Goal: Information Seeking & Learning: Learn about a topic

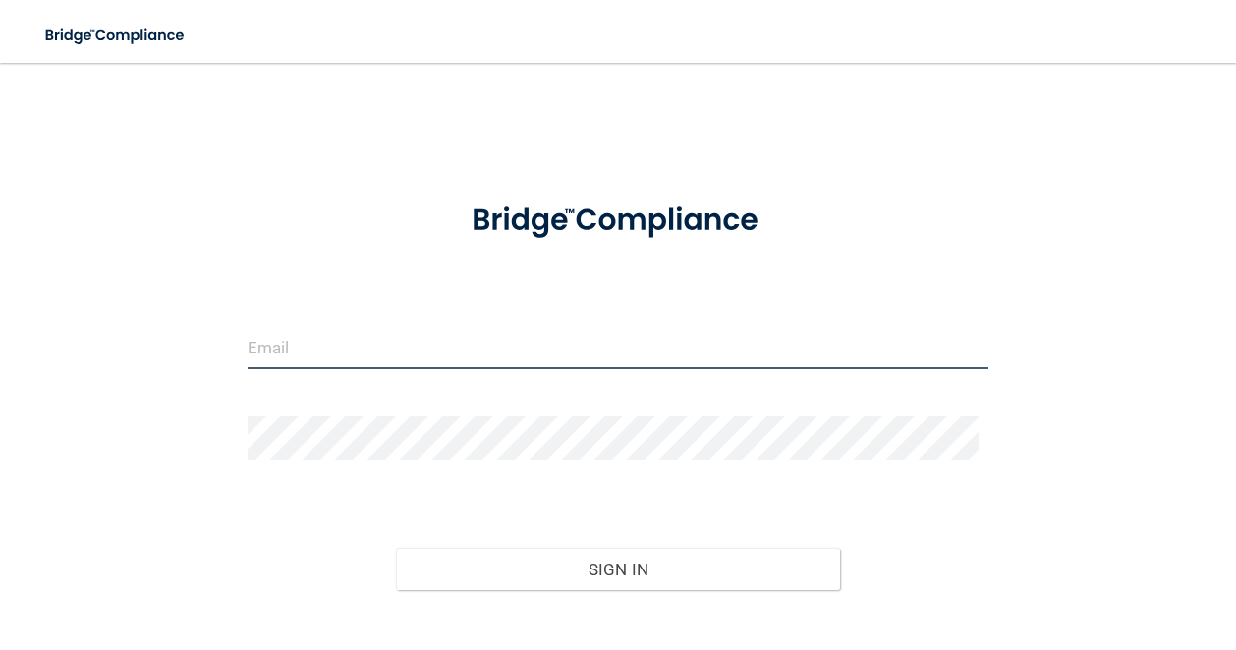
click at [459, 351] on input "email" at bounding box center [618, 347] width 741 height 44
type input "[PERSON_NAME][EMAIL_ADDRESS][PERSON_NAME][DOMAIN_NAME]"
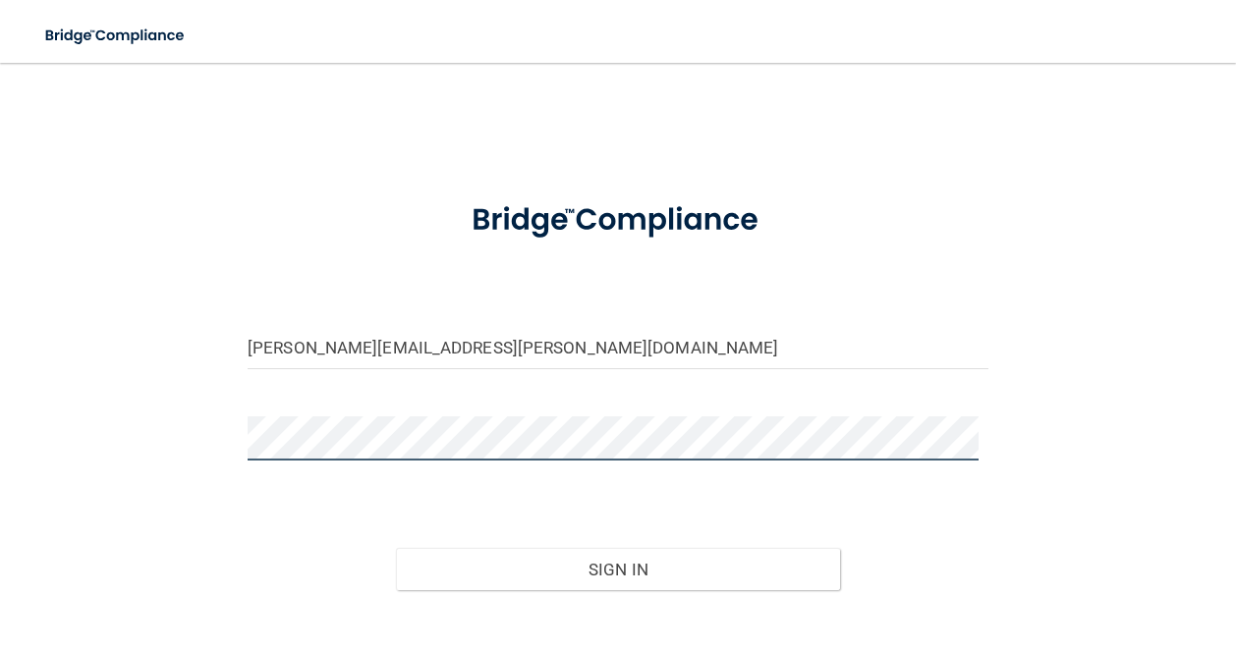
click at [396, 548] on button "Sign In" at bounding box center [618, 569] width 444 height 43
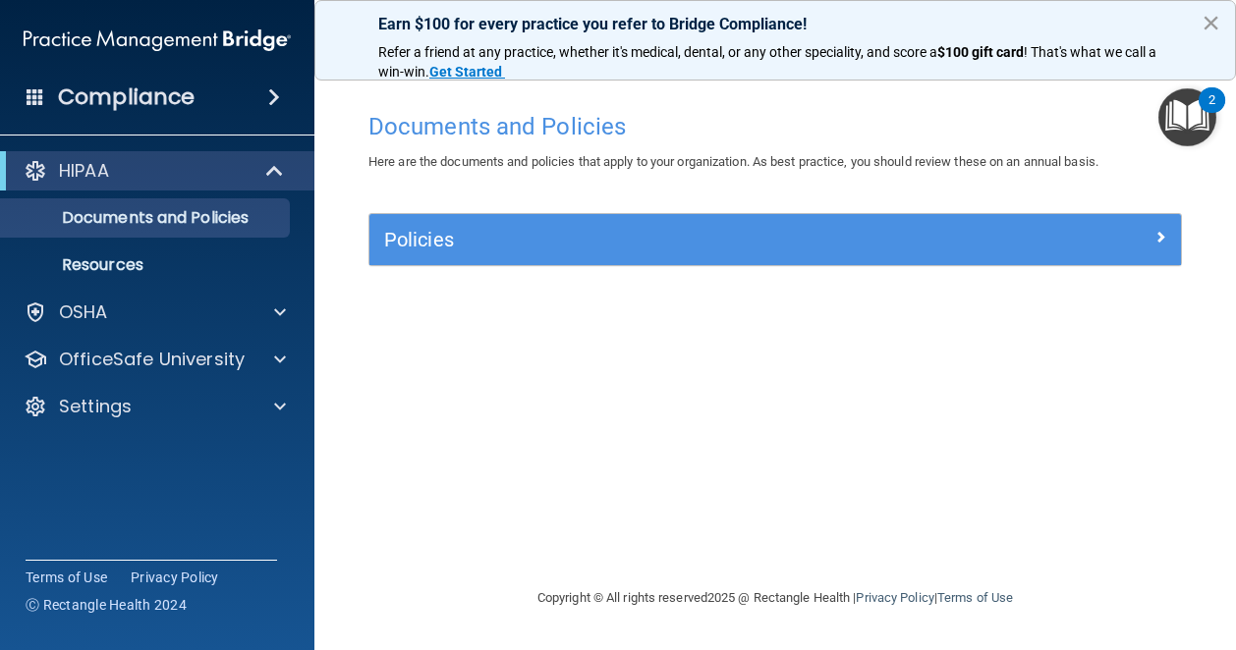
click at [1211, 19] on button "×" at bounding box center [1210, 22] width 19 height 31
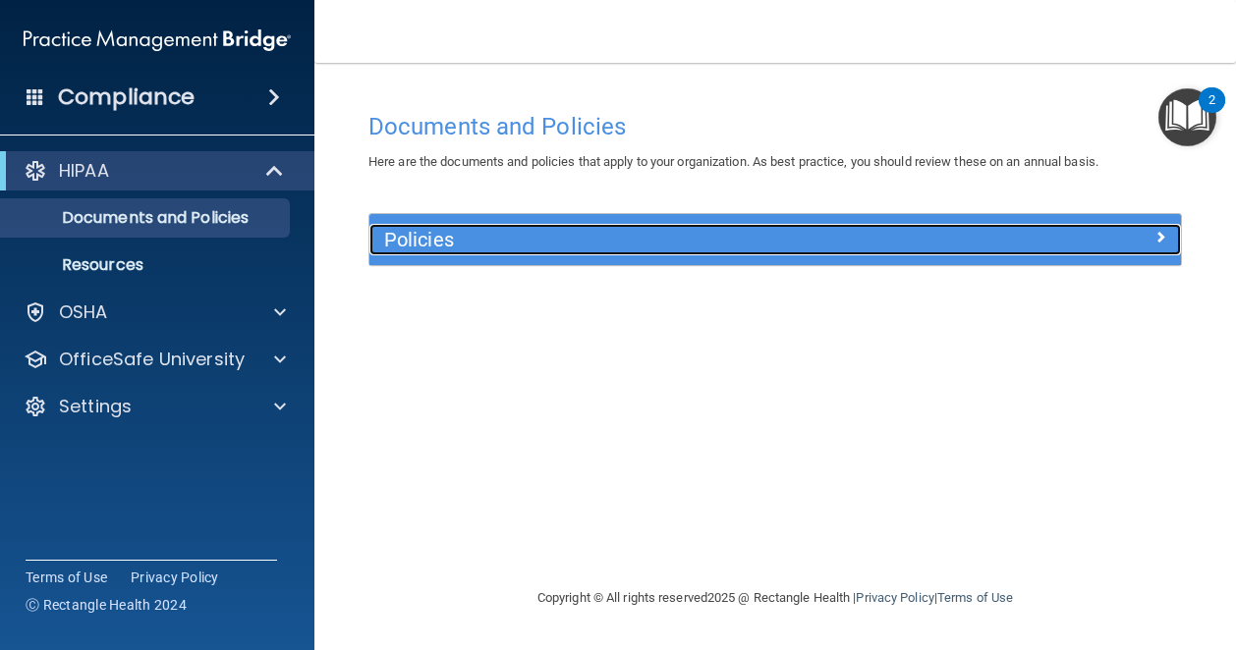
click at [515, 238] on h5 "Policies" at bounding box center [674, 240] width 580 height 22
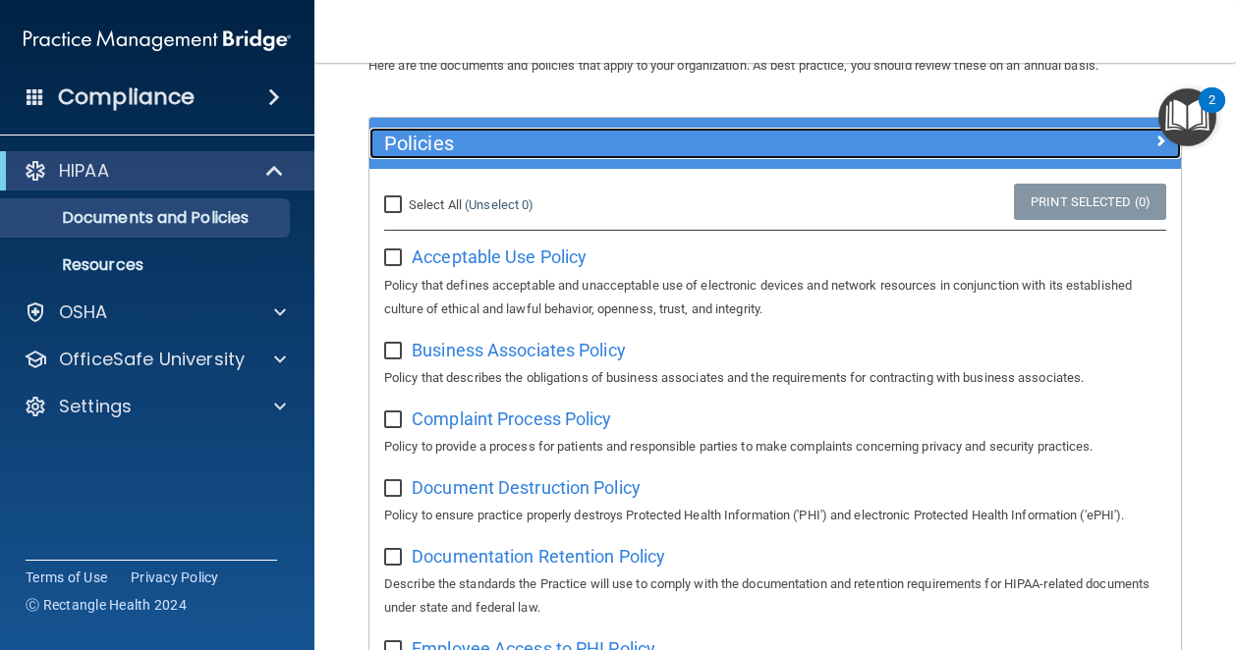
scroll to position [95, 0]
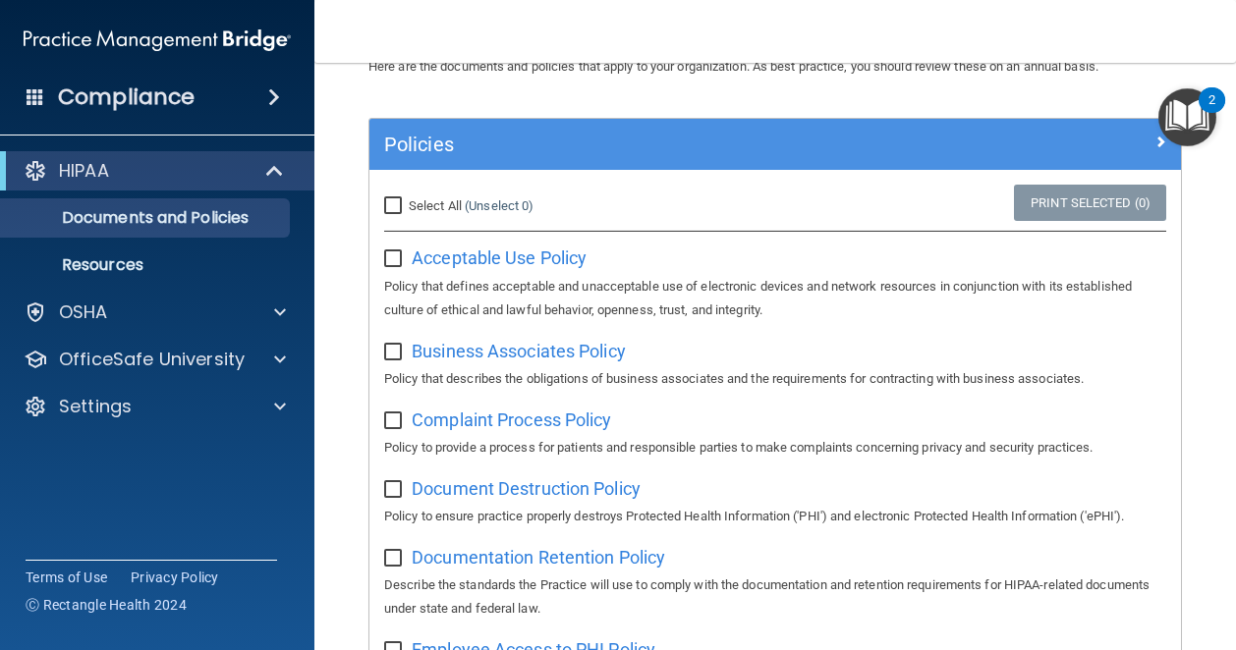
click at [389, 205] on input "Select All (Unselect 0) Unselect All" at bounding box center [395, 206] width 23 height 16
checkbox input "true"
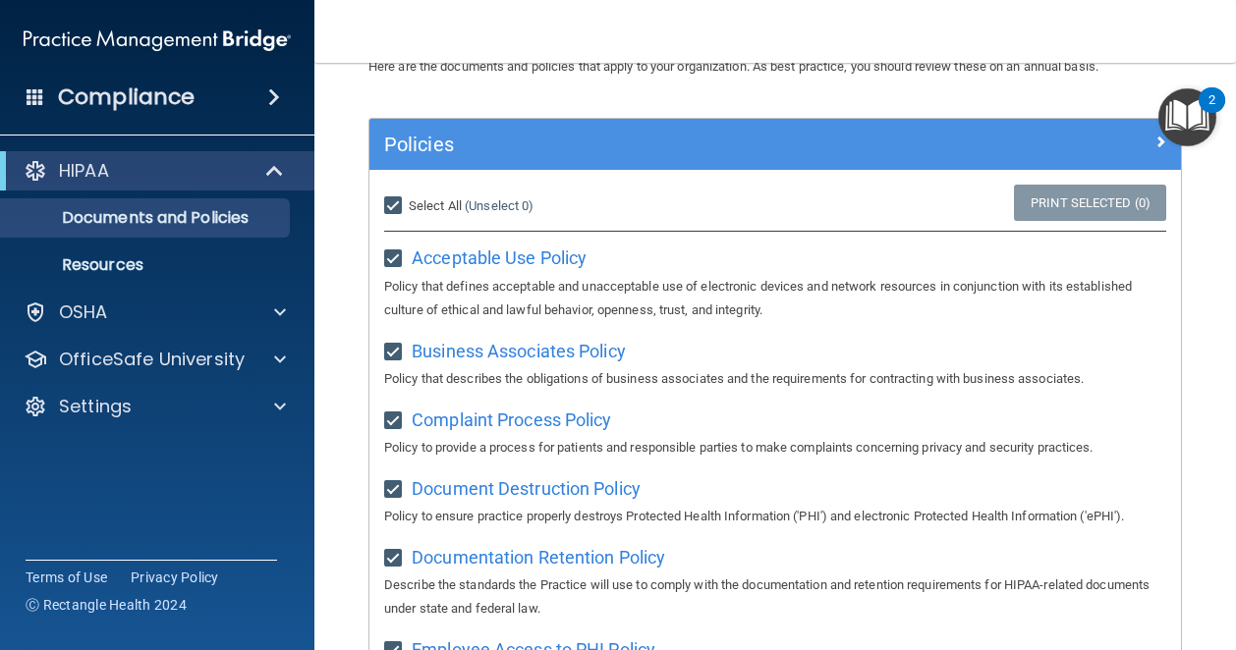
checkbox input "true"
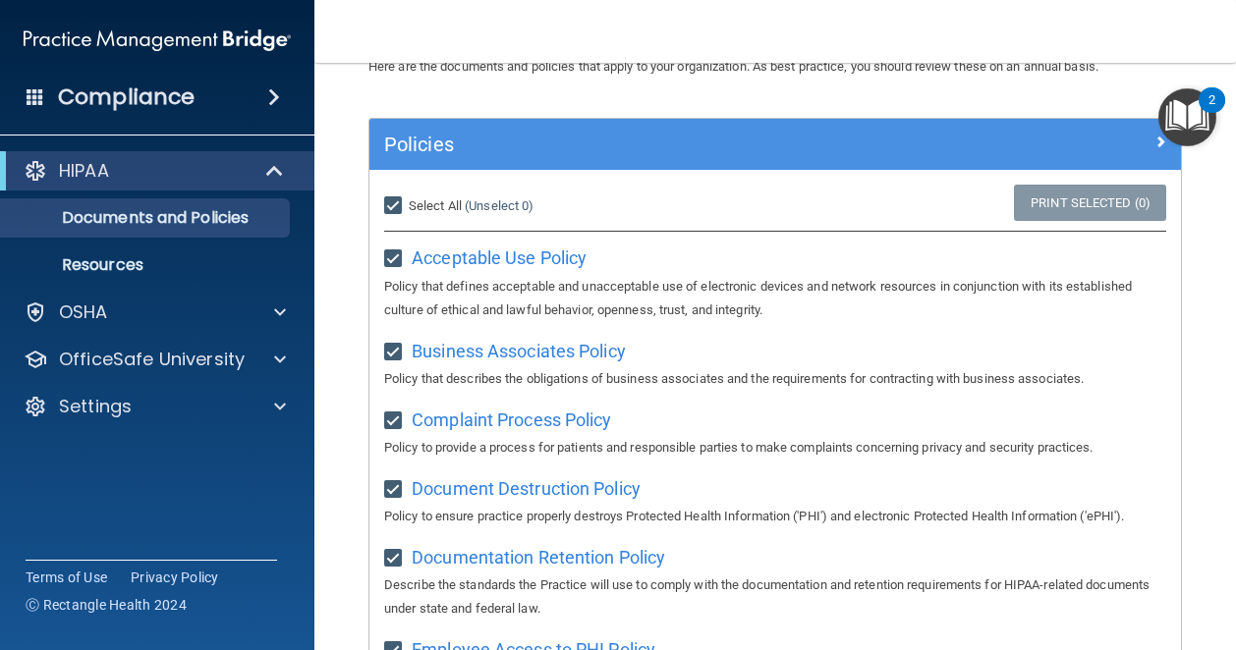
checkbox input "true"
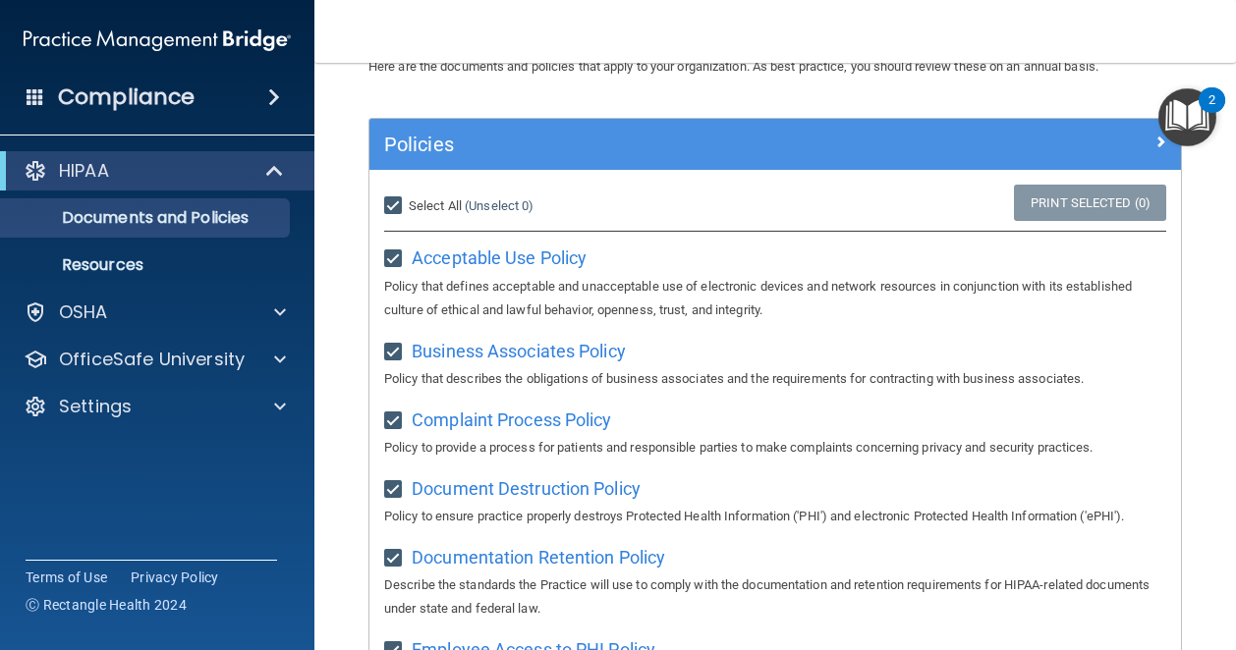
checkbox input "true"
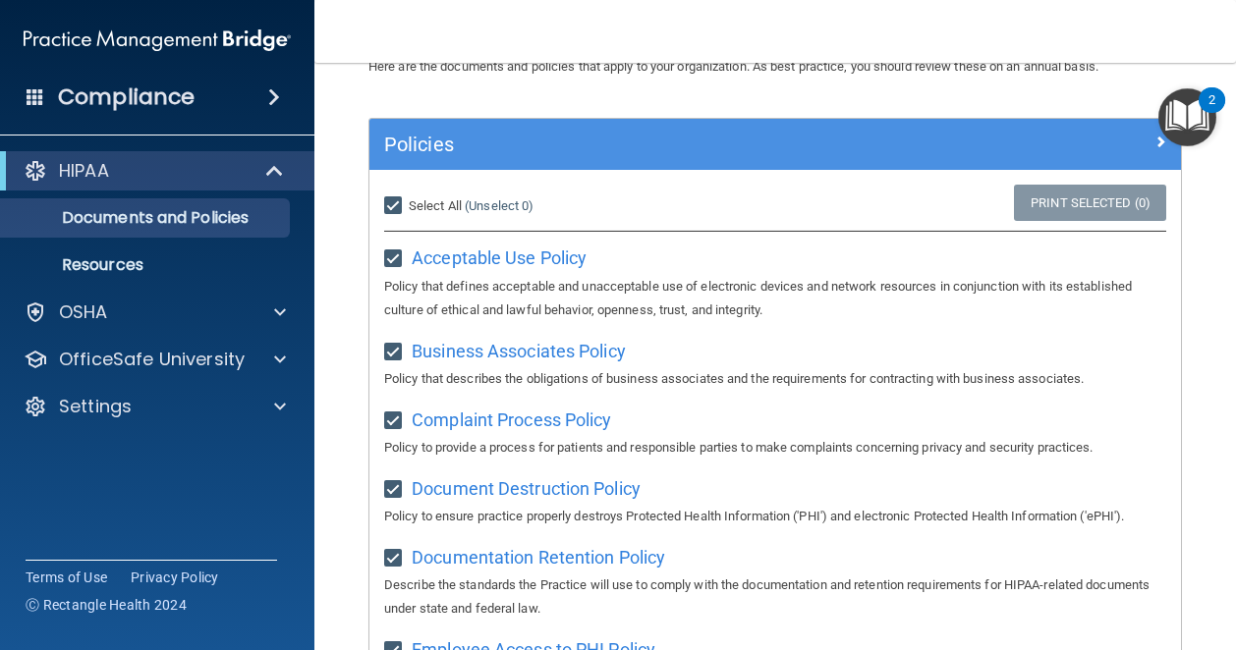
checkbox input "true"
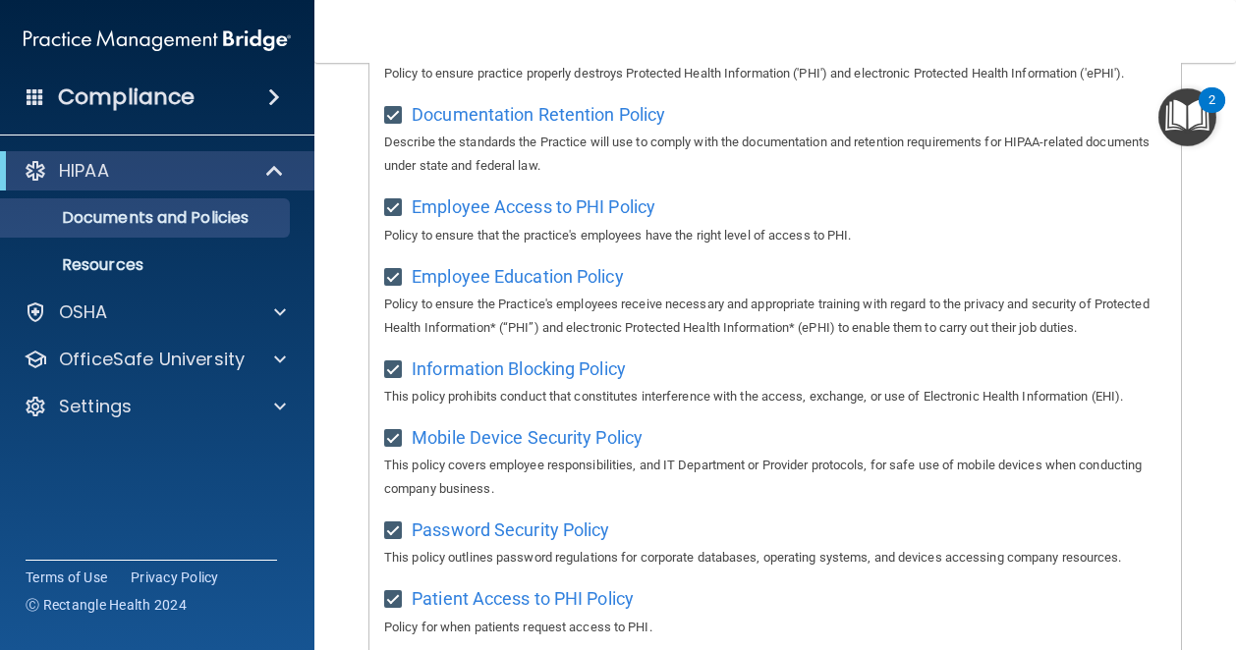
scroll to position [0, 0]
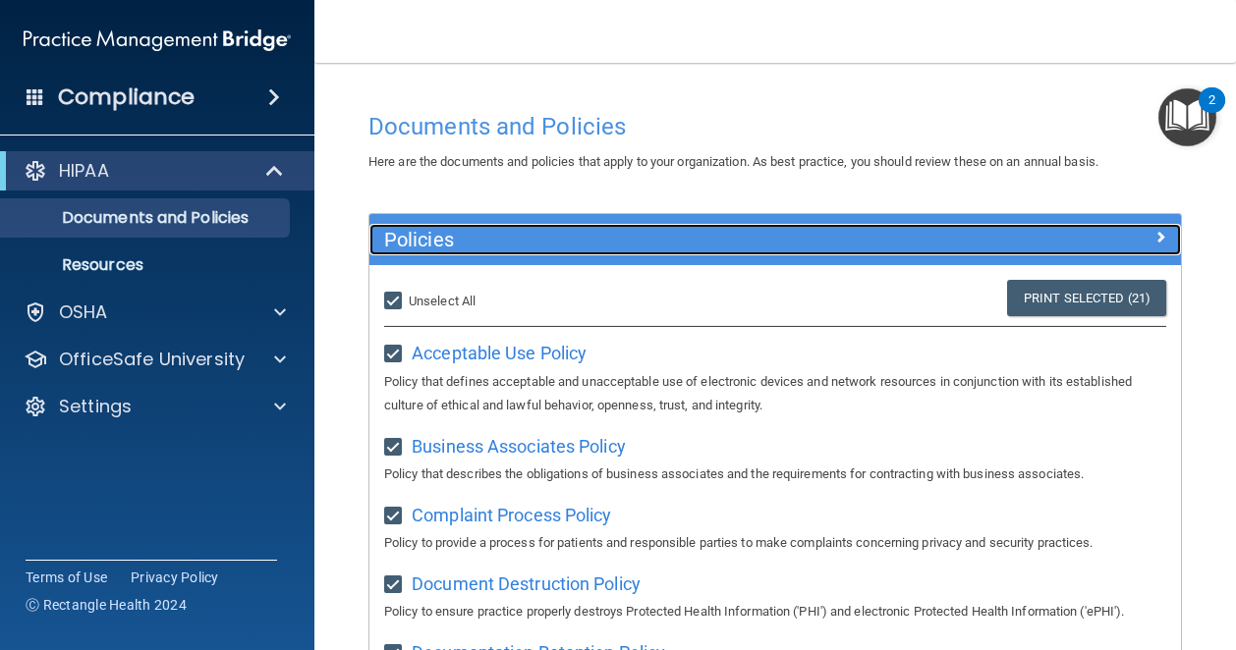
click at [617, 232] on h5 "Policies" at bounding box center [674, 240] width 580 height 22
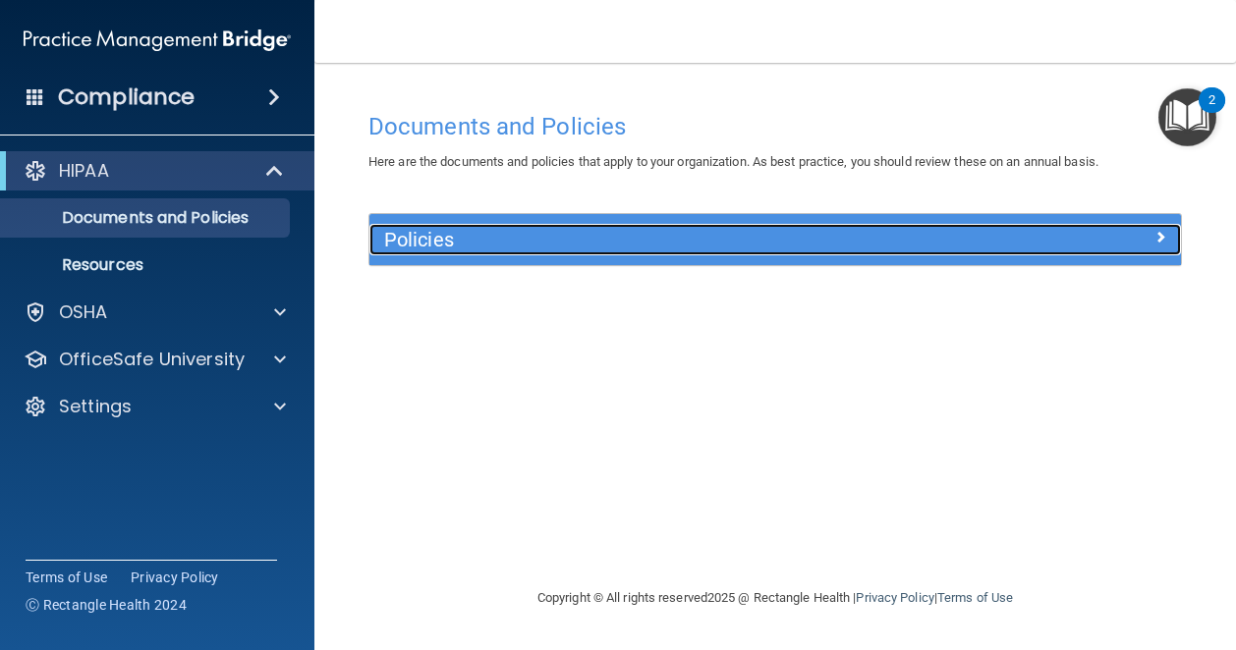
click at [617, 232] on h5 "Policies" at bounding box center [674, 240] width 580 height 22
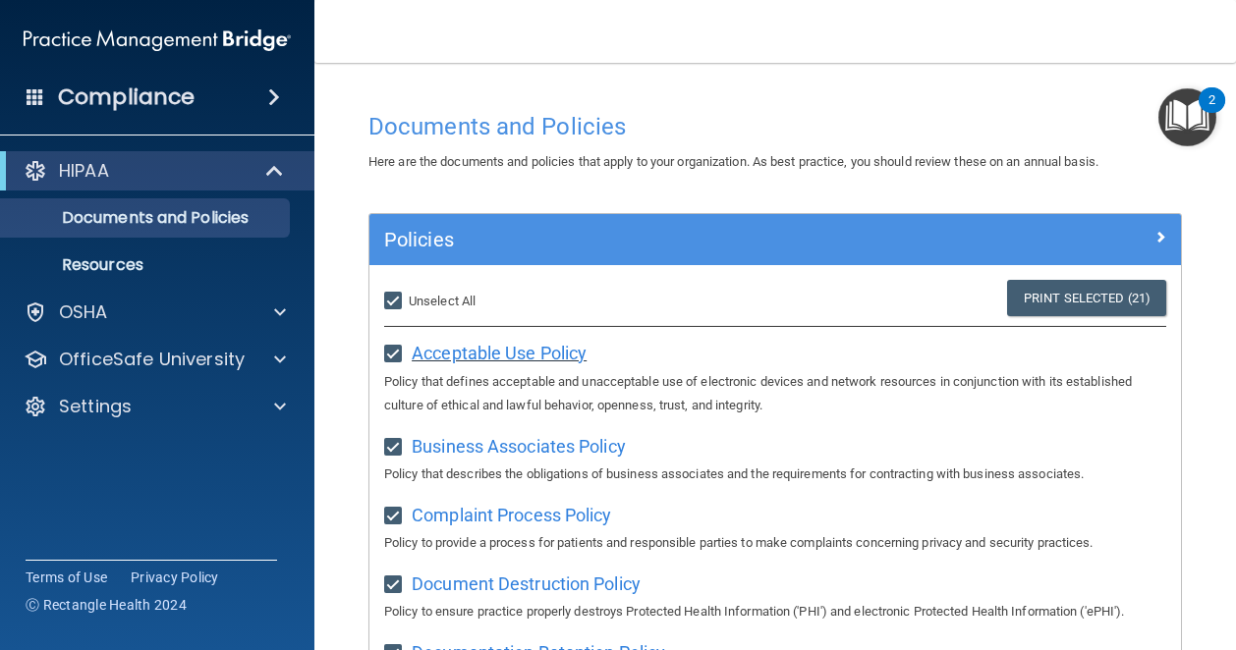
click at [466, 354] on span "Acceptable Use Policy" at bounding box center [499, 353] width 175 height 21
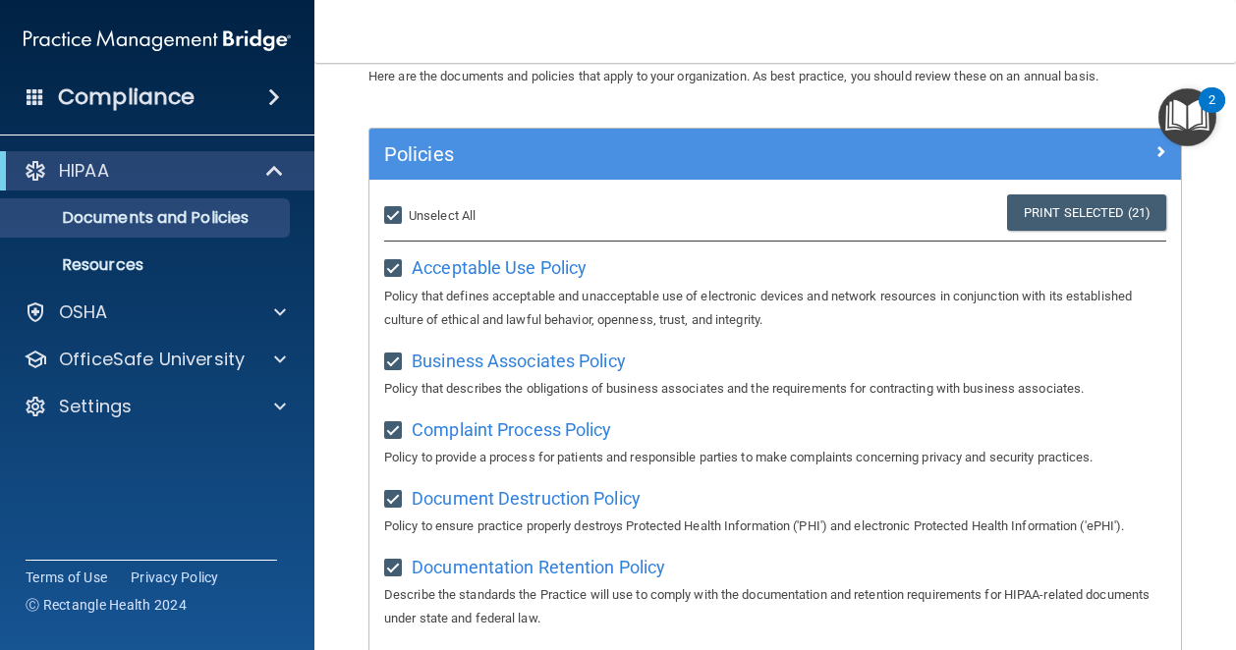
scroll to position [84, 0]
click at [395, 218] on input "Select All (Unselect 21) Unselect All" at bounding box center [395, 217] width 23 height 16
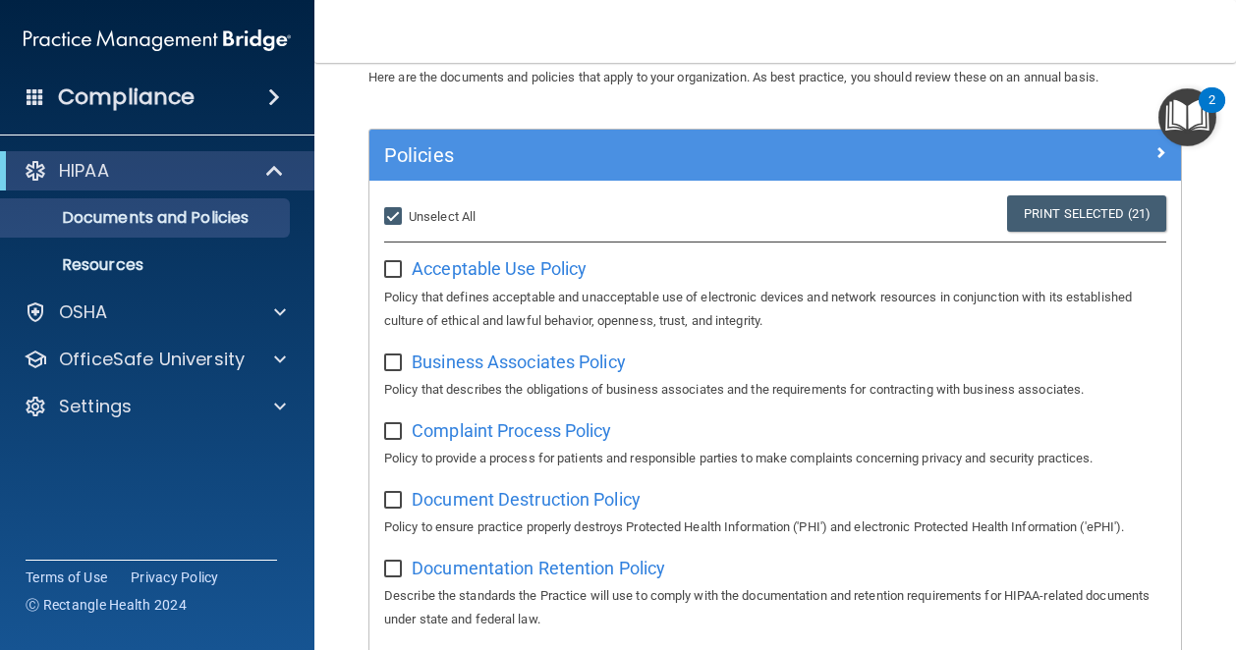
checkbox input "false"
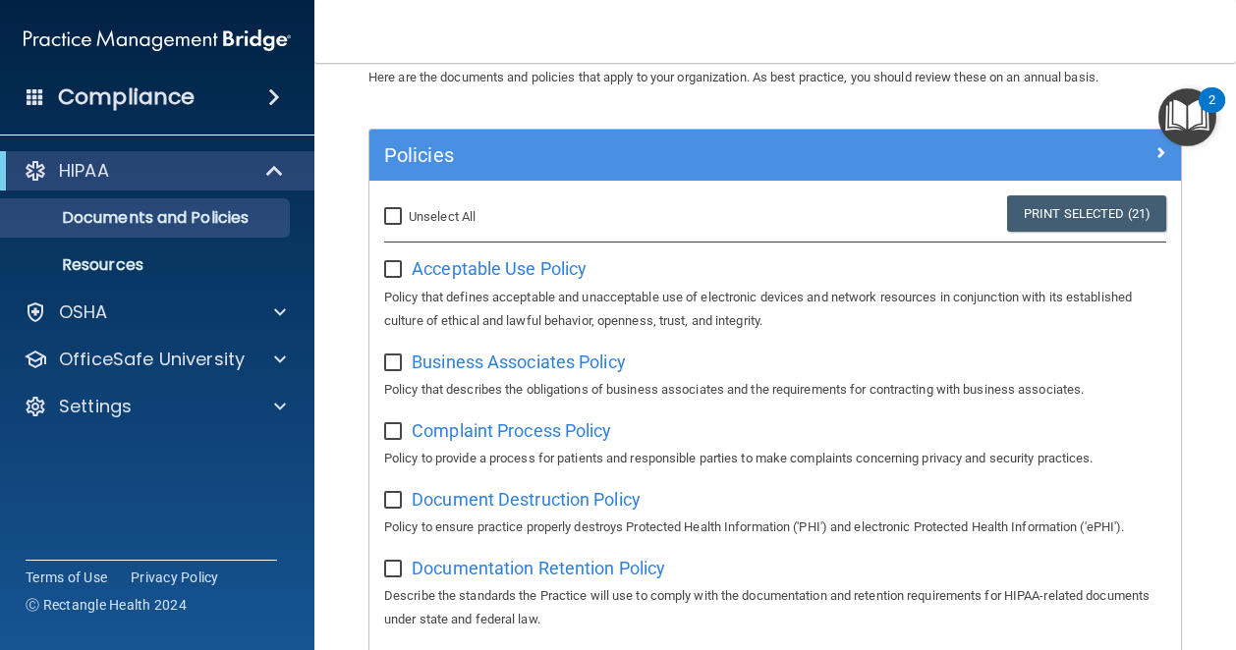
checkbox input "false"
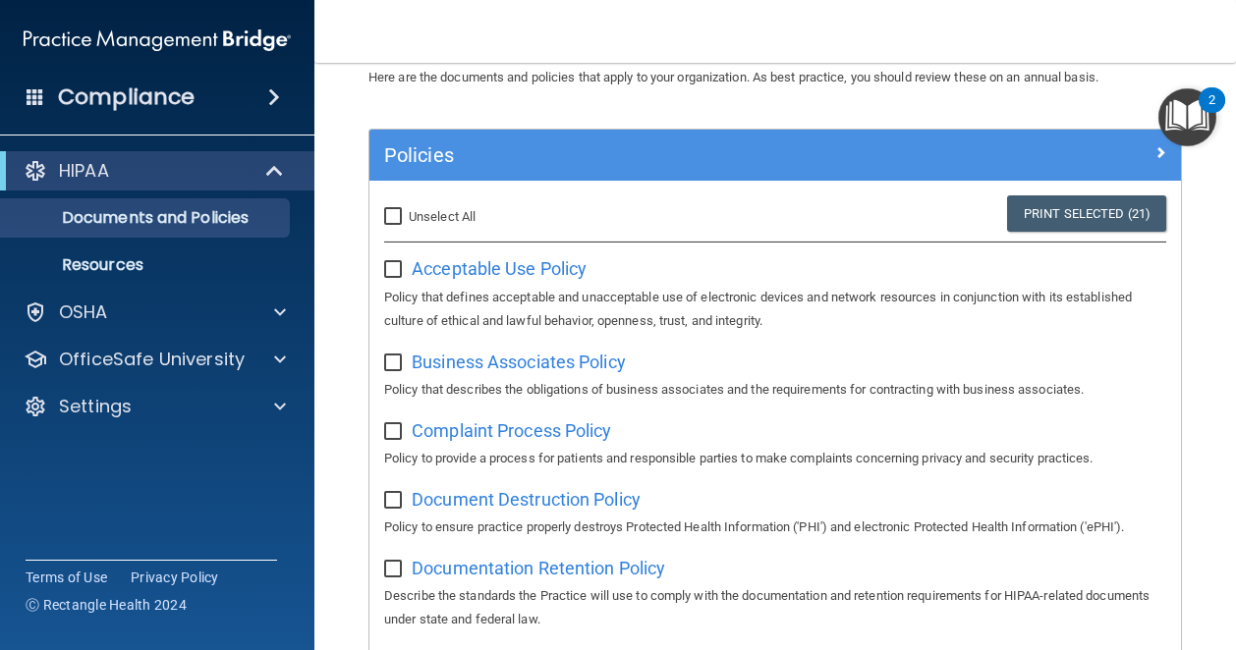
checkbox input "false"
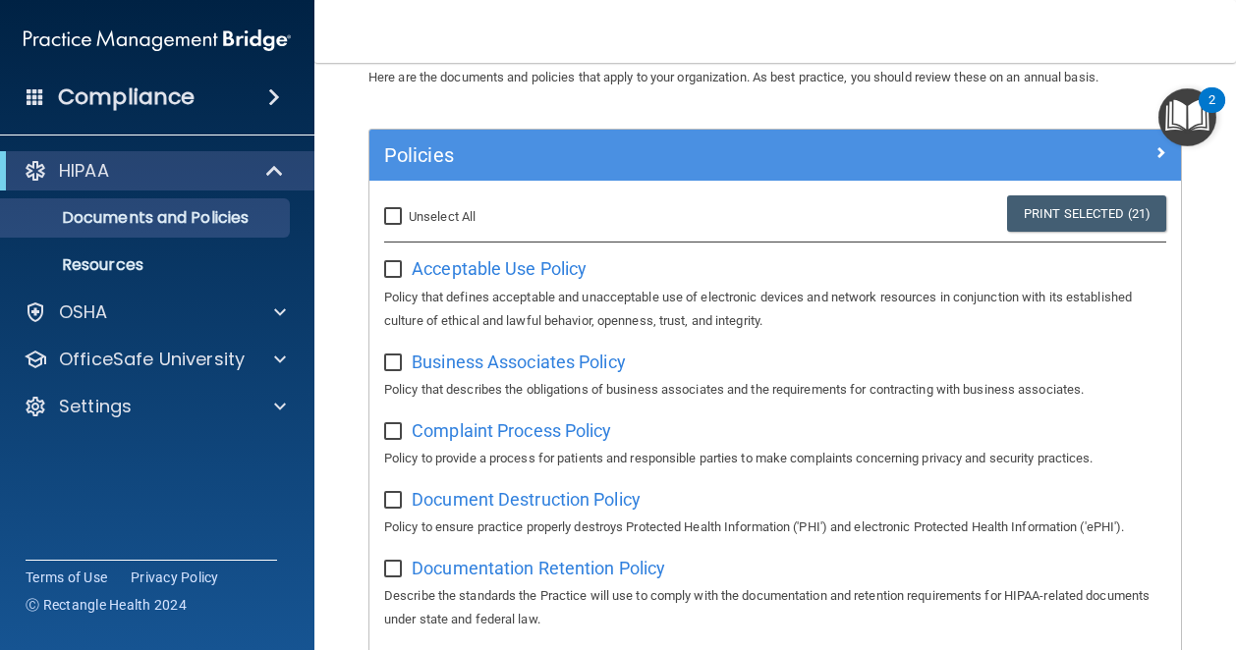
checkbox input "false"
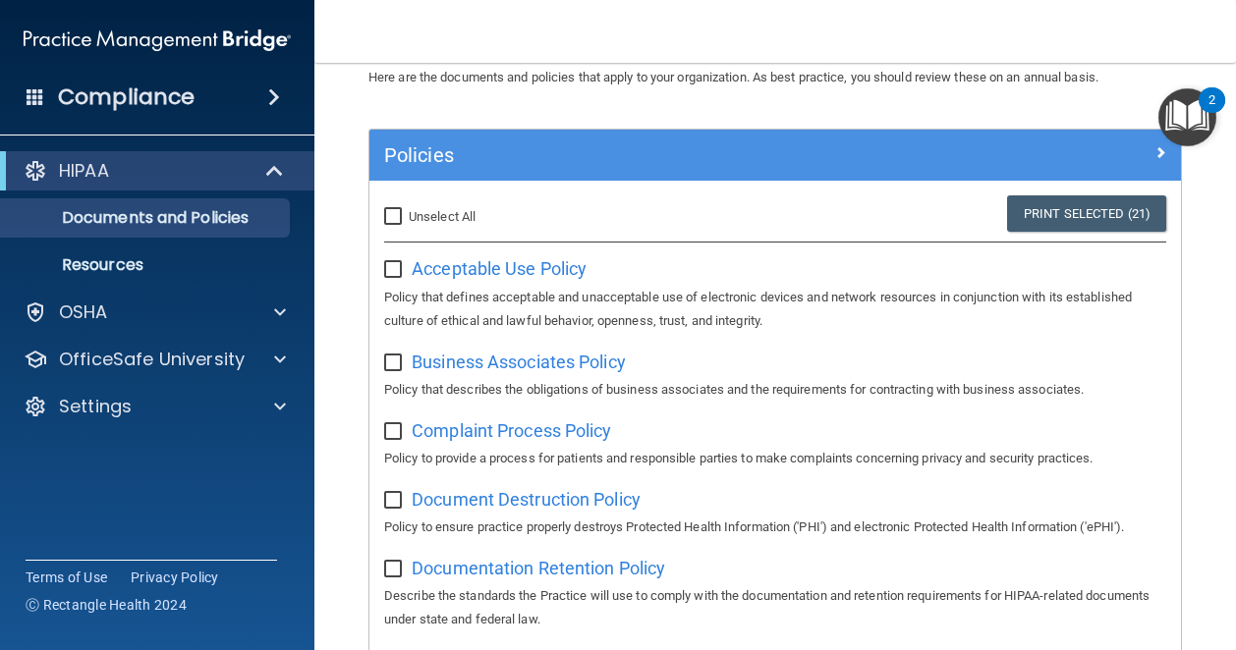
checkbox input "false"
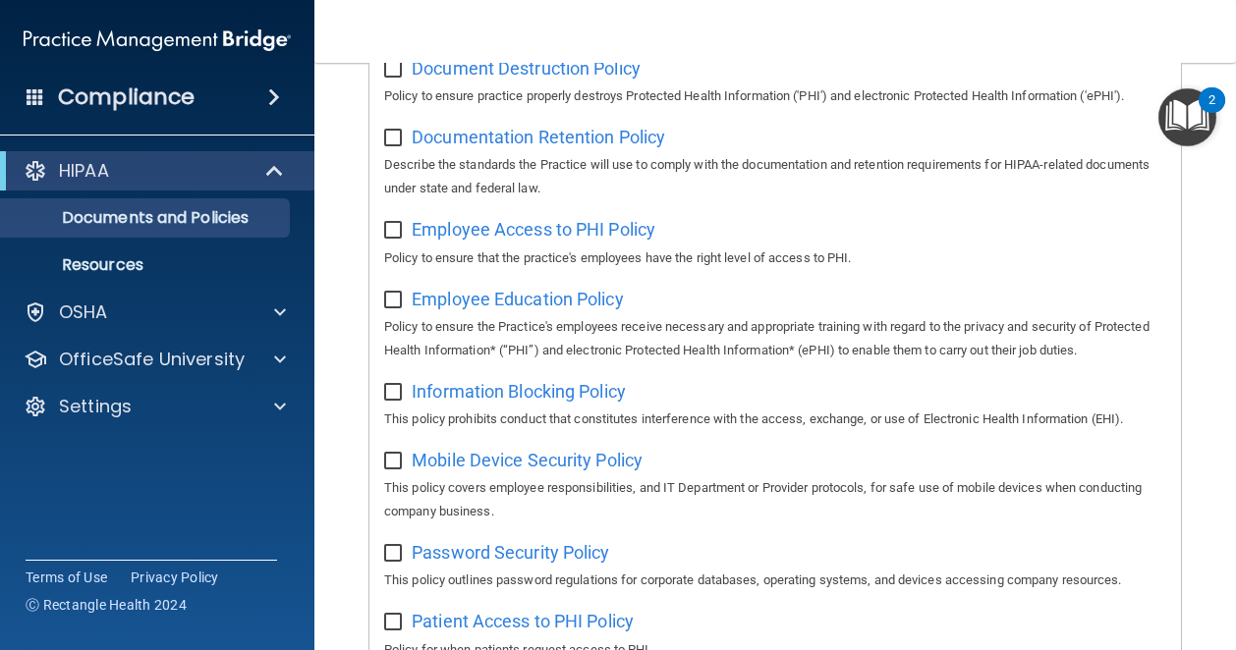
scroll to position [517, 0]
click at [99, 272] on p "Resources" at bounding box center [147, 265] width 268 height 20
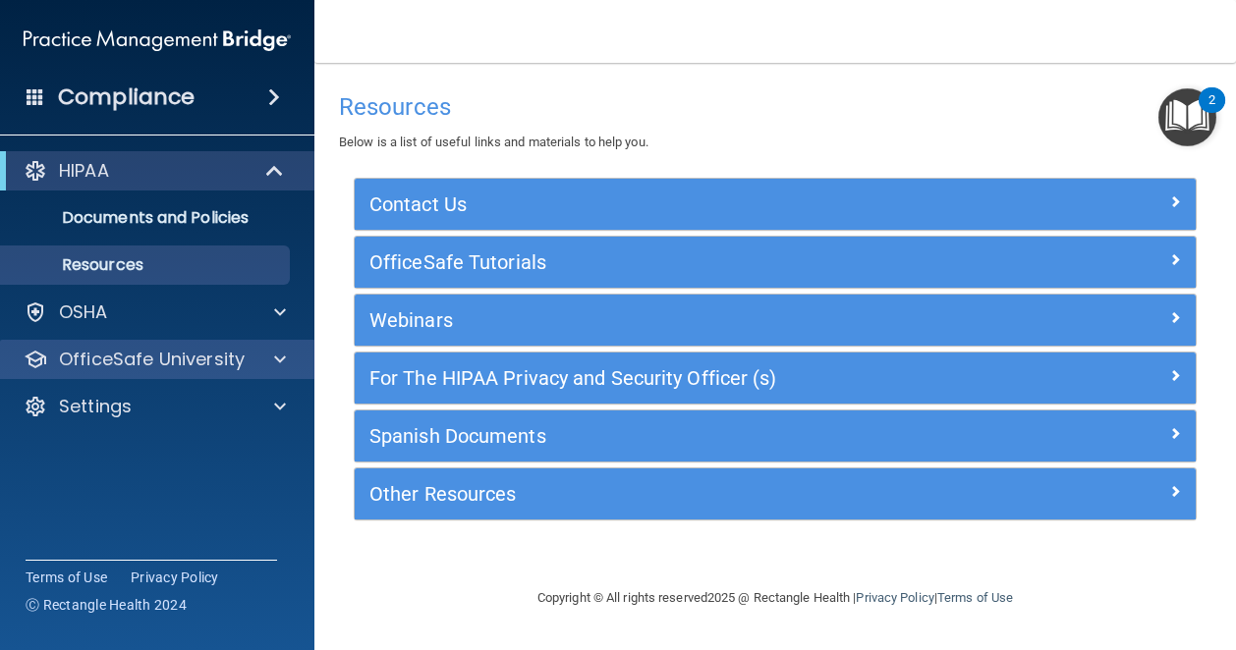
click at [123, 374] on div "OfficeSafe University" at bounding box center [157, 359] width 315 height 39
click at [147, 361] on p "OfficeSafe University" at bounding box center [152, 360] width 186 height 24
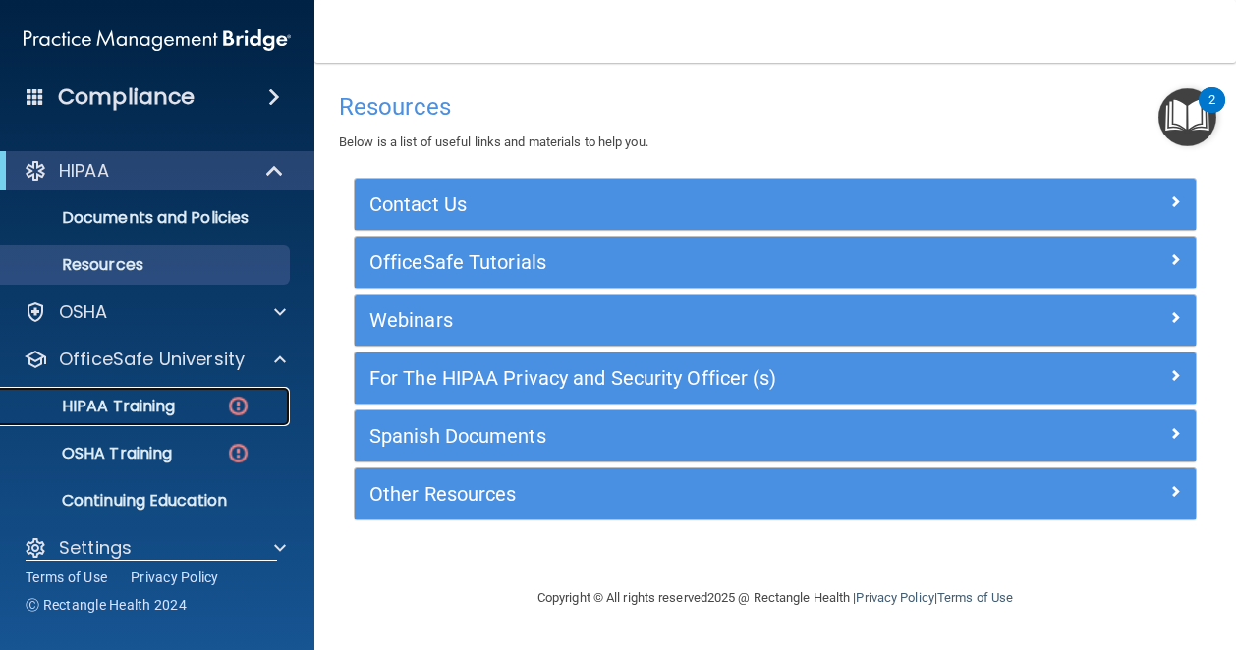
click at [174, 398] on p "HIPAA Training" at bounding box center [94, 407] width 162 height 20
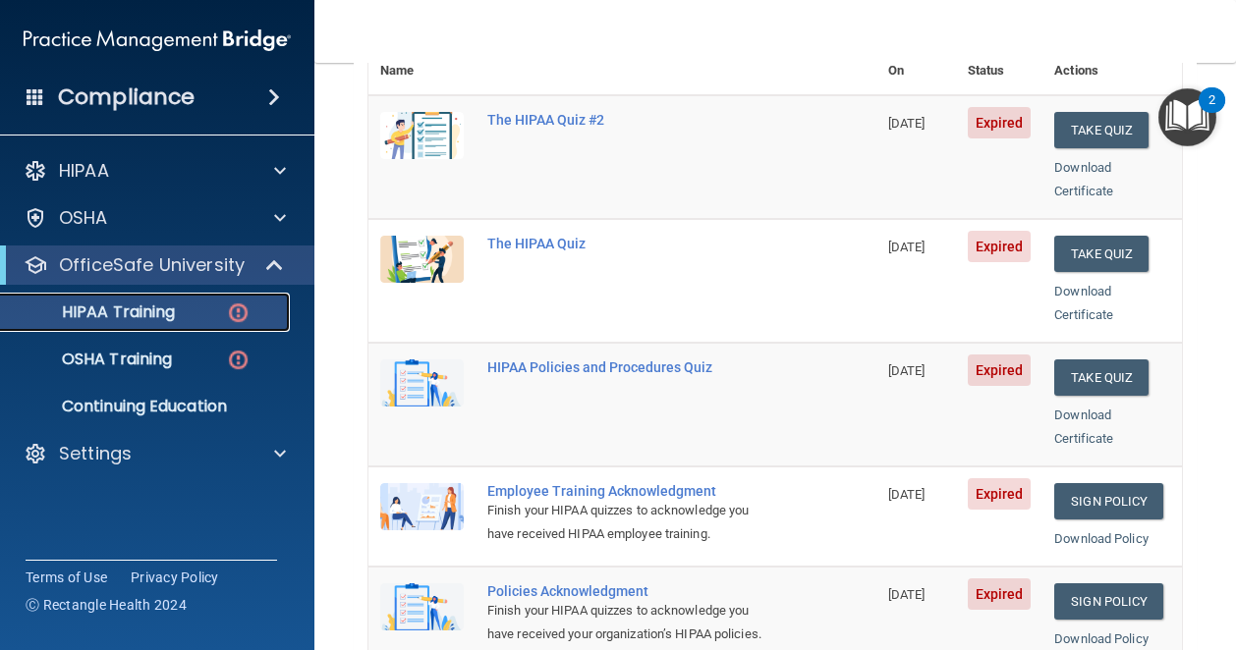
scroll to position [185, 0]
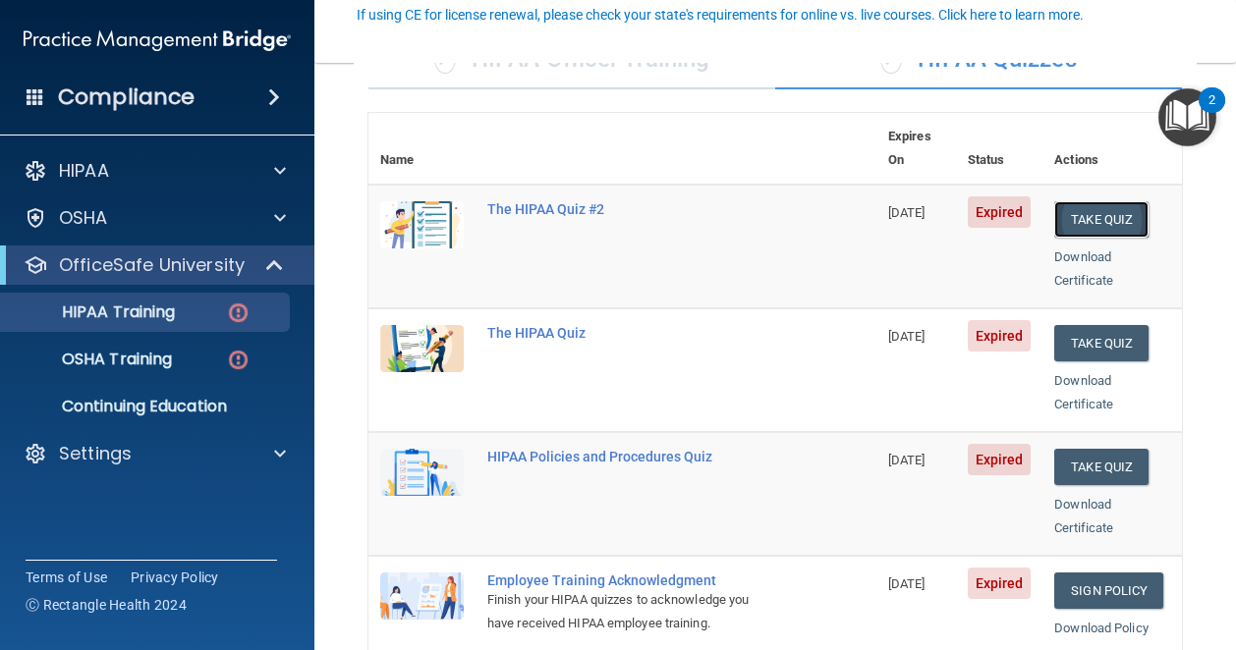
click at [1071, 201] on button "Take Quiz" at bounding box center [1101, 219] width 94 height 36
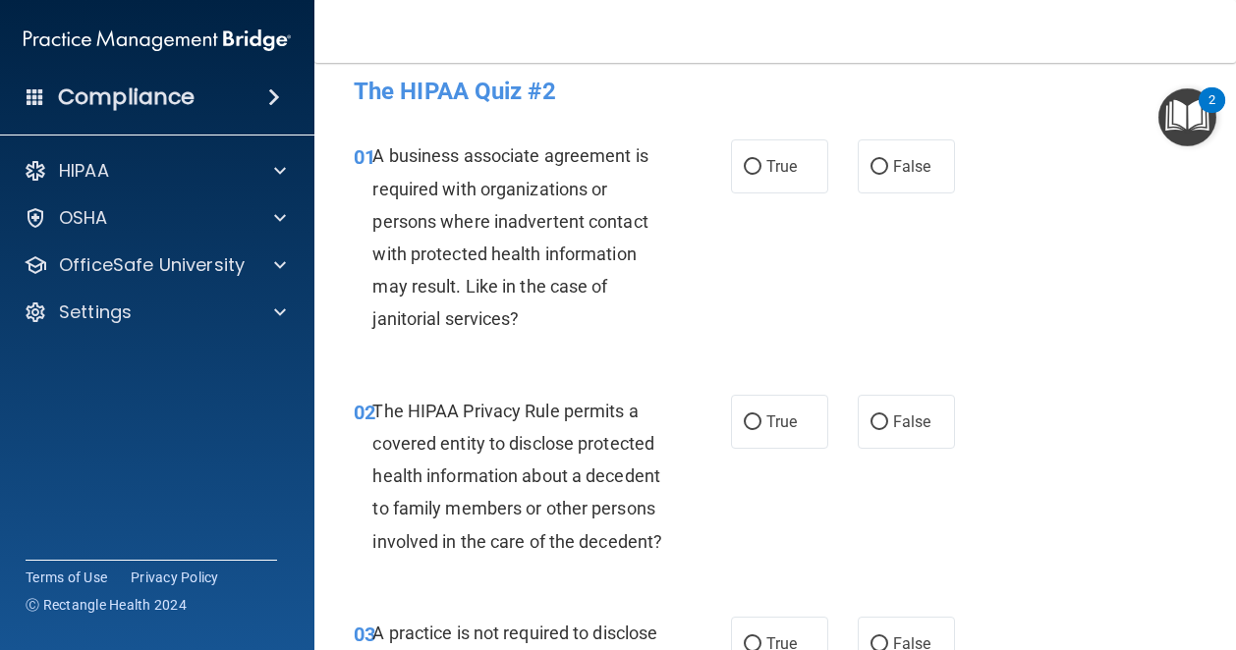
scroll to position [17, 0]
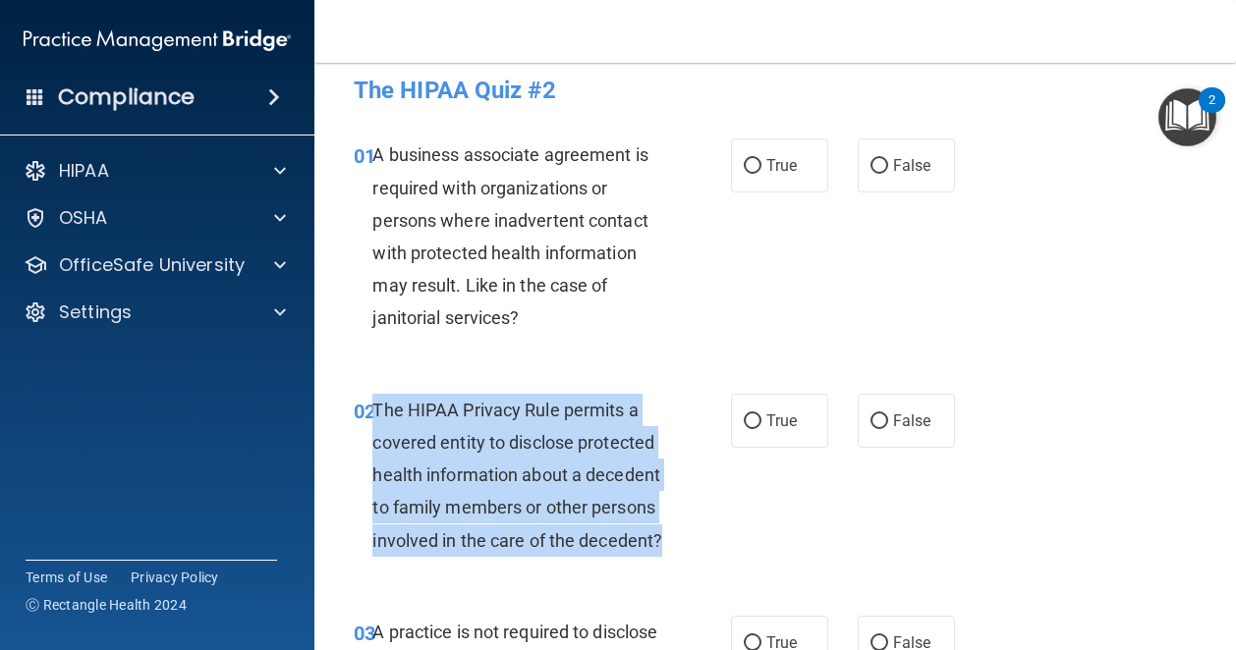
drag, startPoint x: 514, startPoint y: 575, endPoint x: 375, endPoint y: 406, distance: 218.5
click at [375, 406] on div "The HIPAA Privacy Rule permits a covered entity to disclose protected health in…" at bounding box center [525, 475] width 306 height 163
copy span "The HIPAA Privacy Rule permits a covered entity to disclose protected health in…"
click at [748, 423] on input "True" at bounding box center [753, 422] width 18 height 15
radio input "true"
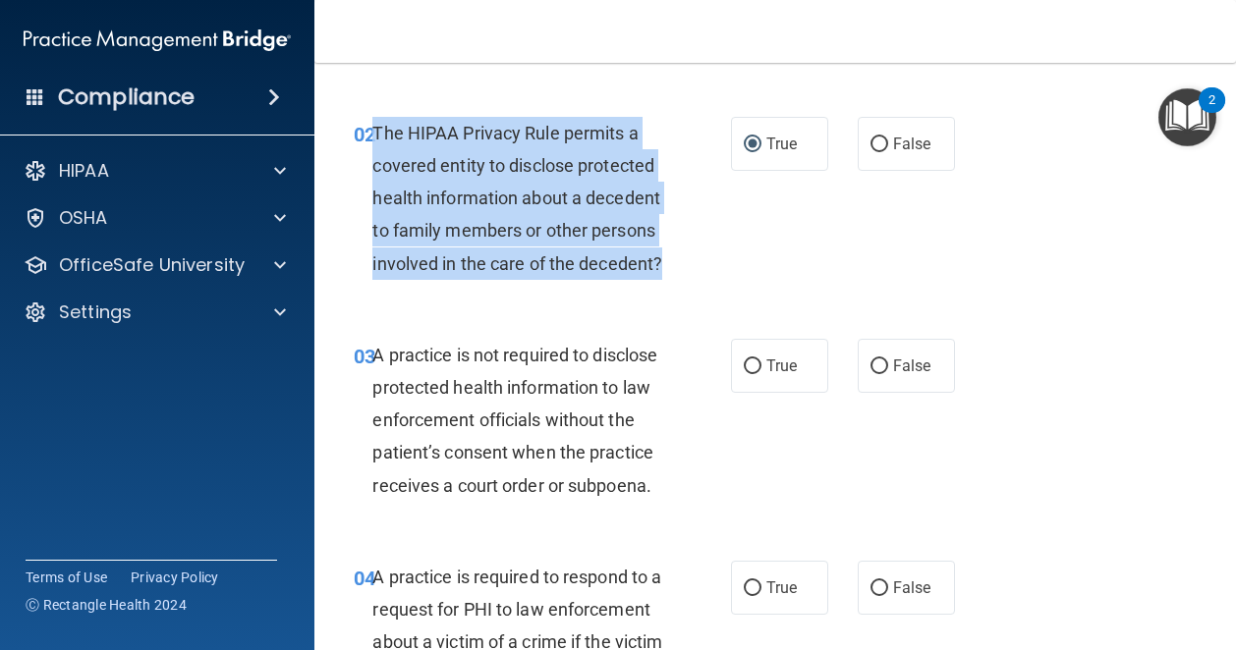
scroll to position [374, 0]
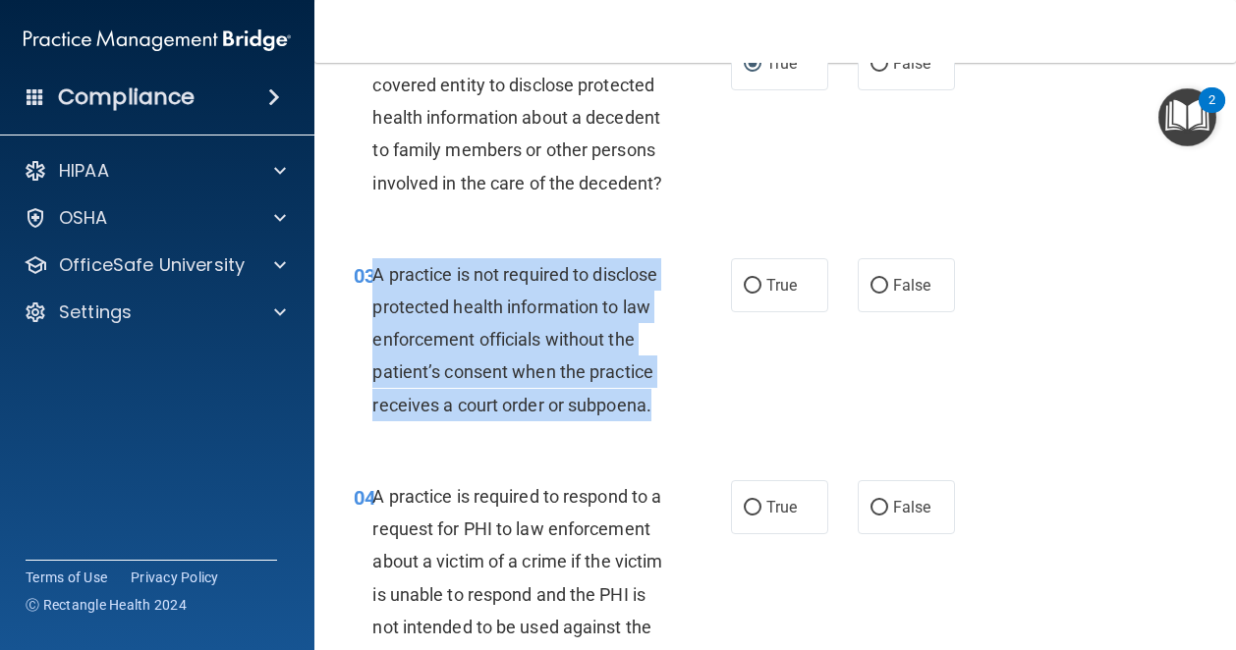
drag, startPoint x: 587, startPoint y: 470, endPoint x: 373, endPoint y: 300, distance: 273.4
click at [373, 300] on div "A practice is not required to disclose protected health information to law enfo…" at bounding box center [525, 339] width 306 height 163
copy span "A practice is not required to disclose protected health information to law enfo…"
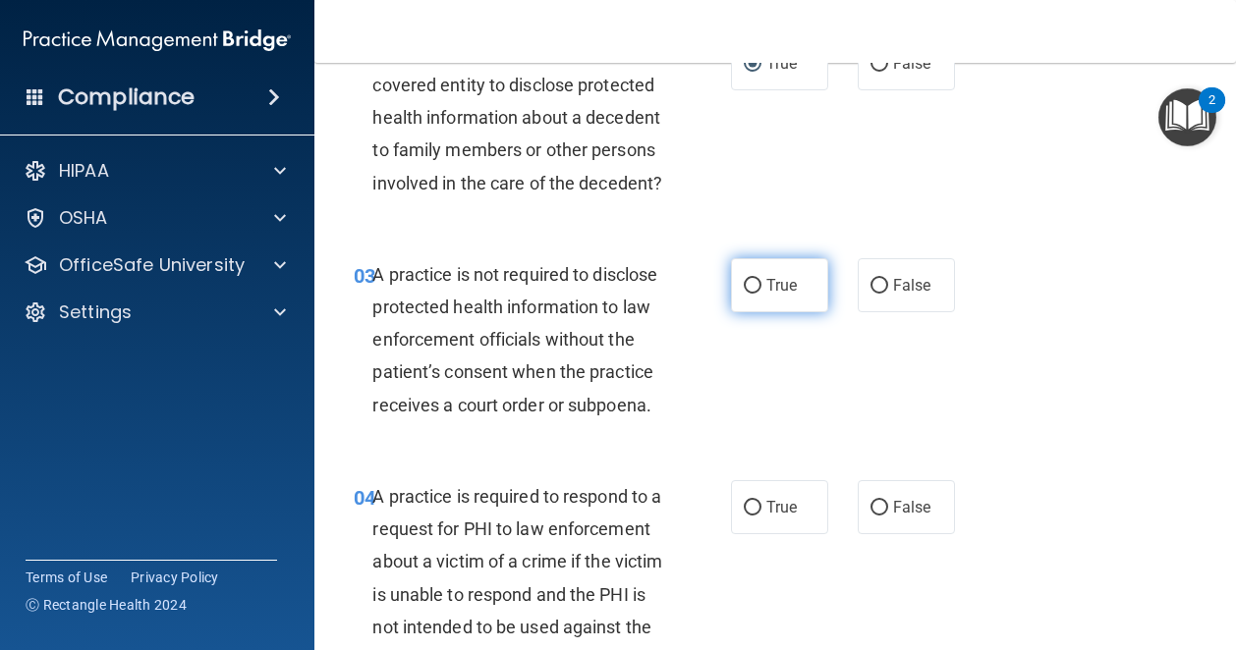
click at [757, 312] on label "True" at bounding box center [779, 285] width 97 height 54
click at [757, 294] on input "True" at bounding box center [753, 286] width 18 height 15
radio input "true"
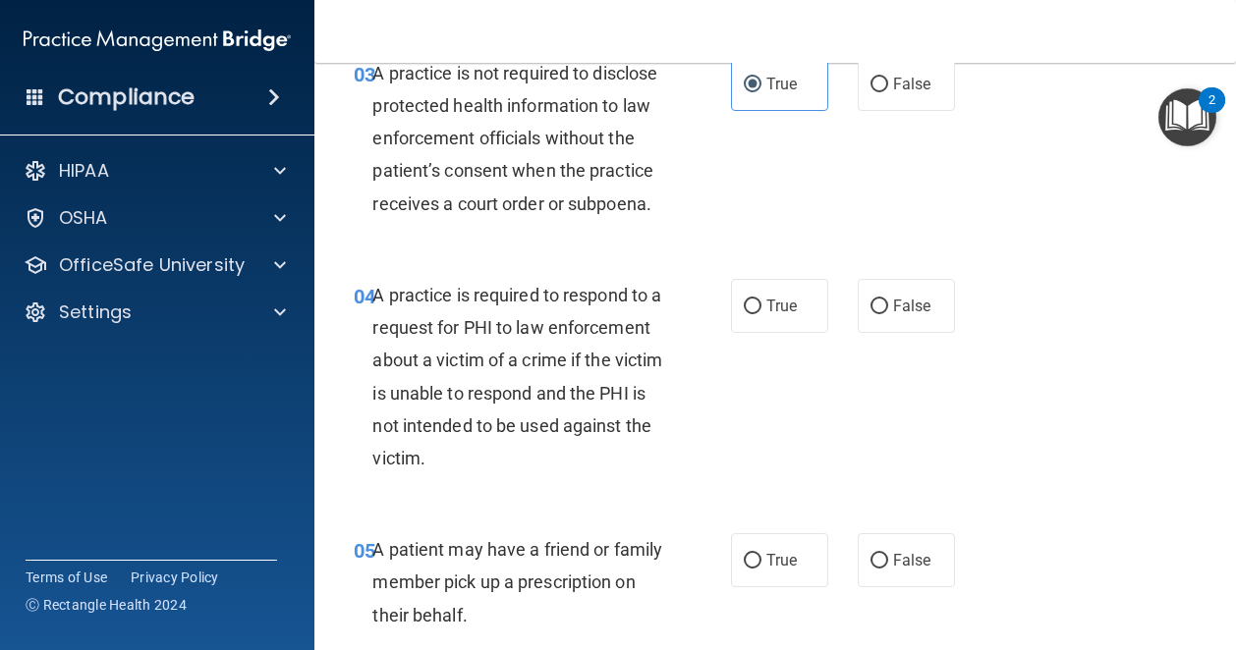
scroll to position [592, 0]
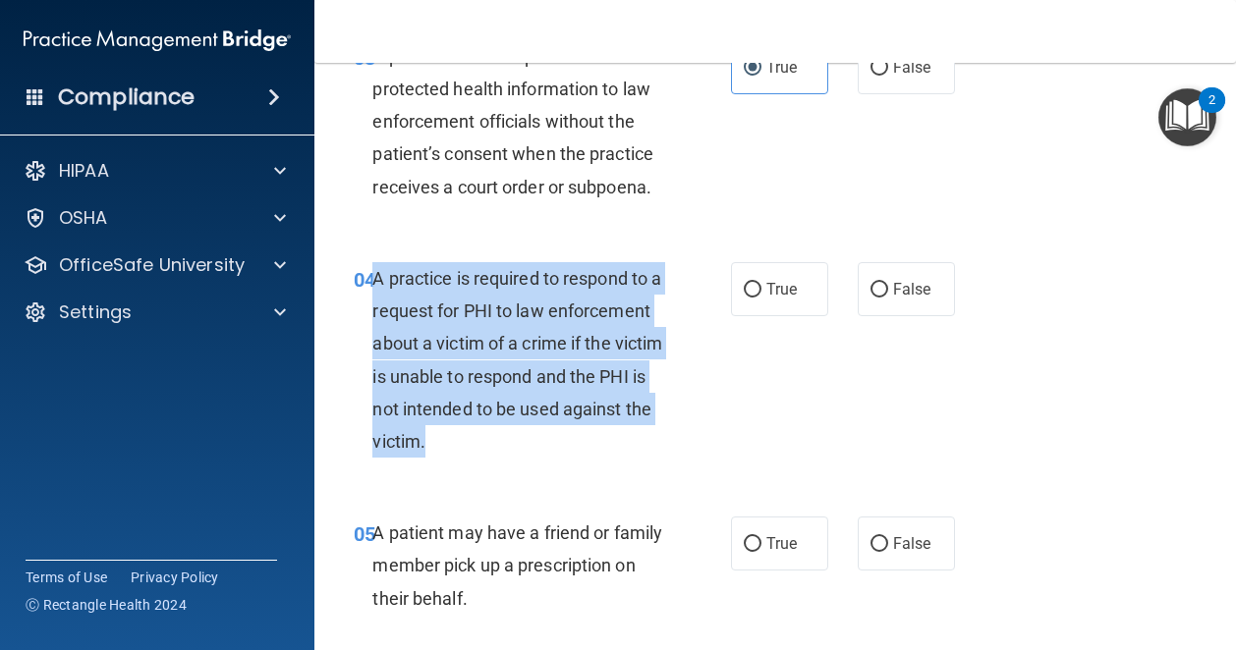
drag, startPoint x: 613, startPoint y: 504, endPoint x: 377, endPoint y: 345, distance: 284.5
click at [377, 345] on div "A practice is required to respond to a request for PHI to law enforcement about…" at bounding box center [525, 359] width 306 height 195
copy span "A practice is required to respond to a request for PHI to law enforcement about…"
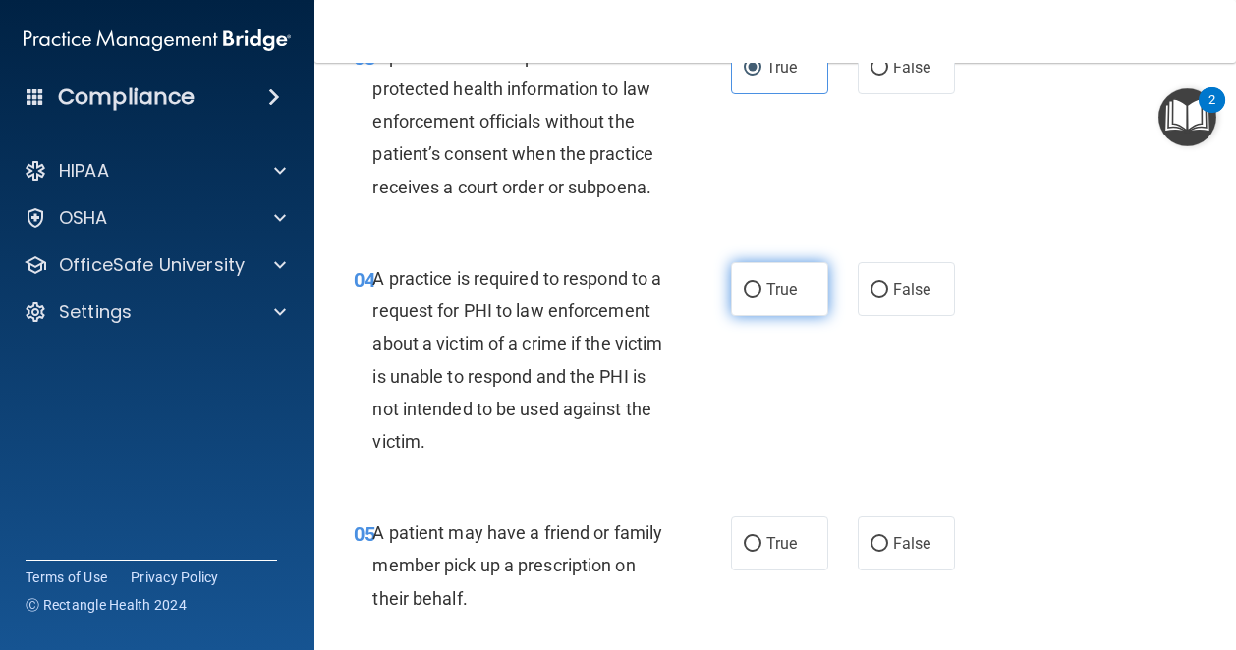
click at [766, 299] on span "True" at bounding box center [781, 289] width 30 height 19
click at [758, 298] on input "True" at bounding box center [753, 290] width 18 height 15
radio input "true"
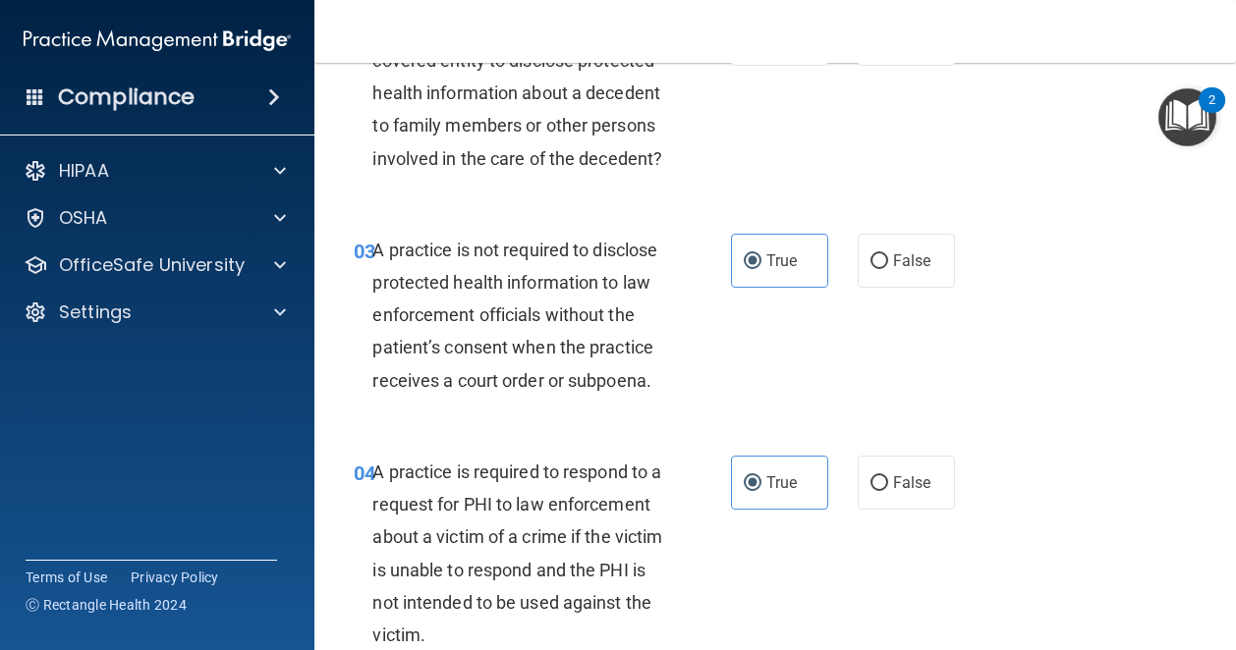
scroll to position [97, 0]
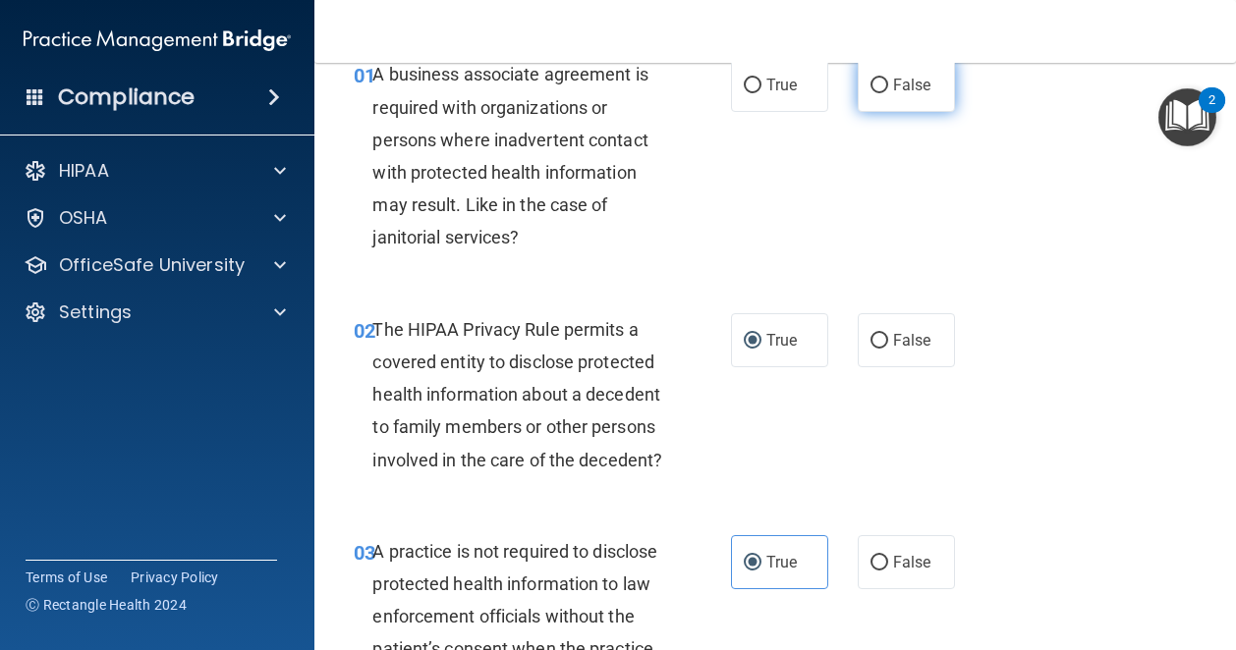
click at [893, 84] on span "False" at bounding box center [912, 85] width 38 height 19
click at [888, 84] on input "False" at bounding box center [879, 86] width 18 height 15
radio input "true"
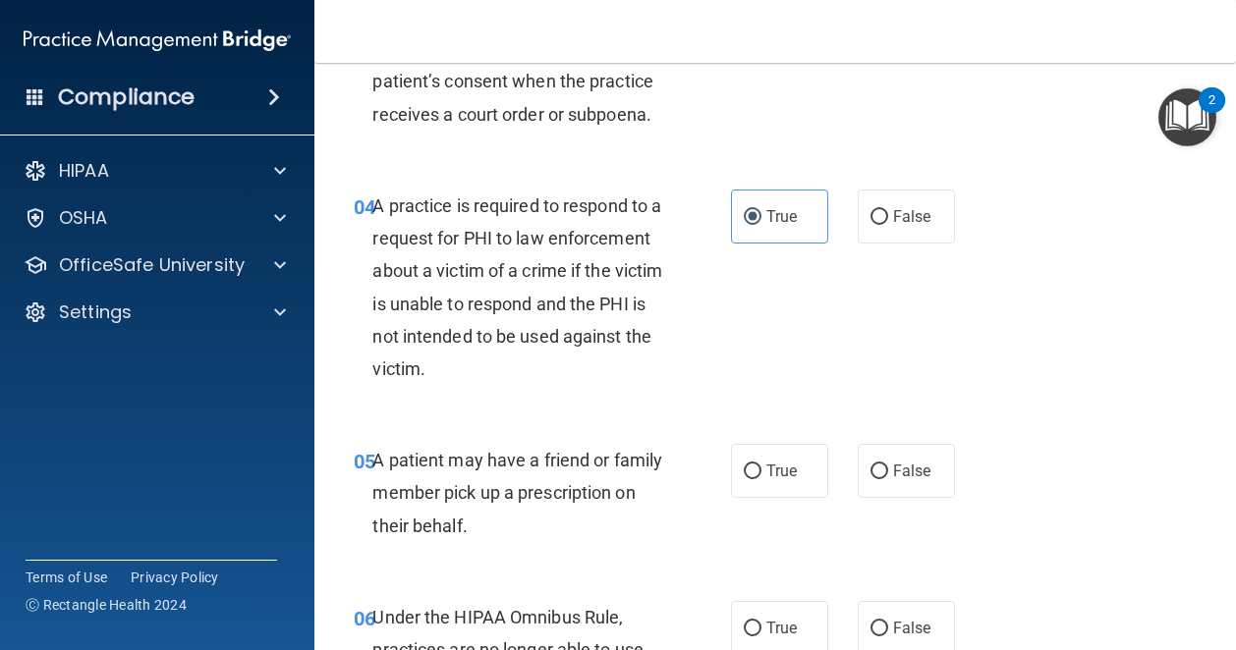
scroll to position [853, 0]
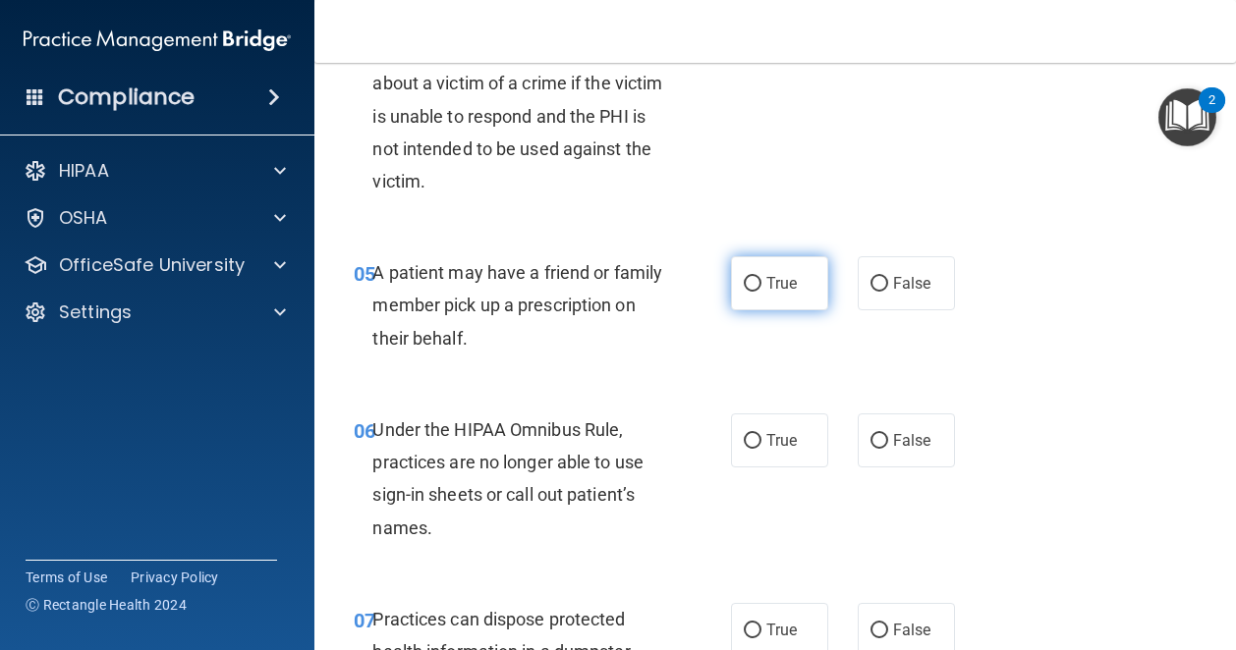
click at [790, 310] on label "True" at bounding box center [779, 283] width 97 height 54
click at [761, 292] on input "True" at bounding box center [753, 284] width 18 height 15
radio input "true"
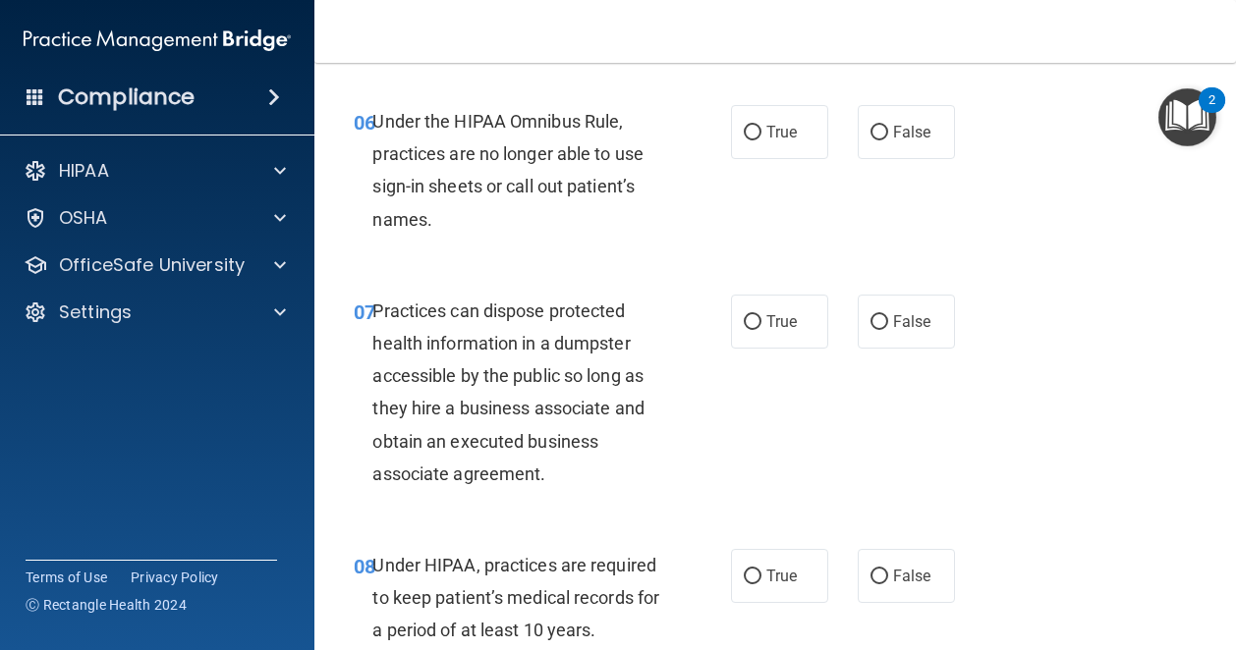
scroll to position [1164, 0]
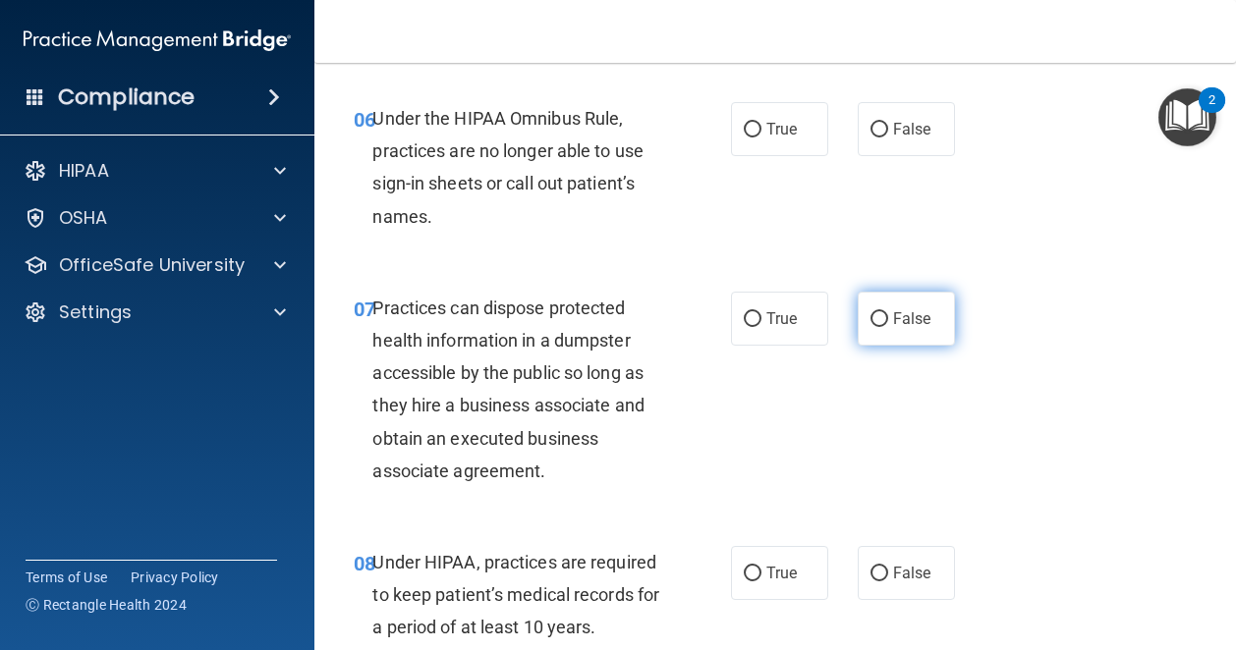
click at [896, 346] on label "False" at bounding box center [906, 319] width 97 height 54
click at [888, 327] on input "False" at bounding box center [879, 319] width 18 height 15
radio input "true"
click at [878, 156] on label "False" at bounding box center [906, 129] width 97 height 54
click at [878, 138] on input "False" at bounding box center [879, 130] width 18 height 15
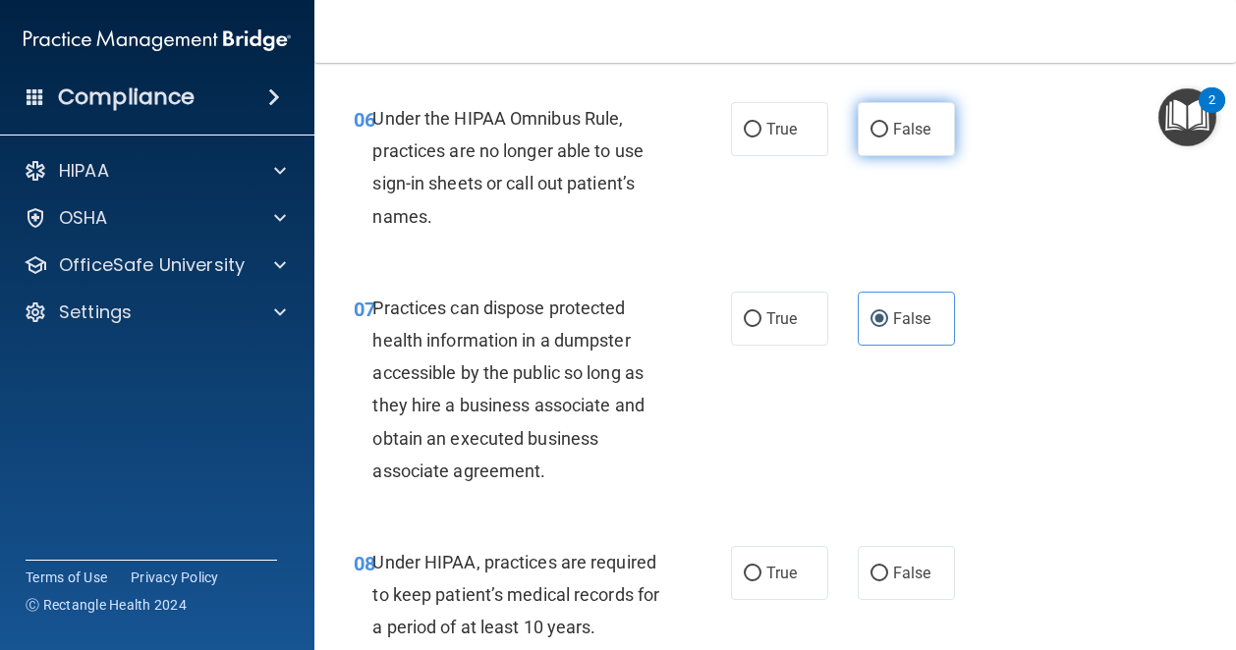
radio input "true"
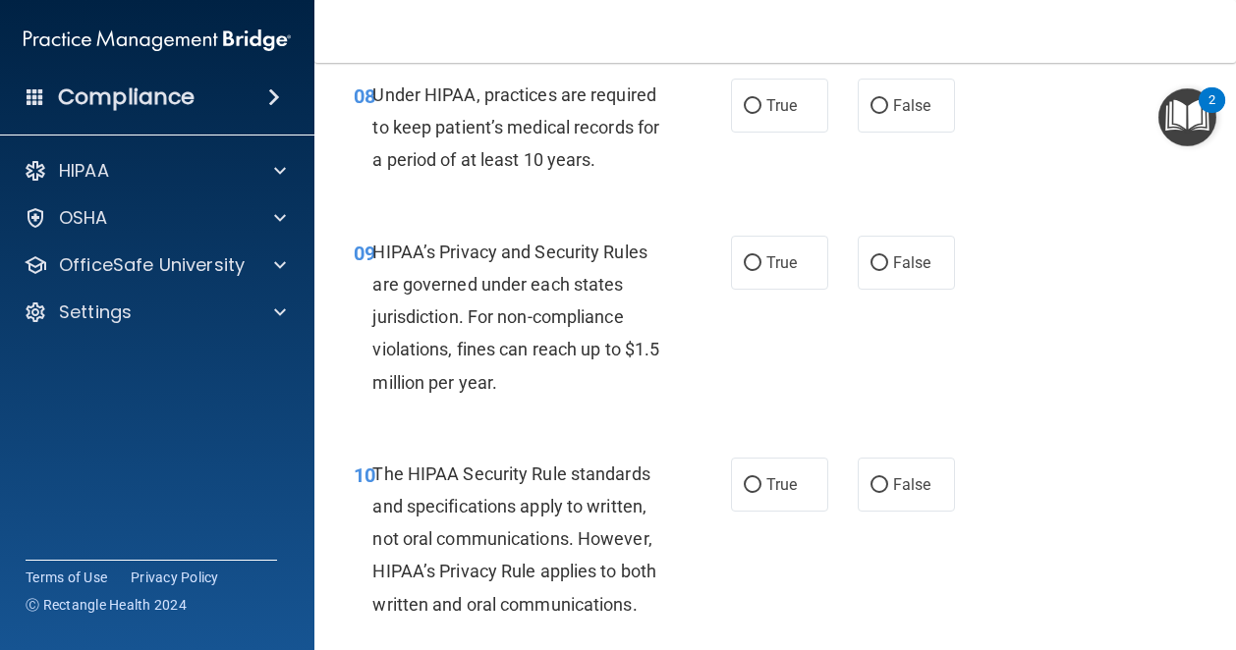
scroll to position [1645, 0]
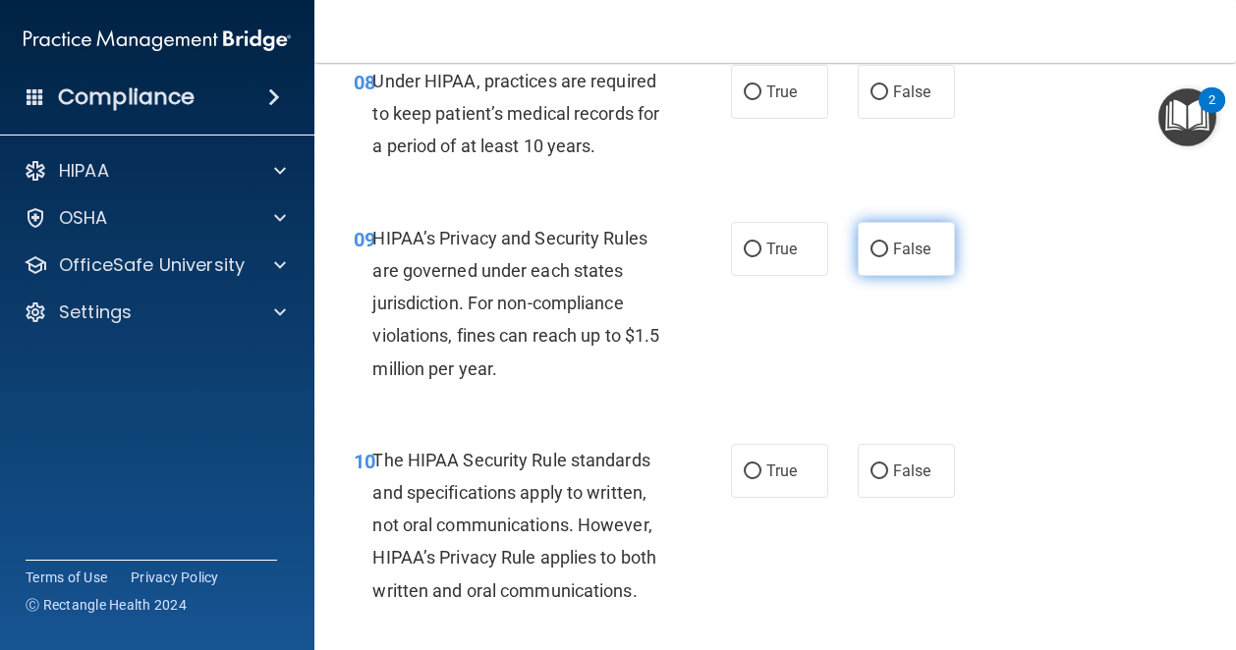
click at [893, 258] on span "False" at bounding box center [912, 249] width 38 height 19
click at [886, 257] on input "False" at bounding box center [879, 250] width 18 height 15
radio input "true"
click at [917, 101] on span "False" at bounding box center [912, 92] width 38 height 19
click at [888, 100] on input "False" at bounding box center [879, 92] width 18 height 15
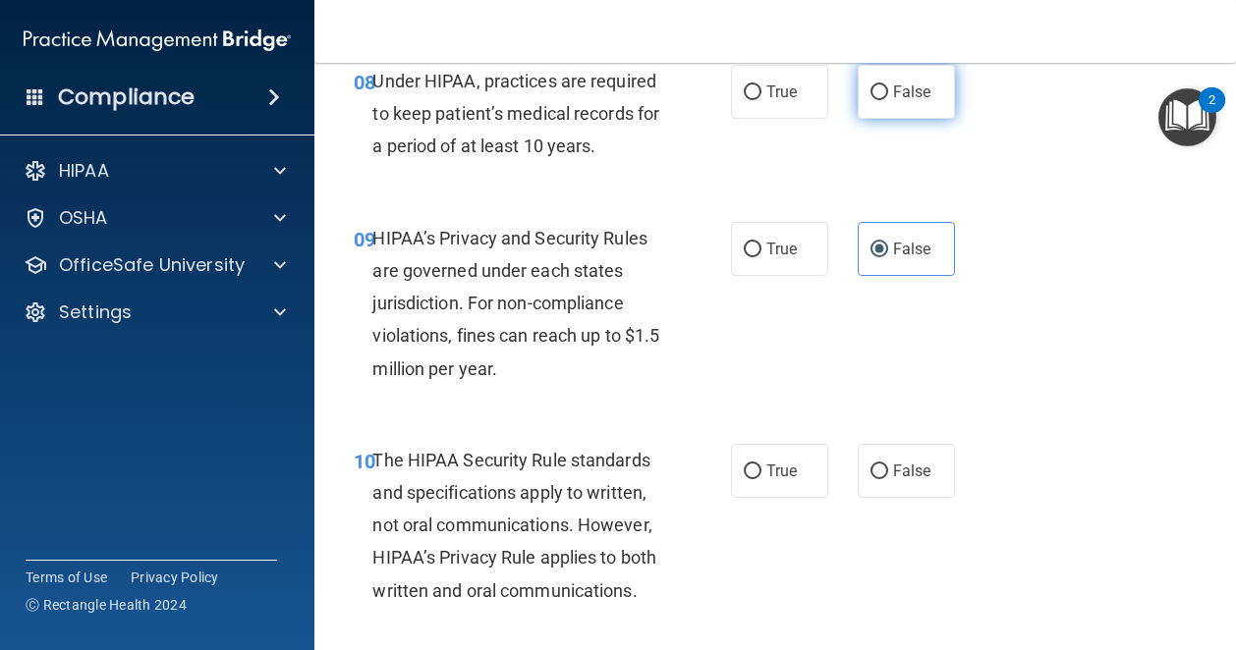
radio input "true"
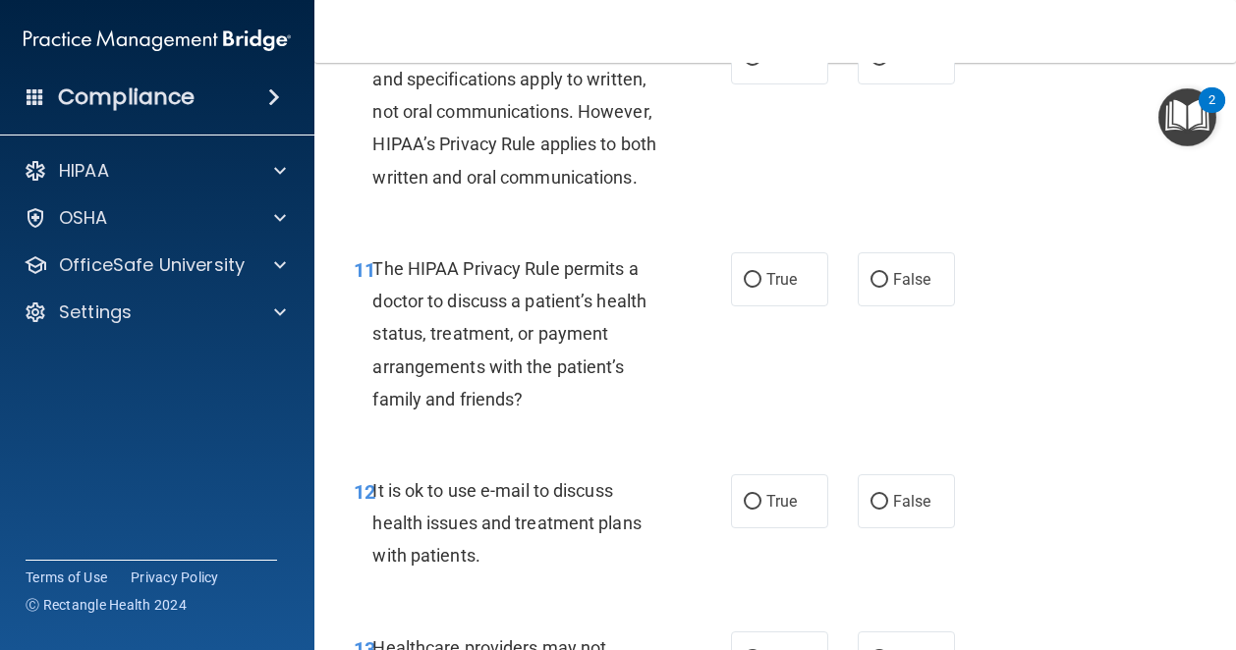
scroll to position [2061, 0]
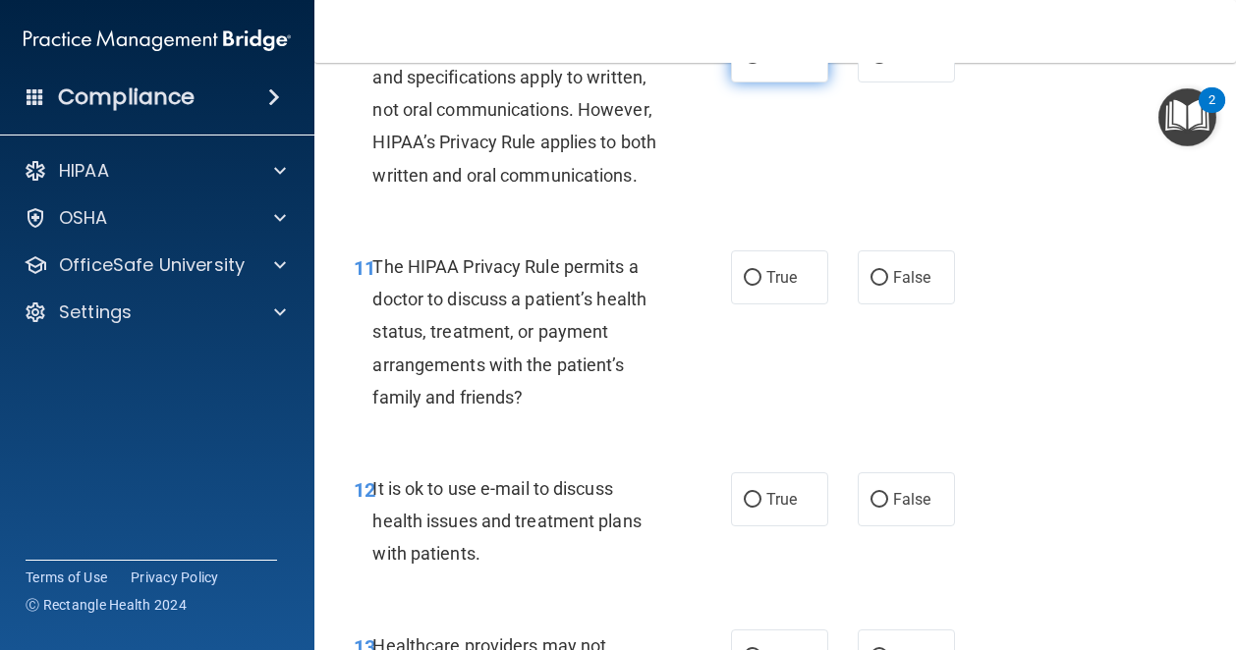
click at [766, 65] on span "True" at bounding box center [781, 55] width 30 height 19
click at [761, 64] on input "True" at bounding box center [753, 56] width 18 height 15
radio input "true"
click at [769, 305] on label "True" at bounding box center [779, 278] width 97 height 54
click at [761, 286] on input "True" at bounding box center [753, 278] width 18 height 15
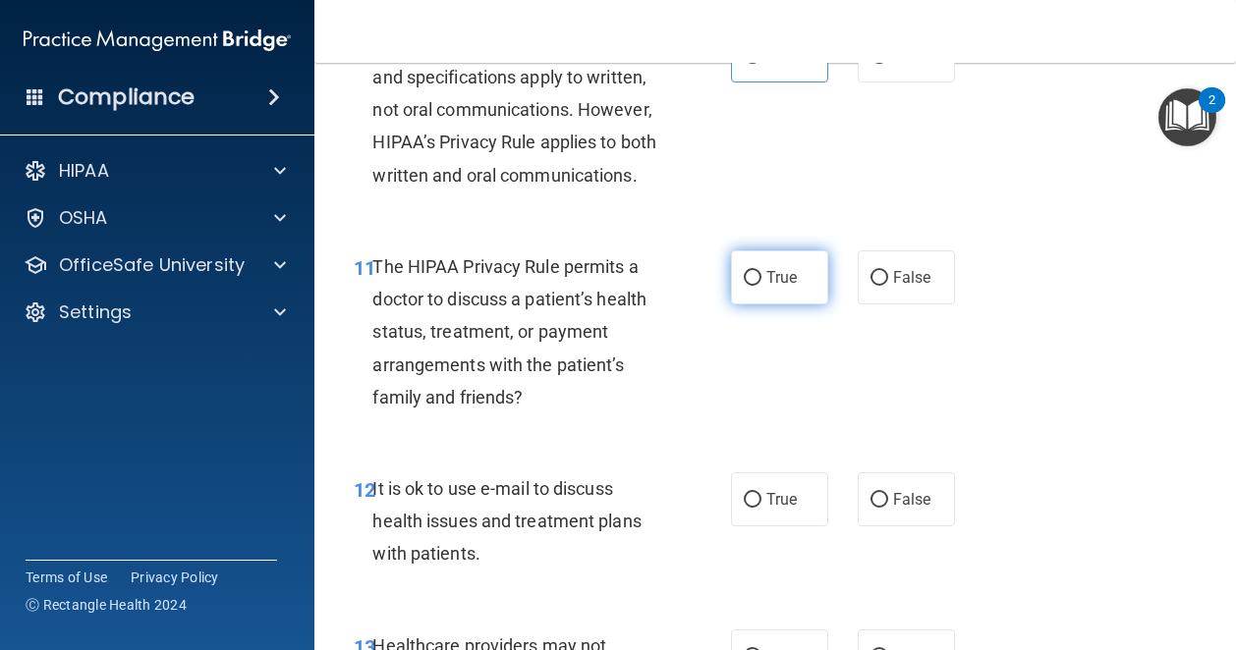
radio input "true"
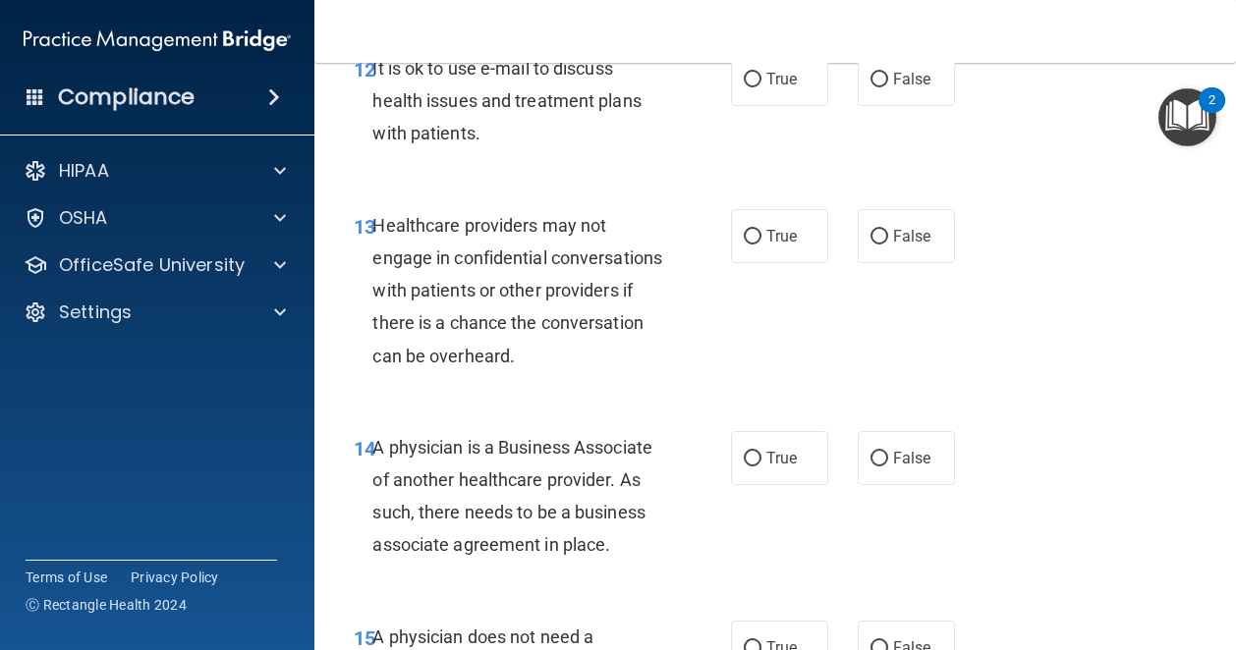
scroll to position [2482, 0]
click at [870, 244] on input "False" at bounding box center [879, 236] width 18 height 15
radio input "true"
click at [766, 87] on span "True" at bounding box center [781, 78] width 30 height 19
click at [761, 86] on input "True" at bounding box center [753, 79] width 18 height 15
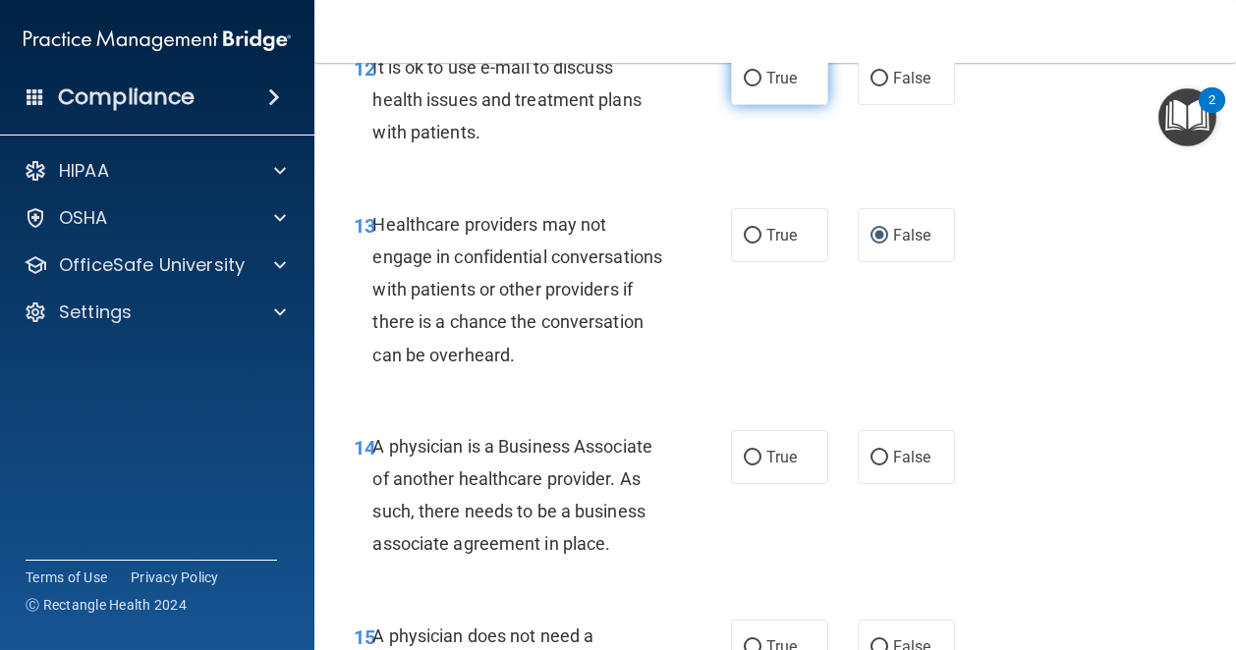
radio input "true"
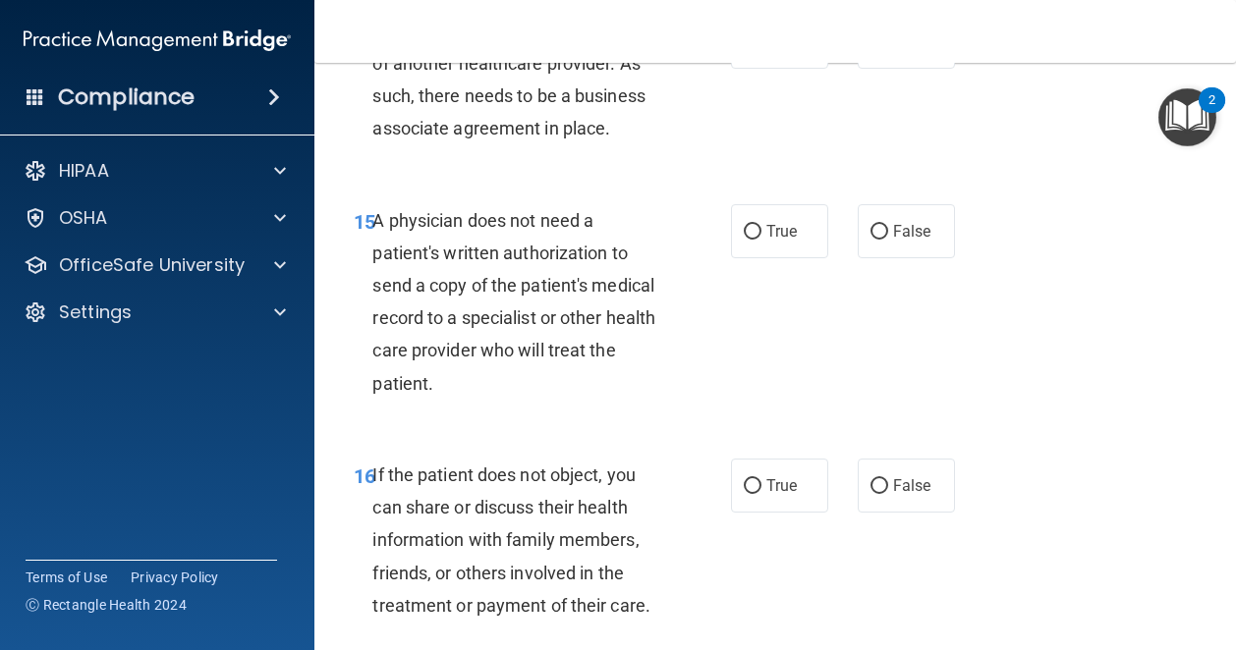
scroll to position [2904, 0]
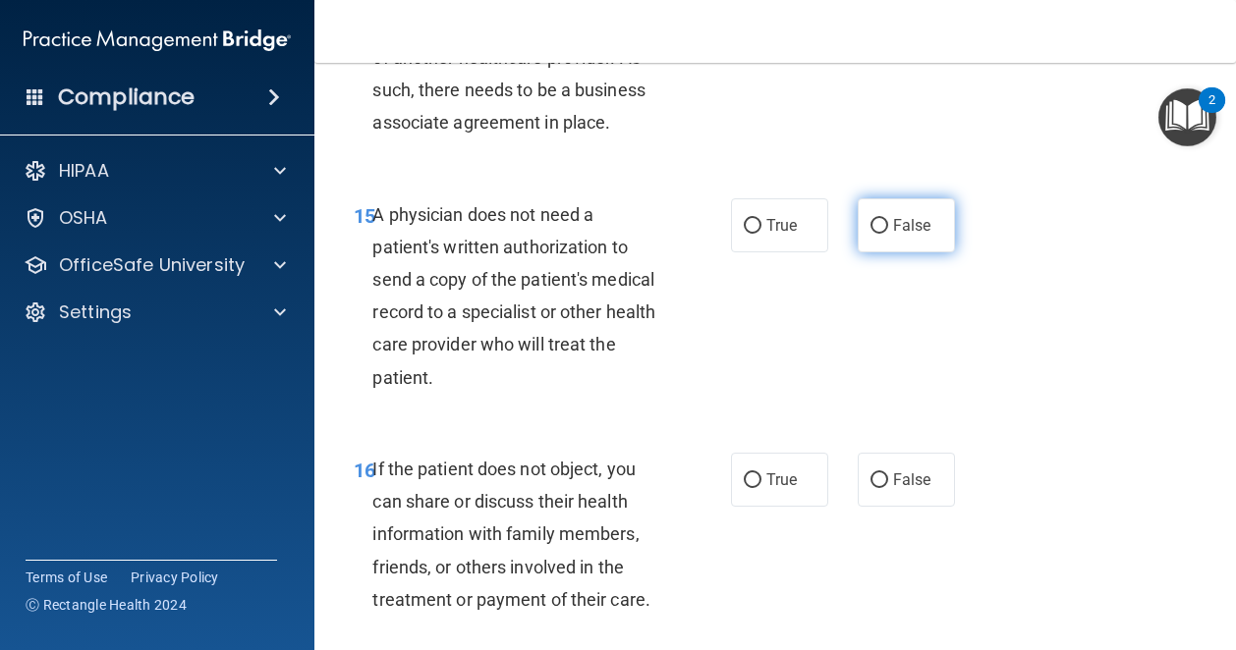
click at [900, 235] on span "False" at bounding box center [912, 225] width 38 height 19
click at [888, 234] on input "False" at bounding box center [879, 226] width 18 height 15
radio input "true"
click at [766, 45] on span "True" at bounding box center [781, 36] width 30 height 19
click at [761, 44] on input "True" at bounding box center [753, 36] width 18 height 15
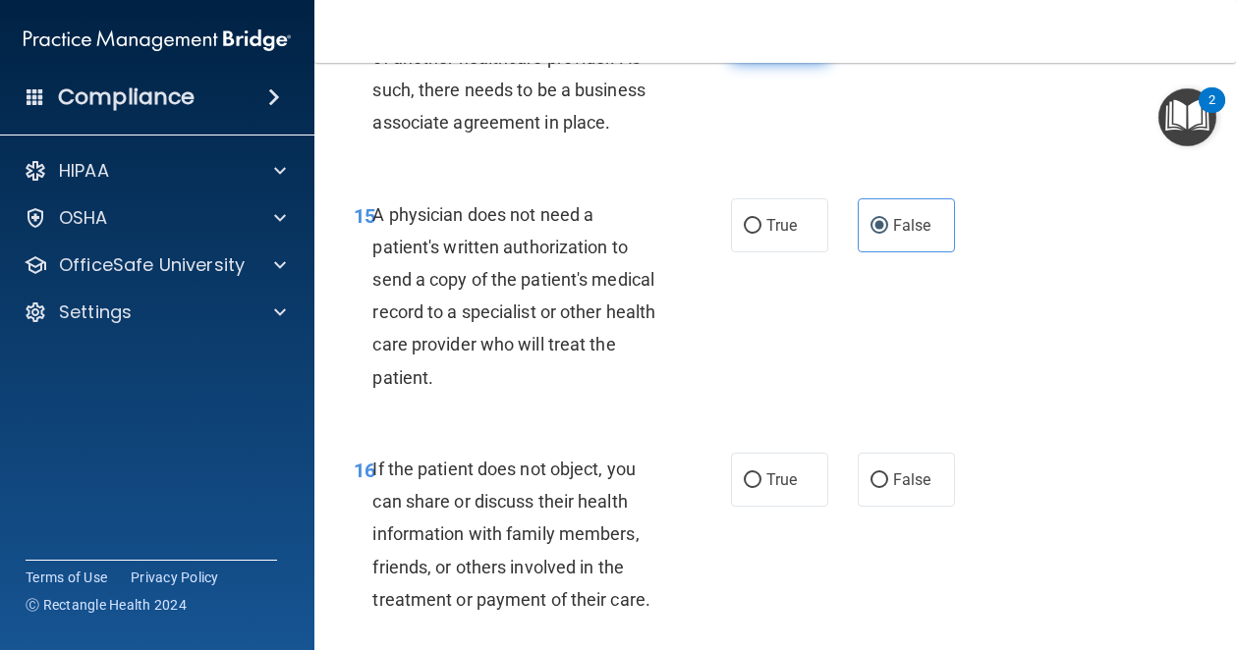
radio input "true"
click at [766, 235] on span "True" at bounding box center [781, 225] width 30 height 19
click at [761, 234] on input "True" at bounding box center [753, 226] width 18 height 15
radio input "true"
radio input "false"
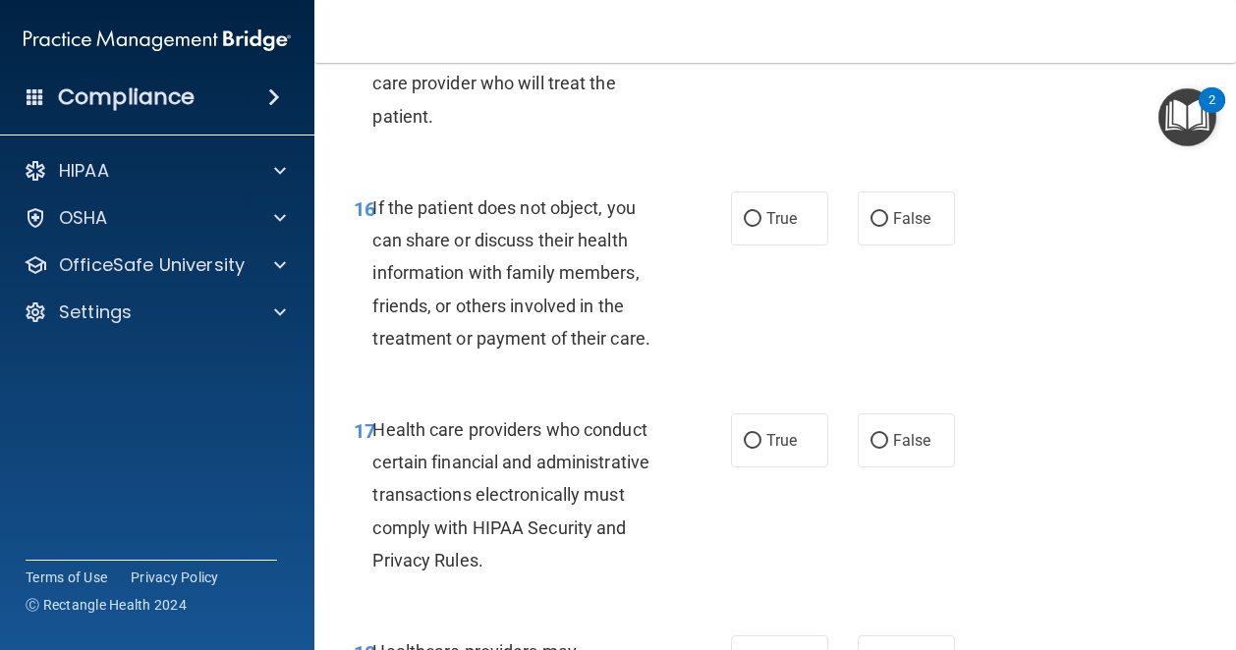
scroll to position [3167, 0]
click at [772, 244] on label "True" at bounding box center [779, 217] width 97 height 54
click at [761, 225] on input "True" at bounding box center [753, 217] width 18 height 15
radio input "true"
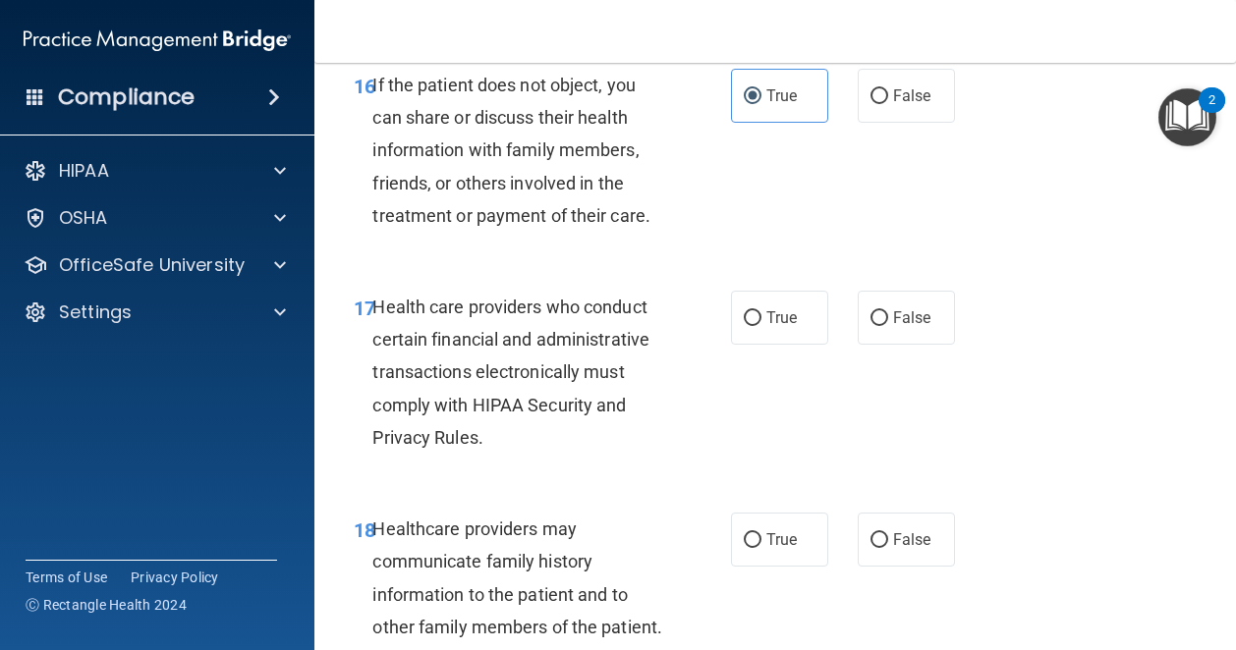
scroll to position [3313, 0]
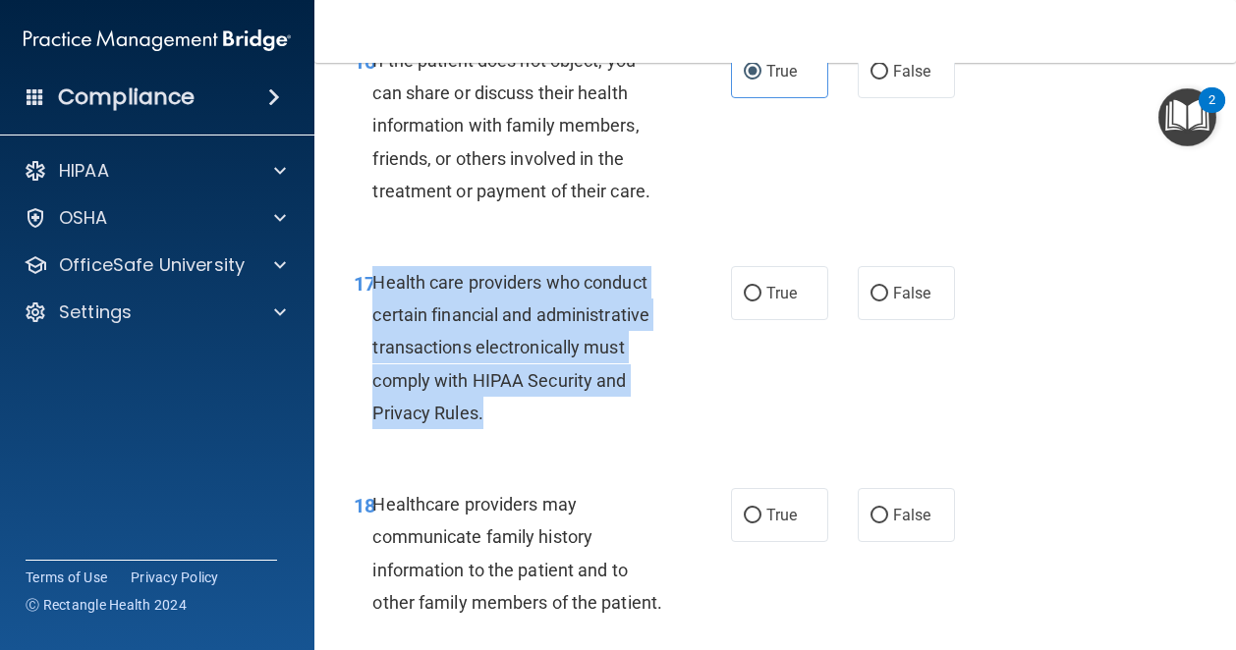
drag, startPoint x: 487, startPoint y: 512, endPoint x: 377, endPoint y: 368, distance: 180.8
click at [377, 368] on div "Health care providers who conduct certain financial and administrative transact…" at bounding box center [525, 347] width 306 height 163
copy span "Health care providers who conduct certain financial and administrative transact…"
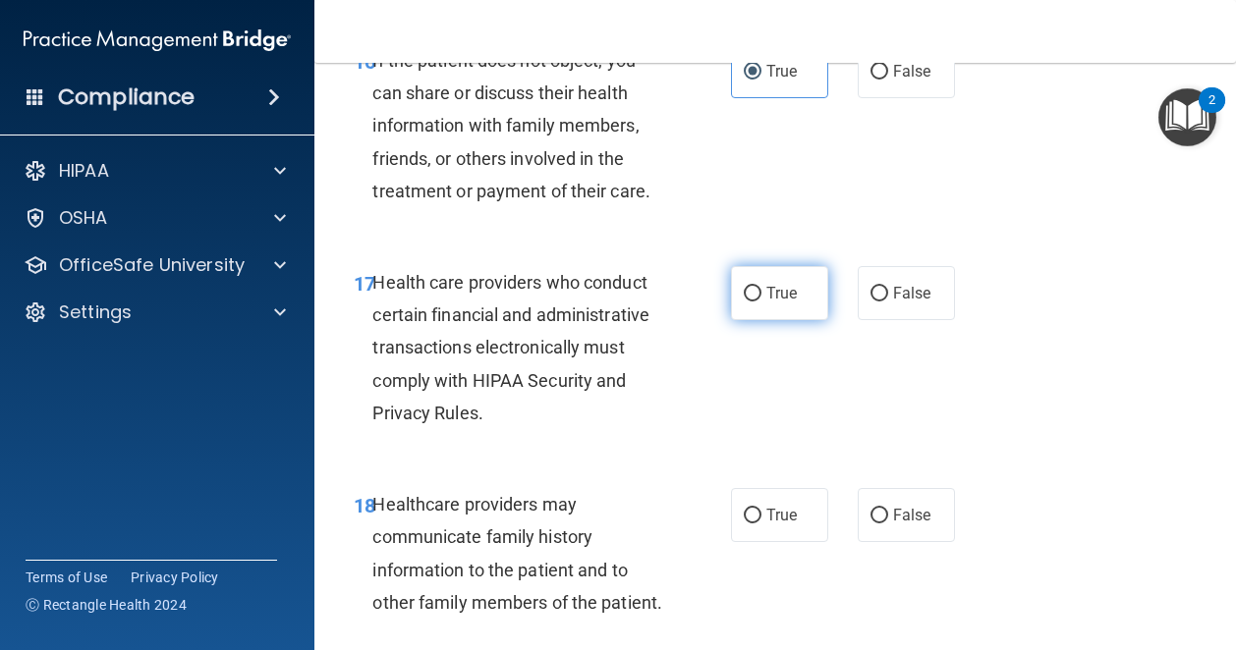
click at [795, 320] on label "True" at bounding box center [779, 293] width 97 height 54
click at [761, 302] on input "True" at bounding box center [753, 294] width 18 height 15
radio input "true"
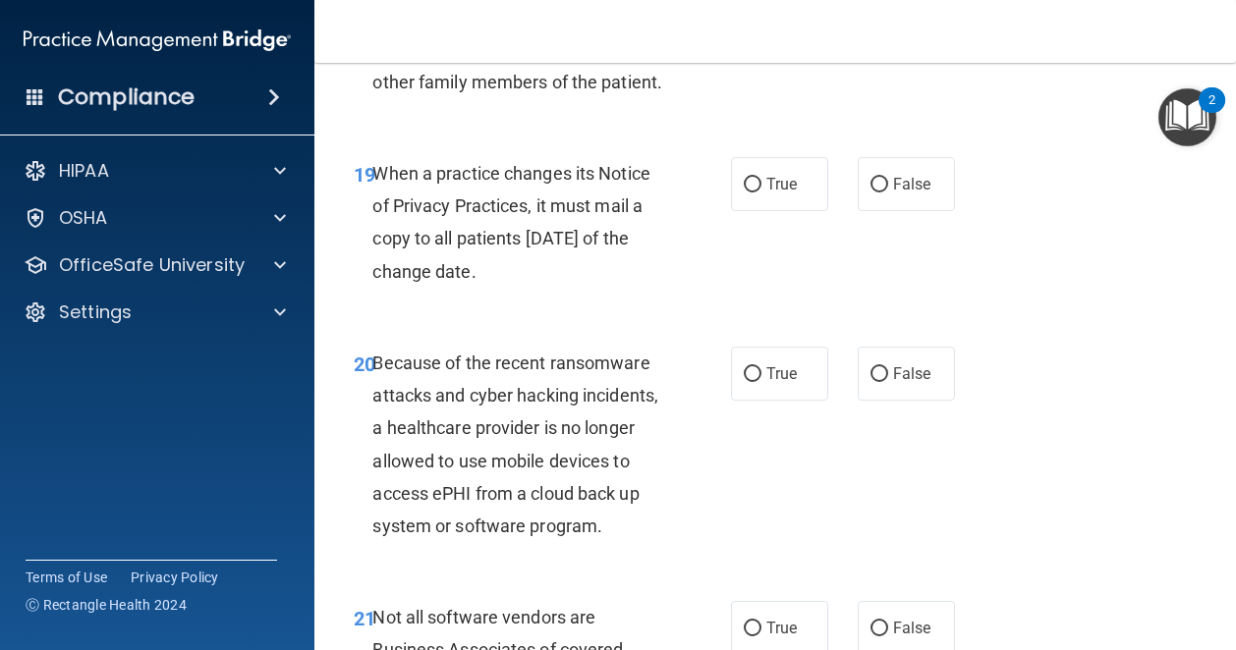
scroll to position [3834, 0]
drag, startPoint x: 549, startPoint y: 393, endPoint x: 377, endPoint y: 300, distance: 195.6
click at [377, 287] on div "When a practice changes its Notice of Privacy Practices, it must mail a copy to…" at bounding box center [525, 221] width 306 height 131
copy span "When a practice changes its Notice of Privacy Practices, it must mail a copy to…"
click at [727, 297] on div "19 When a practice changes its Notice of Privacy Practices, it must mail a copy…" at bounding box center [542, 226] width 436 height 140
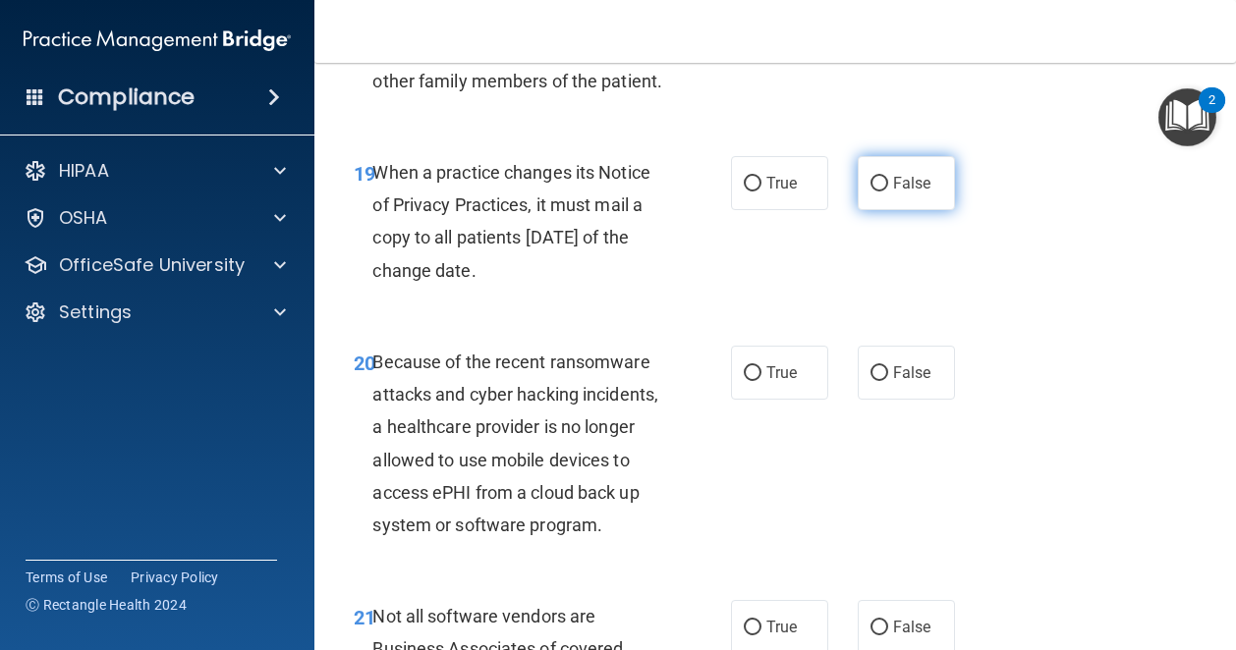
click at [908, 193] on span "False" at bounding box center [912, 183] width 38 height 19
click at [888, 192] on input "False" at bounding box center [879, 184] width 18 height 15
radio input "true"
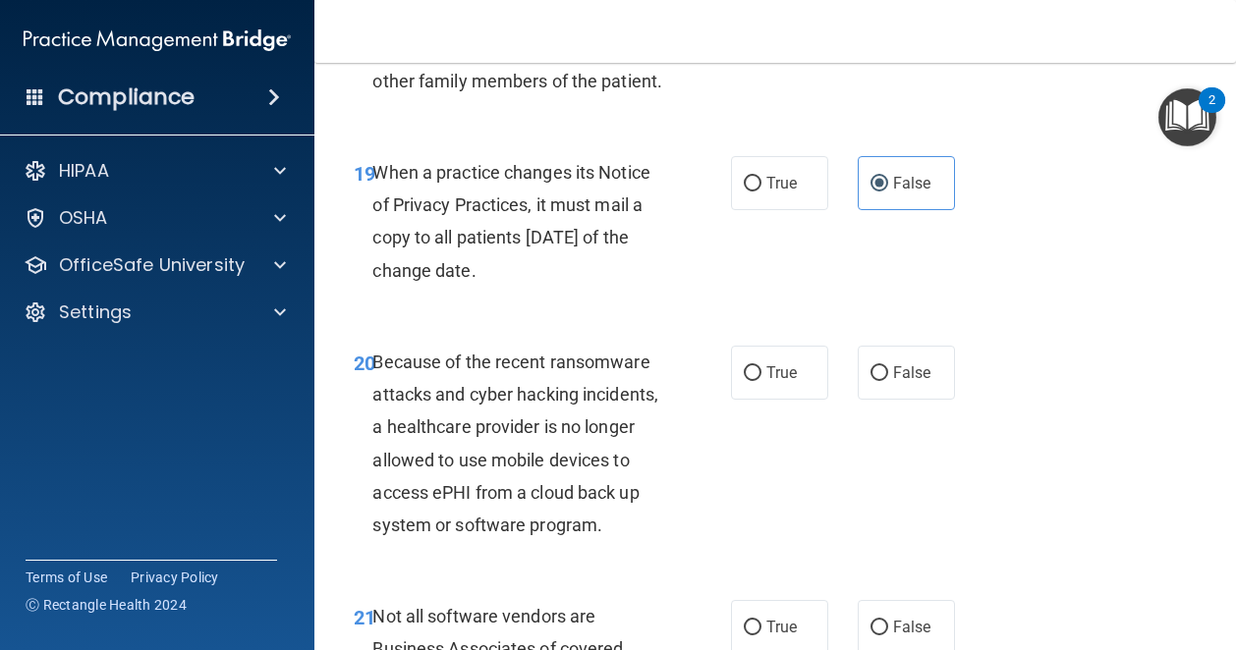
radio input "true"
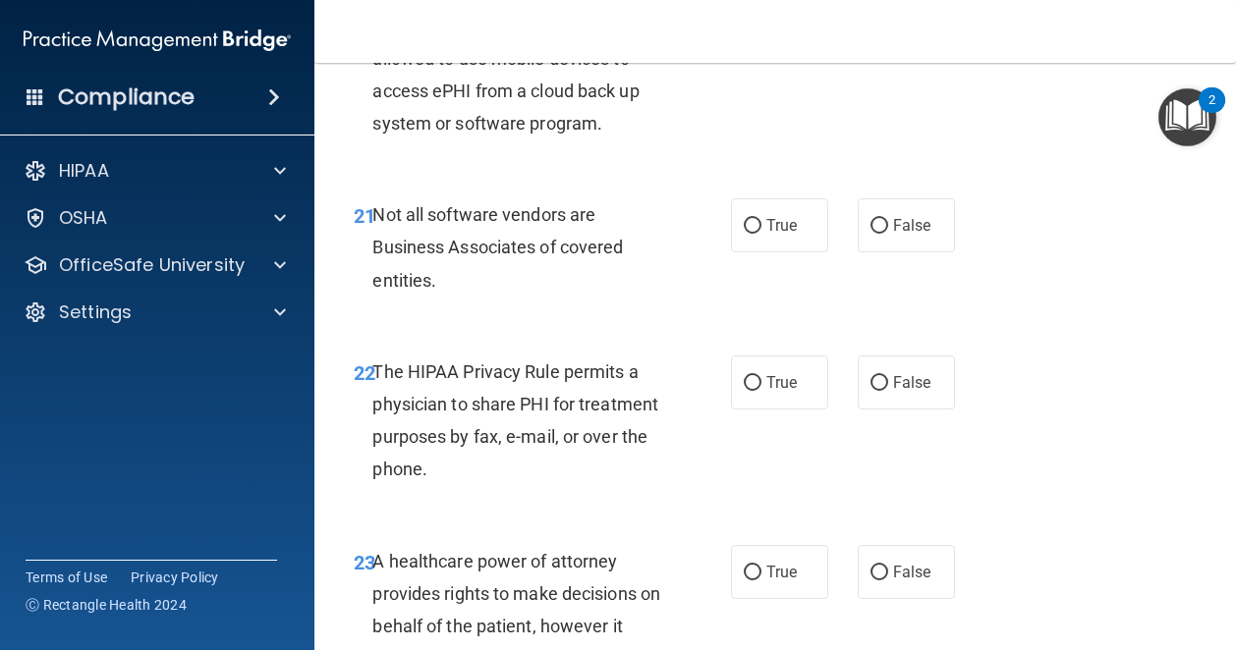
scroll to position [4237, 0]
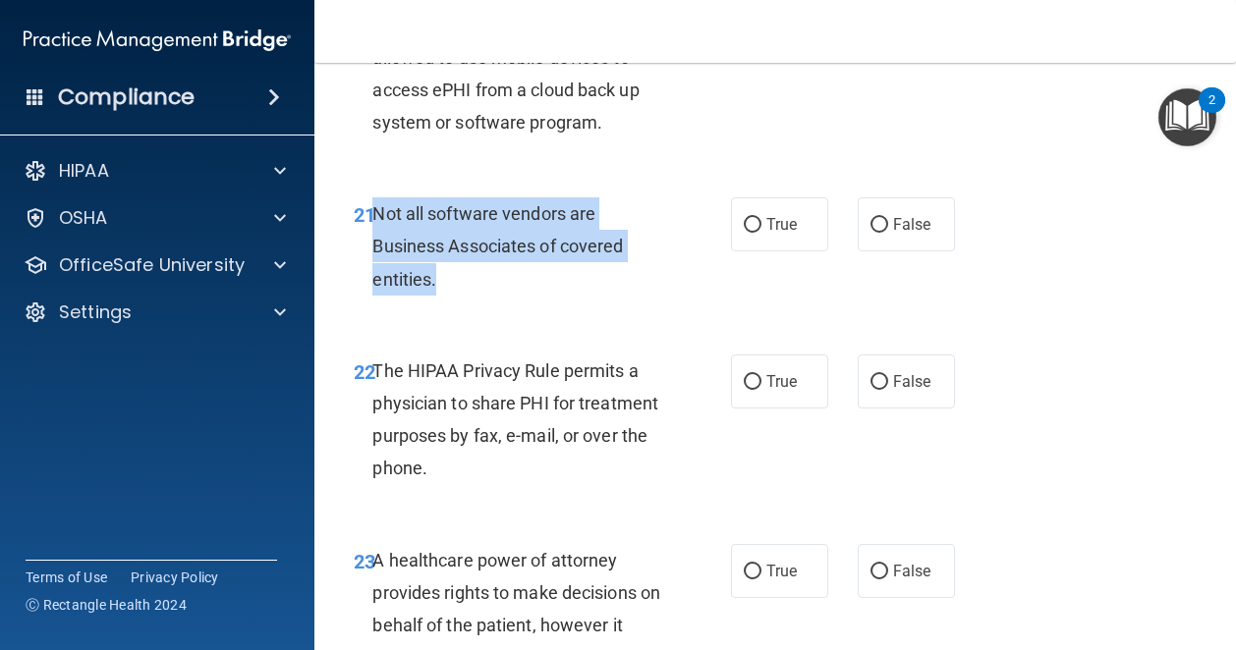
drag, startPoint x: 442, startPoint y: 443, endPoint x: 375, endPoint y: 378, distance: 93.1
click at [375, 296] on div "Not all software vendors are Business Associates of covered entities." at bounding box center [525, 246] width 306 height 98
copy span "Not all software vendors are Business Associates of covered entities."
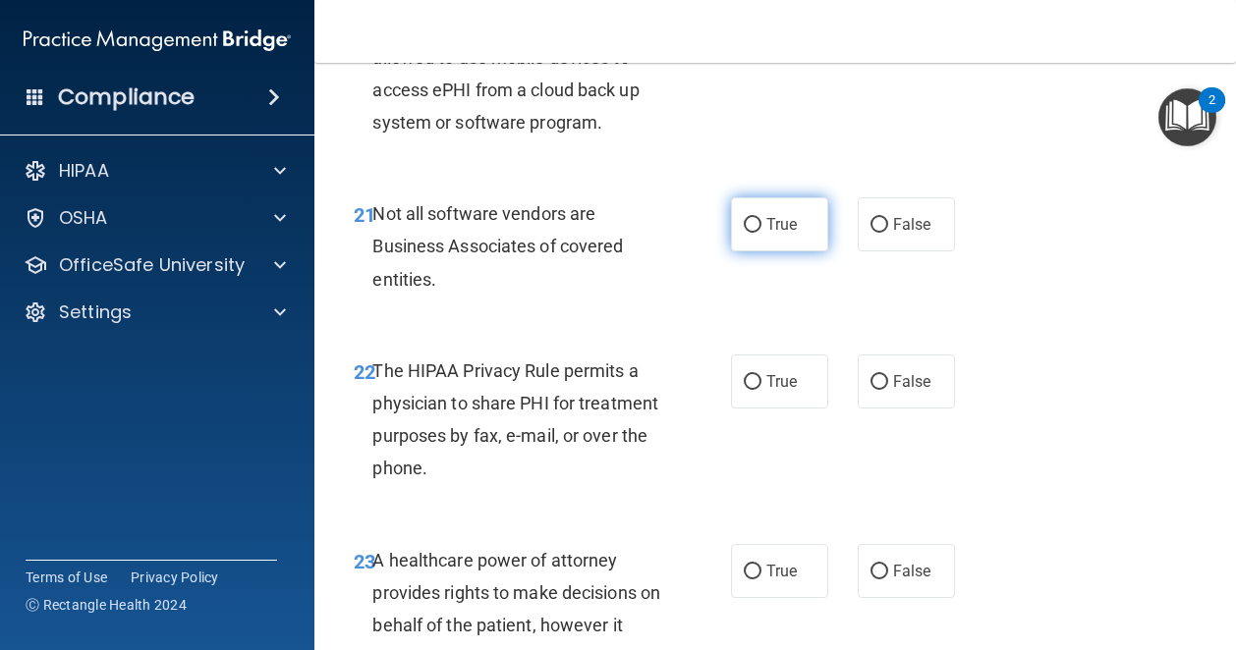
click at [774, 251] on label "True" at bounding box center [779, 224] width 97 height 54
click at [761, 233] on input "True" at bounding box center [753, 225] width 18 height 15
radio input "true"
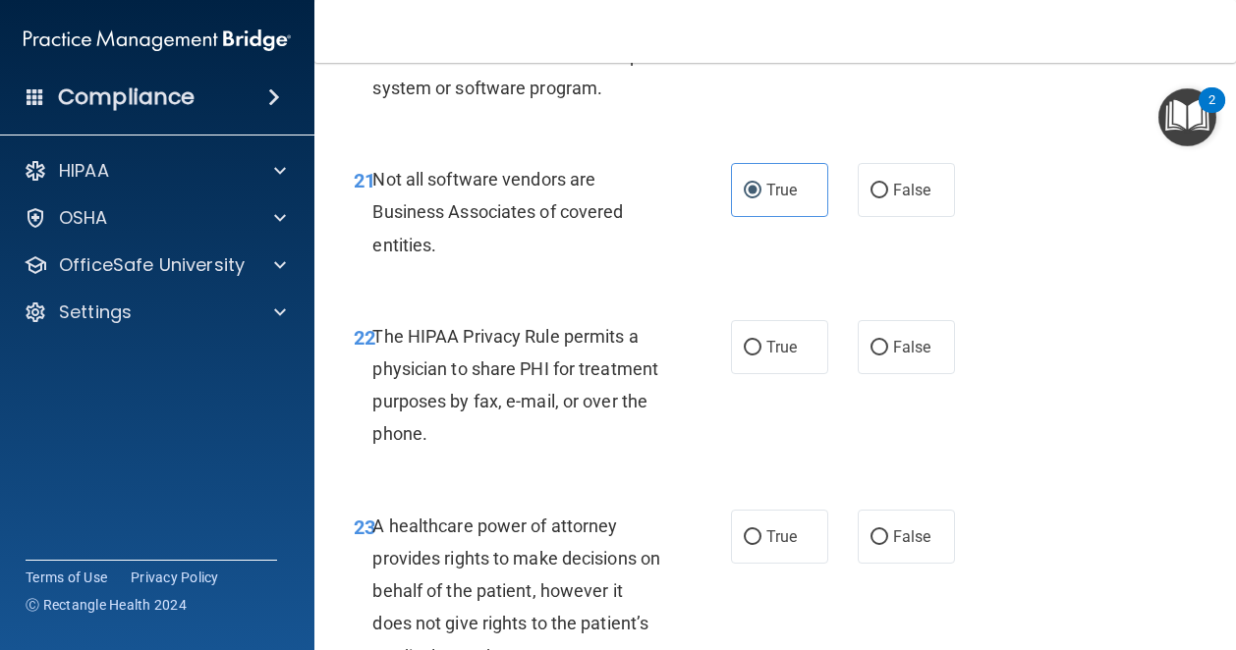
scroll to position [4270, 0]
radio input "true"
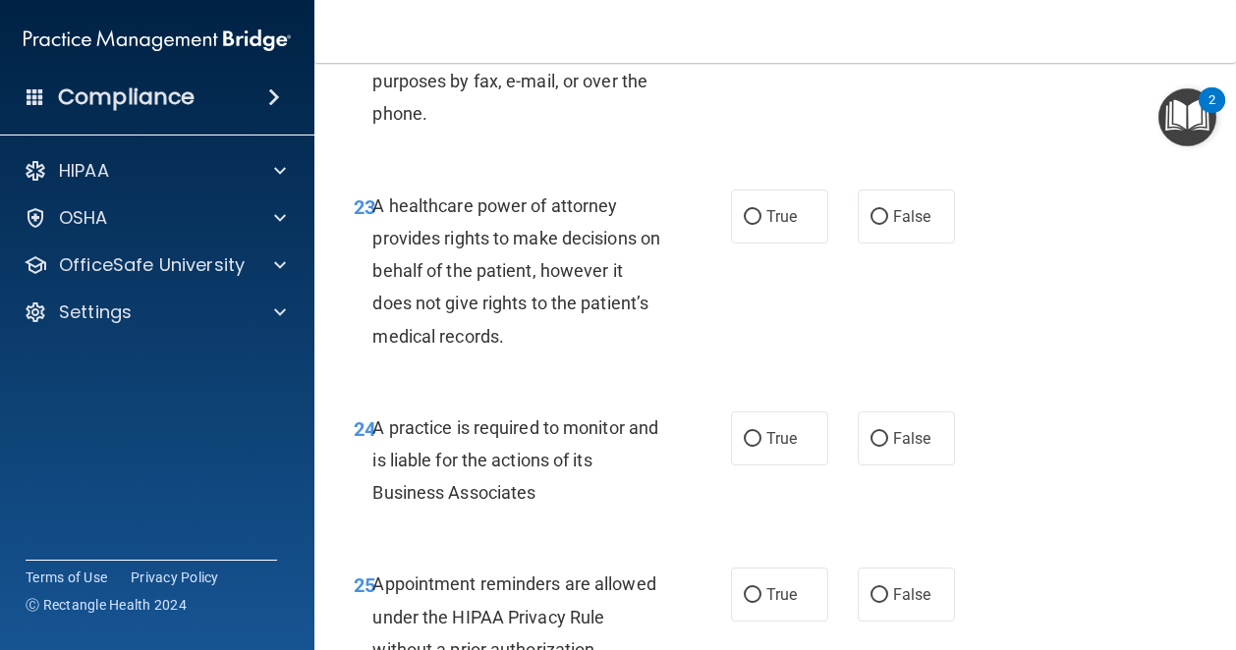
scroll to position [4594, 0]
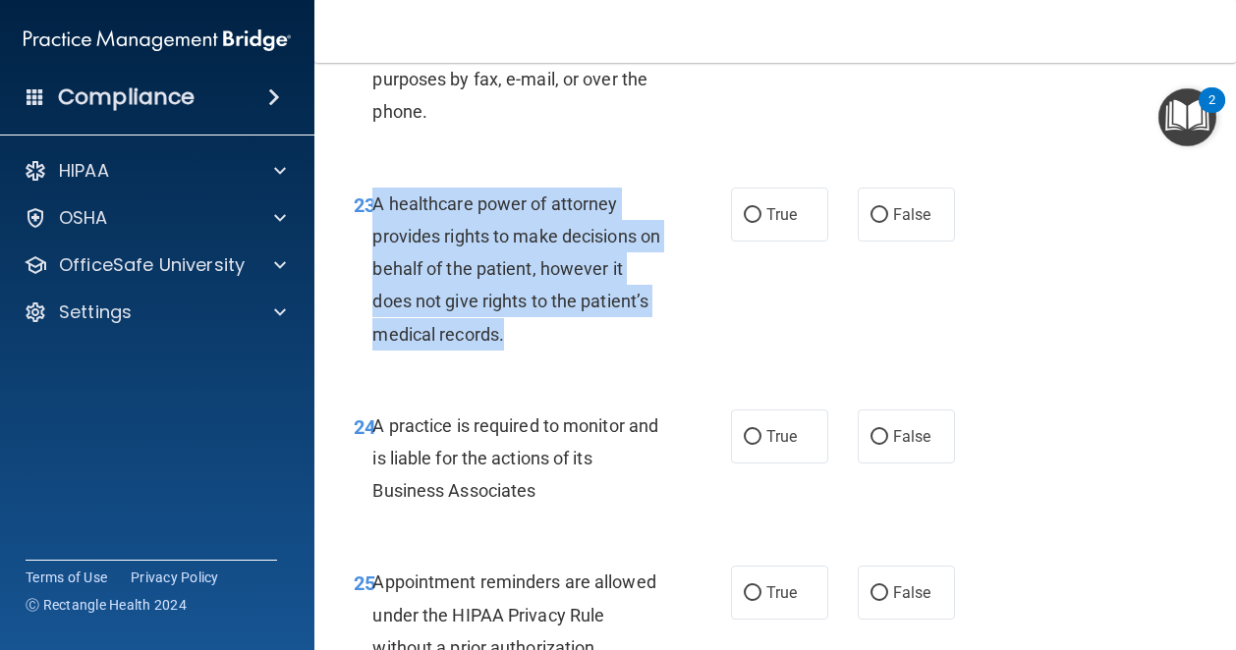
drag, startPoint x: 514, startPoint y: 500, endPoint x: 373, endPoint y: 364, distance: 195.2
click at [373, 351] on div "A healthcare power of attorney provides rights to make decisions on behalf of t…" at bounding box center [525, 269] width 306 height 163
copy span "A healthcare power of attorney provides rights to make decisions on behalf of t…"
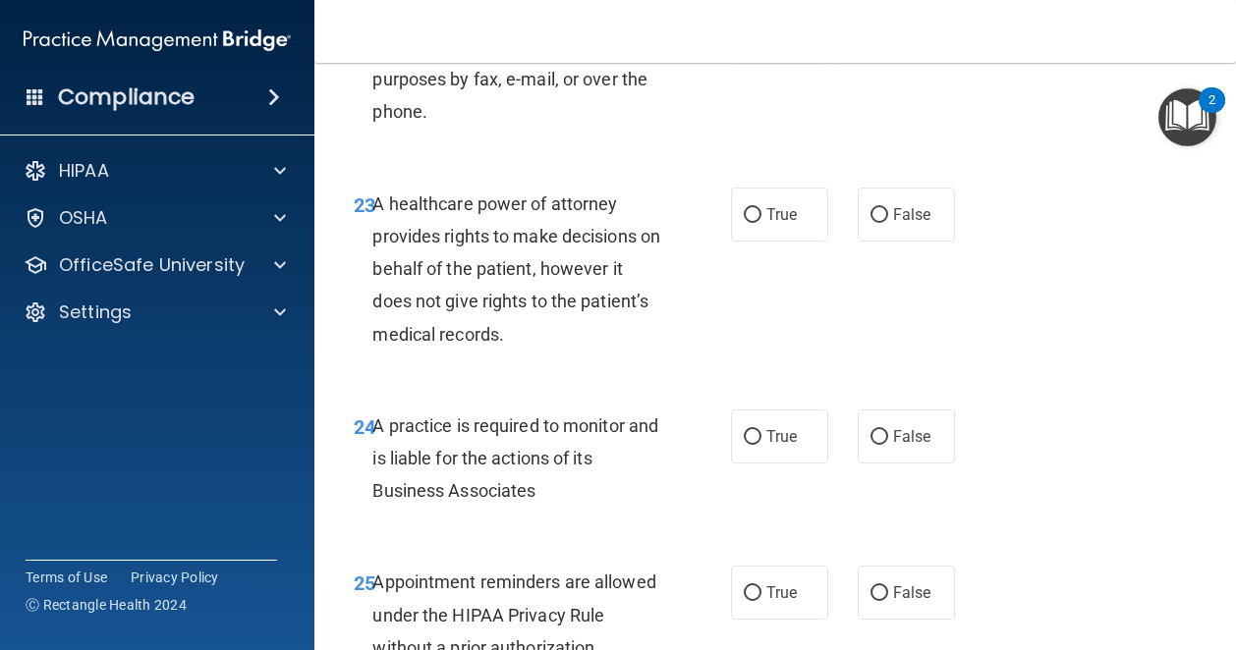
click at [766, 34] on span "True" at bounding box center [781, 25] width 30 height 19
click at [761, 33] on input "True" at bounding box center [753, 26] width 18 height 15
radio input "true"
click at [766, 224] on span "True" at bounding box center [781, 214] width 30 height 19
click at [761, 223] on input "True" at bounding box center [753, 215] width 18 height 15
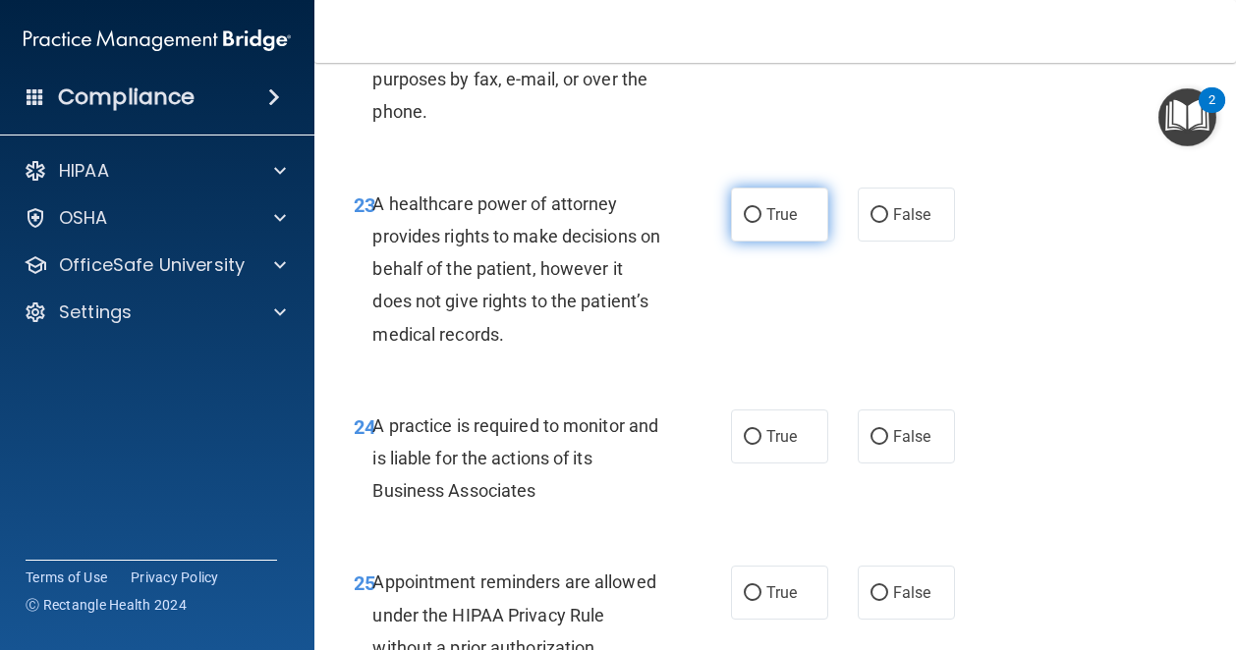
radio input "true"
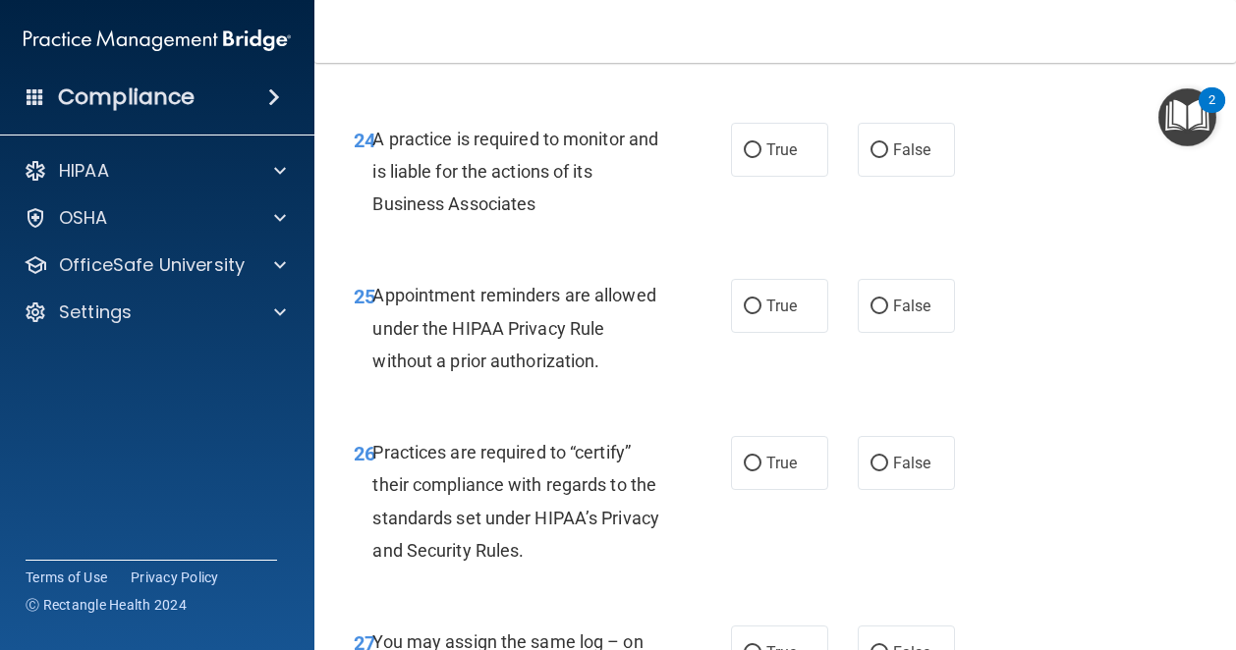
scroll to position [4937, 0]
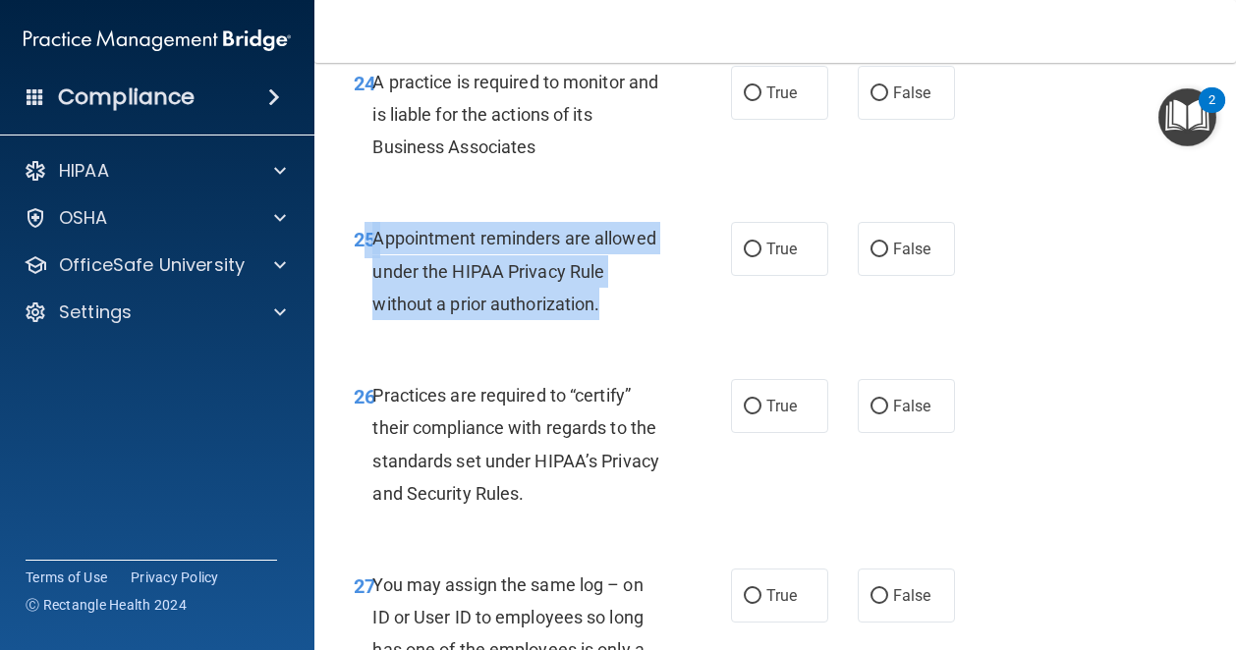
drag, startPoint x: 607, startPoint y: 465, endPoint x: 369, endPoint y: 388, distance: 249.8
click at [369, 330] on div "25 Appointment reminders are allowed under the HIPAA Privacy Rule without a pri…" at bounding box center [542, 276] width 436 height 108
copy div "5 Appointment reminders are allowed under the HIPAA Privacy Rule without a prio…"
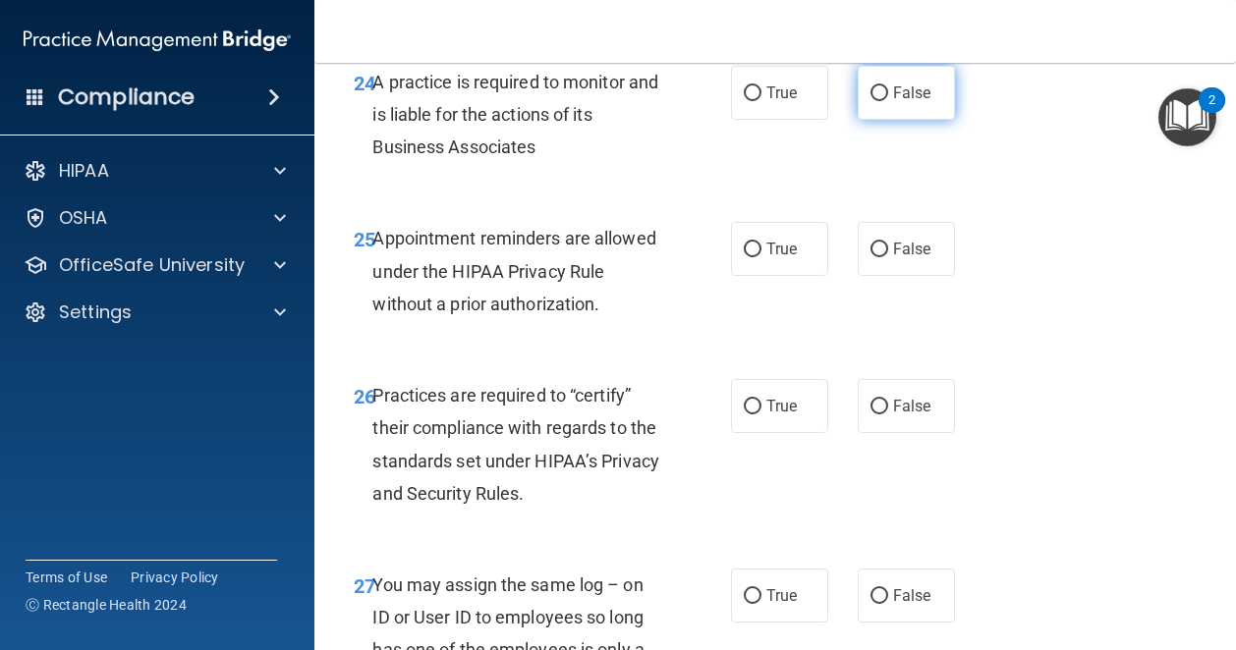
click at [884, 120] on label "False" at bounding box center [906, 93] width 97 height 54
click at [884, 101] on input "False" at bounding box center [879, 93] width 18 height 15
radio input "true"
click at [884, 120] on label "False" at bounding box center [906, 93] width 97 height 54
click at [884, 101] on input "False" at bounding box center [879, 93] width 18 height 15
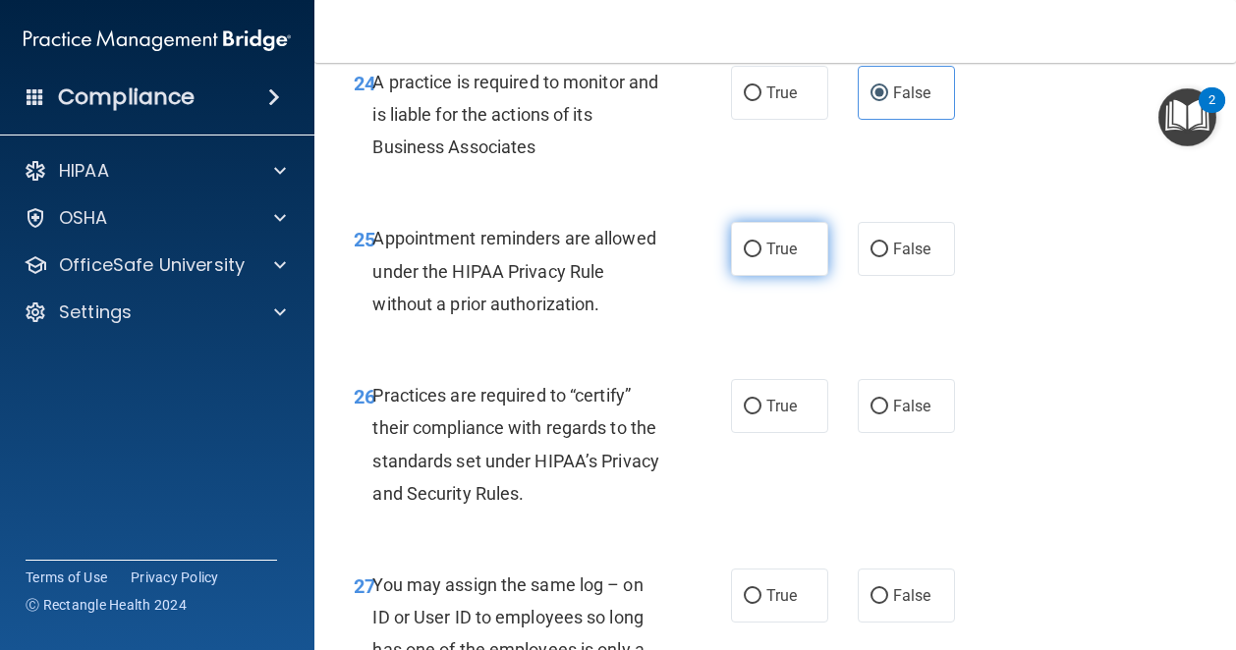
click at [781, 258] on span "True" at bounding box center [781, 249] width 30 height 19
click at [761, 257] on input "True" at bounding box center [753, 250] width 18 height 15
radio input "true"
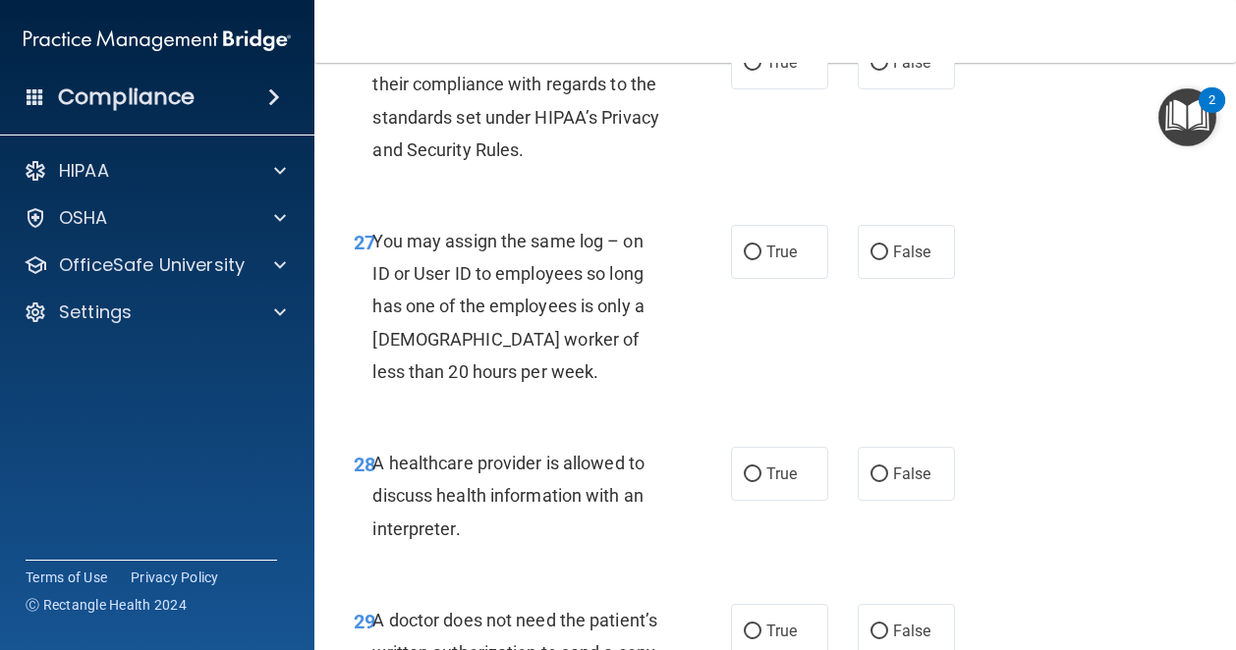
scroll to position [5287, 0]
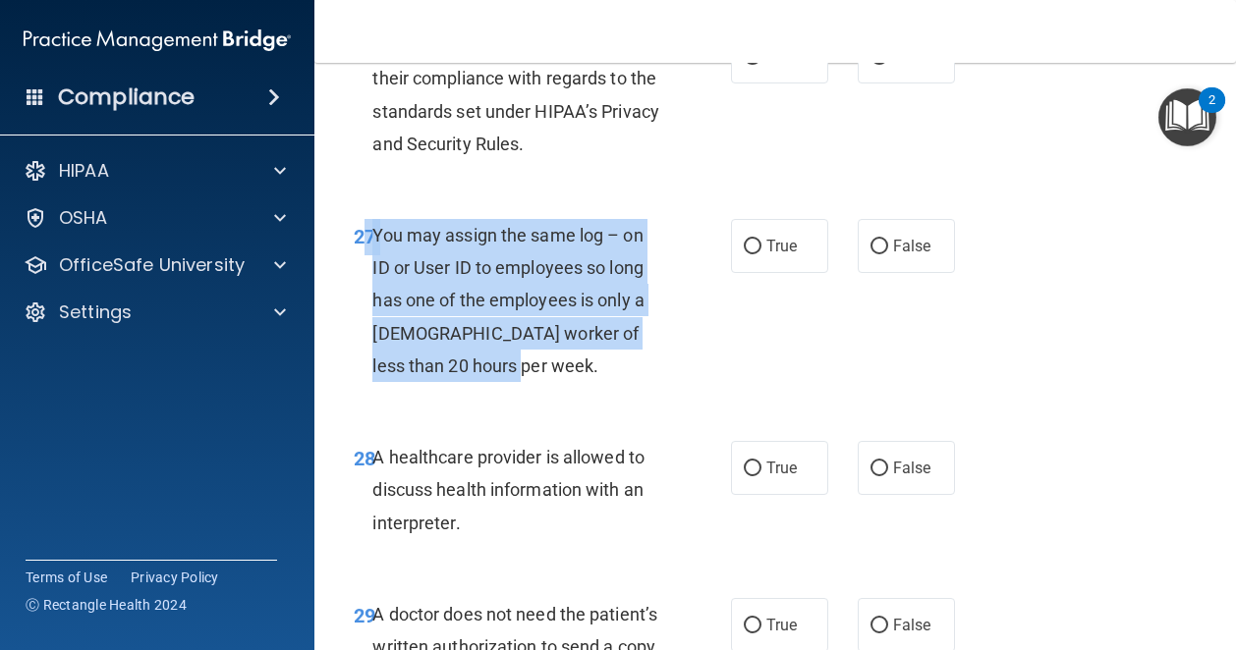
drag, startPoint x: 520, startPoint y: 530, endPoint x: 370, endPoint y: 397, distance: 200.4
click at [370, 392] on div "27 You may assign the same log – on ID or User ID to employees so long has one …" at bounding box center [542, 305] width 436 height 173
copy div "7 You may assign the same log – on ID or User ID to employees so long has one o…"
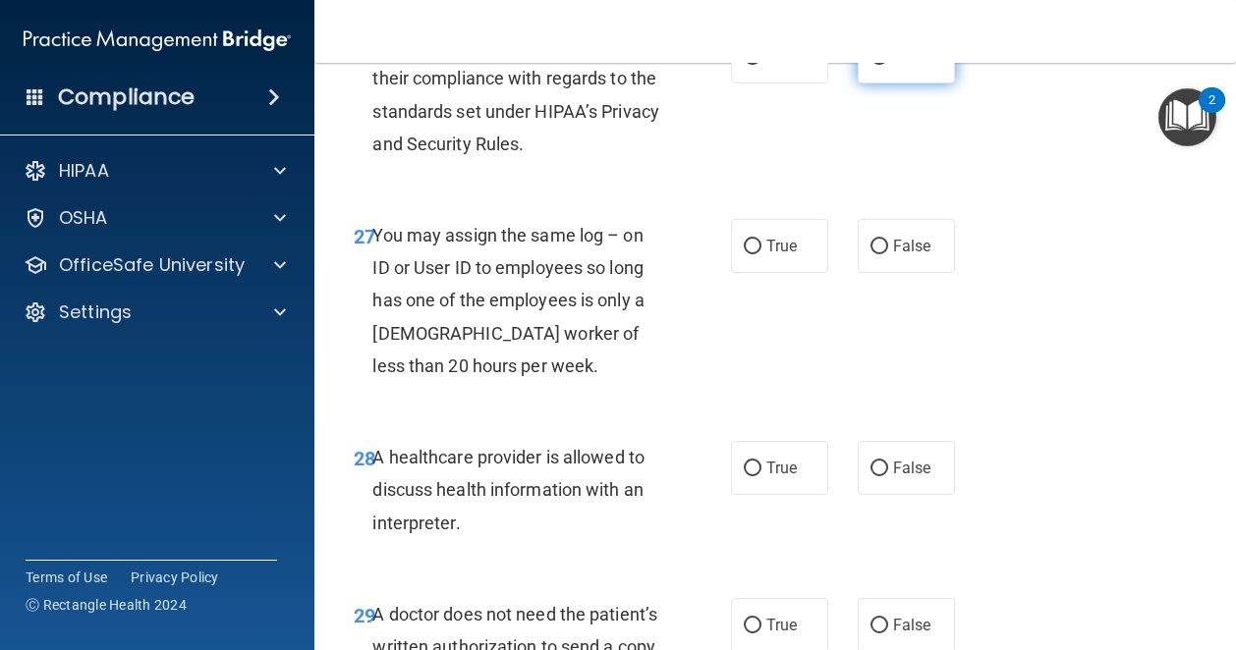
click at [893, 66] on span "False" at bounding box center [912, 56] width 38 height 19
click at [888, 65] on input "False" at bounding box center [879, 57] width 18 height 15
radio input "true"
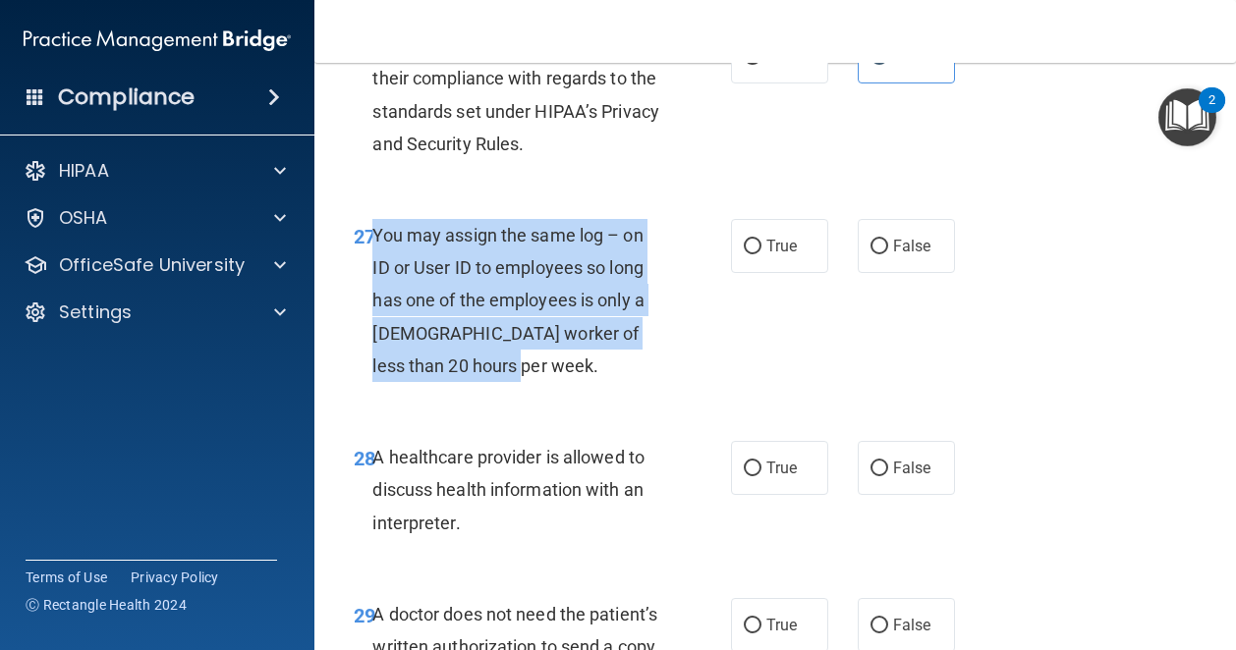
drag, startPoint x: 505, startPoint y: 531, endPoint x: 376, endPoint y: 393, distance: 189.1
click at [376, 382] on div "You may assign the same log – on ID or User ID to employees so long has one of …" at bounding box center [525, 300] width 306 height 163
copy span "You may assign the same log – on ID or User ID to employees so long has one of …"
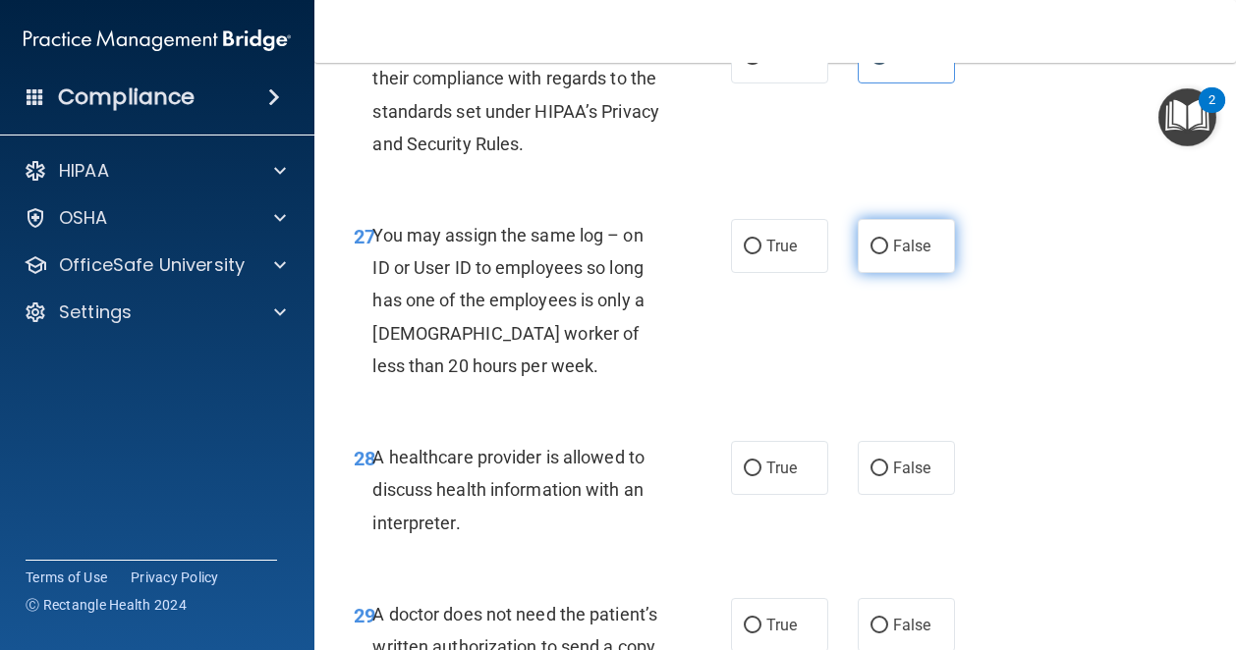
click at [898, 255] on span "False" at bounding box center [912, 246] width 38 height 19
click at [888, 254] on input "False" at bounding box center [879, 247] width 18 height 15
radio input "true"
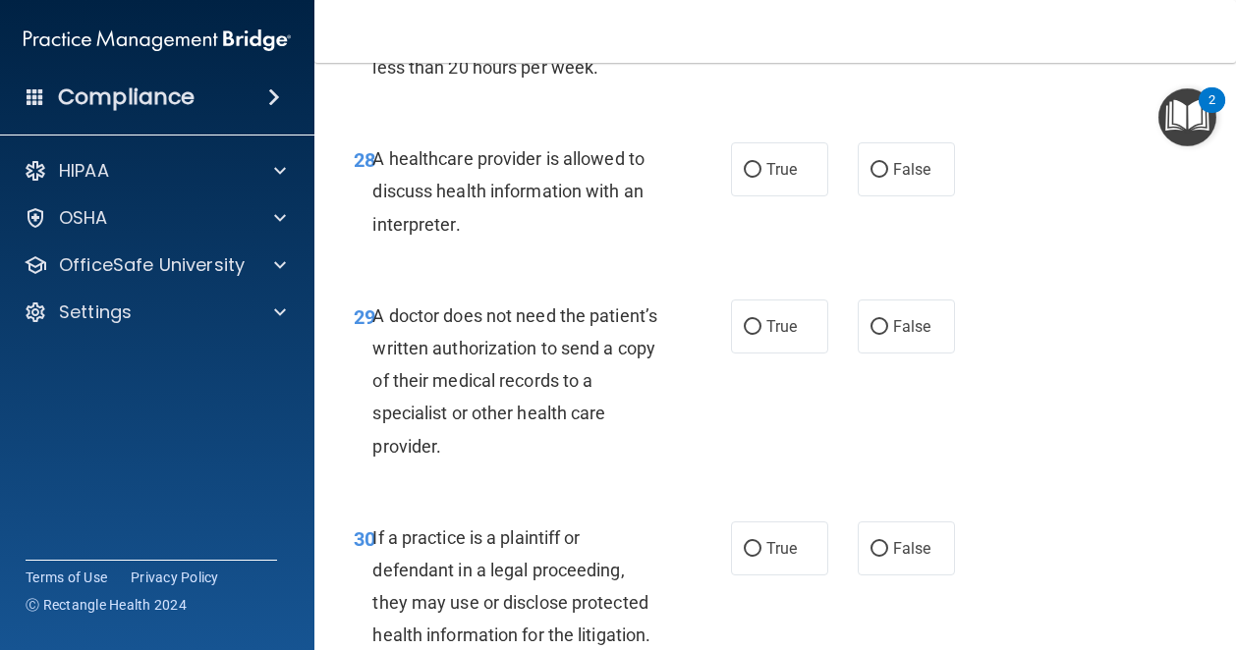
scroll to position [5670, 0]
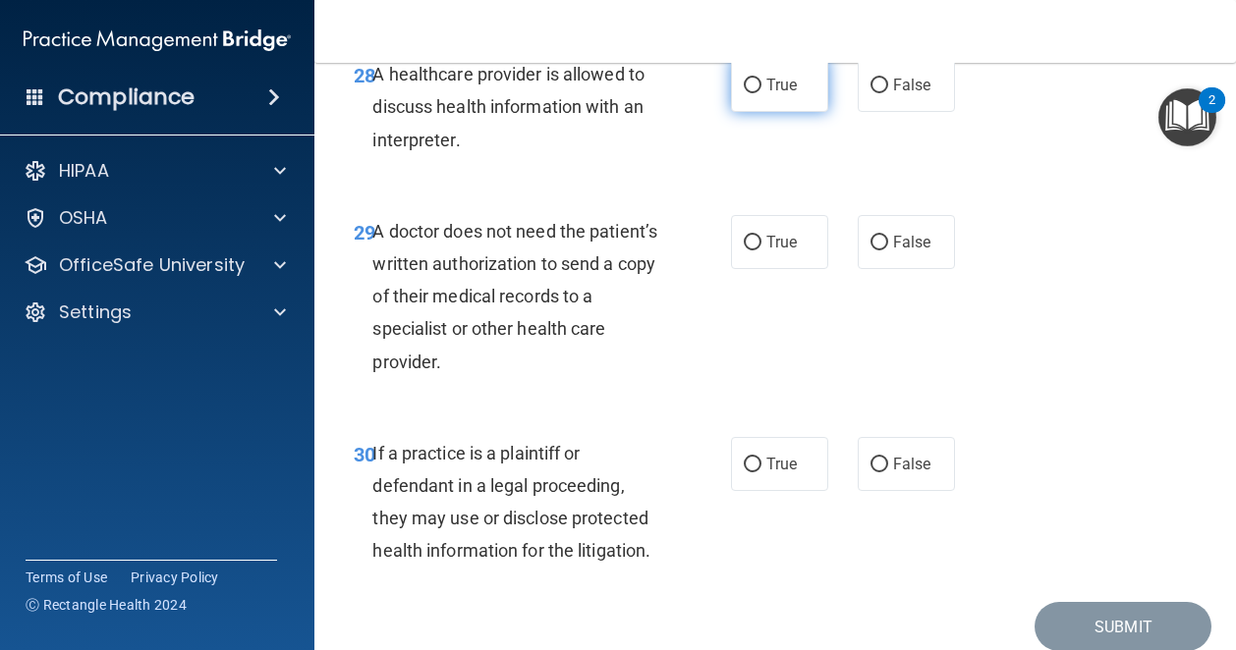
click at [770, 112] on label "True" at bounding box center [779, 85] width 97 height 54
click at [761, 93] on input "True" at bounding box center [753, 86] width 18 height 15
radio input "true"
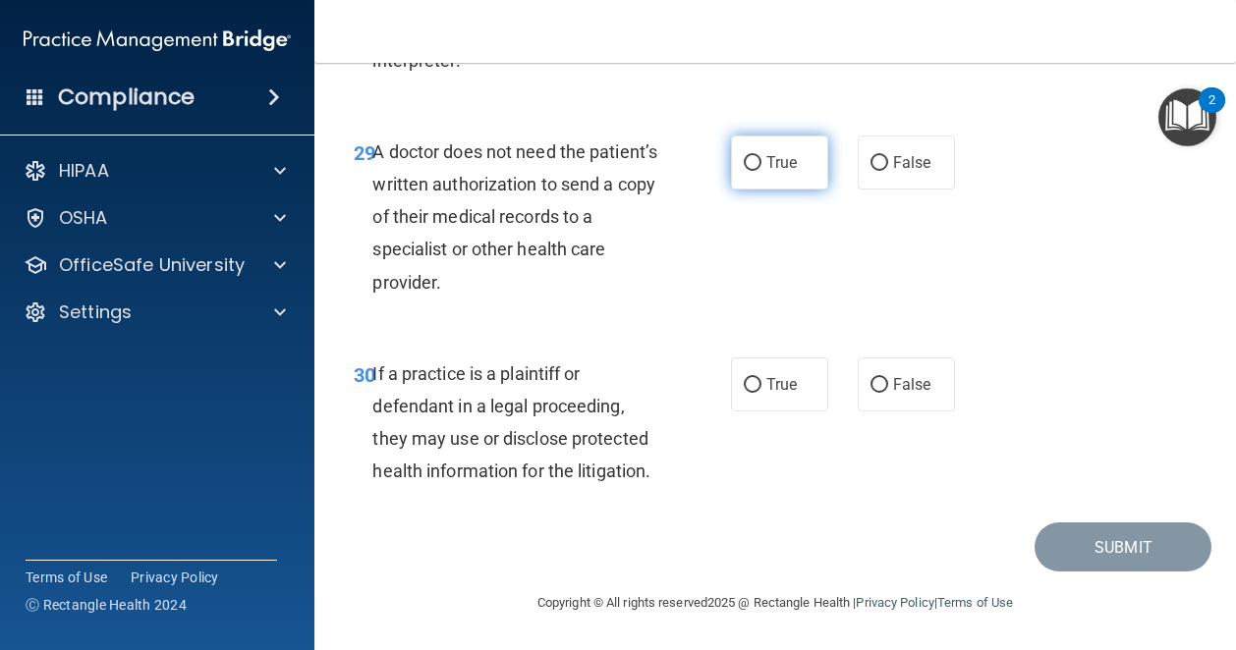
click at [781, 190] on label "True" at bounding box center [779, 163] width 97 height 54
click at [761, 171] on input "True" at bounding box center [753, 163] width 18 height 15
radio input "true"
click at [1183, 118] on img "Open Resource Center, 2 new notifications" at bounding box center [1187, 117] width 58 height 58
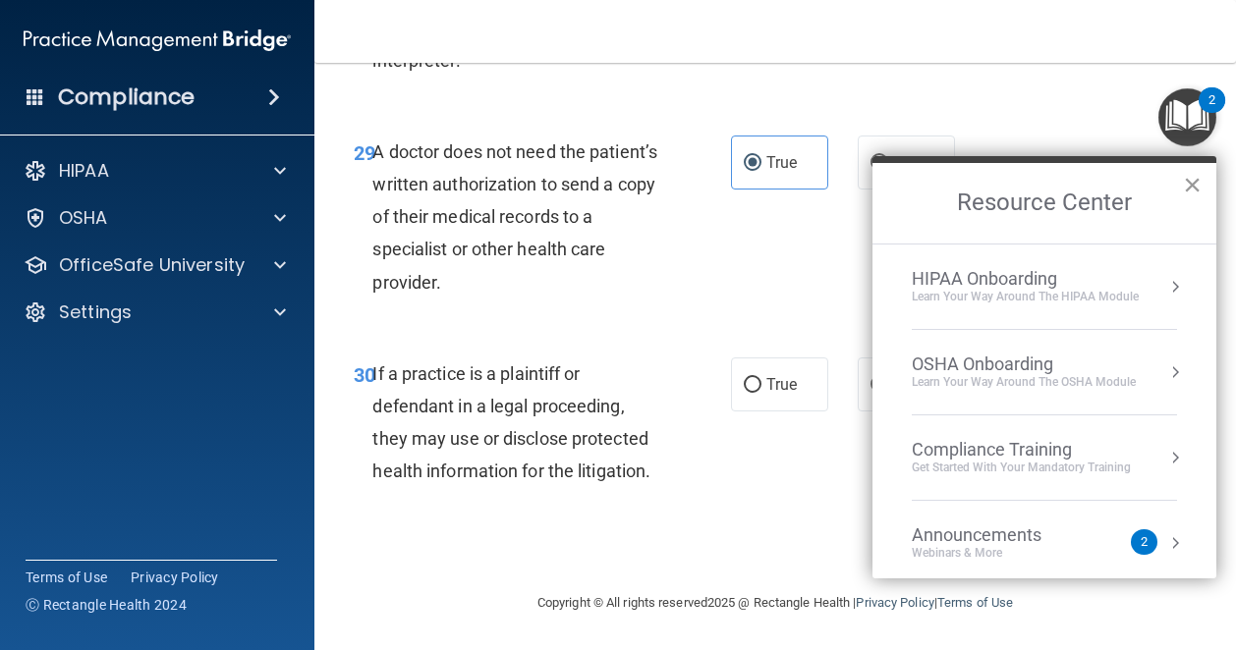
click at [1192, 174] on button "×" at bounding box center [1192, 184] width 19 height 31
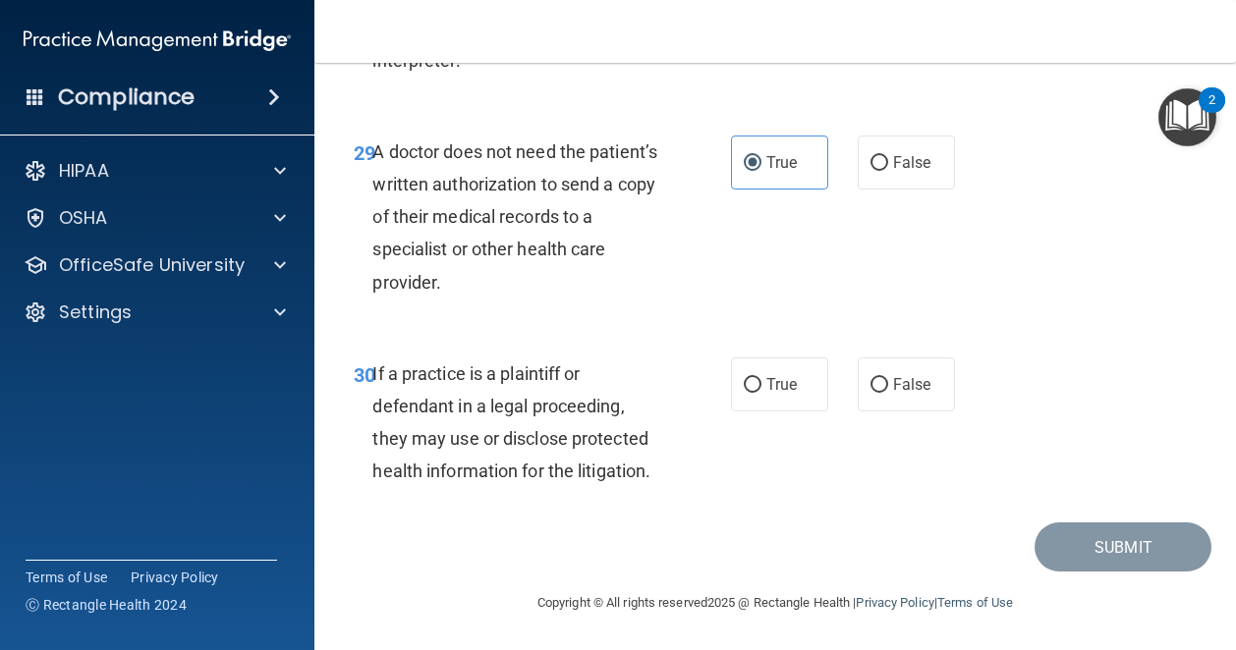
scroll to position [5913, 0]
click at [787, 388] on span "True" at bounding box center [781, 384] width 30 height 19
click at [761, 388] on input "True" at bounding box center [753, 385] width 18 height 15
radio input "true"
click at [1069, 533] on button "Submit" at bounding box center [1122, 548] width 177 height 50
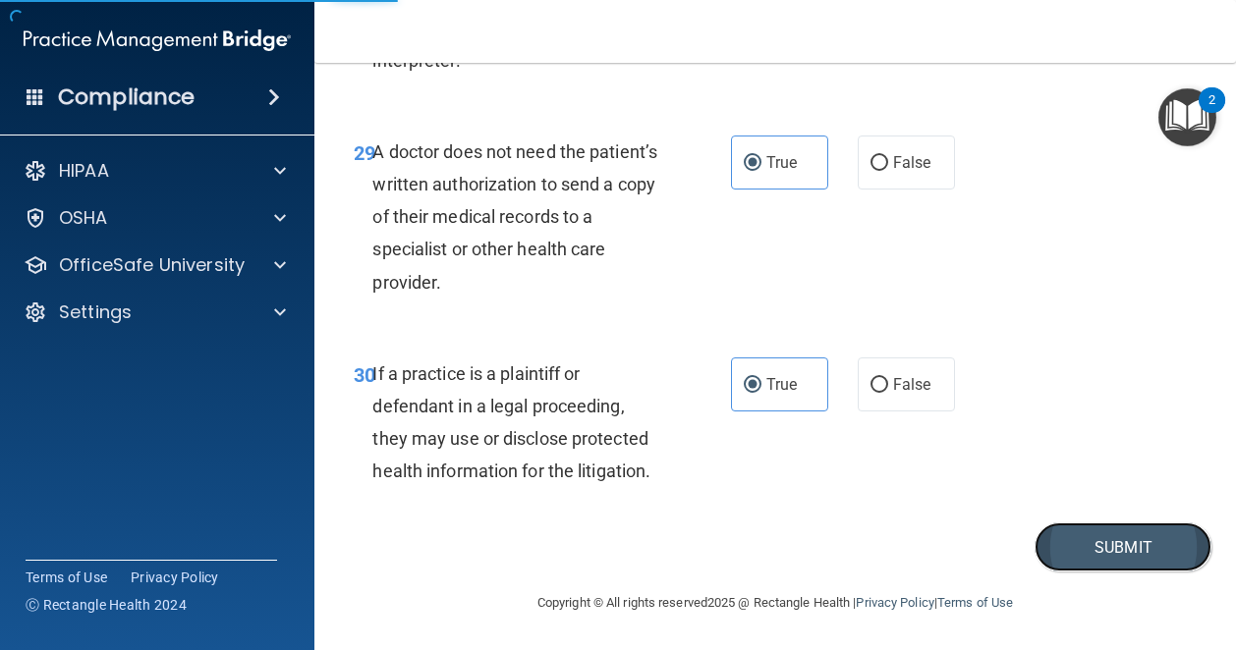
click at [1080, 550] on button "Submit" at bounding box center [1122, 548] width 177 height 50
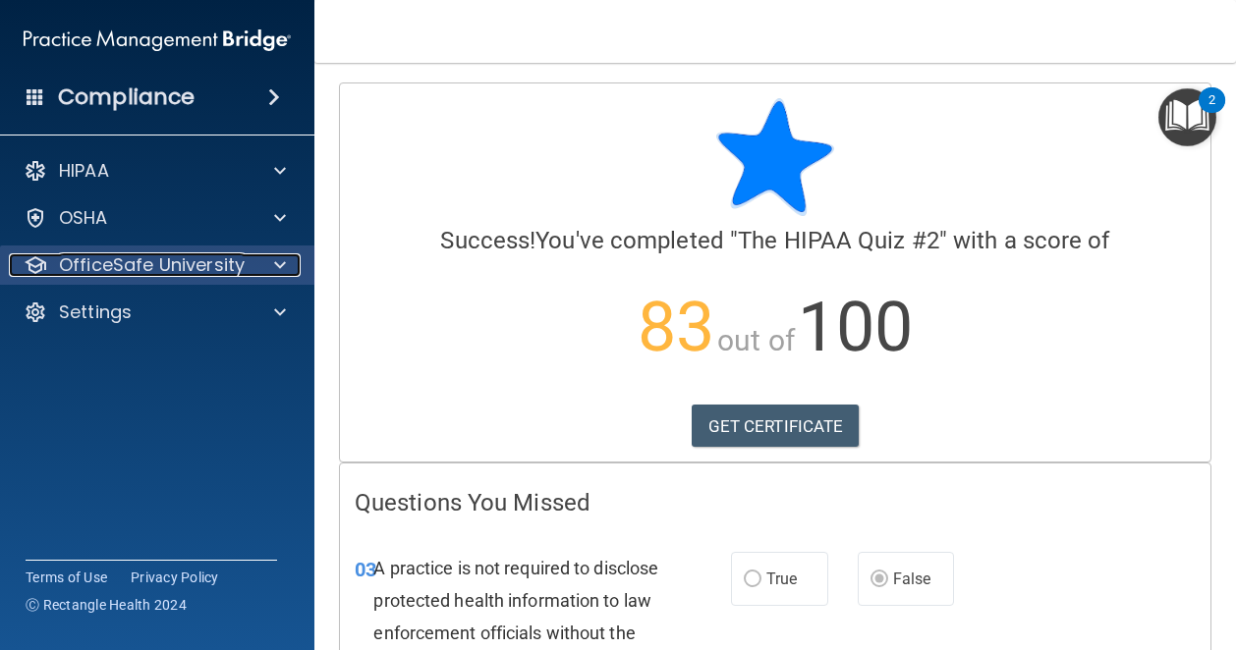
click at [194, 262] on p "OfficeSafe University" at bounding box center [152, 265] width 186 height 24
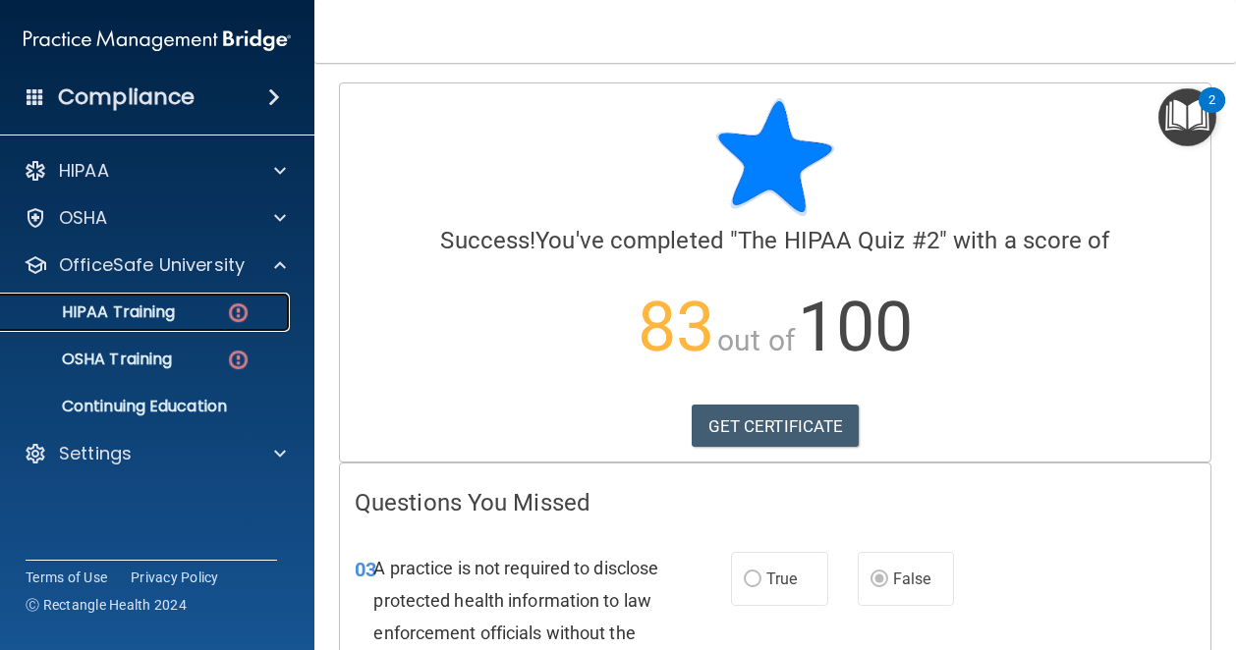
click at [147, 313] on p "HIPAA Training" at bounding box center [94, 313] width 162 height 20
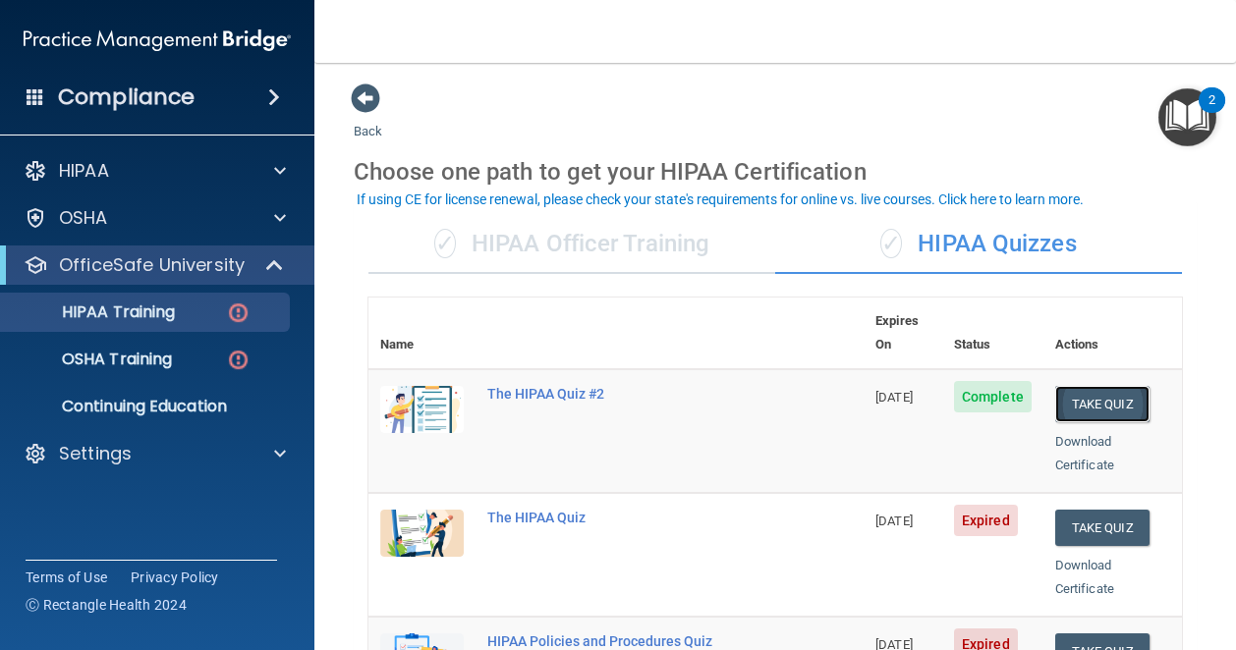
click at [1097, 386] on button "Take Quiz" at bounding box center [1102, 404] width 94 height 36
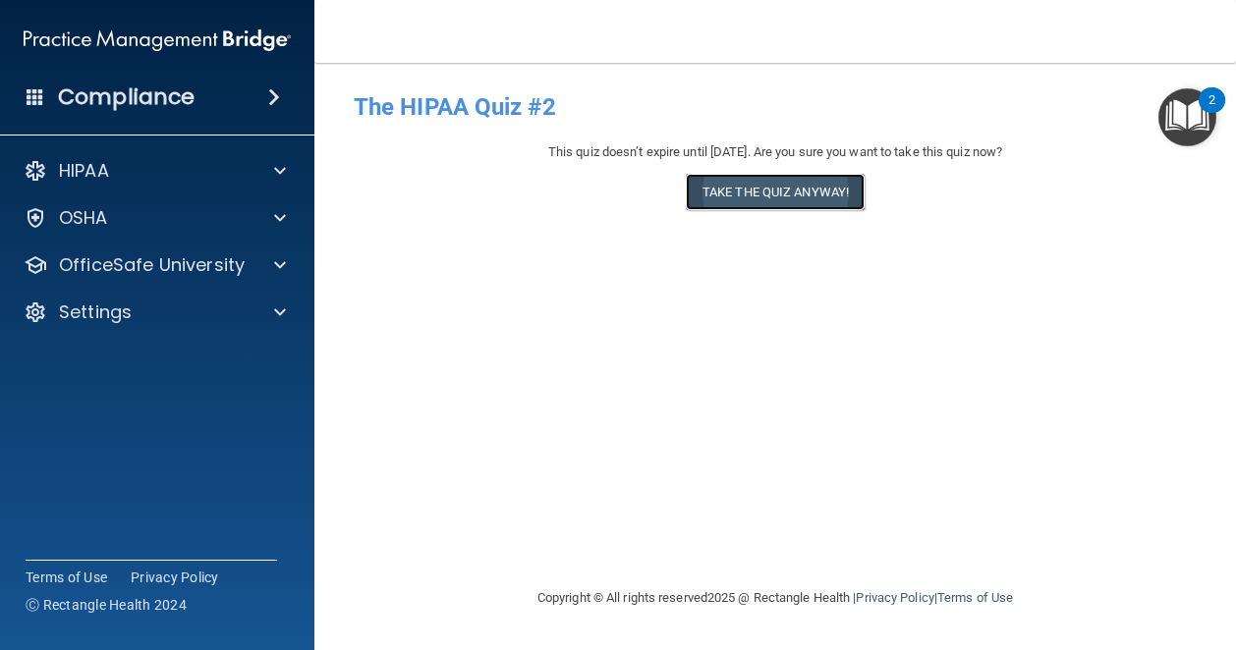
click at [774, 192] on button "Take the quiz anyway!" at bounding box center [775, 192] width 179 height 36
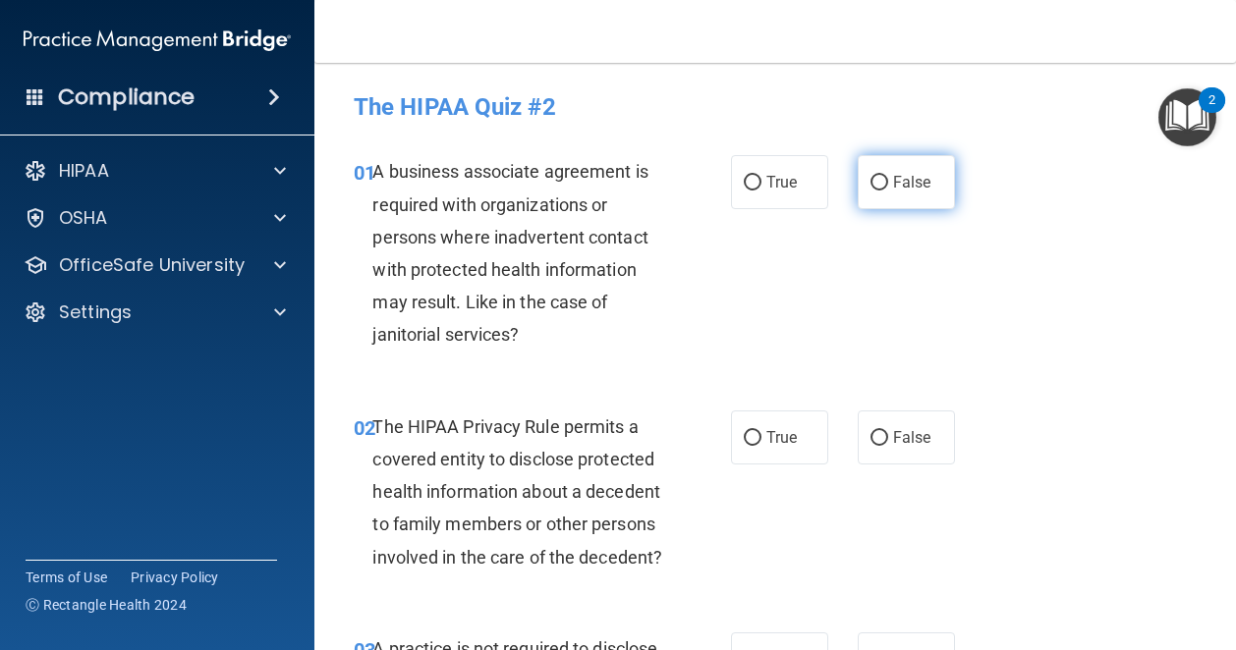
click at [861, 174] on label "False" at bounding box center [906, 182] width 97 height 54
click at [870, 176] on input "False" at bounding box center [879, 183] width 18 height 15
radio input "true"
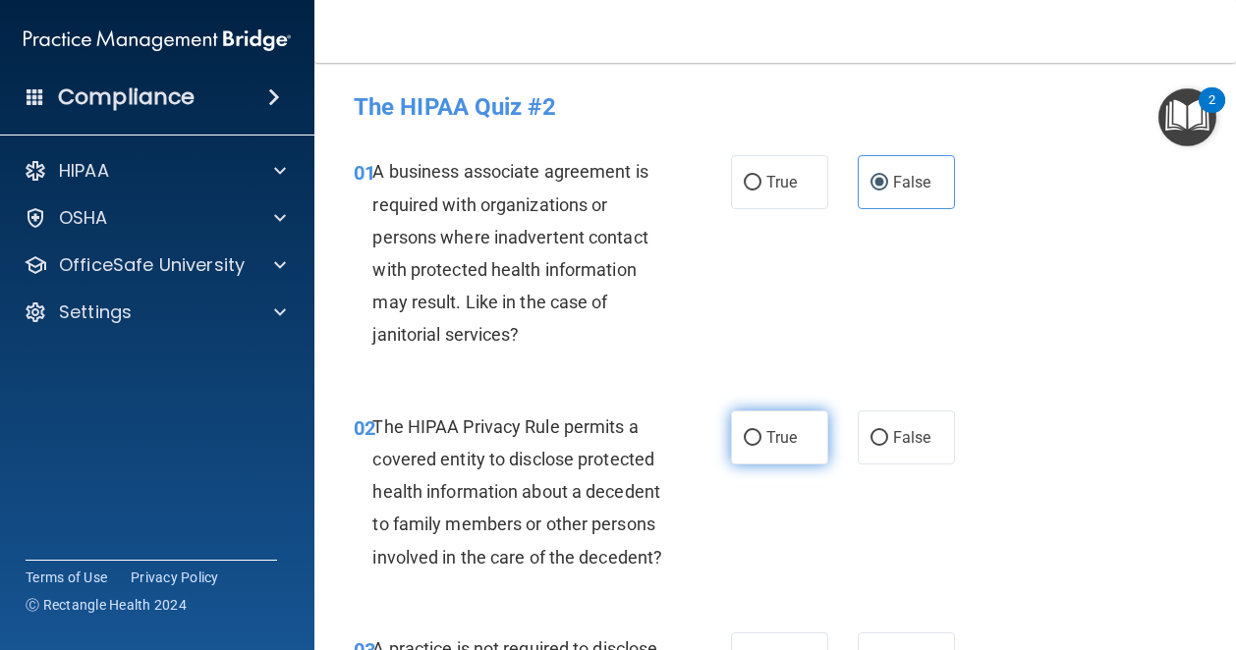
click at [772, 441] on span "True" at bounding box center [781, 437] width 30 height 19
click at [761, 441] on input "True" at bounding box center [753, 438] width 18 height 15
radio input "true"
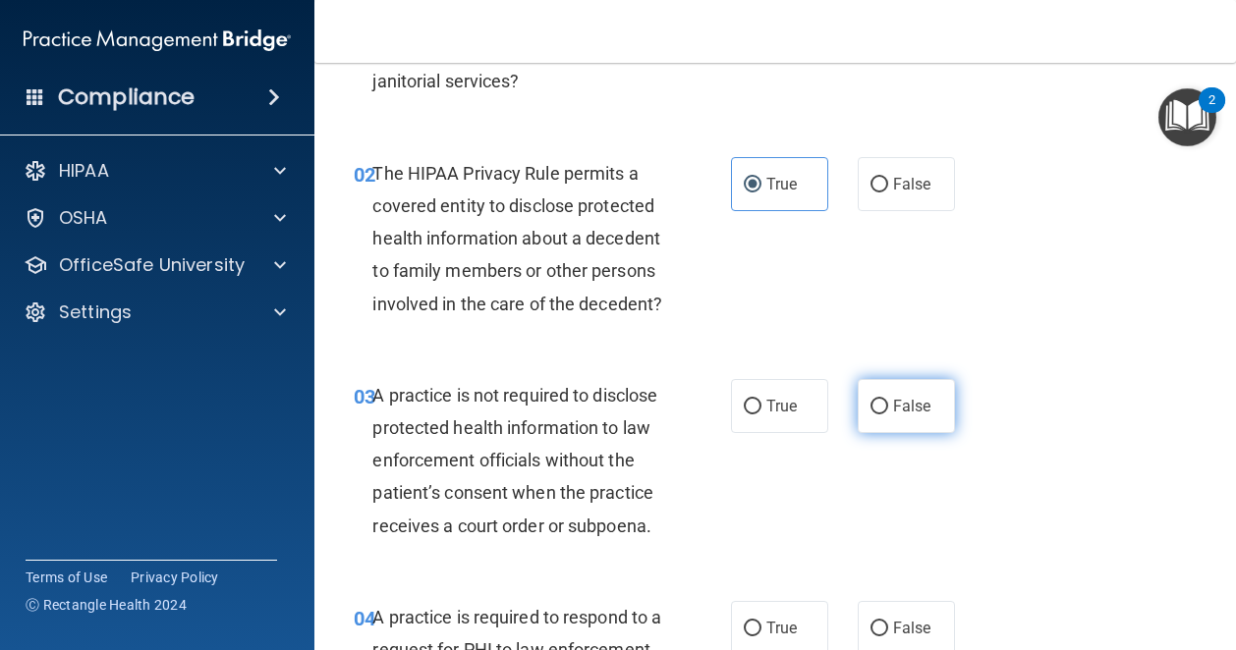
click at [911, 433] on label "False" at bounding box center [906, 406] width 97 height 54
click at [888, 415] on input "False" at bounding box center [879, 407] width 18 height 15
radio input "true"
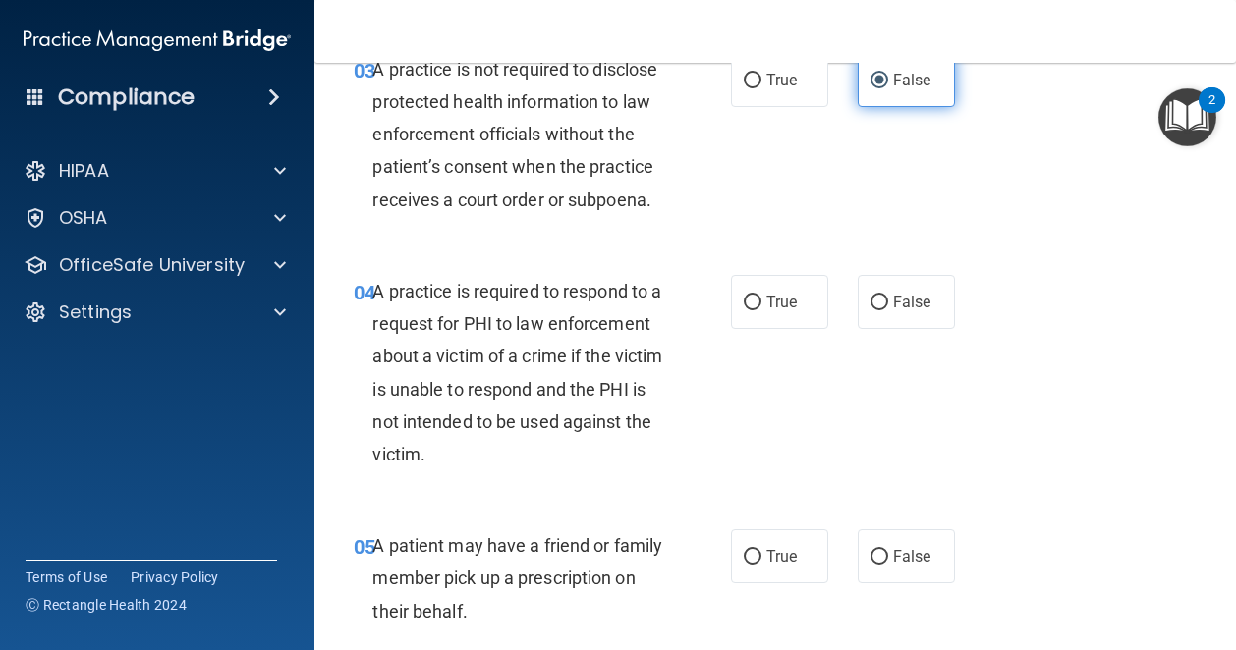
scroll to position [585, 0]
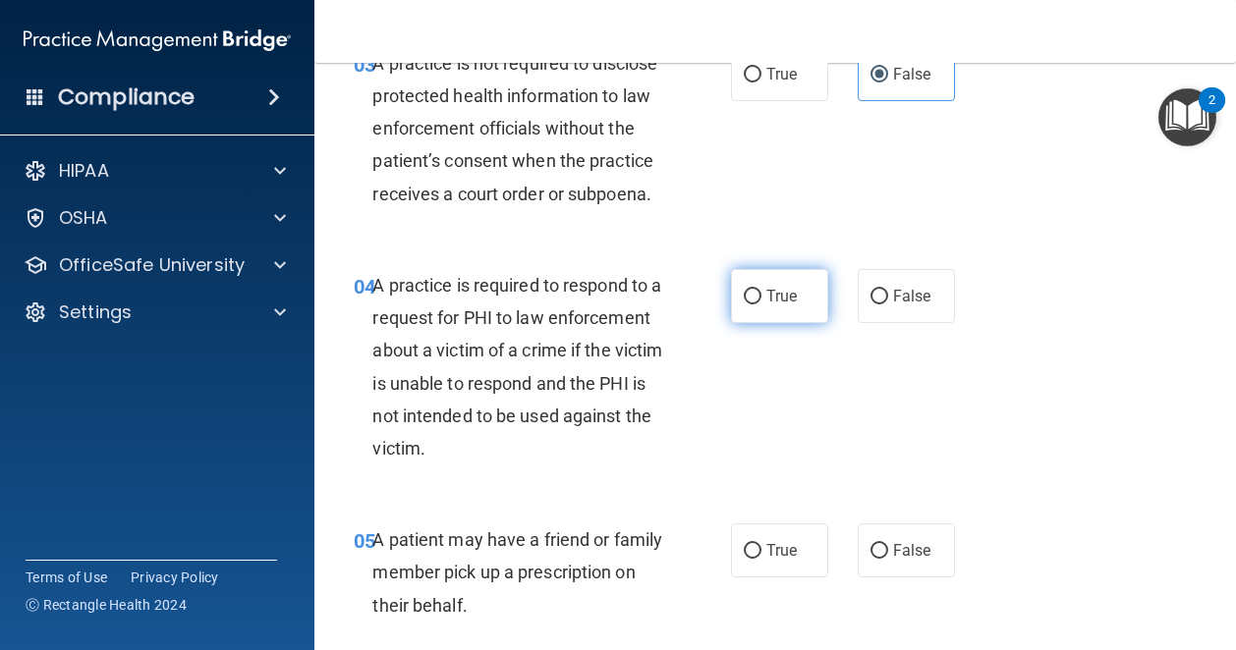
click at [766, 306] on span "True" at bounding box center [781, 296] width 30 height 19
click at [761, 305] on input "True" at bounding box center [753, 297] width 18 height 15
radio input "true"
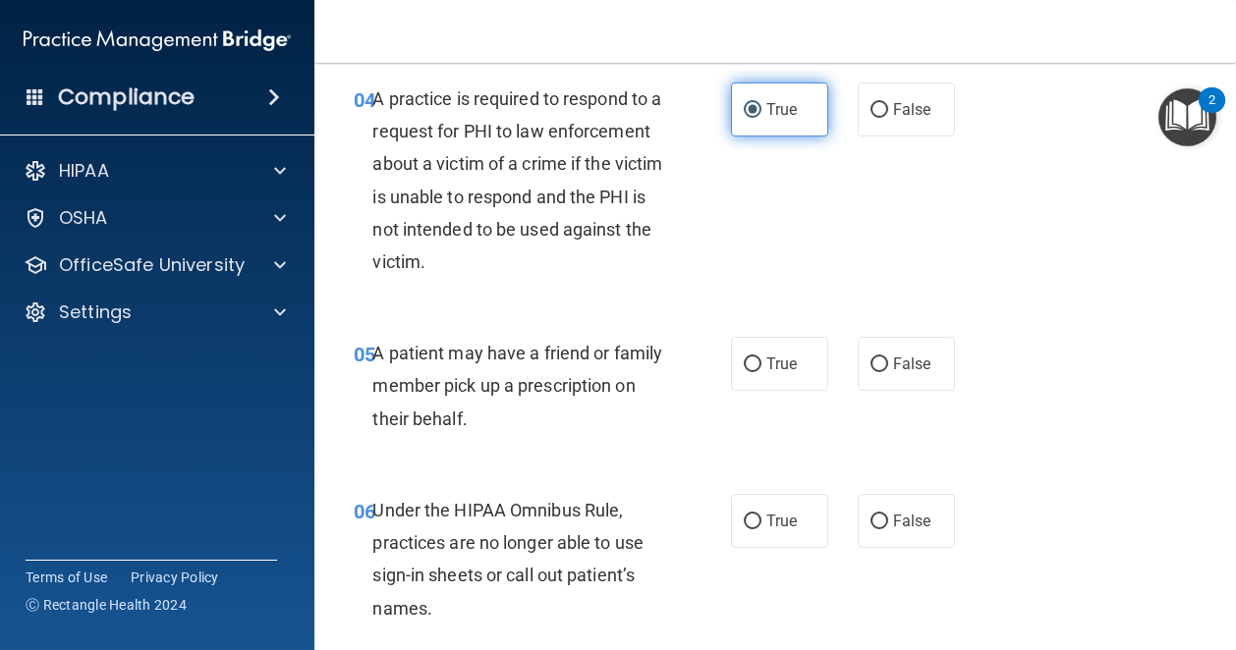
scroll to position [775, 0]
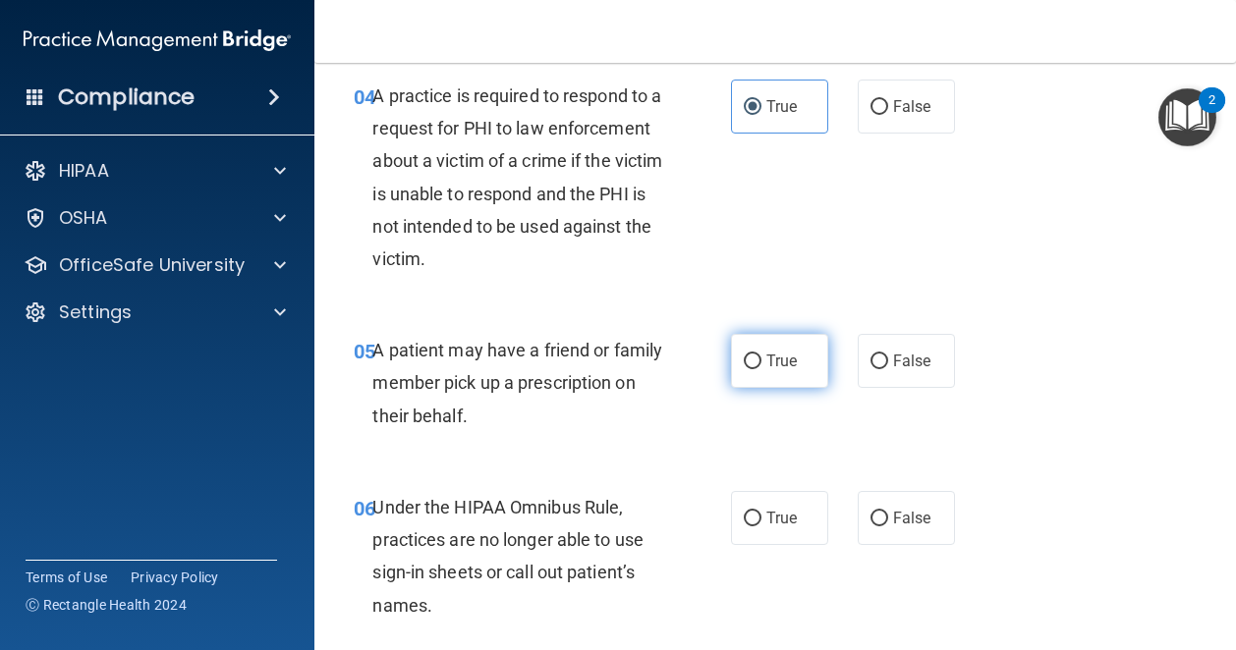
click at [784, 388] on label "True" at bounding box center [779, 361] width 97 height 54
click at [761, 369] on input "True" at bounding box center [753, 362] width 18 height 15
radio input "true"
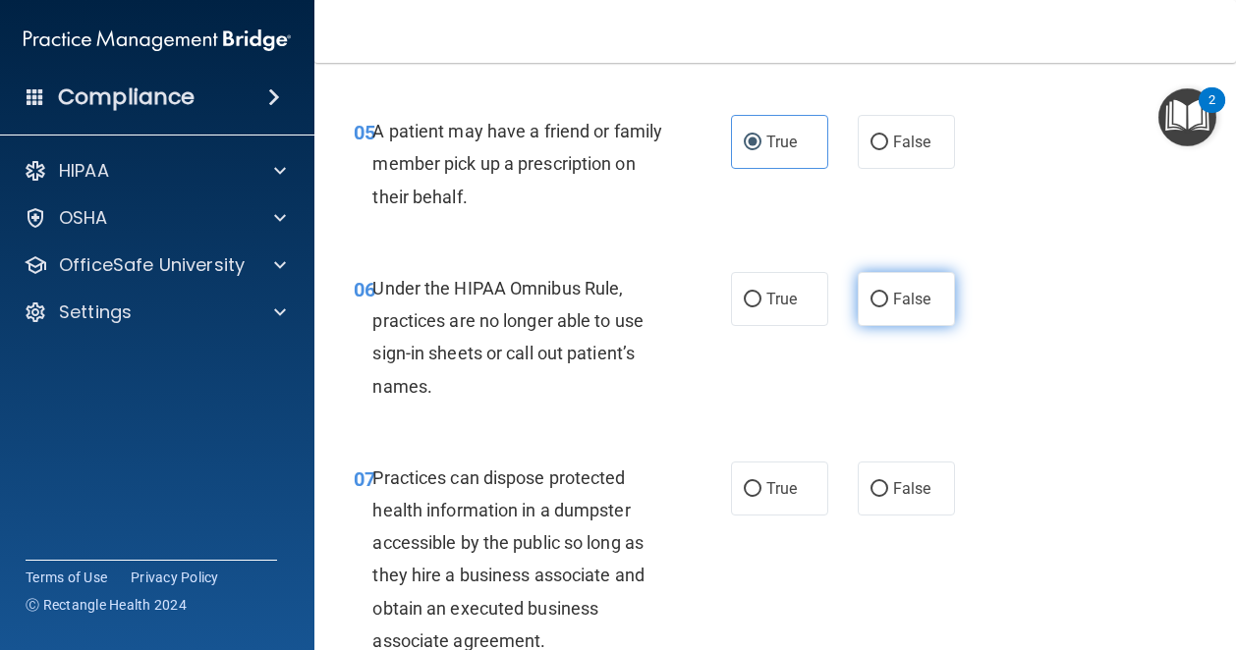
click at [894, 326] on label "False" at bounding box center [906, 299] width 97 height 54
click at [888, 307] on input "False" at bounding box center [879, 300] width 18 height 15
radio input "true"
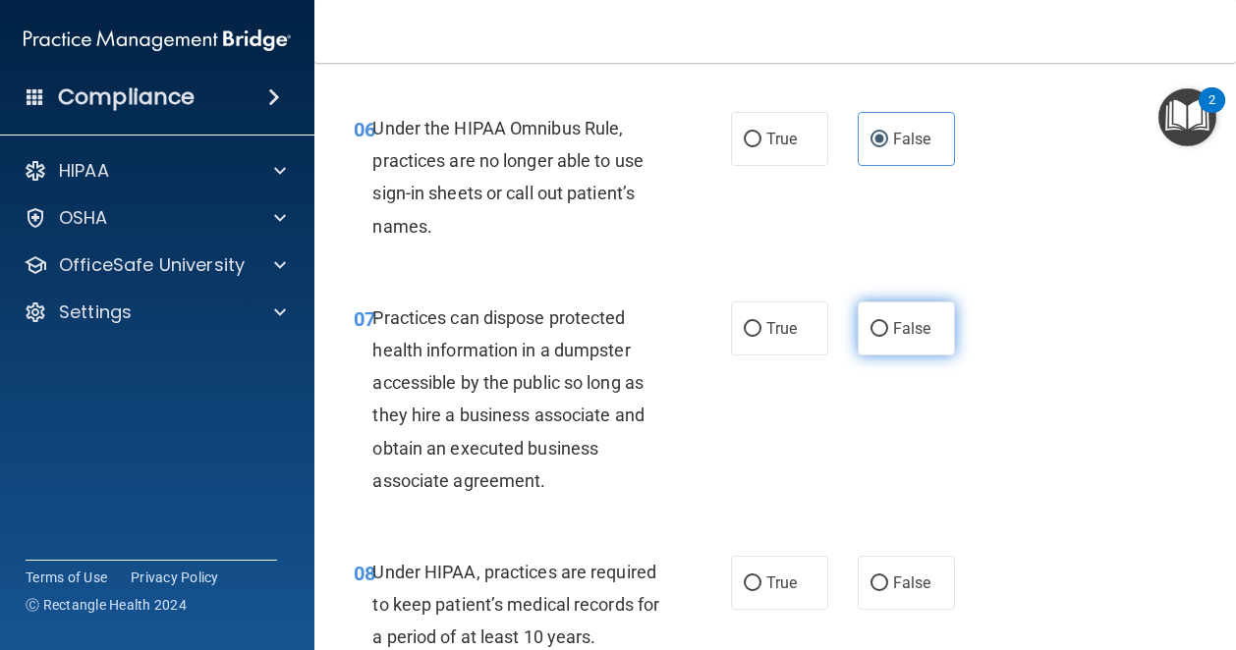
click at [880, 356] on label "False" at bounding box center [906, 329] width 97 height 54
click at [880, 337] on input "False" at bounding box center [879, 329] width 18 height 15
radio input "true"
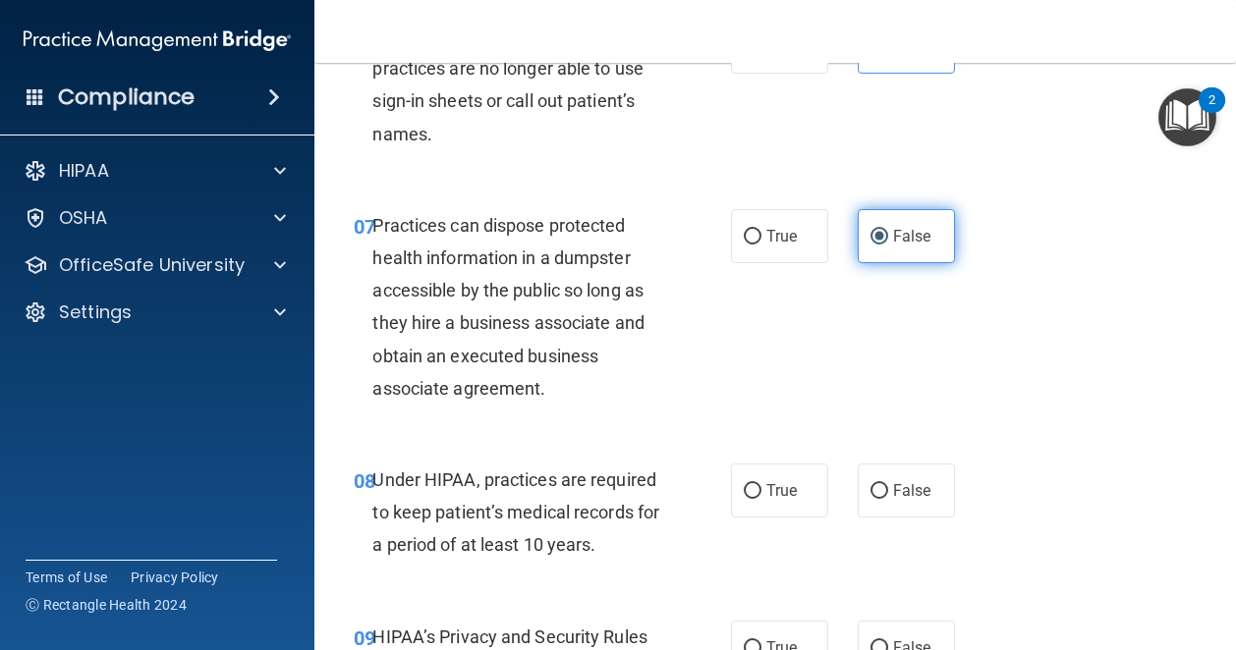
scroll to position [1251, 0]
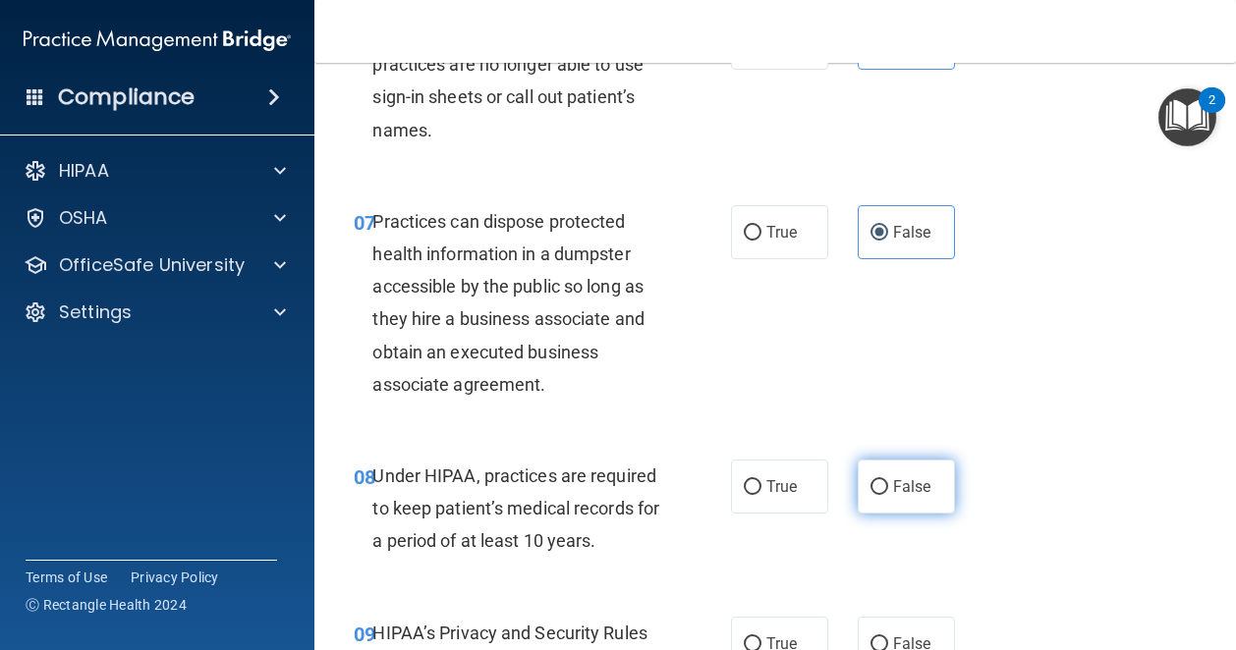
click at [896, 496] on span "False" at bounding box center [912, 486] width 38 height 19
click at [888, 495] on input "False" at bounding box center [879, 487] width 18 height 15
radio input "true"
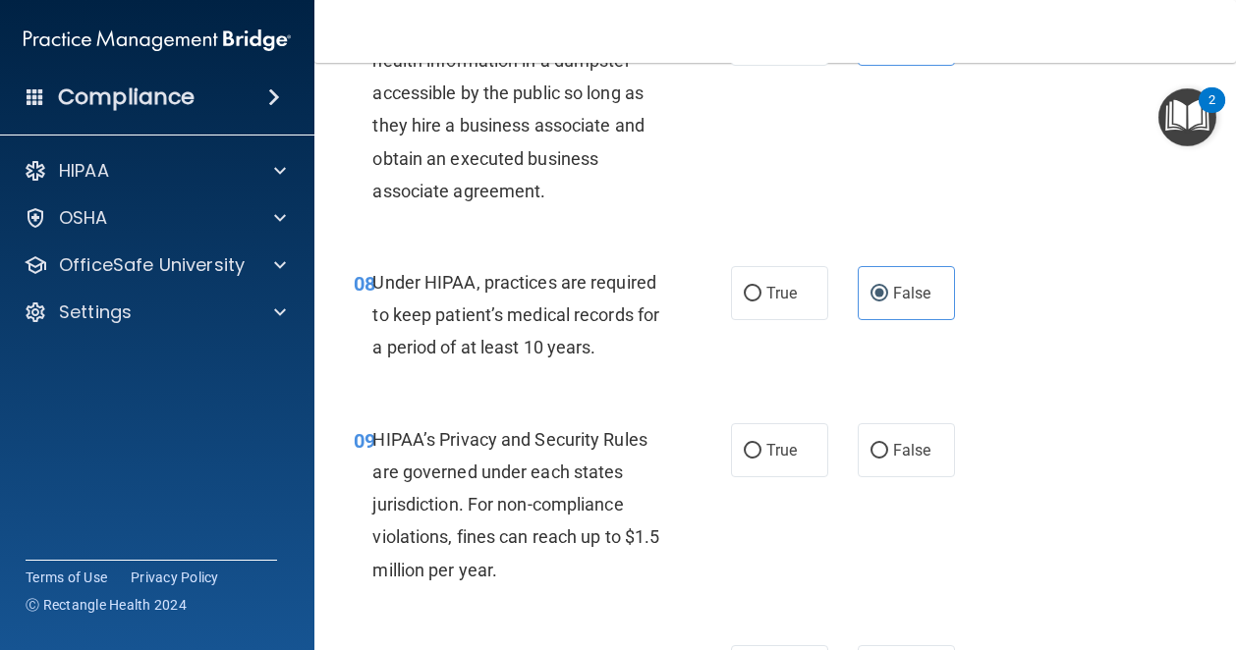
scroll to position [1550, 0]
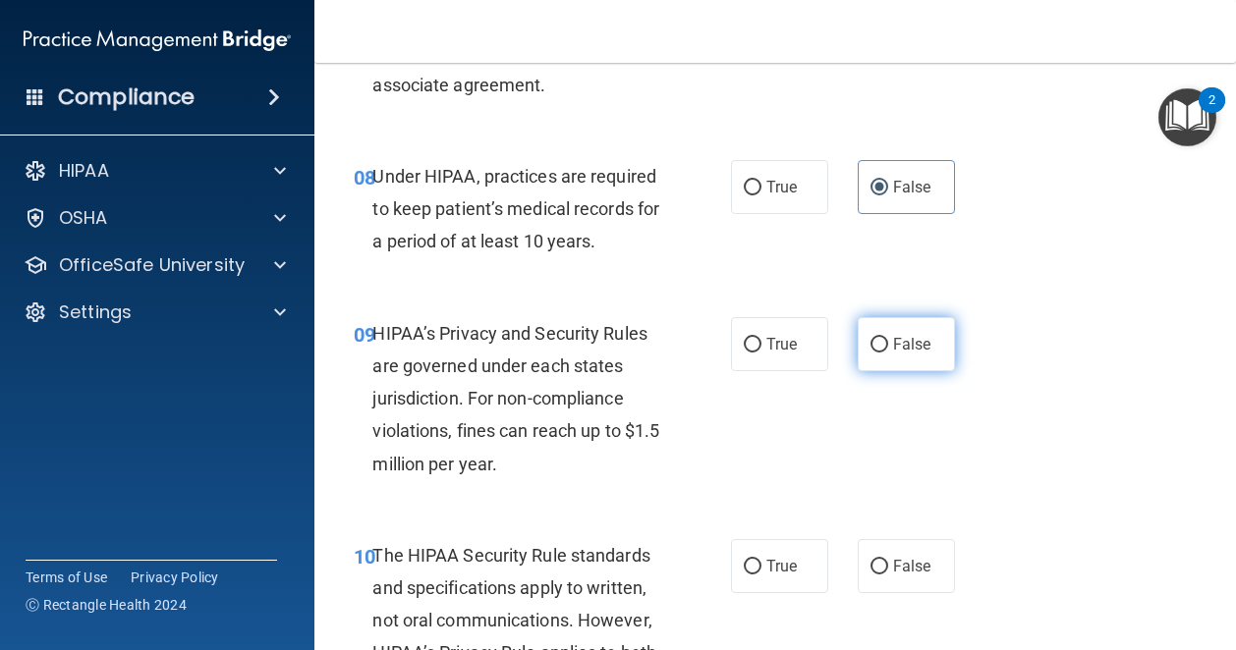
click at [874, 353] on input "False" at bounding box center [879, 345] width 18 height 15
radio input "true"
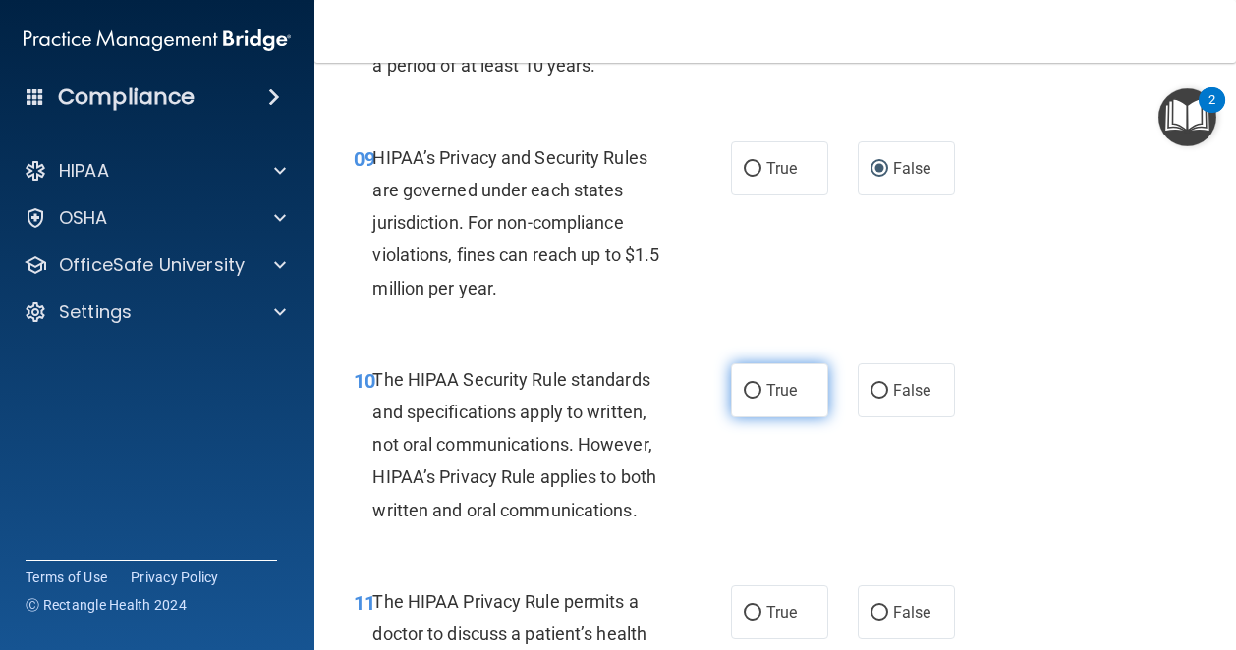
click at [749, 399] on input "True" at bounding box center [753, 391] width 18 height 15
radio input "true"
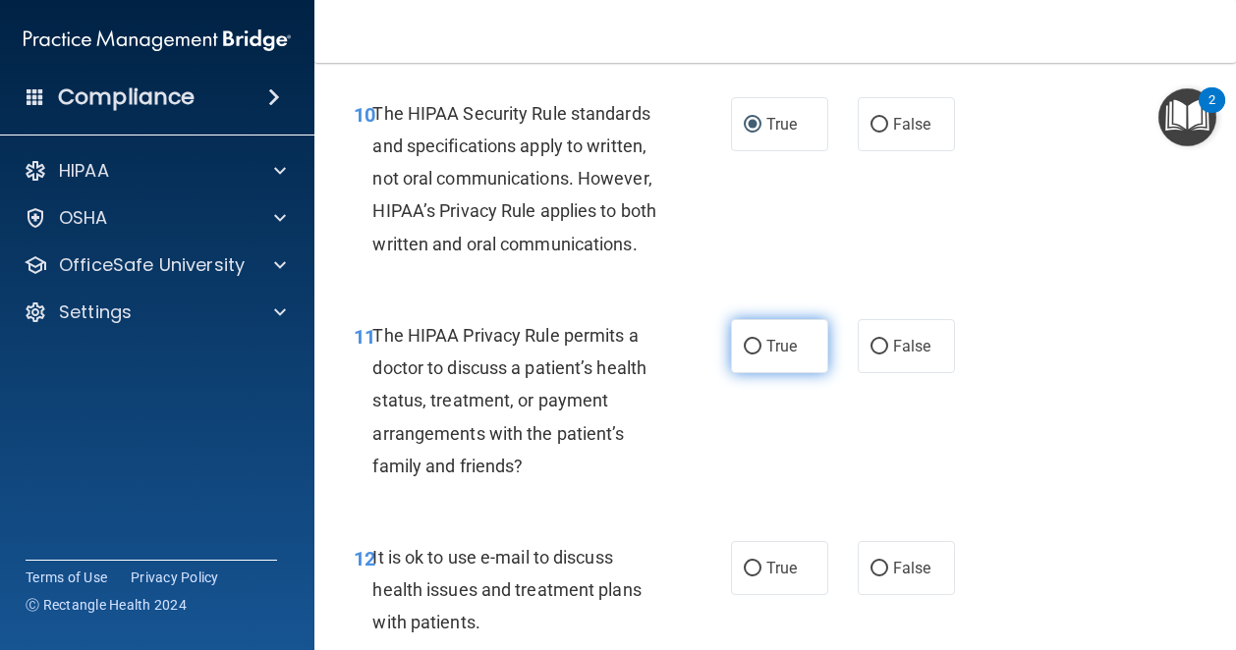
click at [766, 356] on span "True" at bounding box center [781, 346] width 30 height 19
click at [761, 355] on input "True" at bounding box center [753, 347] width 18 height 15
radio input "true"
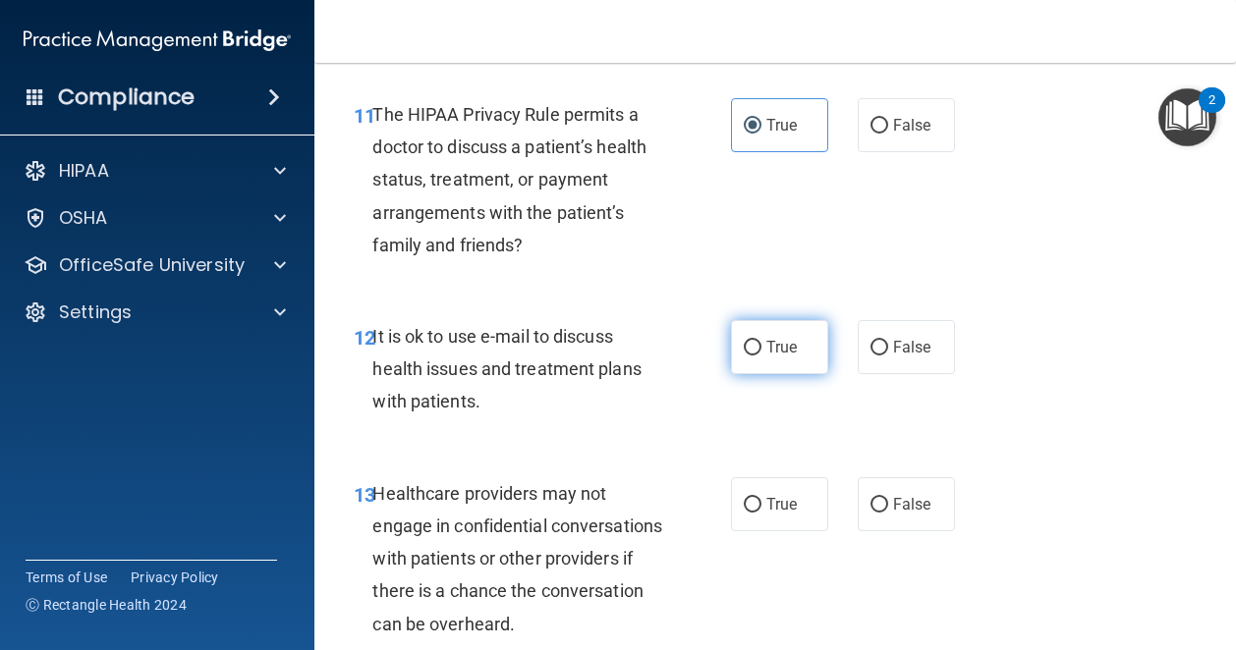
click at [771, 357] on span "True" at bounding box center [781, 347] width 30 height 19
click at [761, 356] on input "True" at bounding box center [753, 348] width 18 height 15
radio input "true"
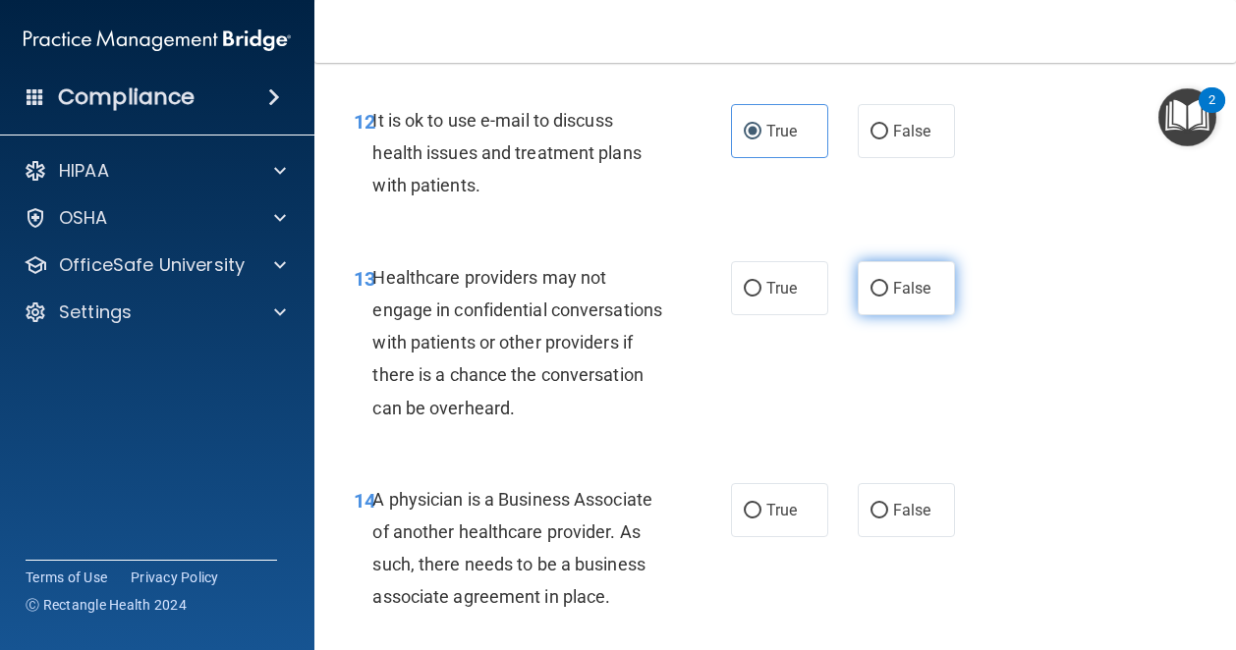
click at [870, 297] on input "False" at bounding box center [879, 289] width 18 height 15
radio input "true"
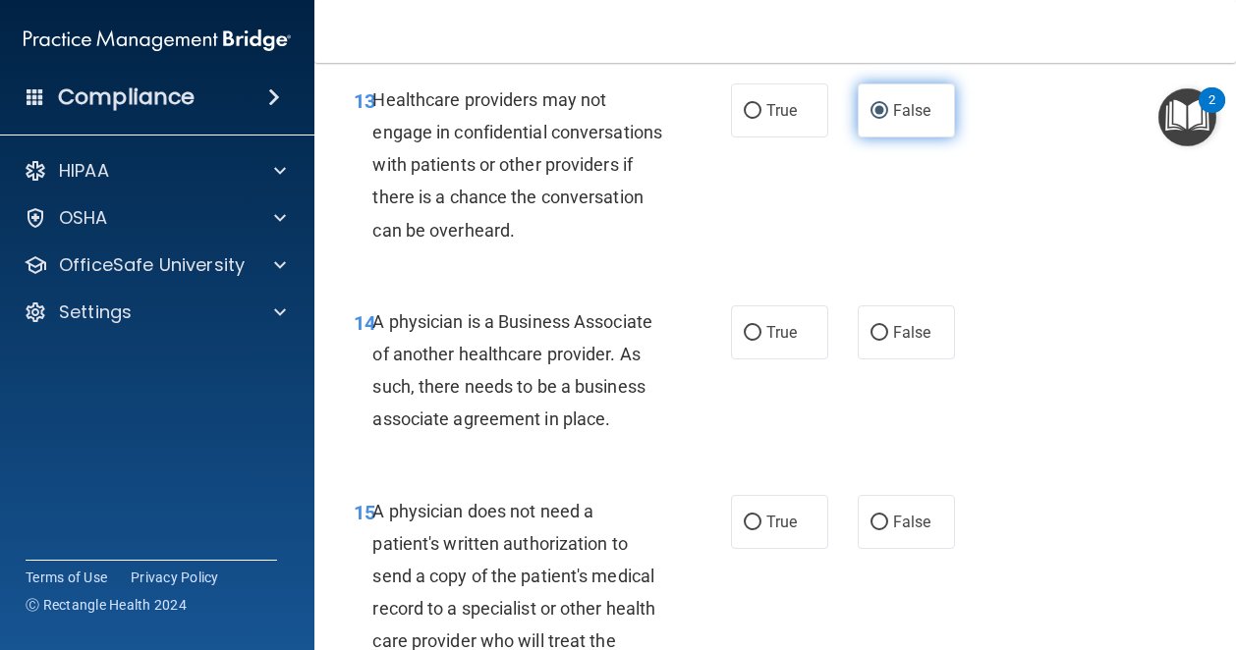
scroll to position [2608, 0]
drag, startPoint x: 878, startPoint y: 439, endPoint x: 864, endPoint y: 428, distance: 17.5
click at [870, 340] on input "False" at bounding box center [879, 332] width 18 height 15
radio input "true"
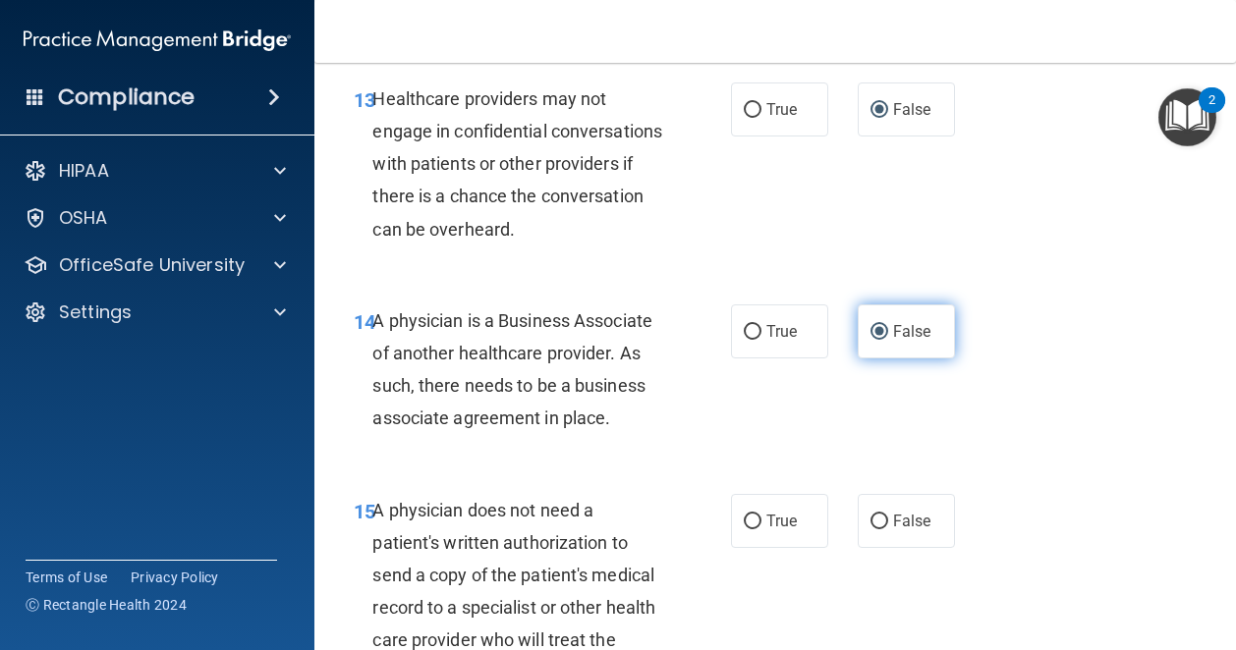
click at [870, 340] on input "False" at bounding box center [879, 332] width 18 height 15
click at [768, 530] on span "True" at bounding box center [781, 521] width 30 height 19
click at [761, 529] on input "True" at bounding box center [753, 522] width 18 height 15
radio input "true"
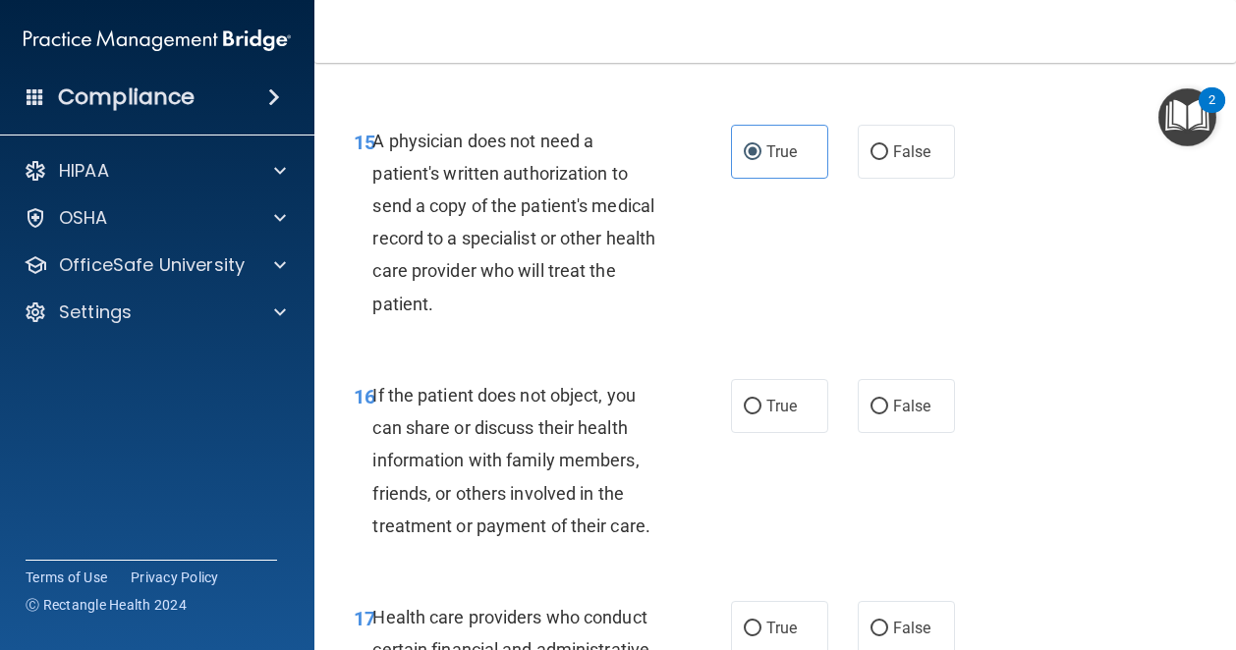
scroll to position [2980, 0]
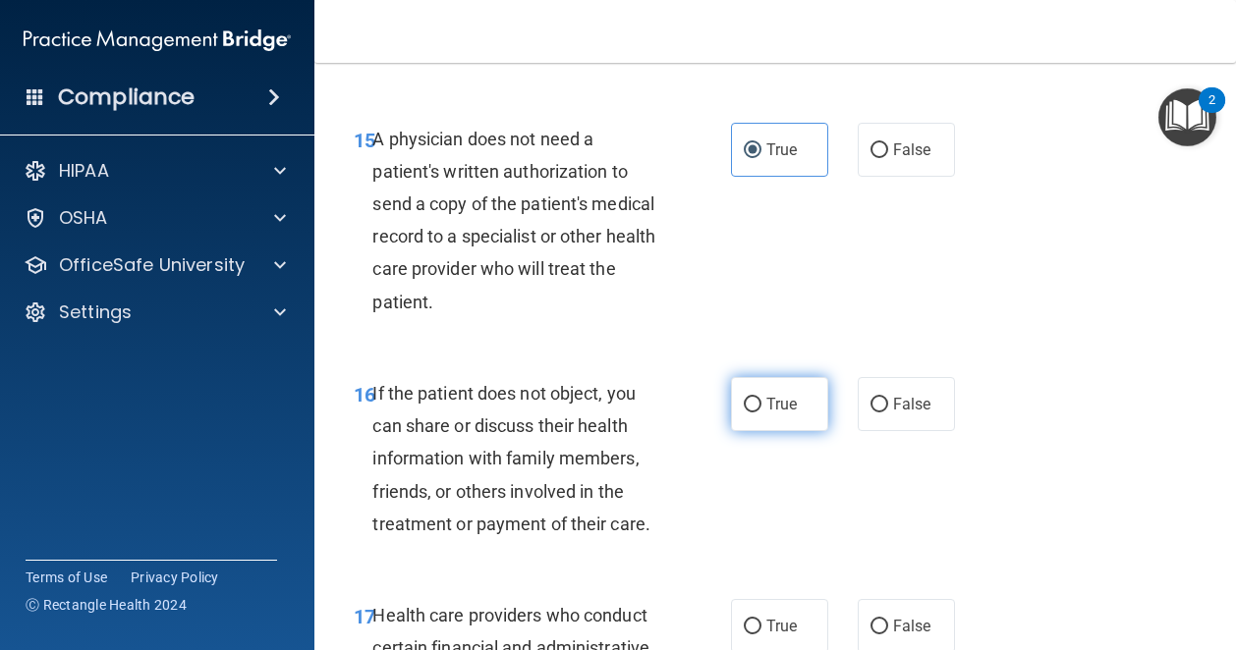
click at [776, 431] on label "True" at bounding box center [779, 404] width 97 height 54
click at [761, 413] on input "True" at bounding box center [753, 405] width 18 height 15
radio input "true"
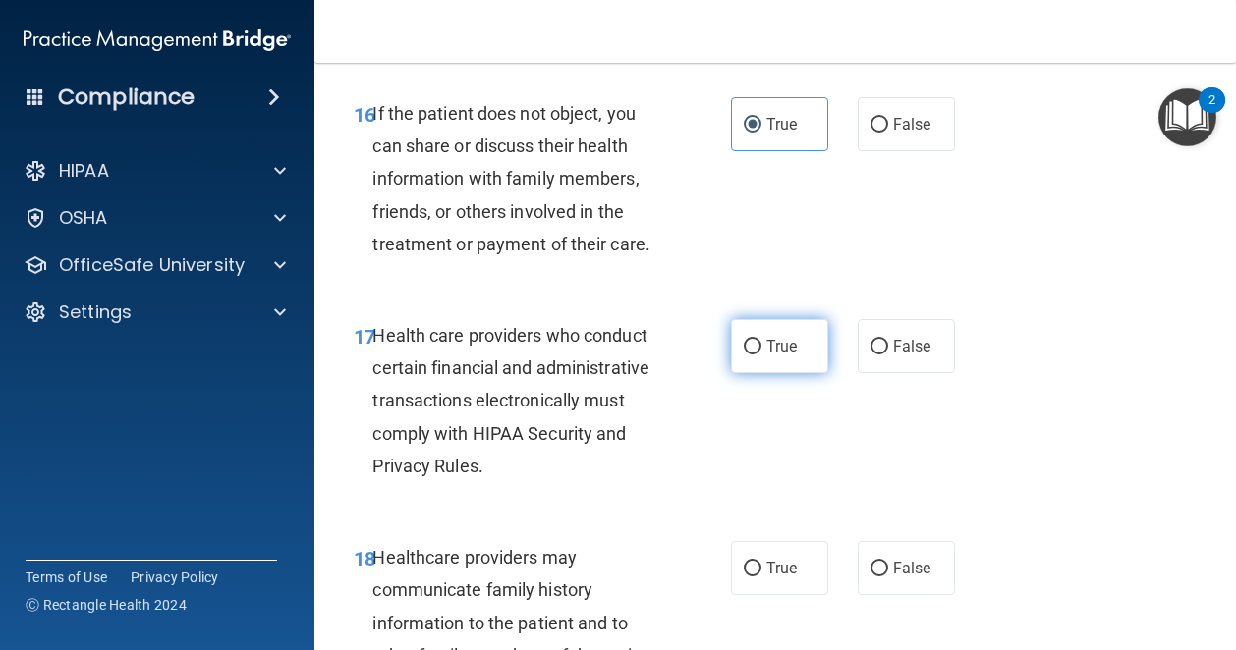
click at [782, 356] on span "True" at bounding box center [781, 346] width 30 height 19
click at [761, 355] on input "True" at bounding box center [753, 347] width 18 height 15
radio input "true"
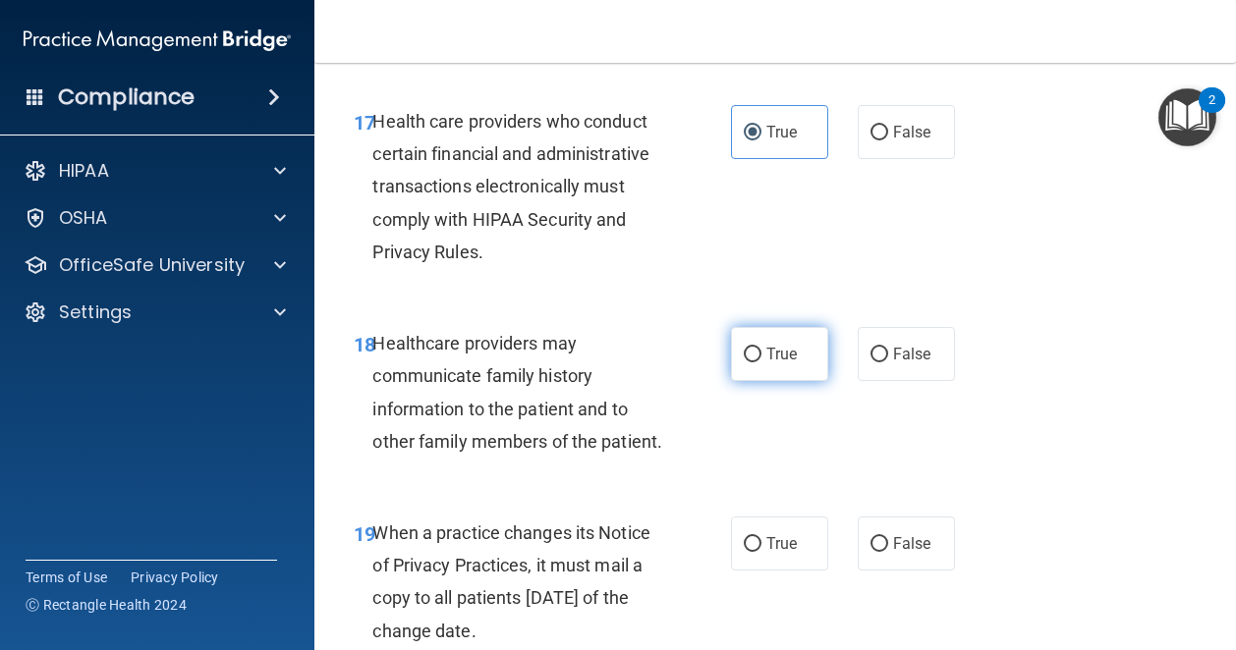
click at [755, 381] on label "True" at bounding box center [779, 354] width 97 height 54
click at [755, 362] on input "True" at bounding box center [753, 355] width 18 height 15
radio input "true"
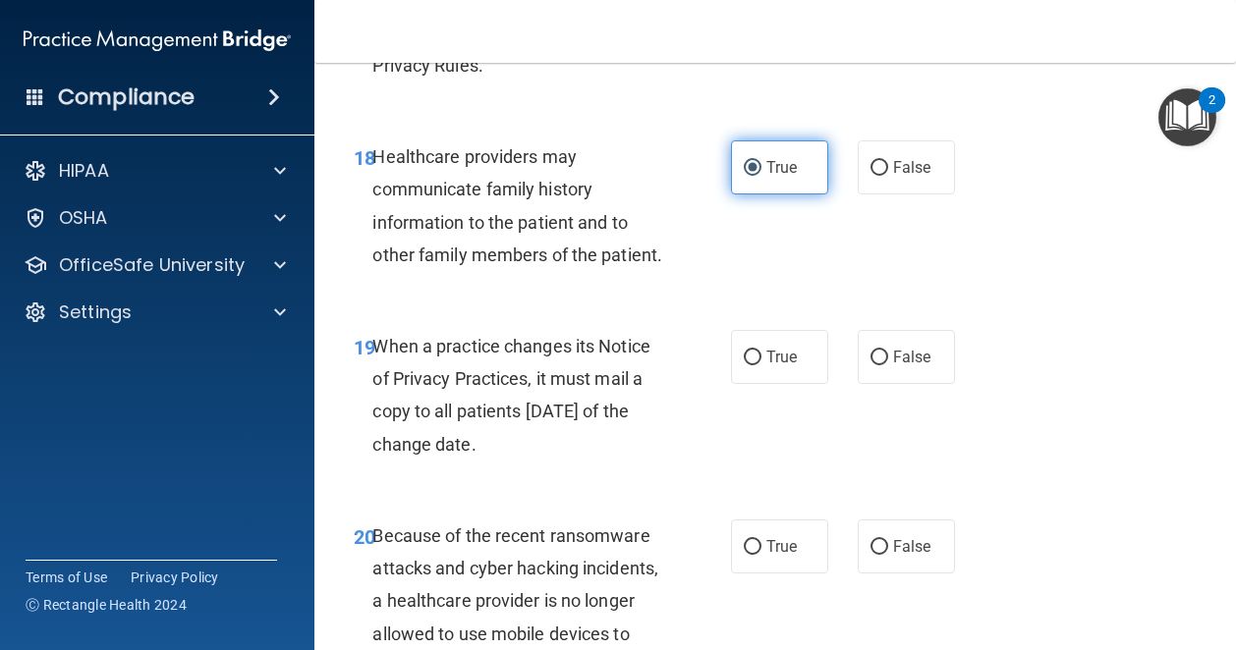
scroll to position [3686, 0]
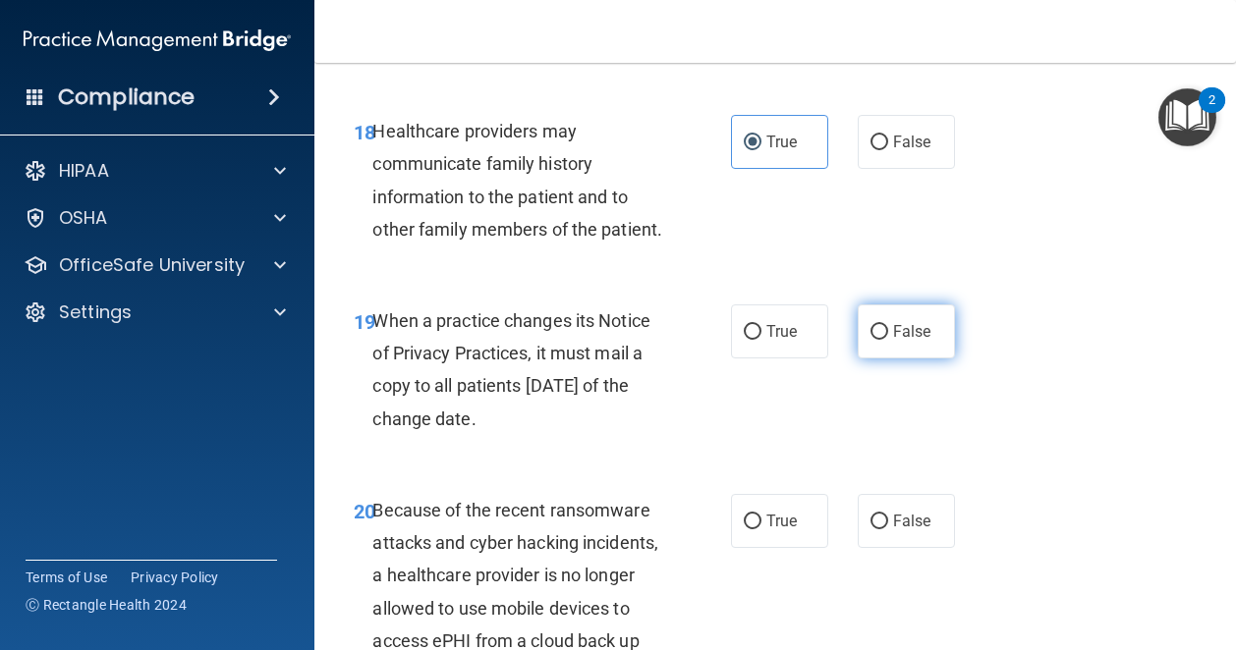
click at [907, 341] on span "False" at bounding box center [912, 331] width 38 height 19
click at [888, 340] on input "False" at bounding box center [879, 332] width 18 height 15
radio input "true"
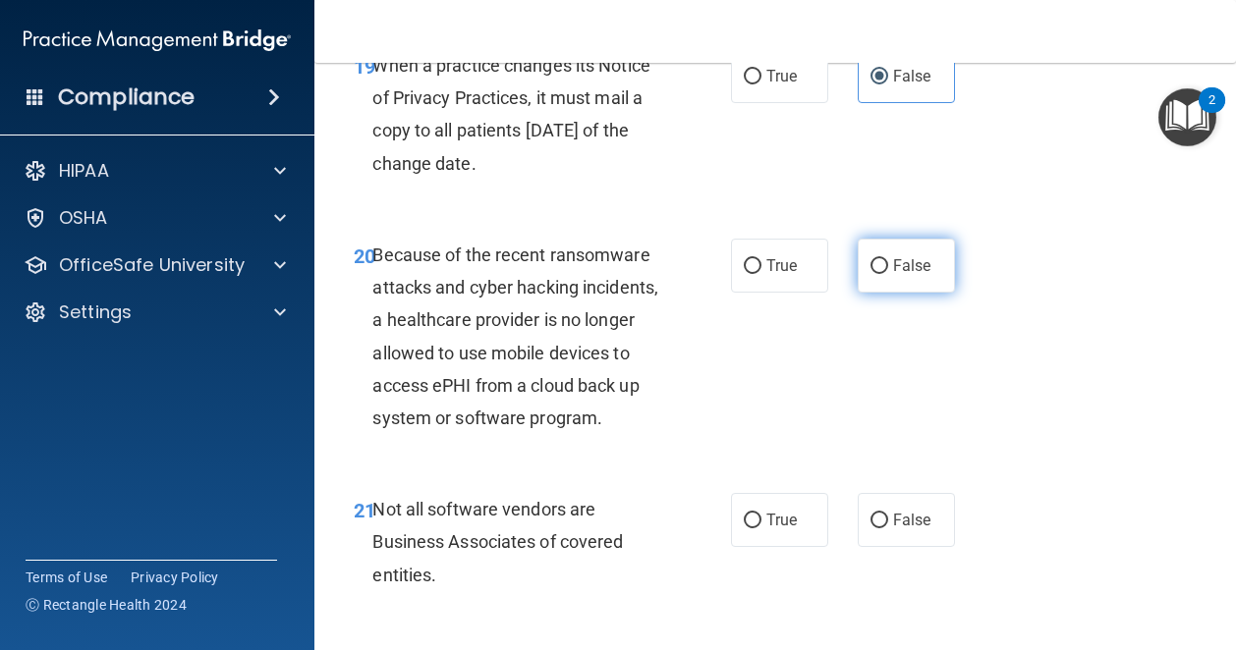
click at [893, 275] on span "False" at bounding box center [912, 265] width 38 height 19
click at [888, 274] on input "False" at bounding box center [879, 266] width 18 height 15
radio input "true"
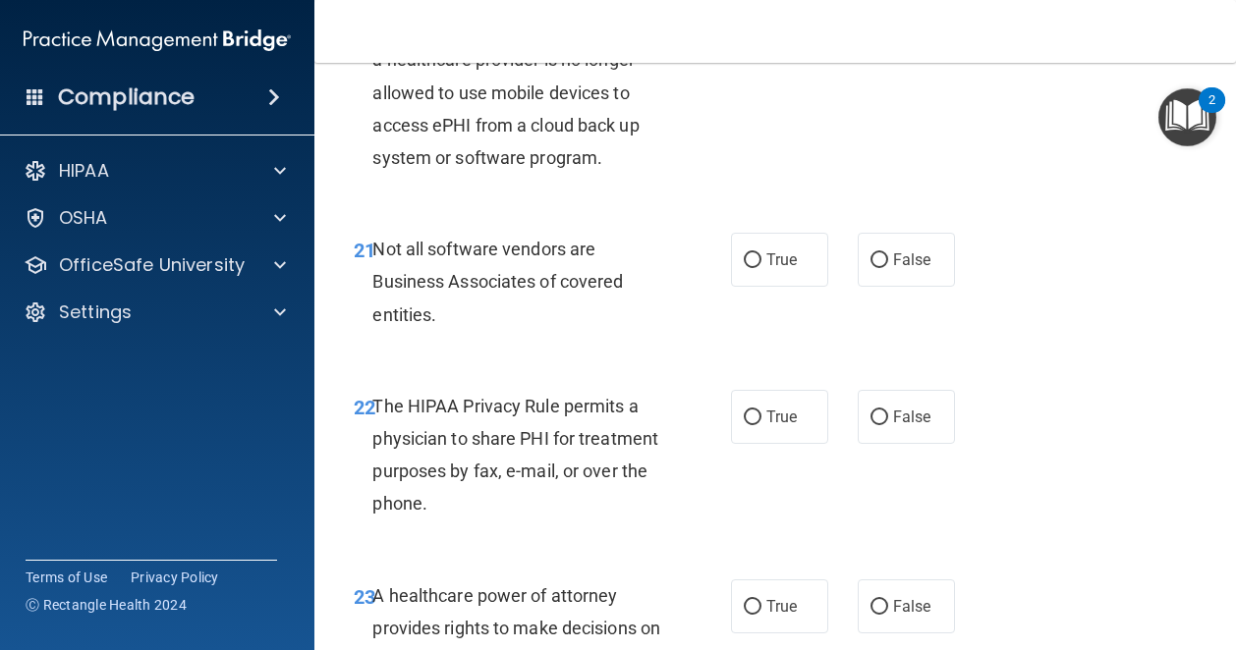
scroll to position [4203, 0]
click at [748, 267] on input "True" at bounding box center [753, 259] width 18 height 15
radio input "true"
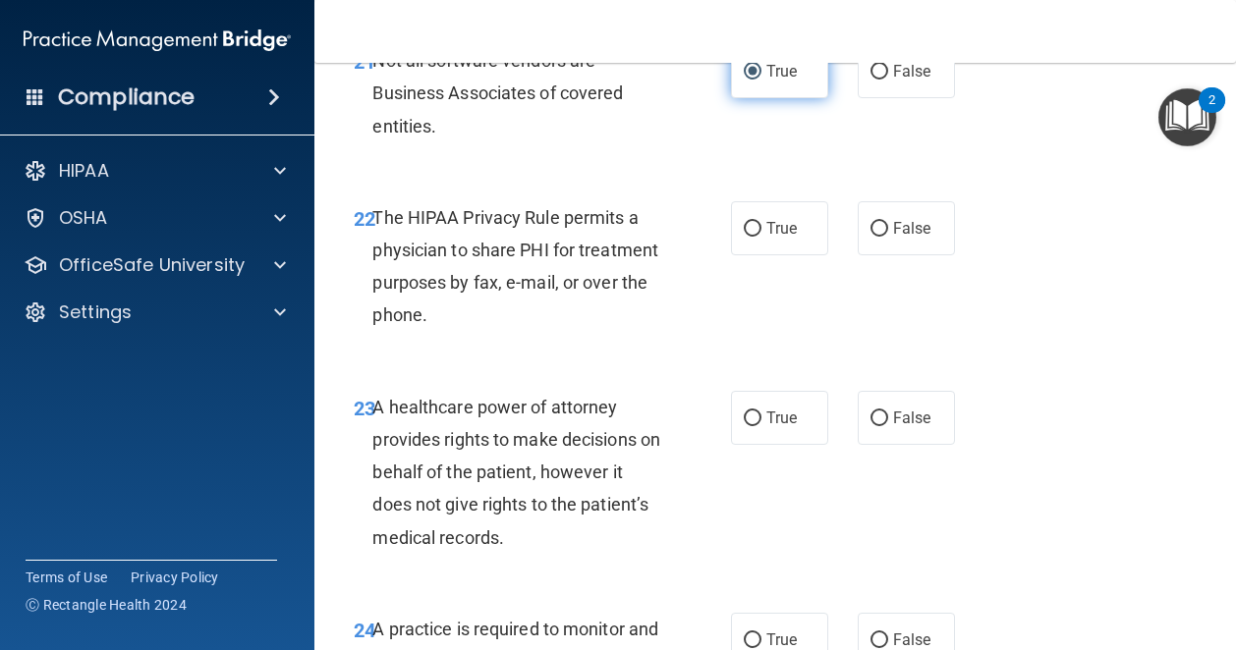
scroll to position [4391, 0]
click at [784, 237] on span "True" at bounding box center [781, 227] width 30 height 19
click at [761, 236] on input "True" at bounding box center [753, 228] width 18 height 15
radio input "true"
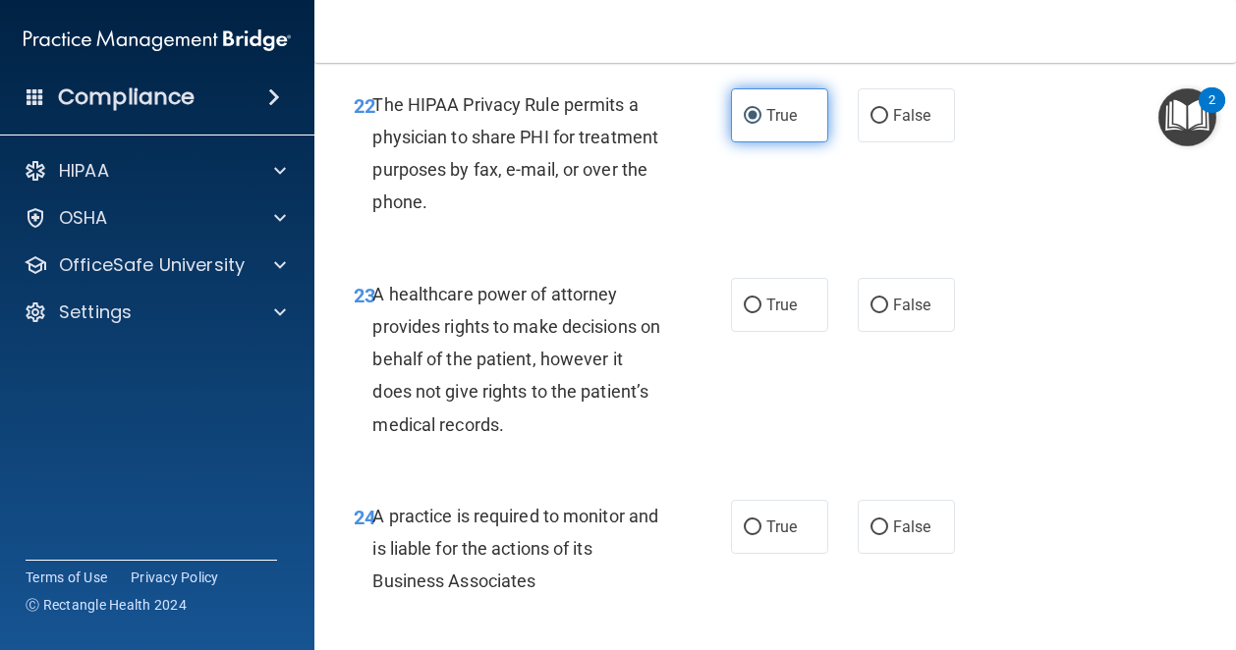
scroll to position [4509, 0]
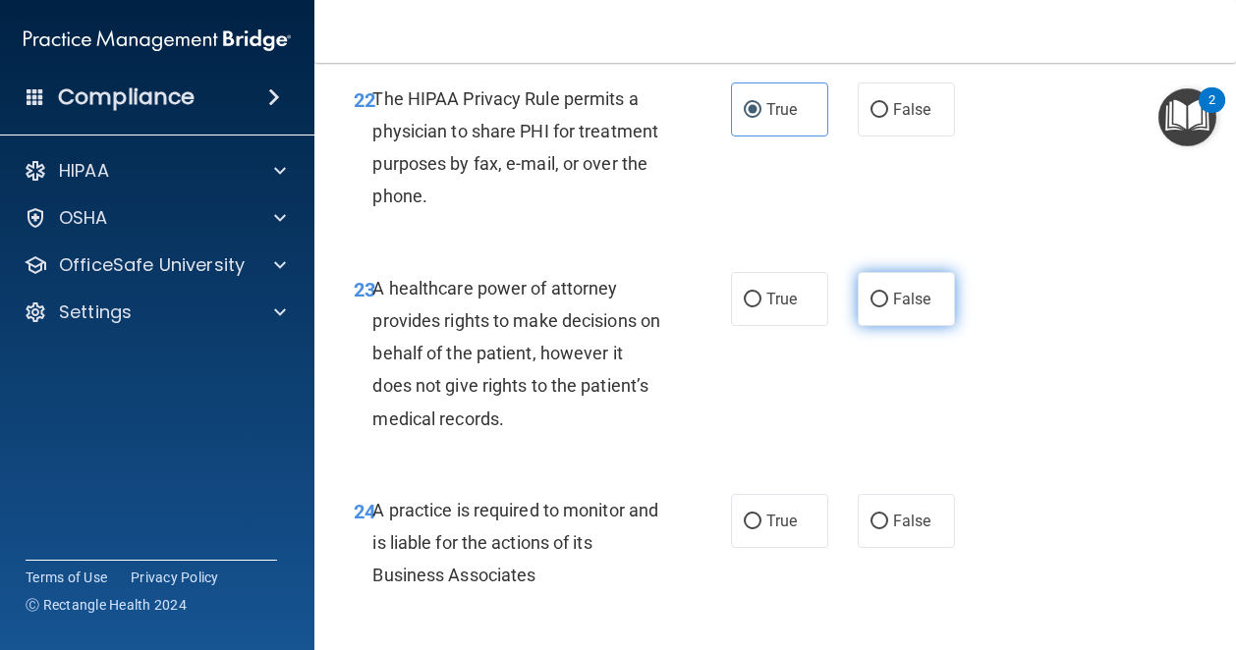
click at [907, 308] on span "False" at bounding box center [912, 299] width 38 height 19
click at [888, 307] on input "False" at bounding box center [879, 300] width 18 height 15
radio input "true"
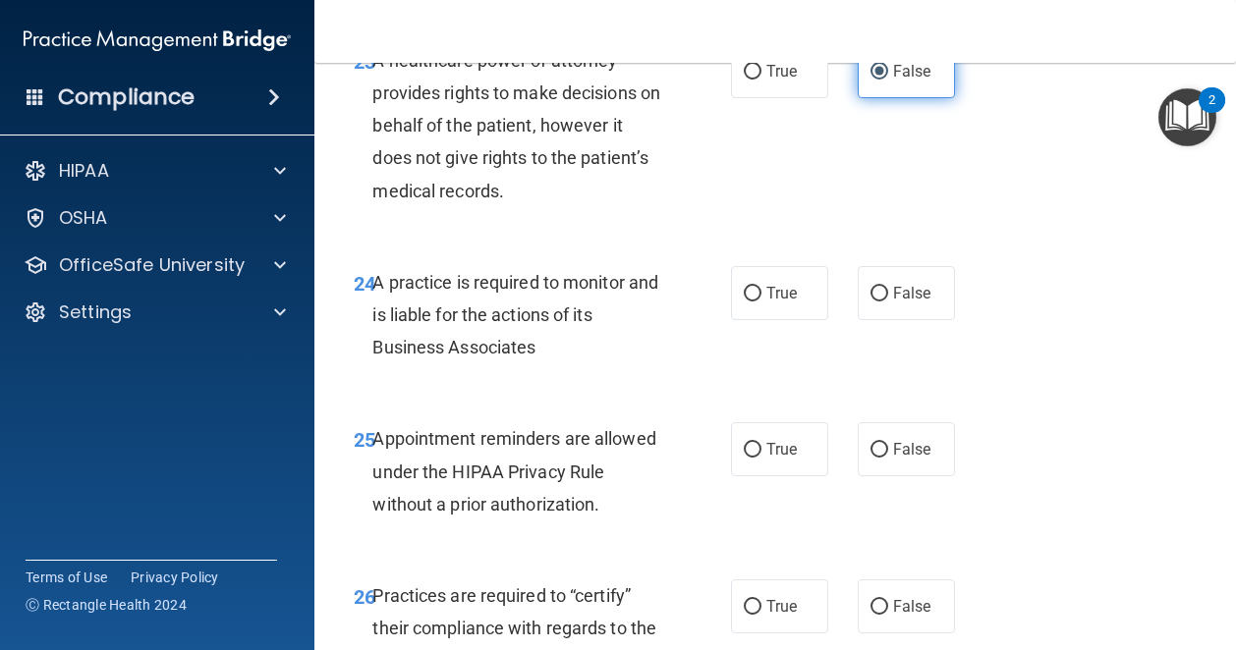
click at [907, 303] on span "False" at bounding box center [912, 293] width 38 height 19
click at [888, 302] on input "False" at bounding box center [879, 294] width 18 height 15
radio input "true"
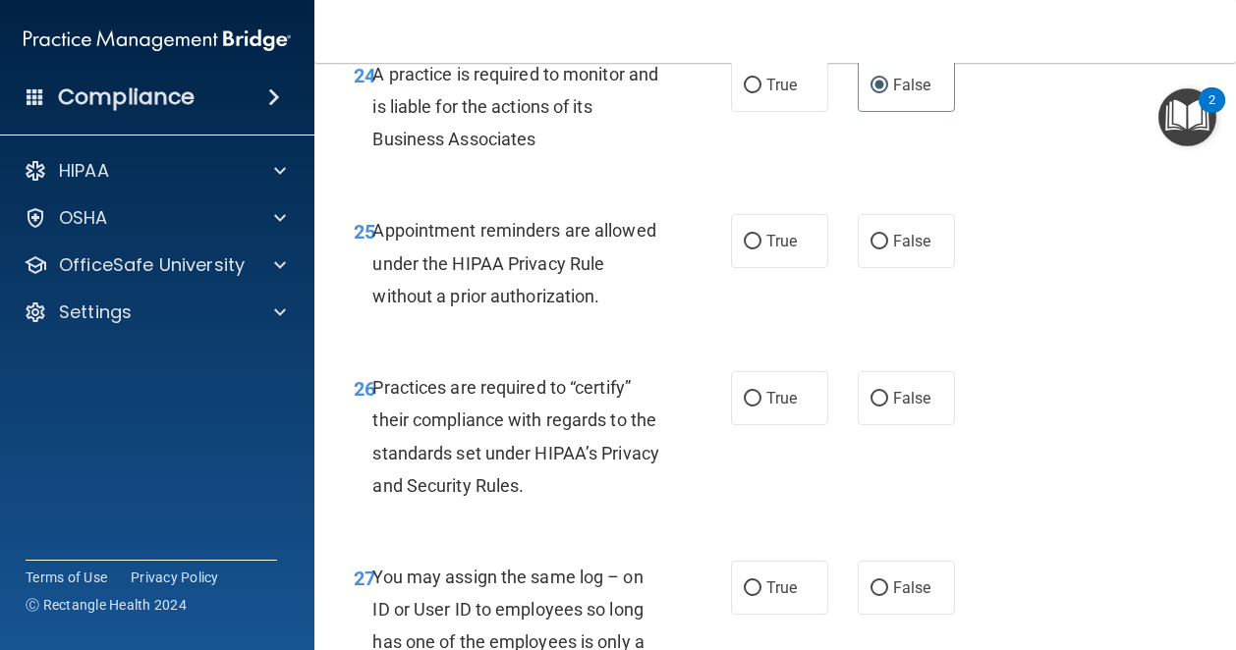
scroll to position [4946, 0]
click at [778, 267] on label "True" at bounding box center [779, 240] width 97 height 54
click at [761, 249] on input "True" at bounding box center [753, 241] width 18 height 15
radio input "true"
click at [902, 407] on span "False" at bounding box center [912, 397] width 38 height 19
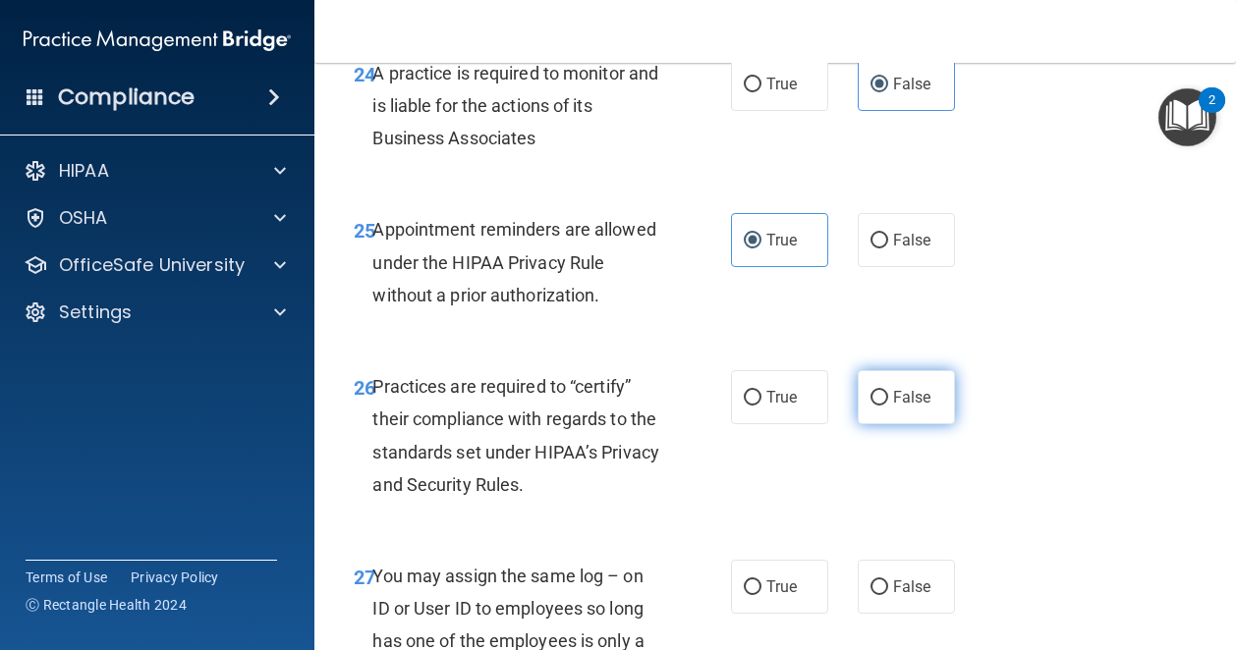
click at [888, 406] on input "False" at bounding box center [879, 398] width 18 height 15
radio input "true"
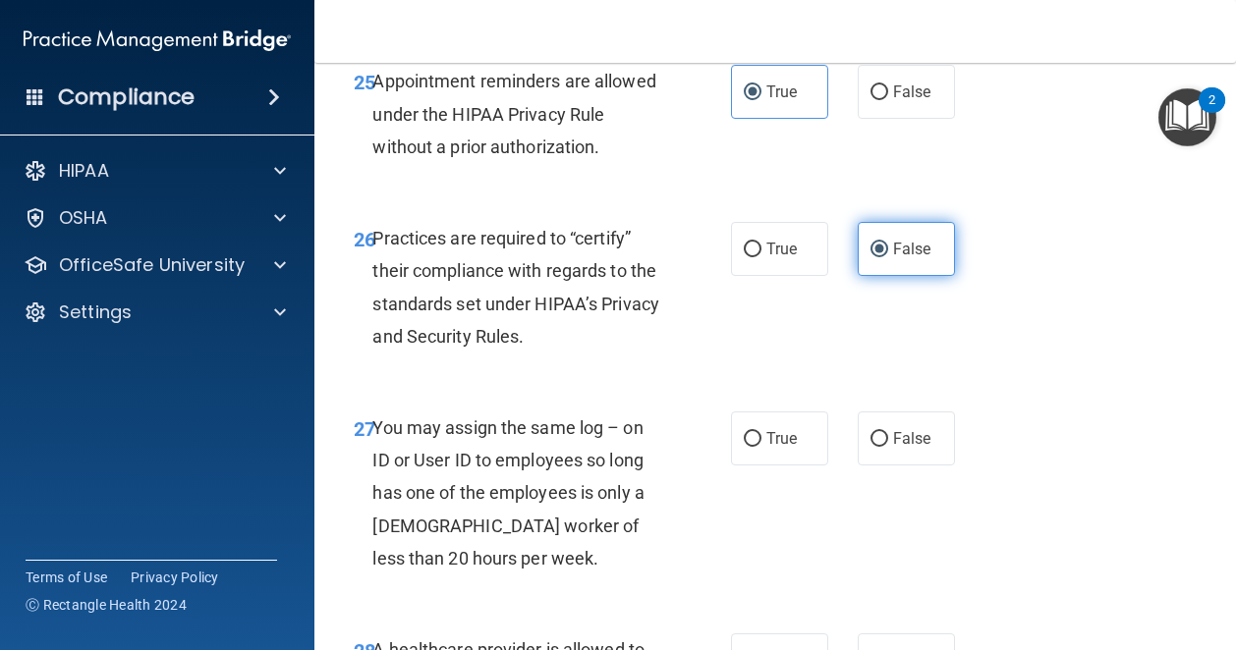
scroll to position [5096, 0]
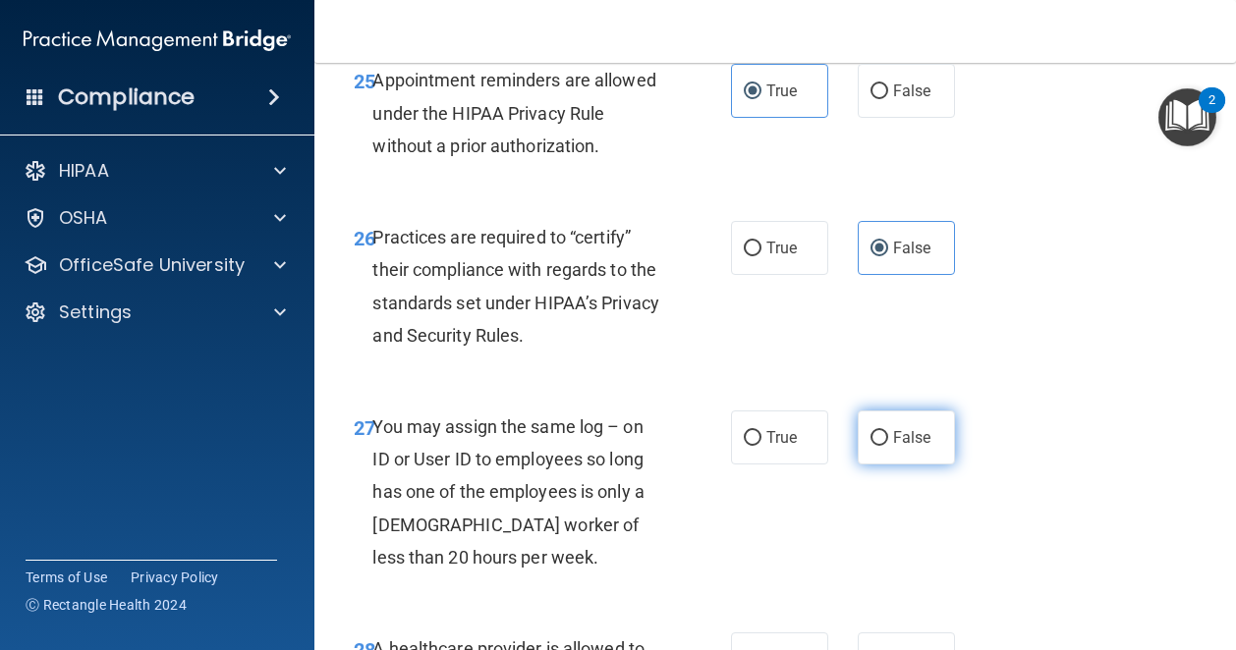
click at [874, 465] on label "False" at bounding box center [906, 438] width 97 height 54
click at [874, 446] on input "False" at bounding box center [879, 438] width 18 height 15
radio input "true"
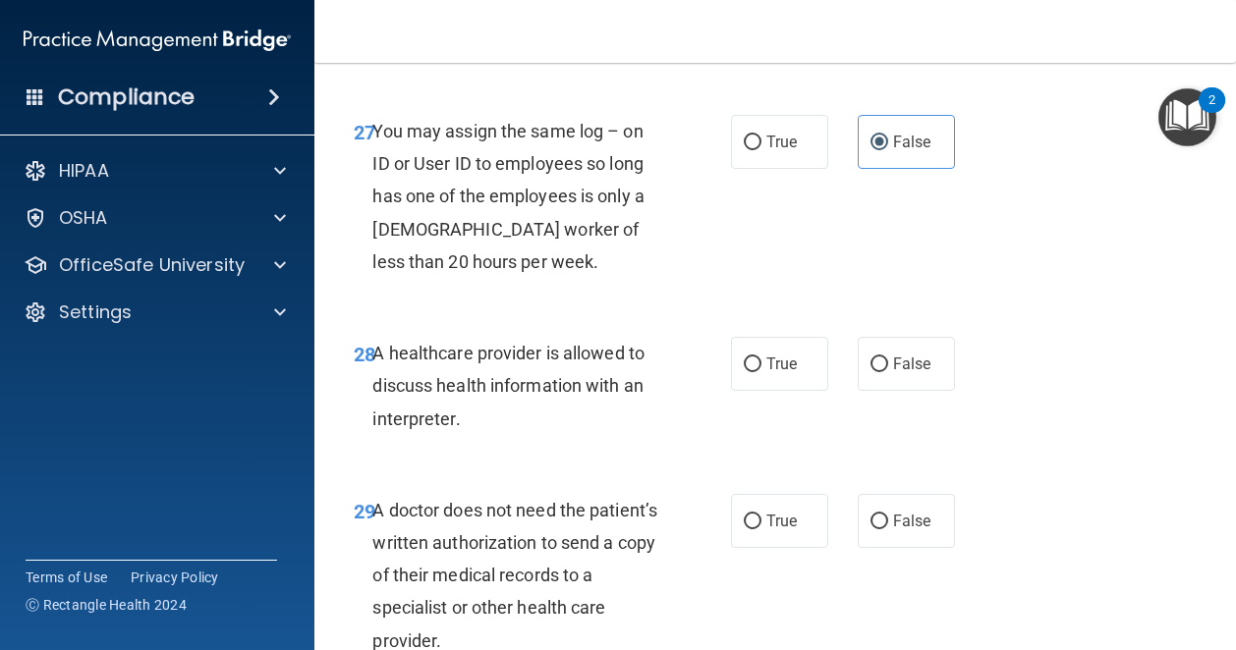
scroll to position [5398, 0]
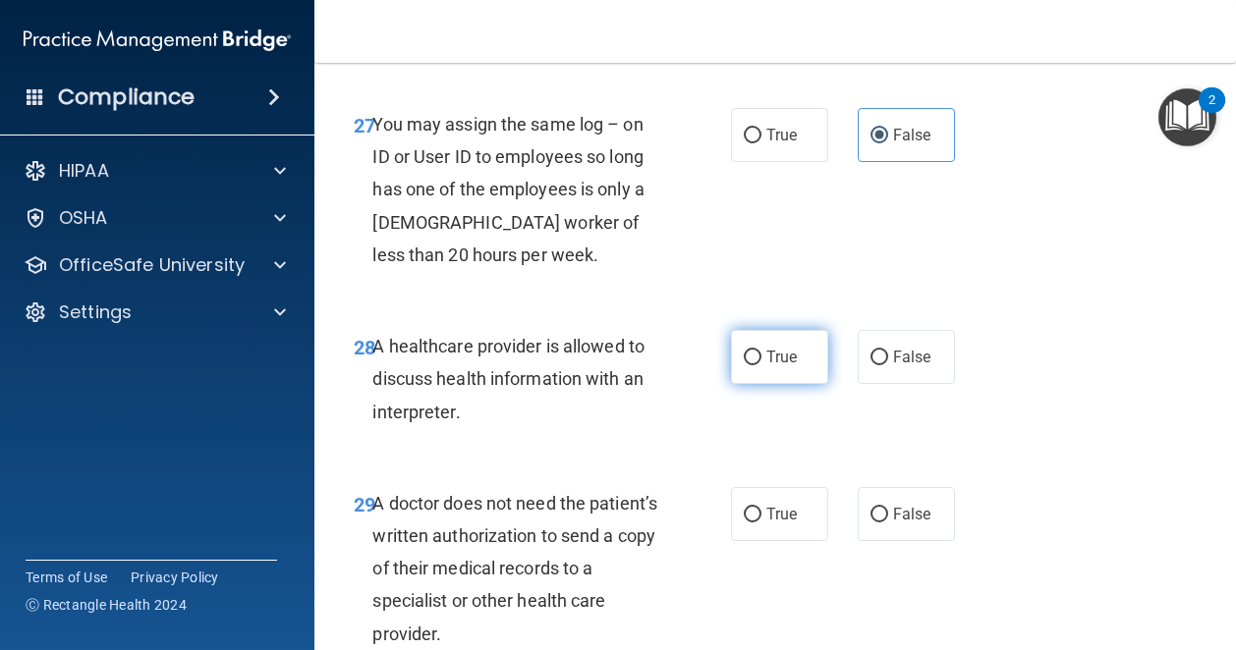
click at [766, 366] on span "True" at bounding box center [781, 357] width 30 height 19
click at [761, 365] on input "True" at bounding box center [753, 358] width 18 height 15
radio input "true"
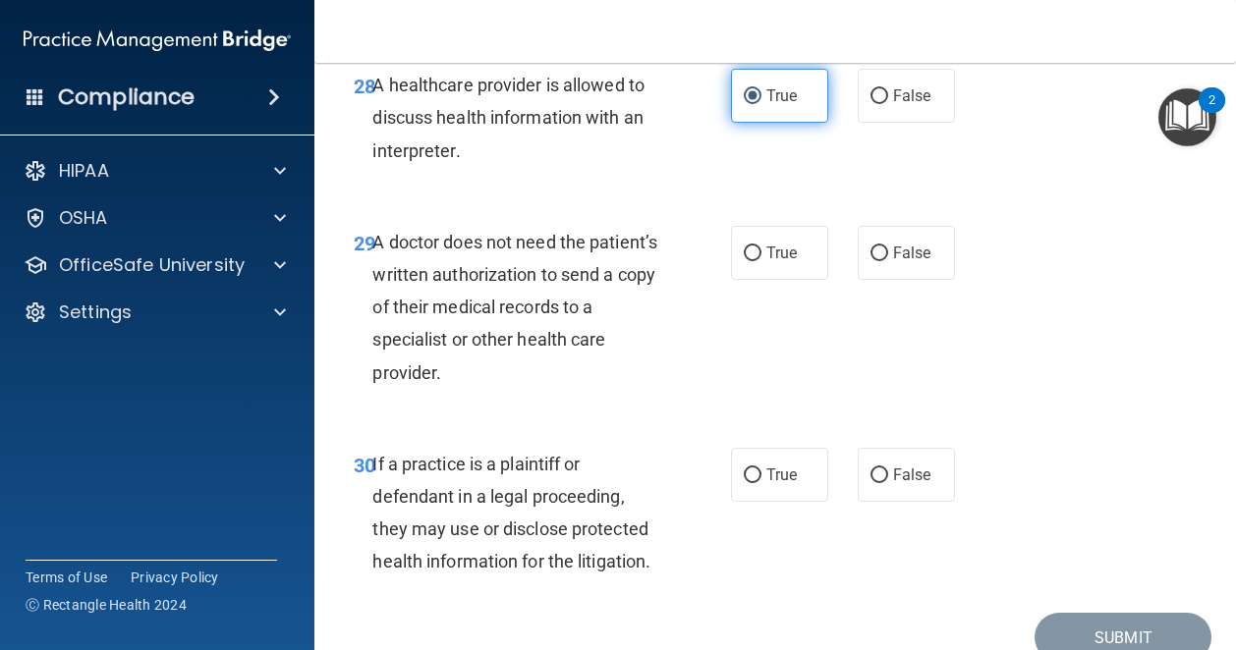
scroll to position [5660, 0]
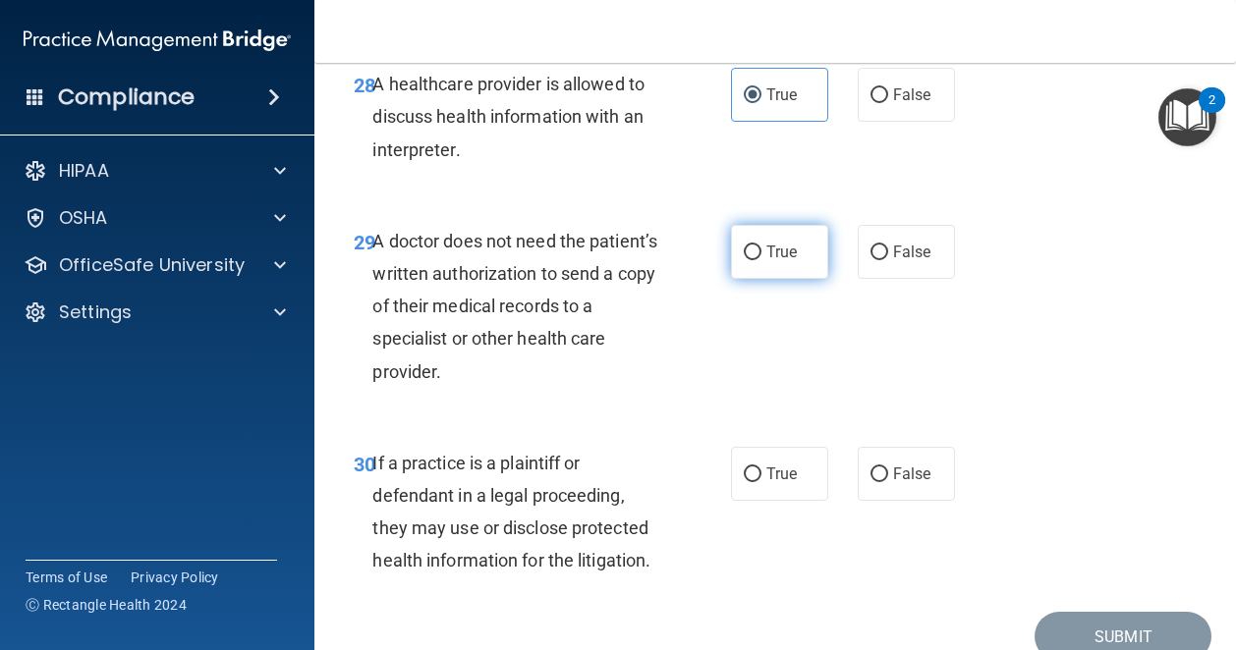
click at [777, 261] on span "True" at bounding box center [781, 252] width 30 height 19
click at [761, 260] on input "True" at bounding box center [753, 253] width 18 height 15
radio input "true"
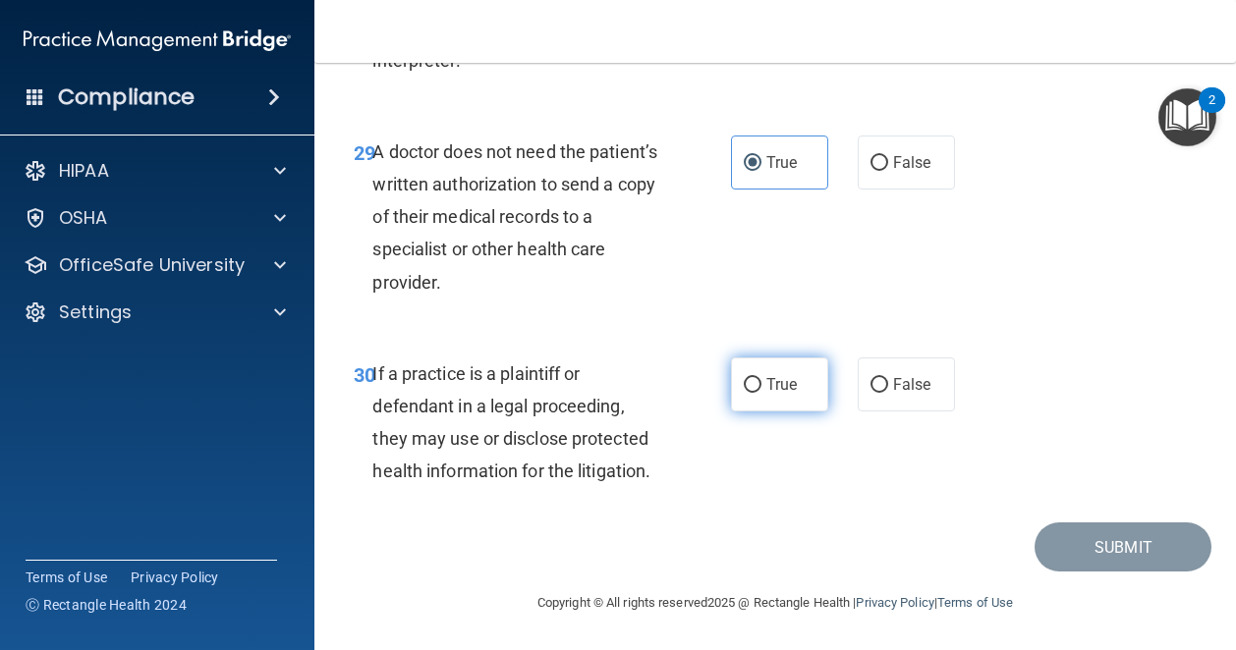
scroll to position [5880, 0]
click at [767, 394] on span "True" at bounding box center [781, 384] width 30 height 19
click at [761, 393] on input "True" at bounding box center [753, 385] width 18 height 15
radio input "true"
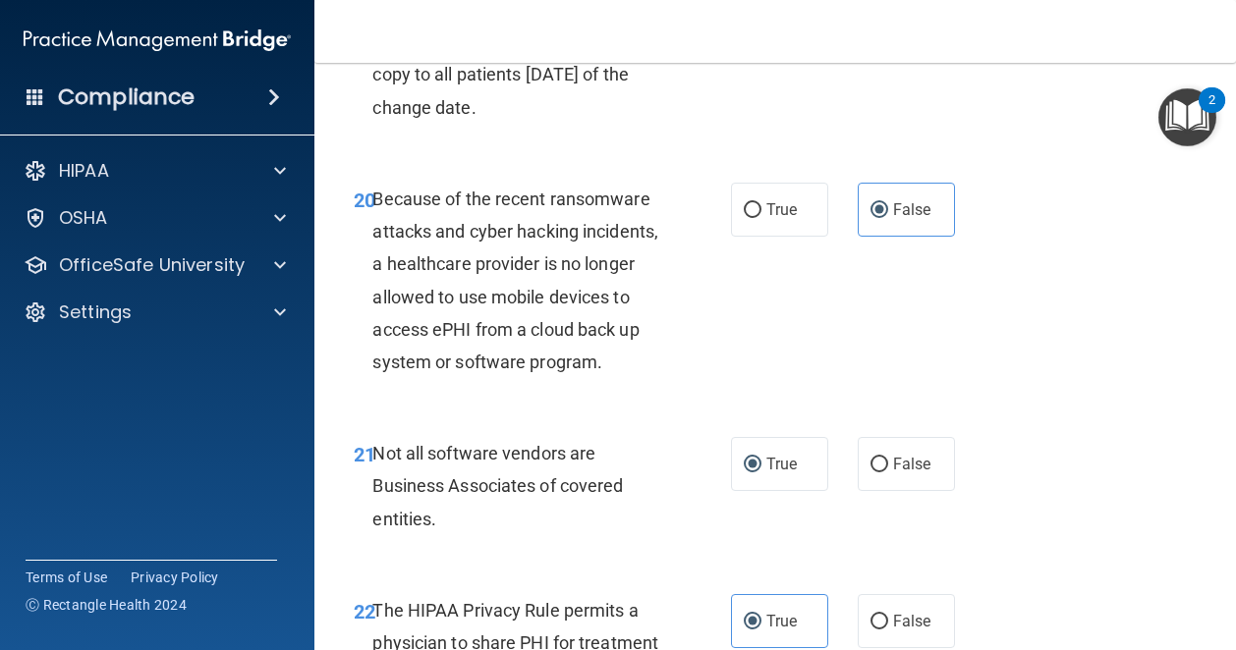
scroll to position [3582, 0]
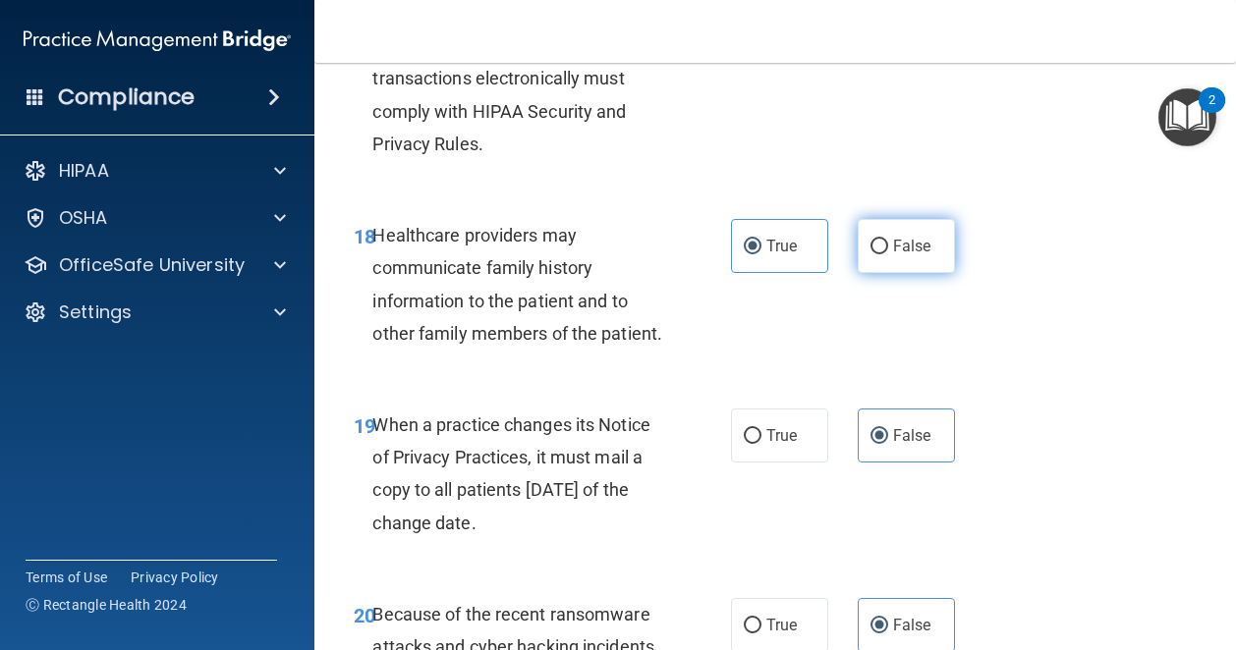
click at [899, 255] on span "False" at bounding box center [912, 246] width 38 height 19
click at [888, 254] on input "False" at bounding box center [879, 247] width 18 height 15
radio input "true"
radio input "false"
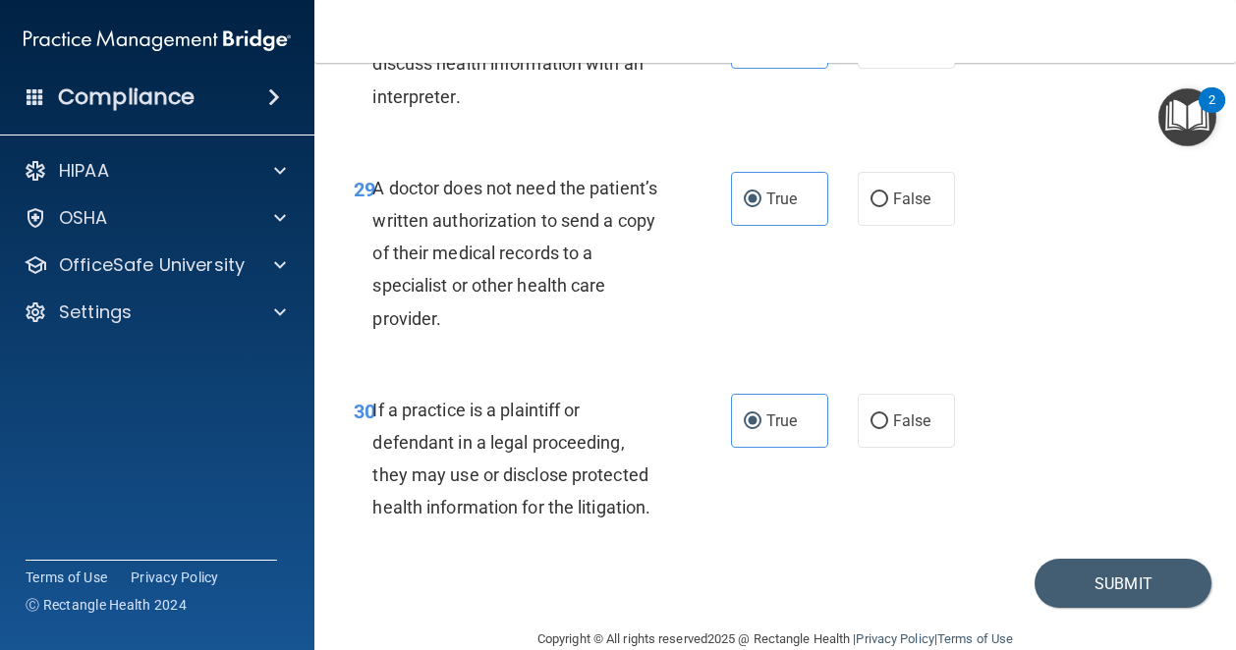
scroll to position [5913, 0]
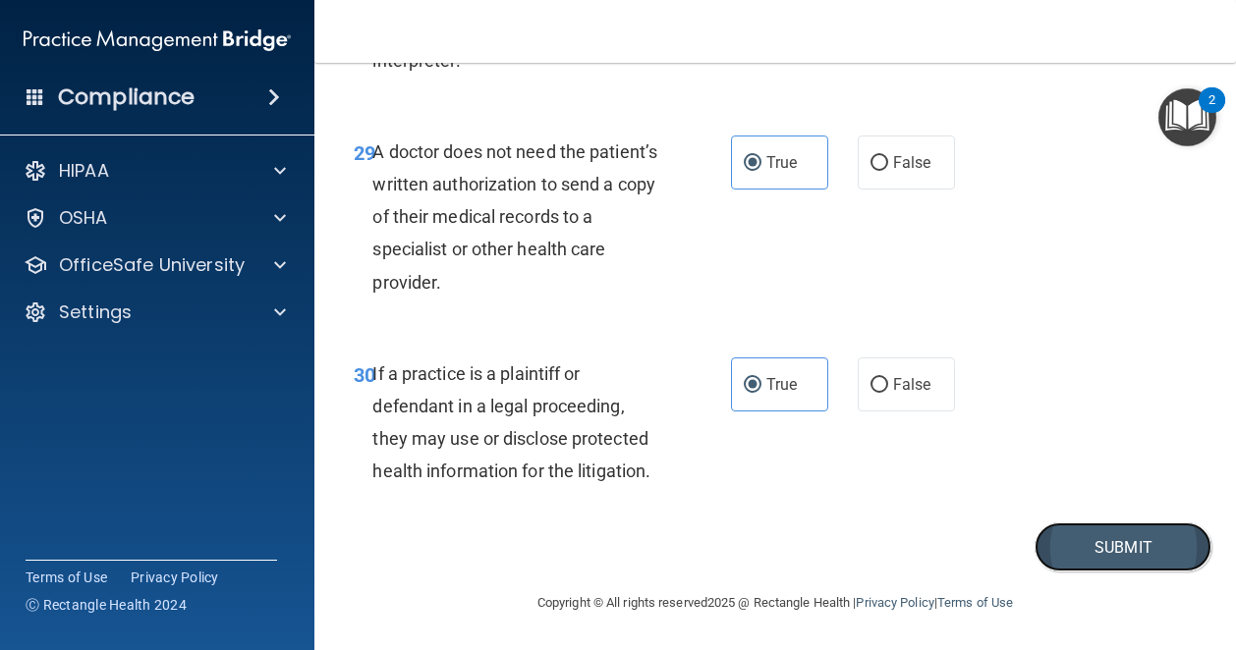
click at [1097, 545] on button "Submit" at bounding box center [1122, 548] width 177 height 50
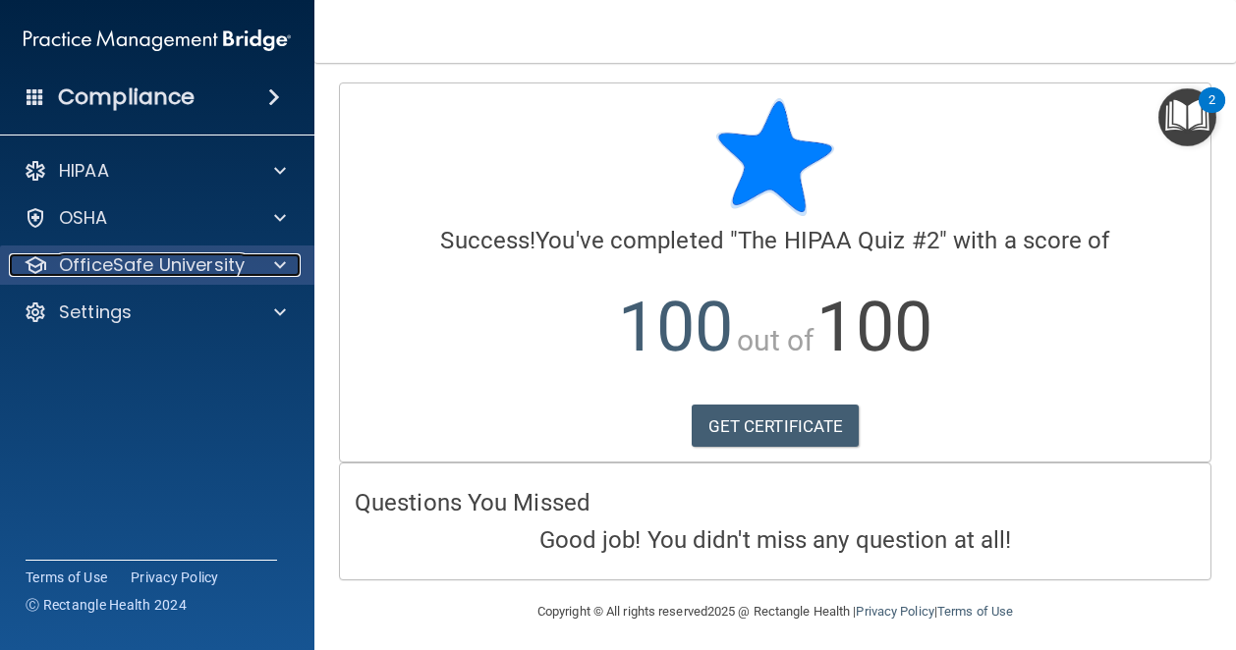
click at [133, 260] on p "OfficeSafe University" at bounding box center [152, 265] width 186 height 24
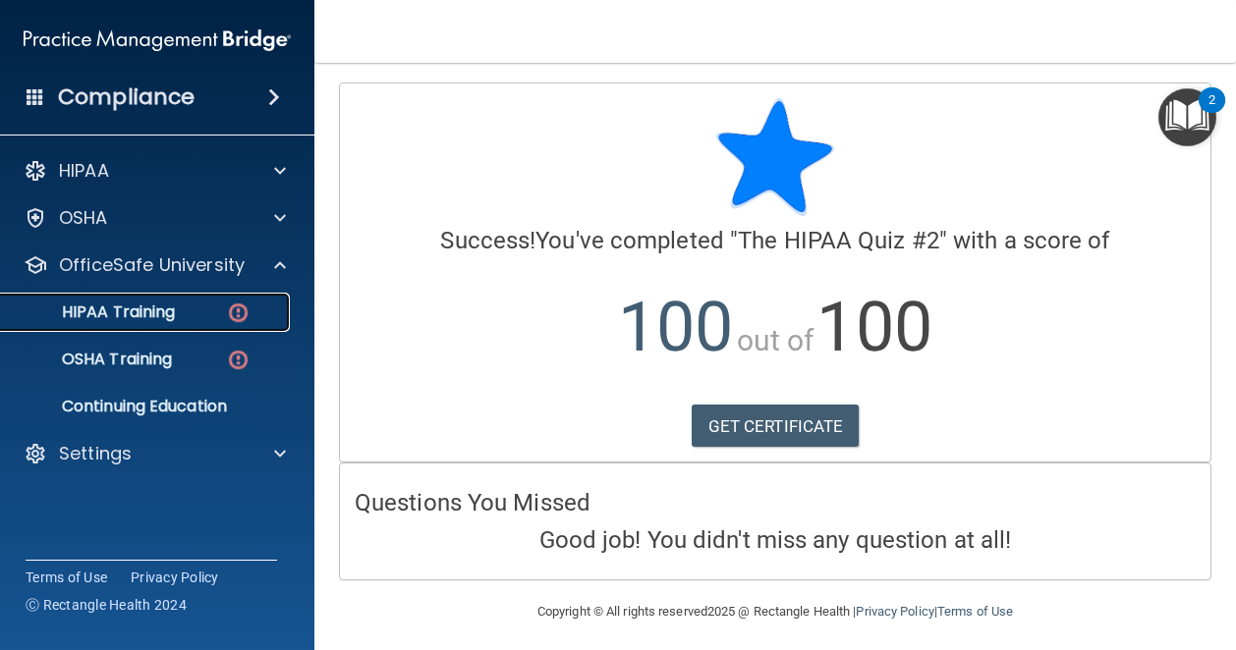
click at [144, 321] on p "HIPAA Training" at bounding box center [94, 313] width 162 height 20
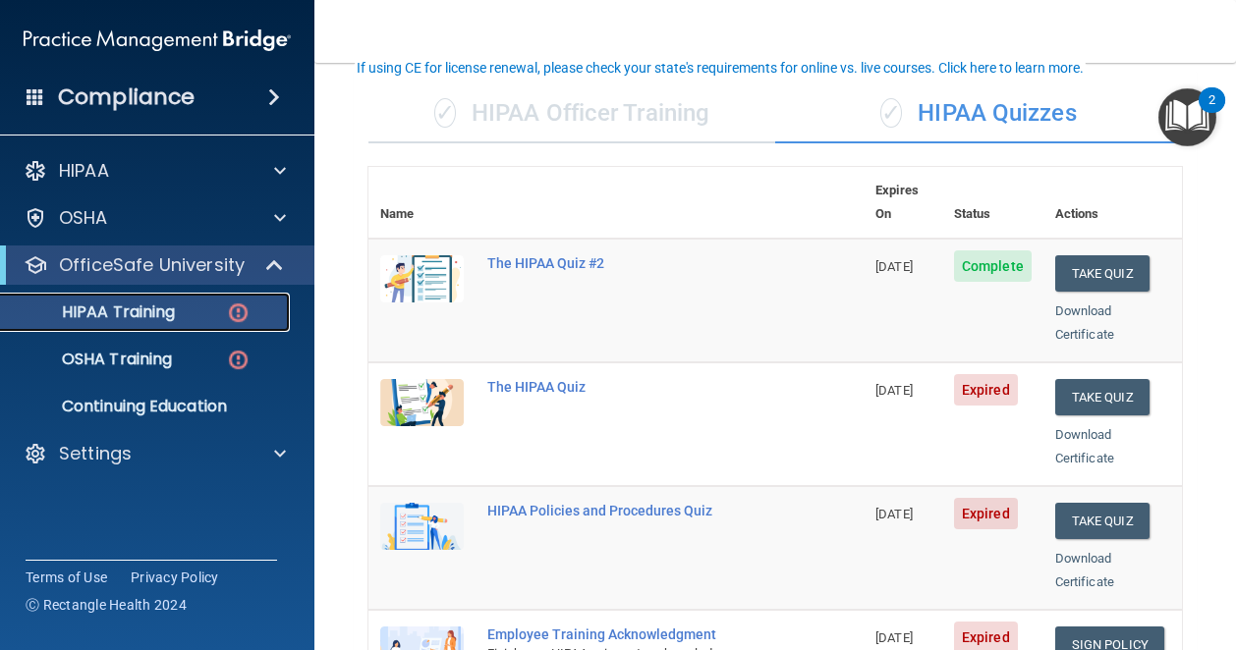
scroll to position [132, 0]
click at [1087, 378] on button "Take Quiz" at bounding box center [1102, 396] width 94 height 36
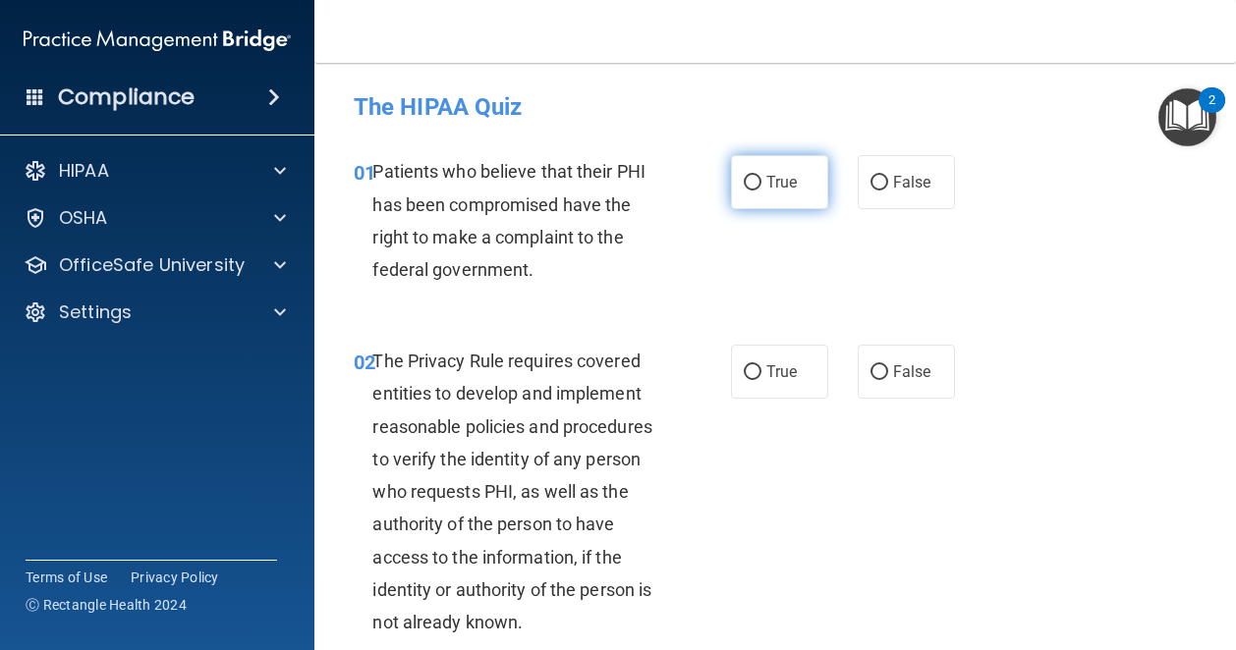
click at [739, 170] on label "True" at bounding box center [779, 182] width 97 height 54
click at [744, 176] on input "True" at bounding box center [753, 183] width 18 height 15
radio input "true"
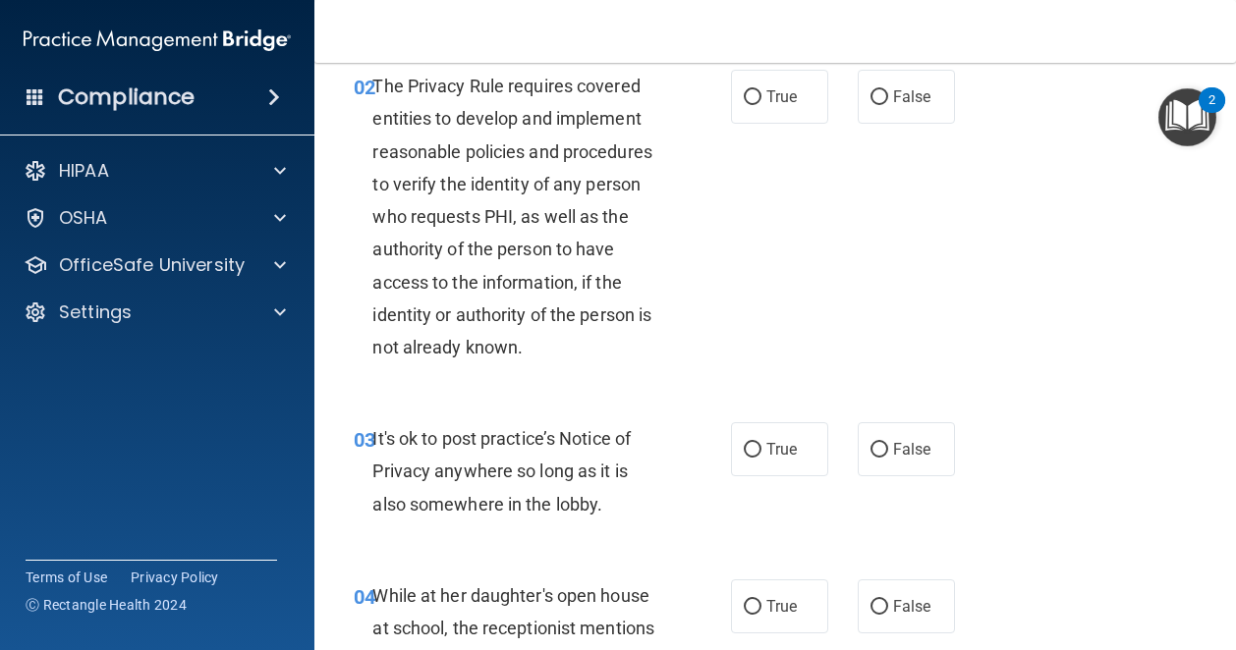
scroll to position [274, 0]
click at [905, 447] on span "False" at bounding box center [912, 450] width 38 height 19
click at [888, 447] on input "False" at bounding box center [879, 451] width 18 height 15
radio input "true"
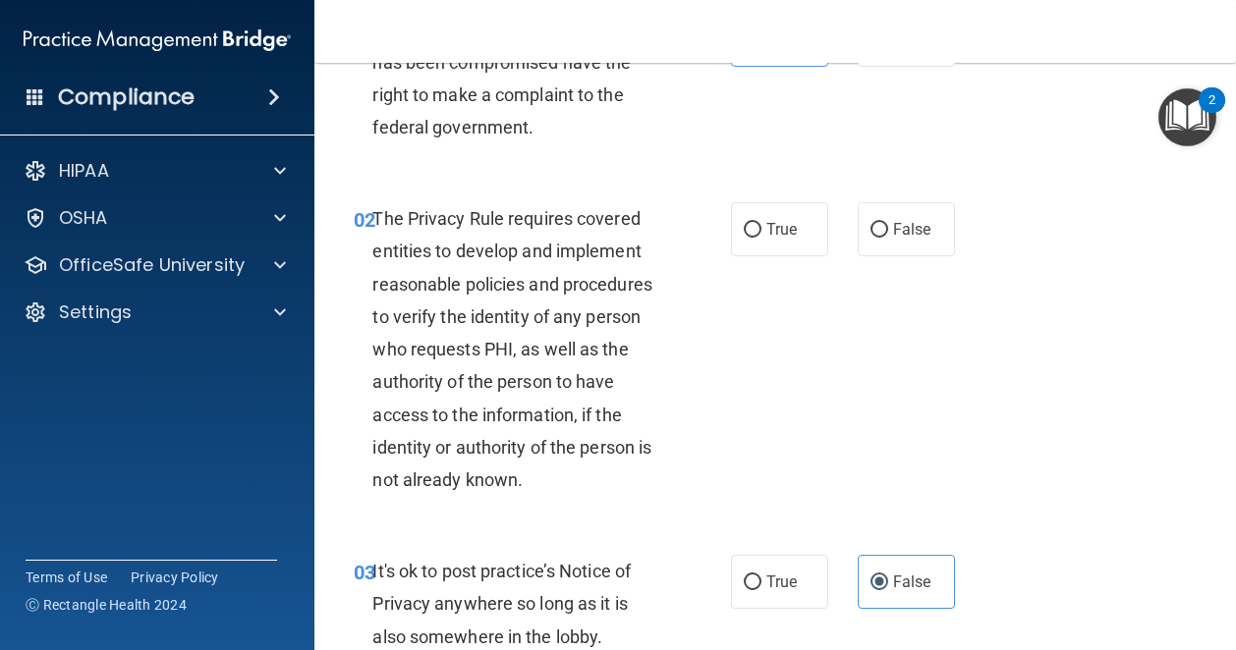
scroll to position [141, 0]
click at [784, 227] on span "True" at bounding box center [781, 230] width 30 height 19
click at [761, 227] on input "True" at bounding box center [753, 231] width 18 height 15
radio input "true"
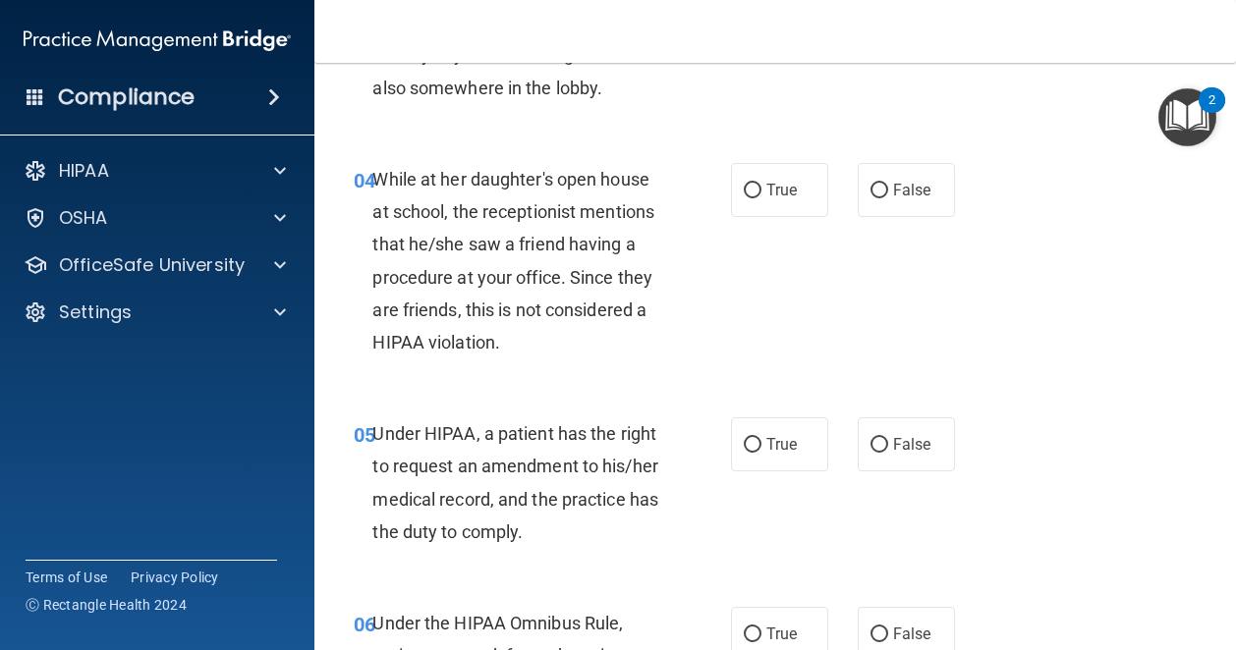
scroll to position [706, 0]
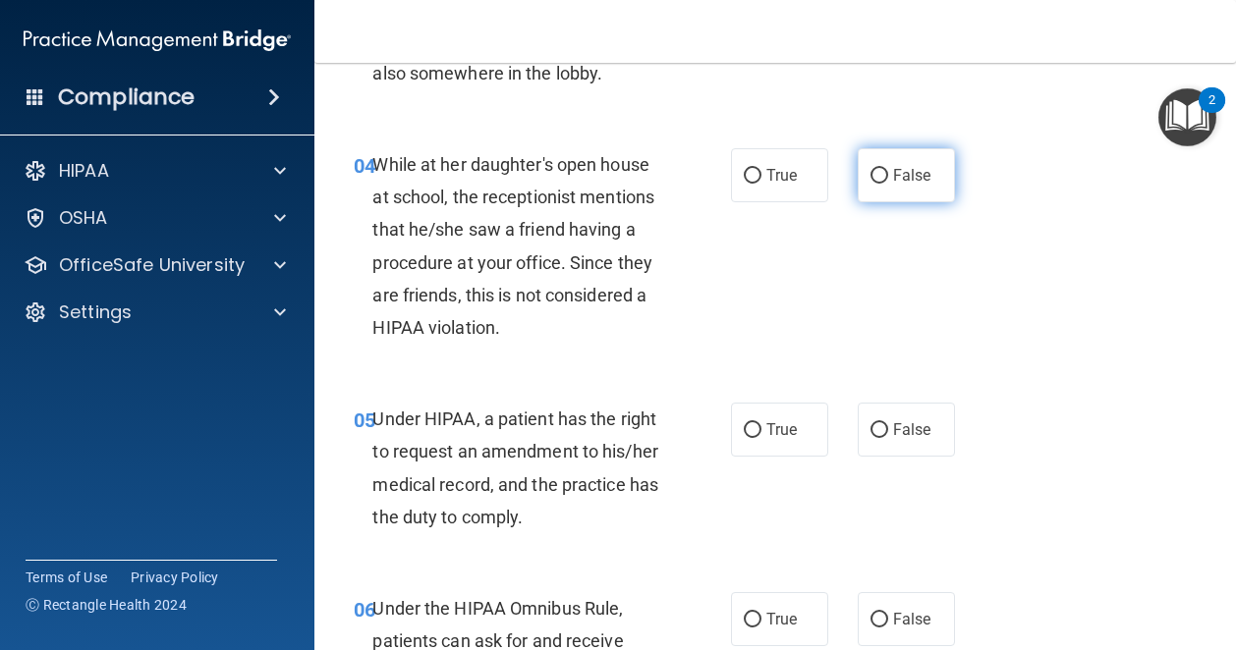
click at [895, 186] on label "False" at bounding box center [906, 175] width 97 height 54
click at [888, 184] on input "False" at bounding box center [879, 176] width 18 height 15
radio input "true"
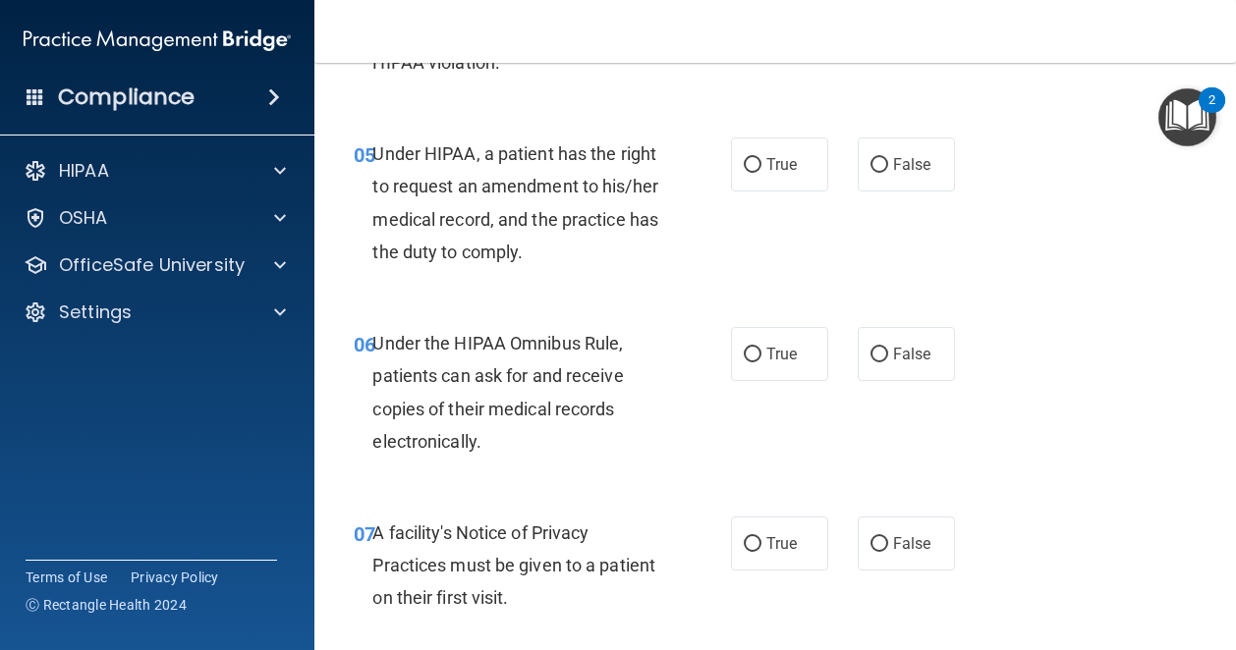
scroll to position [975, 0]
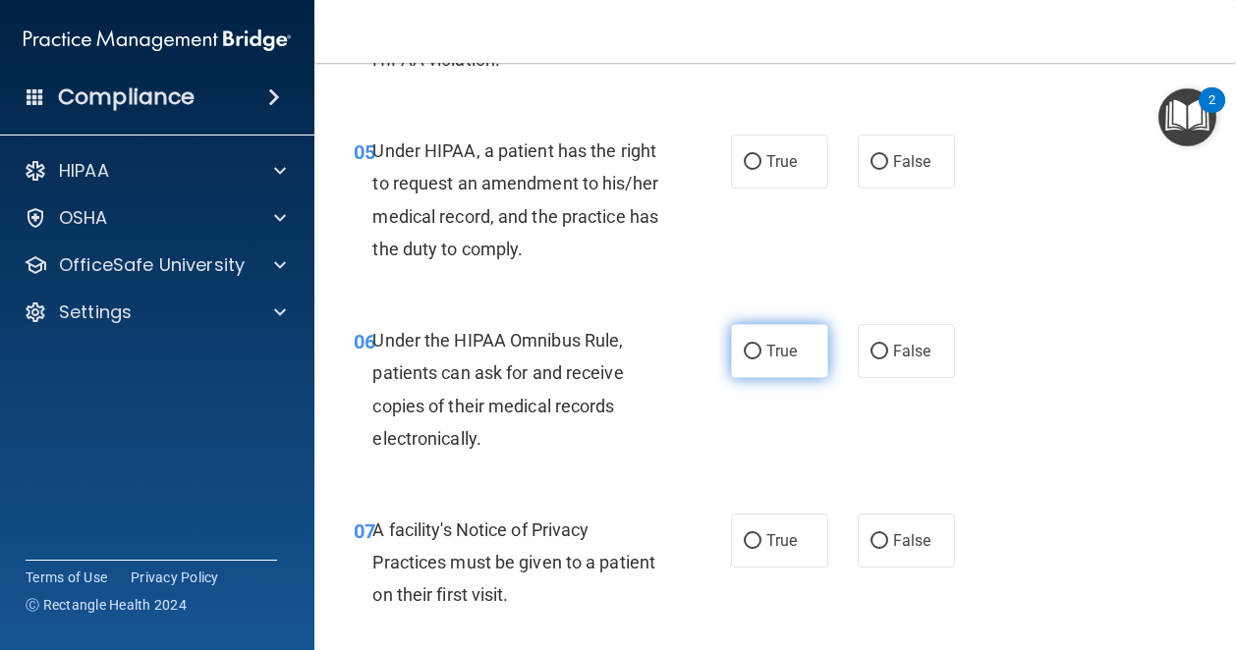
click at [770, 347] on span "True" at bounding box center [781, 351] width 30 height 19
click at [761, 347] on input "True" at bounding box center [753, 352] width 18 height 15
radio input "true"
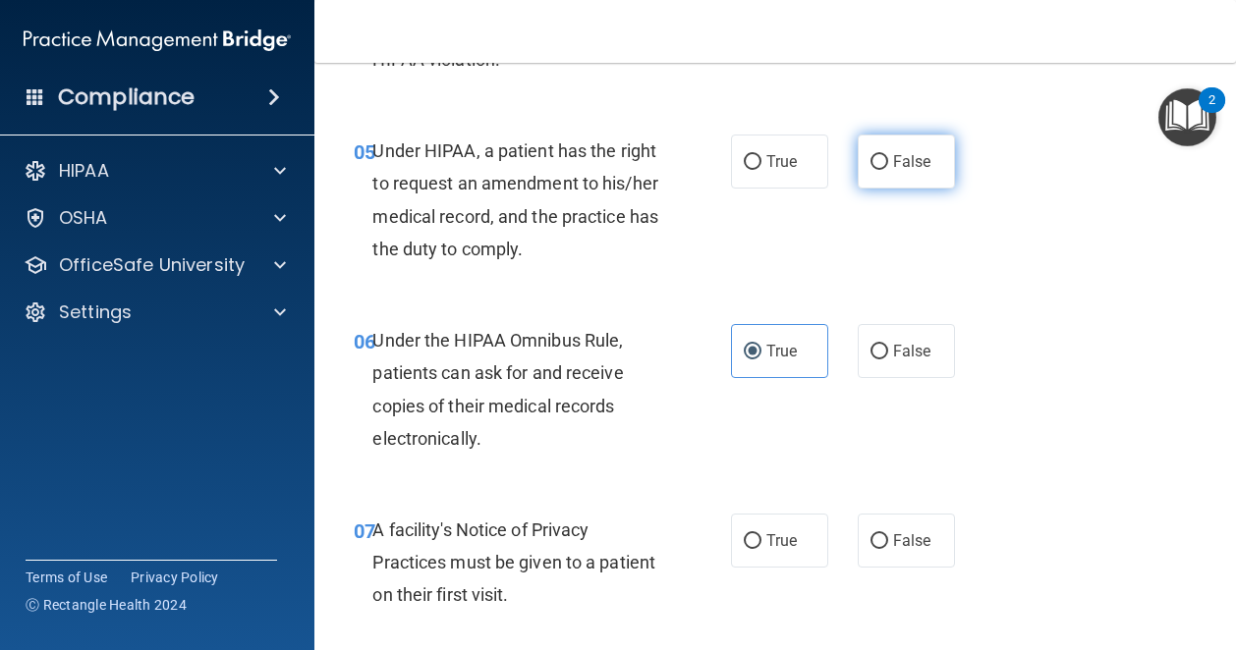
click at [900, 166] on span "False" at bounding box center [912, 161] width 38 height 19
click at [888, 166] on input "False" at bounding box center [879, 162] width 18 height 15
radio input "true"
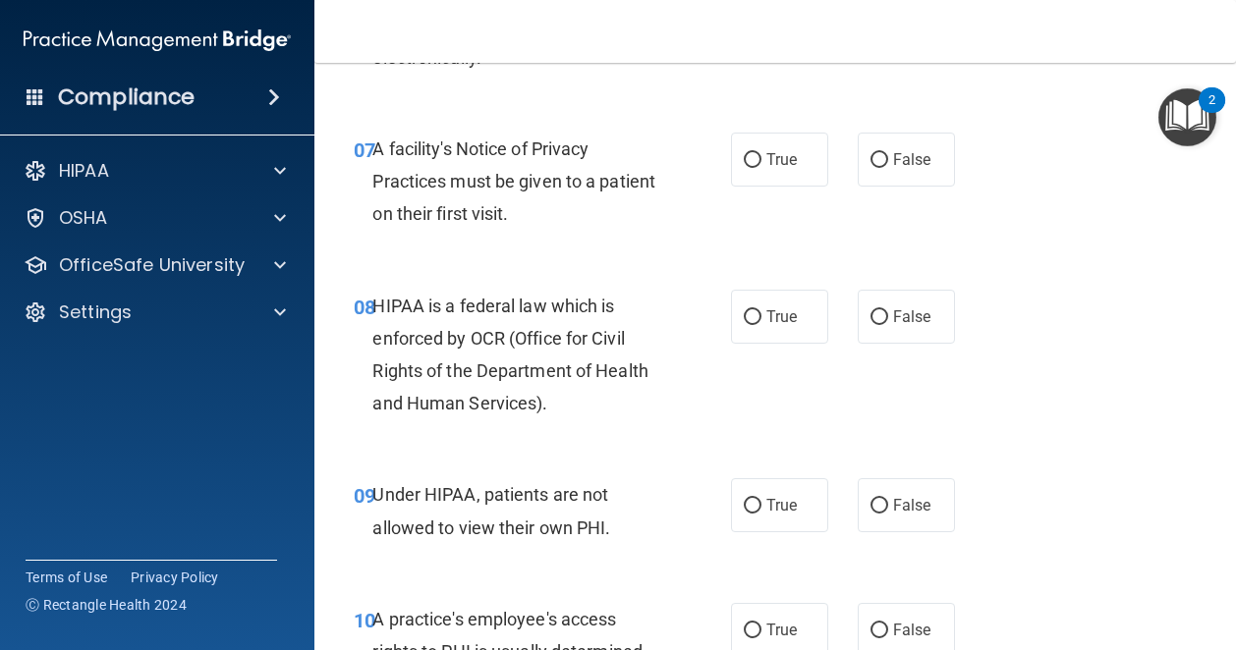
scroll to position [1350, 0]
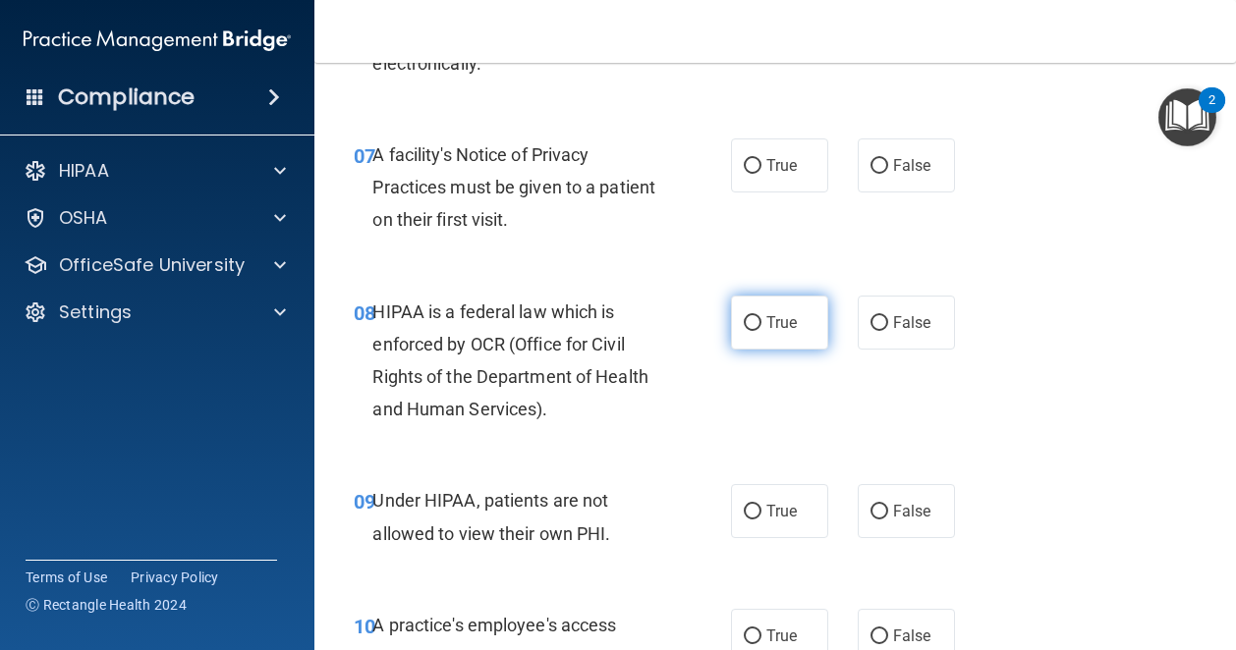
click at [772, 299] on label "True" at bounding box center [779, 323] width 97 height 54
click at [761, 316] on input "True" at bounding box center [753, 323] width 18 height 15
radio input "true"
click at [759, 147] on label "True" at bounding box center [779, 166] width 97 height 54
click at [759, 159] on input "True" at bounding box center [753, 166] width 18 height 15
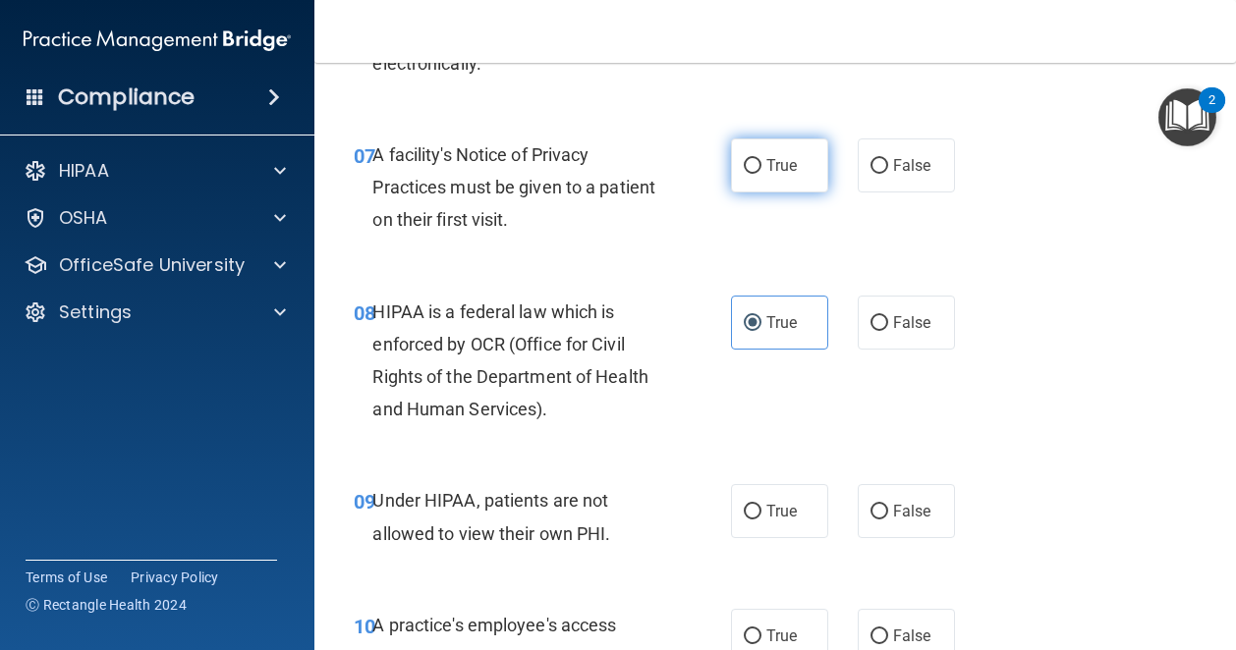
radio input "true"
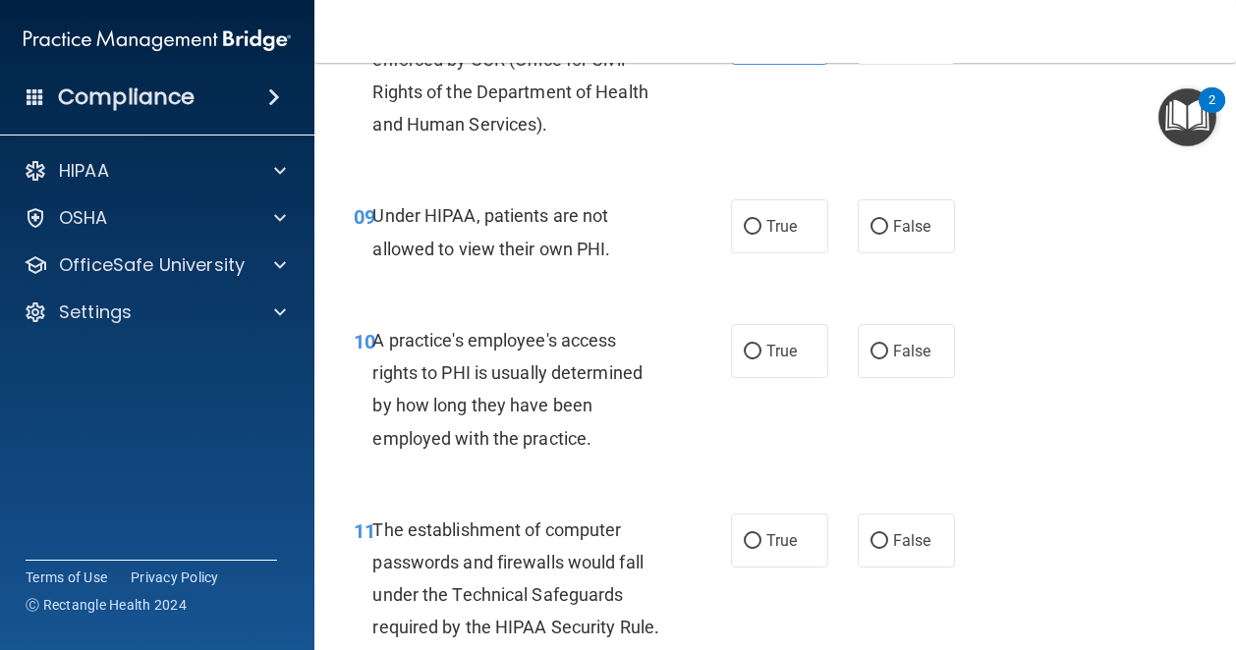
scroll to position [1693, 0]
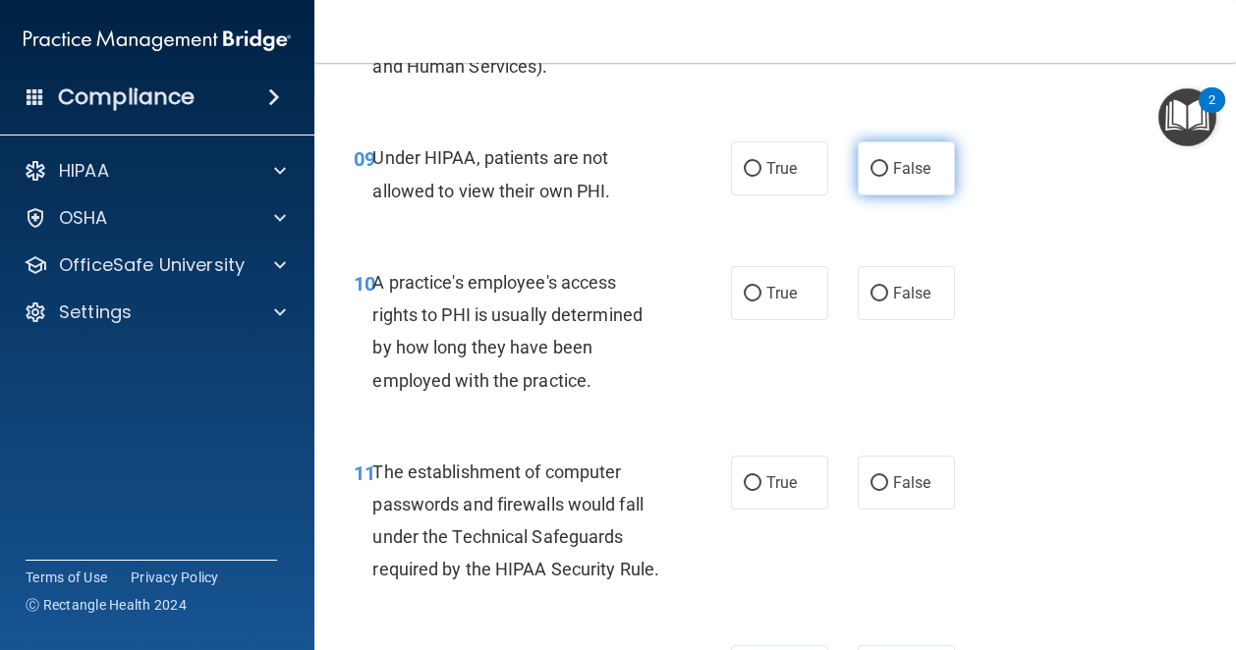
click at [904, 170] on span "False" at bounding box center [912, 168] width 38 height 19
click at [888, 170] on input "False" at bounding box center [879, 169] width 18 height 15
radio input "true"
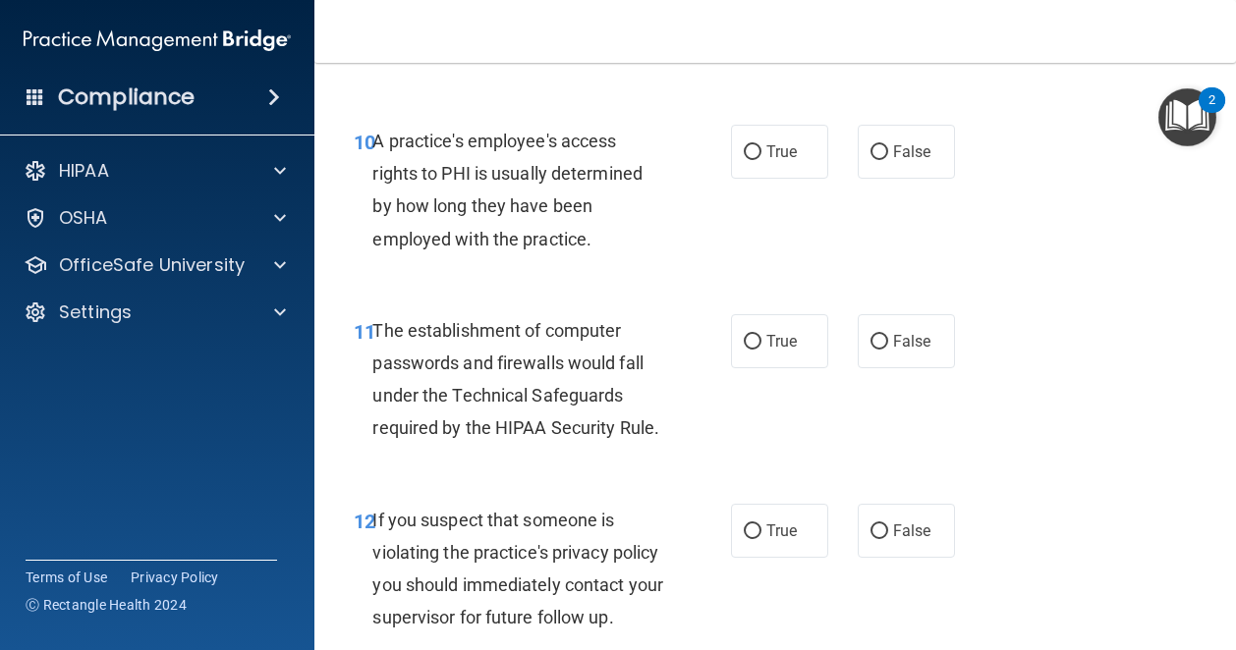
scroll to position [1833, 0]
click at [766, 339] on span "True" at bounding box center [781, 342] width 30 height 19
click at [761, 339] on input "True" at bounding box center [753, 343] width 18 height 15
radio input "true"
click at [888, 140] on label "False" at bounding box center [906, 153] width 97 height 54
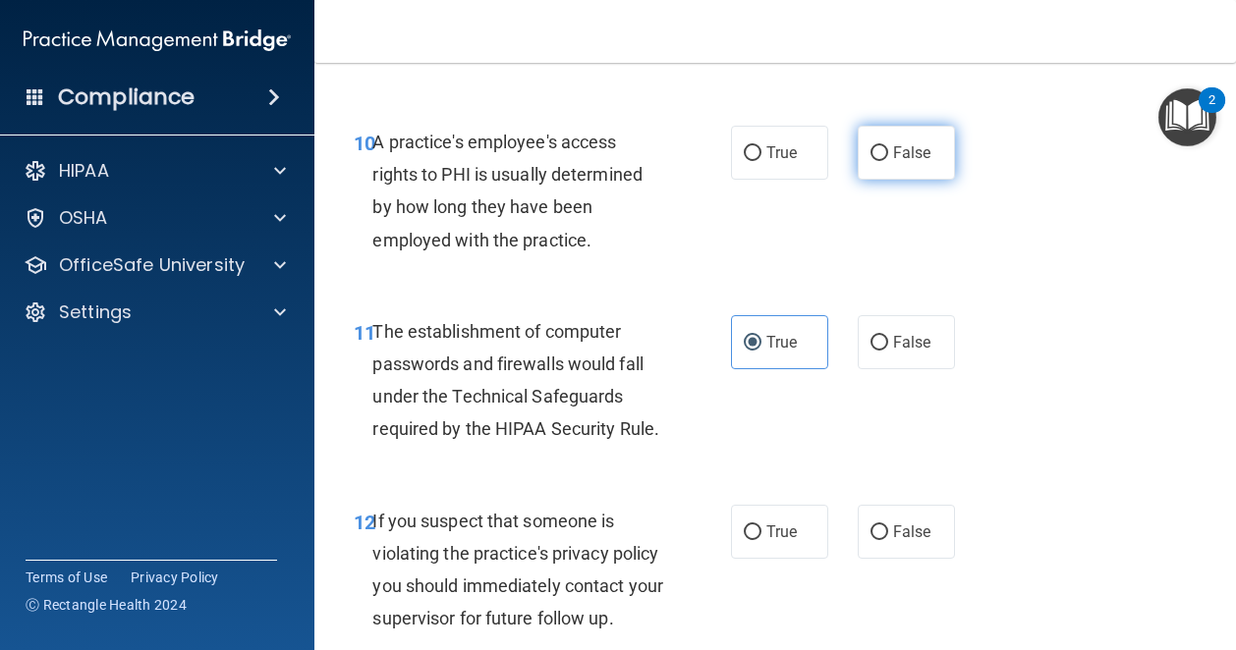
click at [888, 146] on input "False" at bounding box center [879, 153] width 18 height 15
radio input "true"
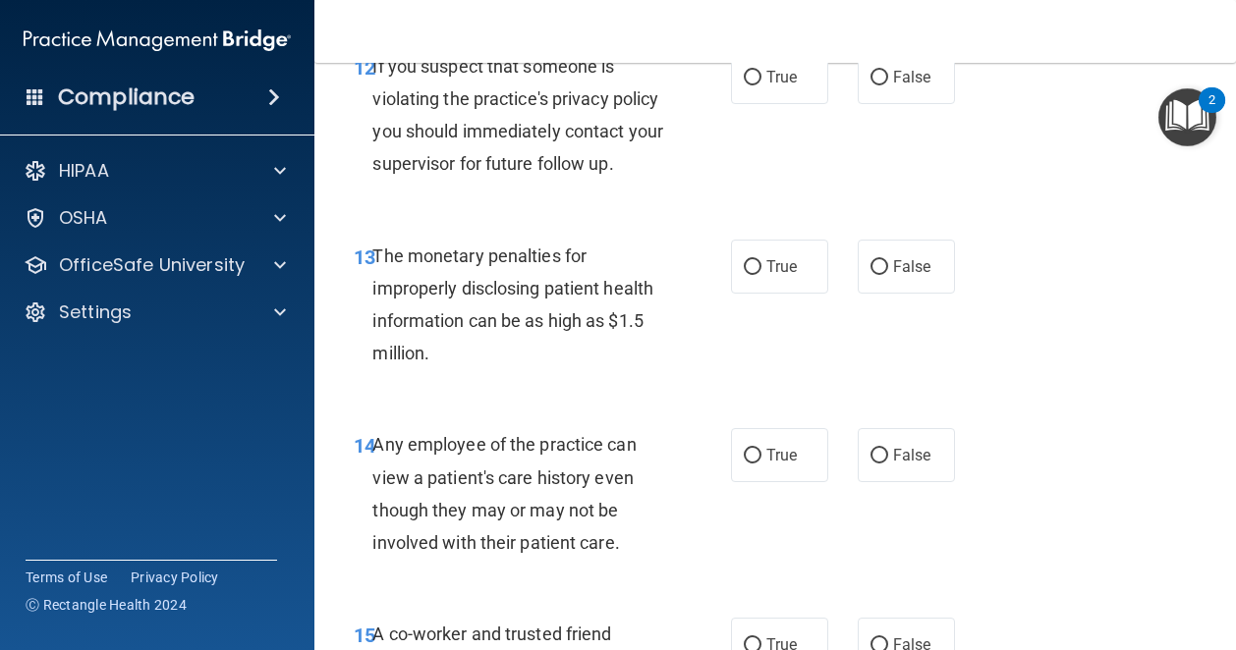
scroll to position [2289, 0]
click at [784, 85] on span "True" at bounding box center [781, 76] width 30 height 19
click at [761, 84] on input "True" at bounding box center [753, 77] width 18 height 15
radio input "true"
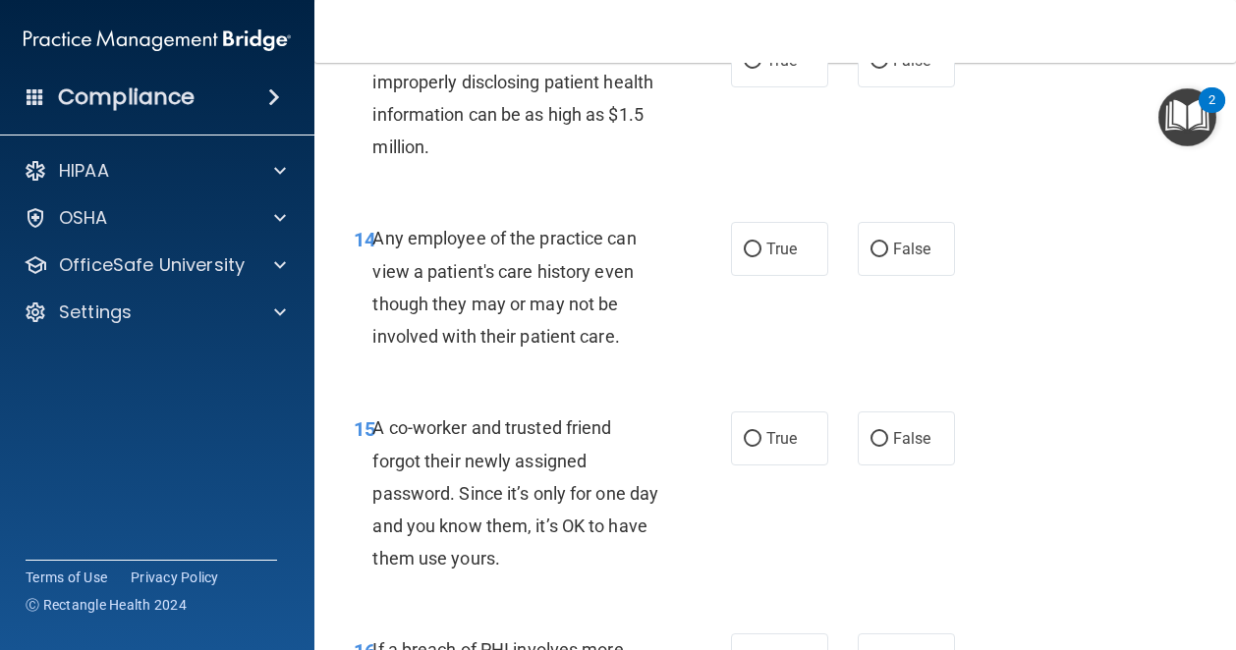
scroll to position [2495, 0]
click at [774, 69] on span "True" at bounding box center [781, 59] width 30 height 19
click at [761, 68] on input "True" at bounding box center [753, 60] width 18 height 15
radio input "true"
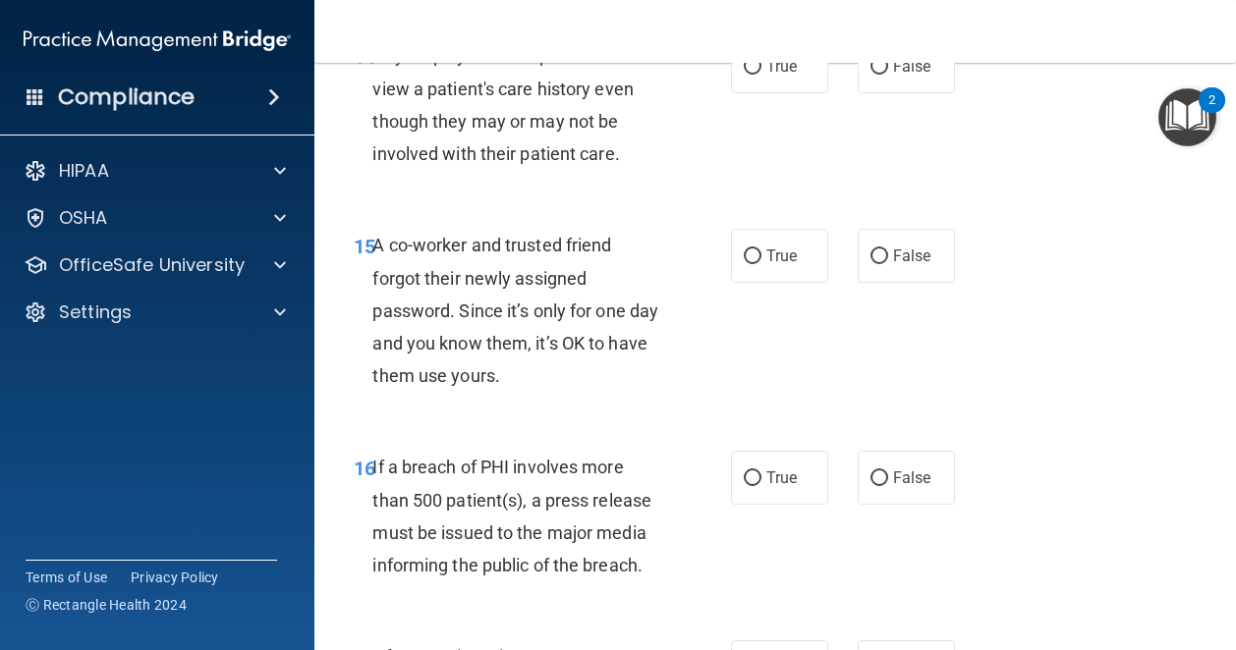
scroll to position [2678, 0]
click at [900, 282] on label "False" at bounding box center [906, 255] width 97 height 54
click at [888, 263] on input "False" at bounding box center [879, 256] width 18 height 15
radio input "true"
click at [870, 74] on input "False" at bounding box center [879, 66] width 18 height 15
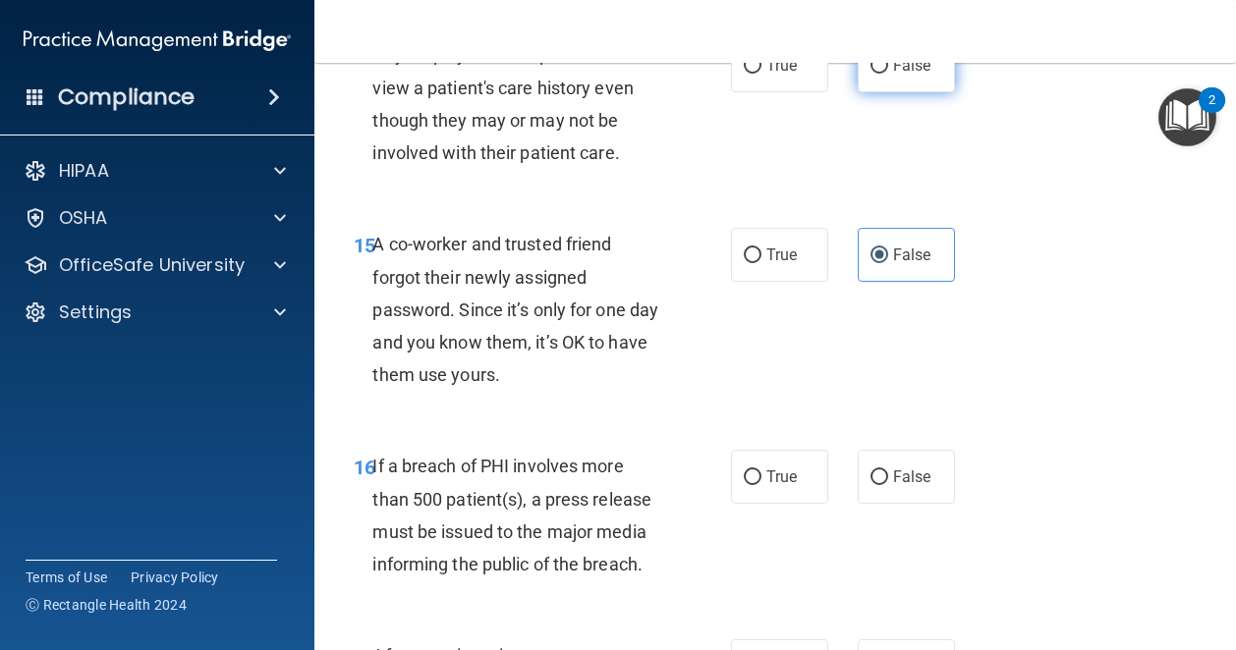
radio input "true"
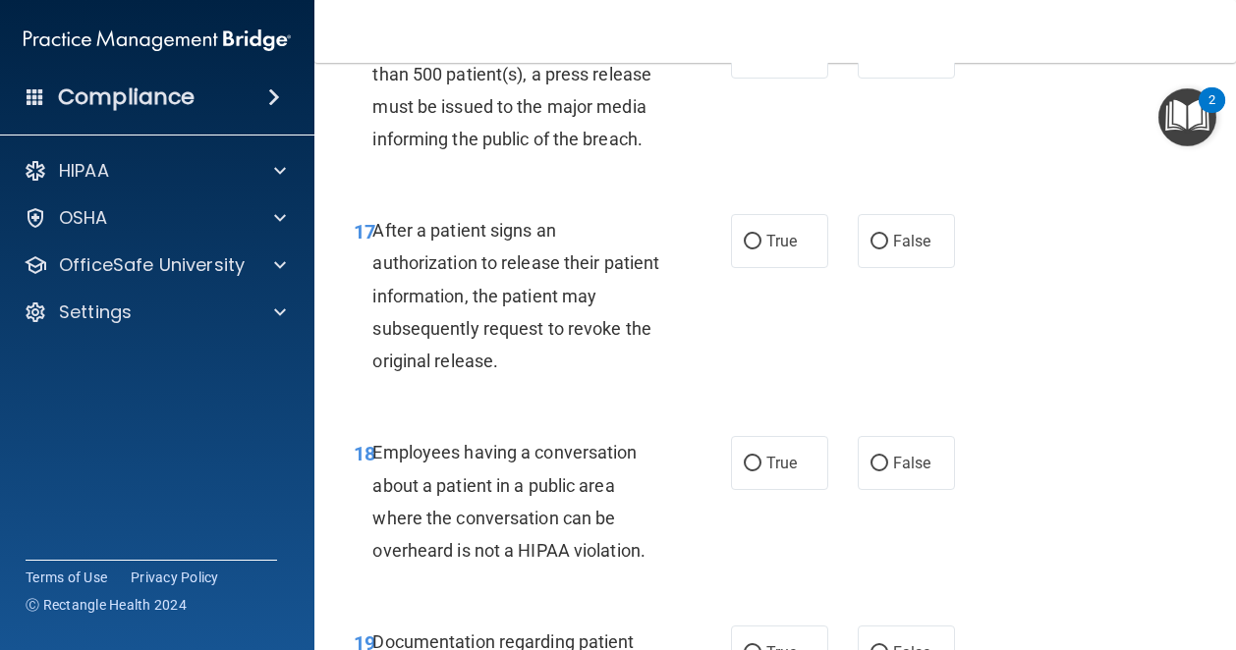
scroll to position [3103, 0]
click at [754, 79] on label "True" at bounding box center [779, 52] width 97 height 54
click at [754, 60] on input "True" at bounding box center [753, 52] width 18 height 15
radio input "true"
click at [808, 268] on label "True" at bounding box center [779, 241] width 97 height 54
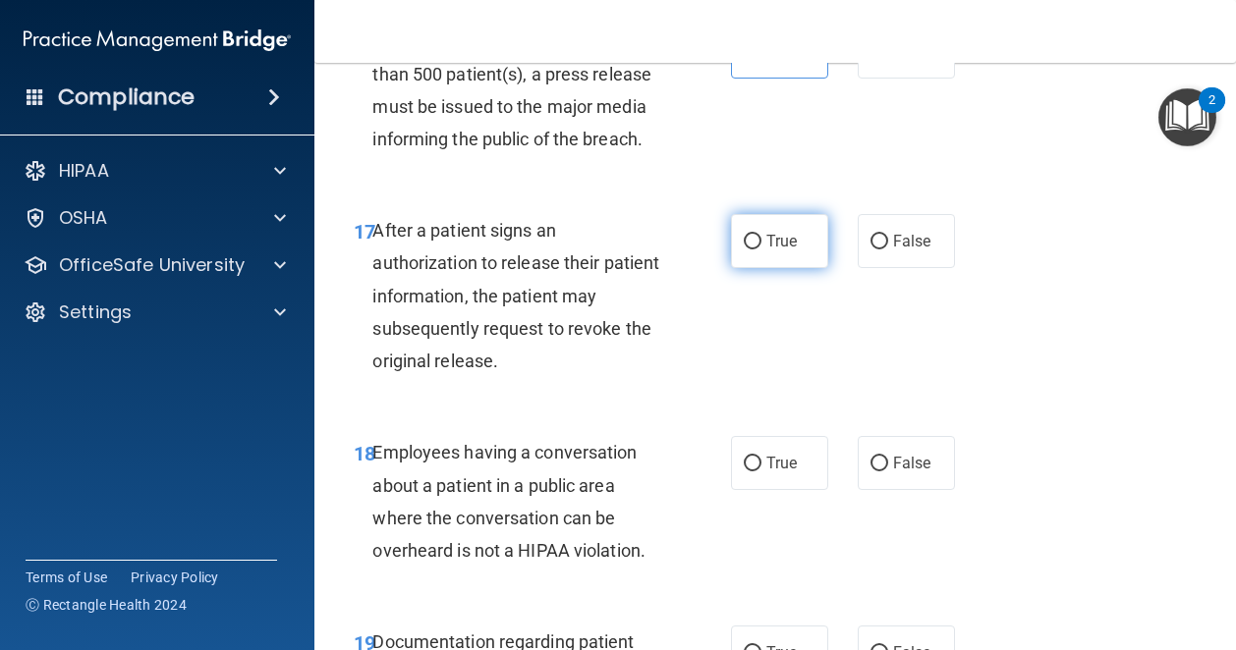
click at [761, 250] on input "True" at bounding box center [753, 242] width 18 height 15
radio input "true"
click at [872, 472] on input "False" at bounding box center [879, 464] width 18 height 15
radio input "true"
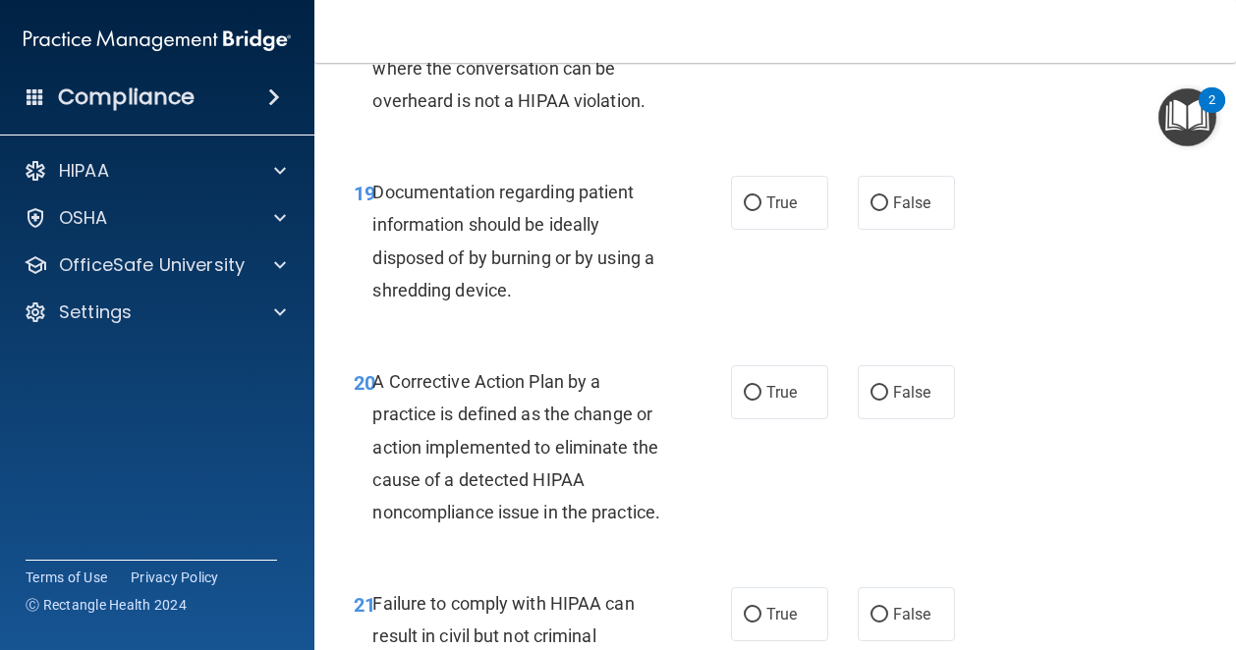
scroll to position [3553, 0]
click at [766, 212] on span "True" at bounding box center [781, 203] width 30 height 19
click at [761, 211] on input "True" at bounding box center [753, 203] width 18 height 15
radio input "true"
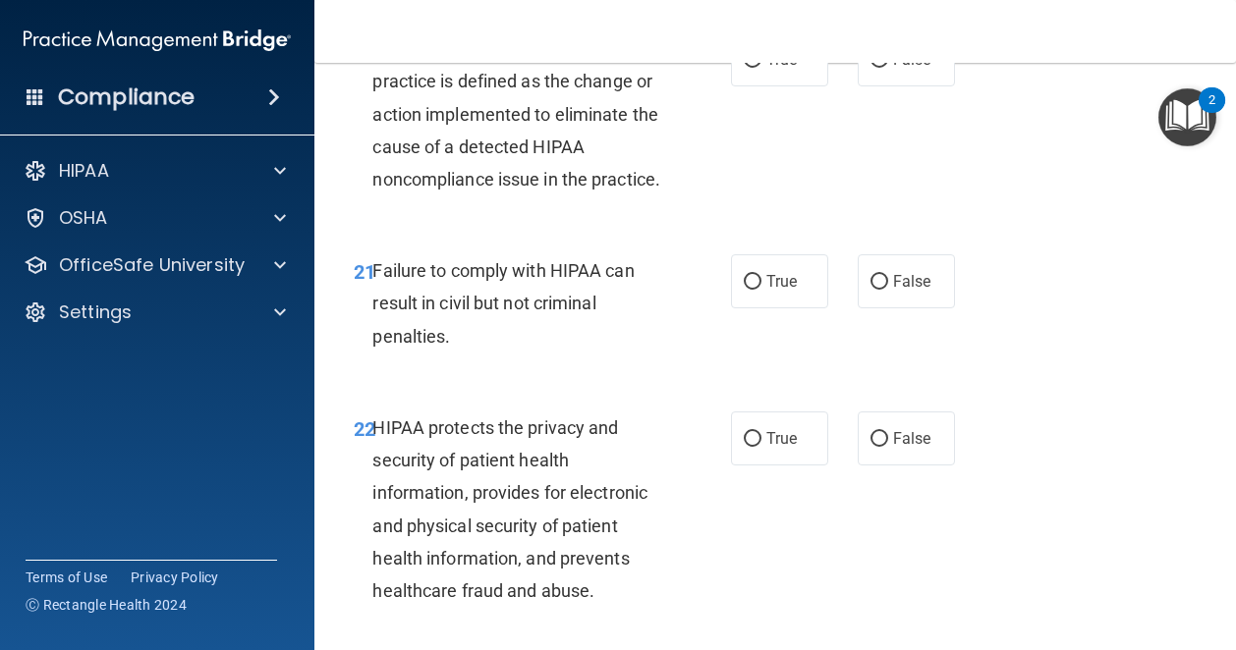
scroll to position [3897, 0]
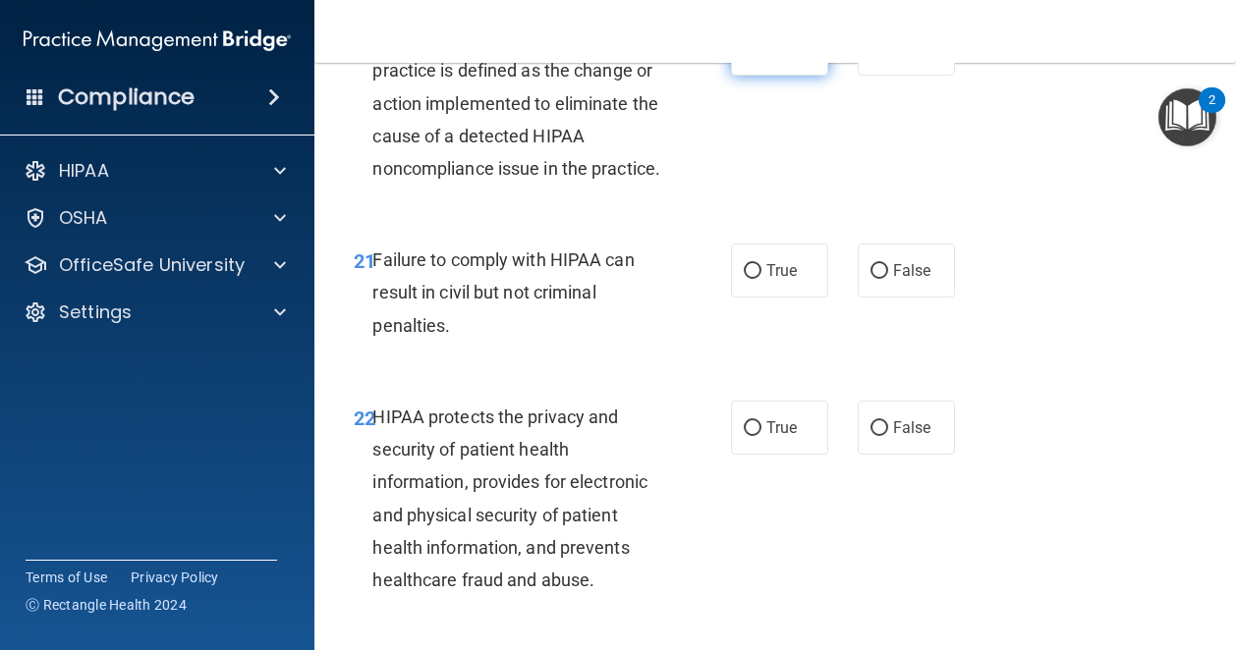
click at [786, 58] on span "True" at bounding box center [781, 48] width 30 height 19
click at [761, 57] on input "True" at bounding box center [753, 49] width 18 height 15
radio input "true"
click at [910, 298] on label "False" at bounding box center [906, 271] width 97 height 54
click at [888, 279] on input "False" at bounding box center [879, 271] width 18 height 15
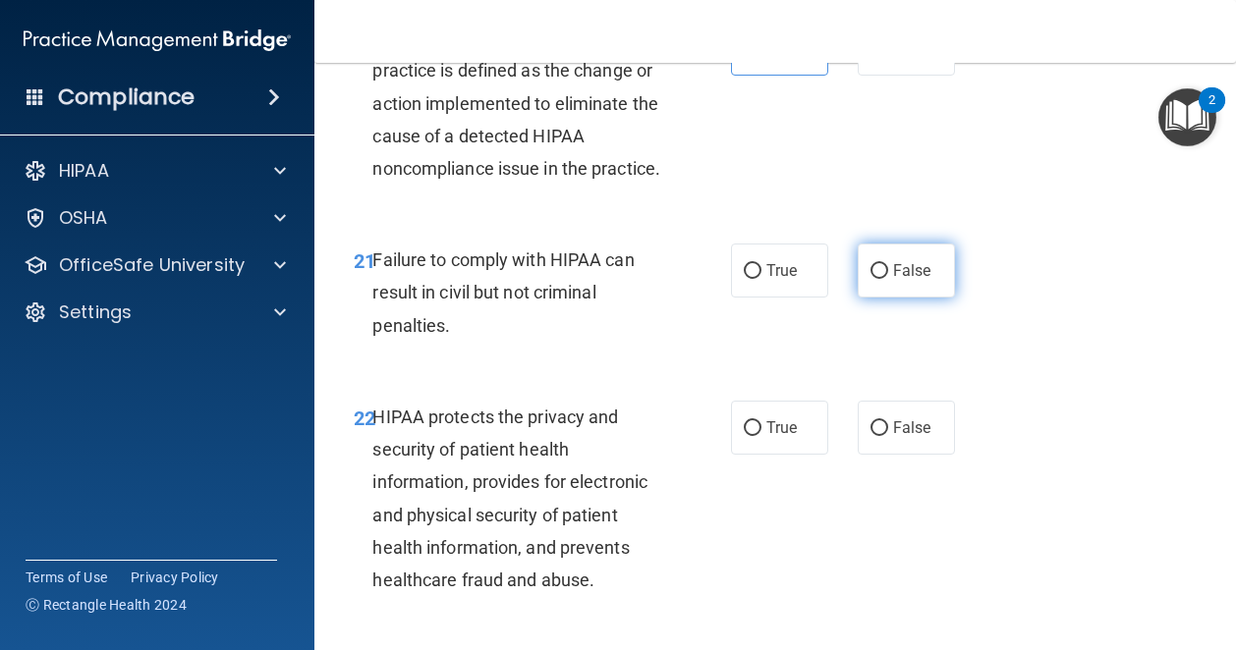
radio input "true"
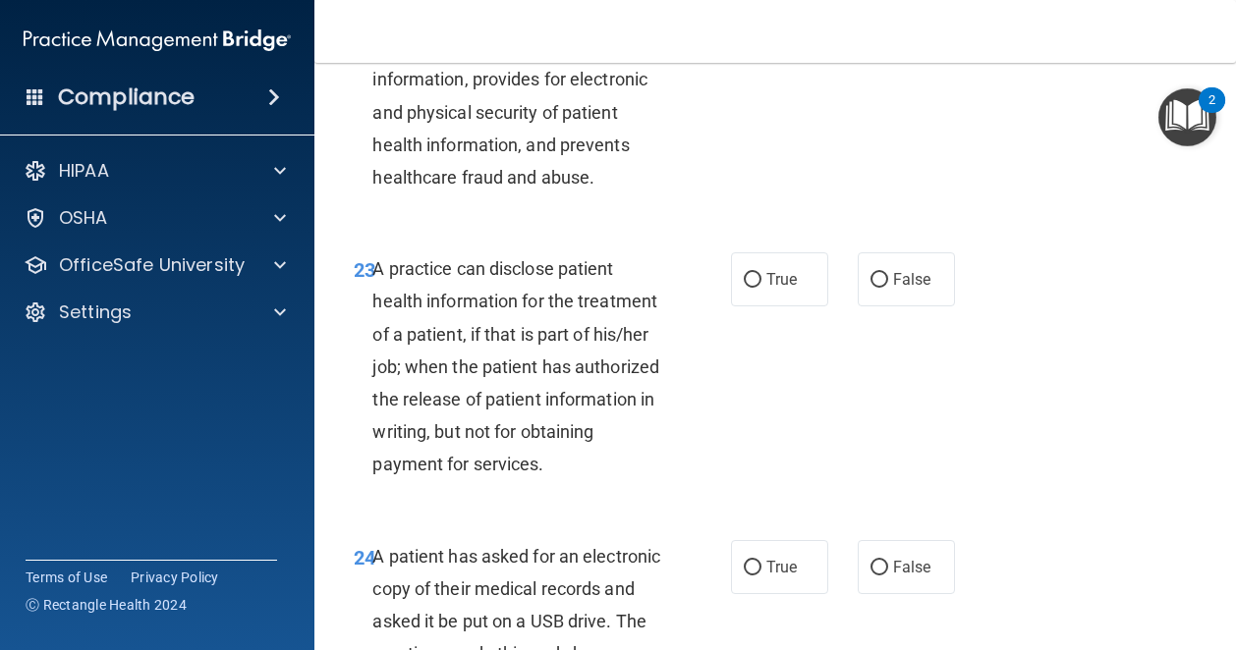
scroll to position [4306, 0]
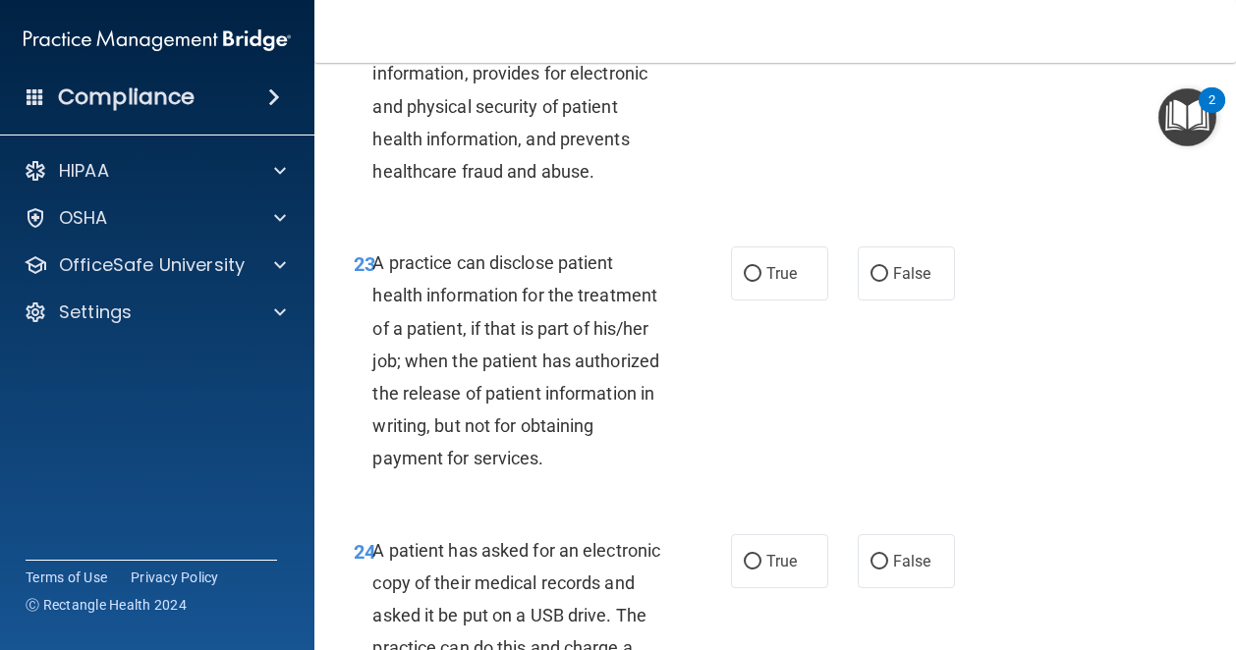
click at [782, 28] on span "True" at bounding box center [781, 19] width 30 height 19
click at [761, 28] on input "True" at bounding box center [753, 20] width 18 height 15
radio input "true"
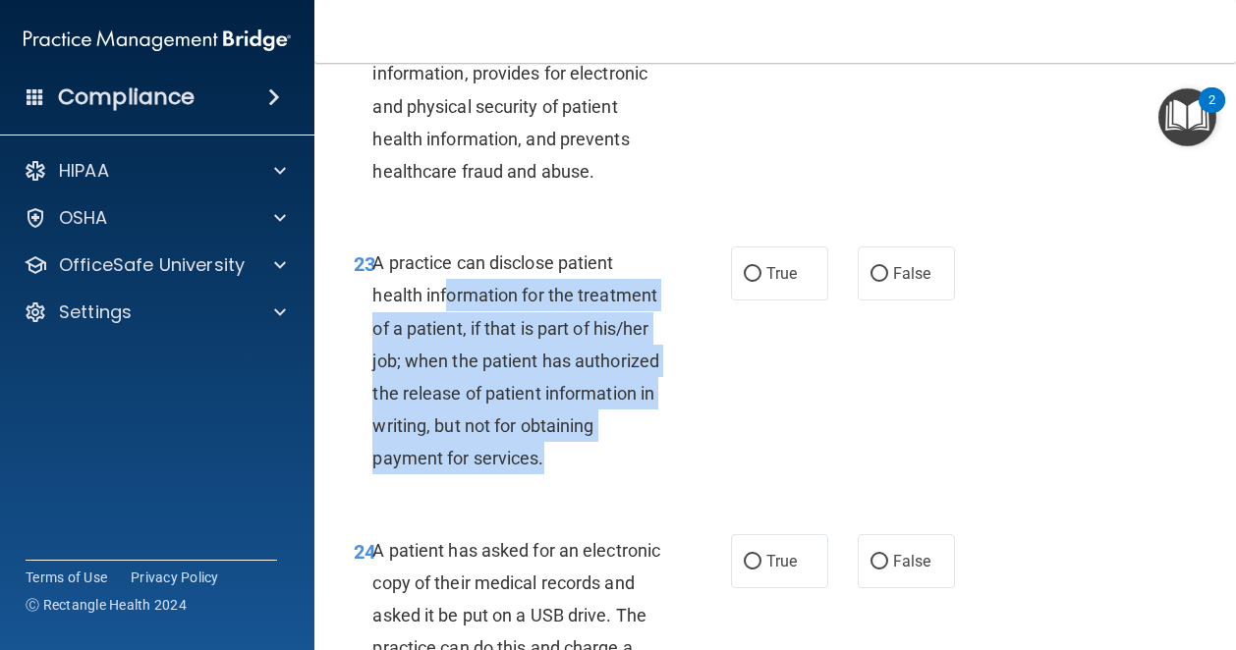
drag, startPoint x: 629, startPoint y: 565, endPoint x: 432, endPoint y: 392, distance: 261.7
click at [432, 392] on div "A practice can disclose patient health information for the treatment of a patie…" at bounding box center [525, 361] width 306 height 229
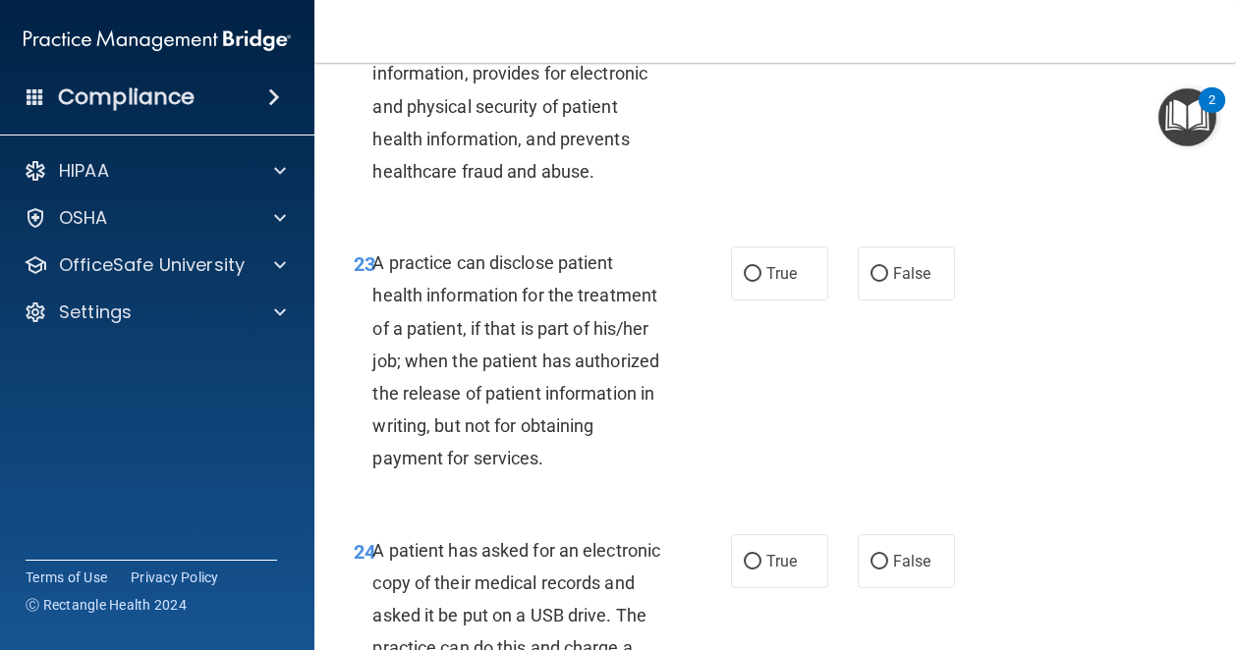
drag, startPoint x: 432, startPoint y: 392, endPoint x: 377, endPoint y: 349, distance: 70.0
click at [377, 349] on div "A practice can disclose patient health information for the treatment of a patie…" at bounding box center [525, 361] width 306 height 229
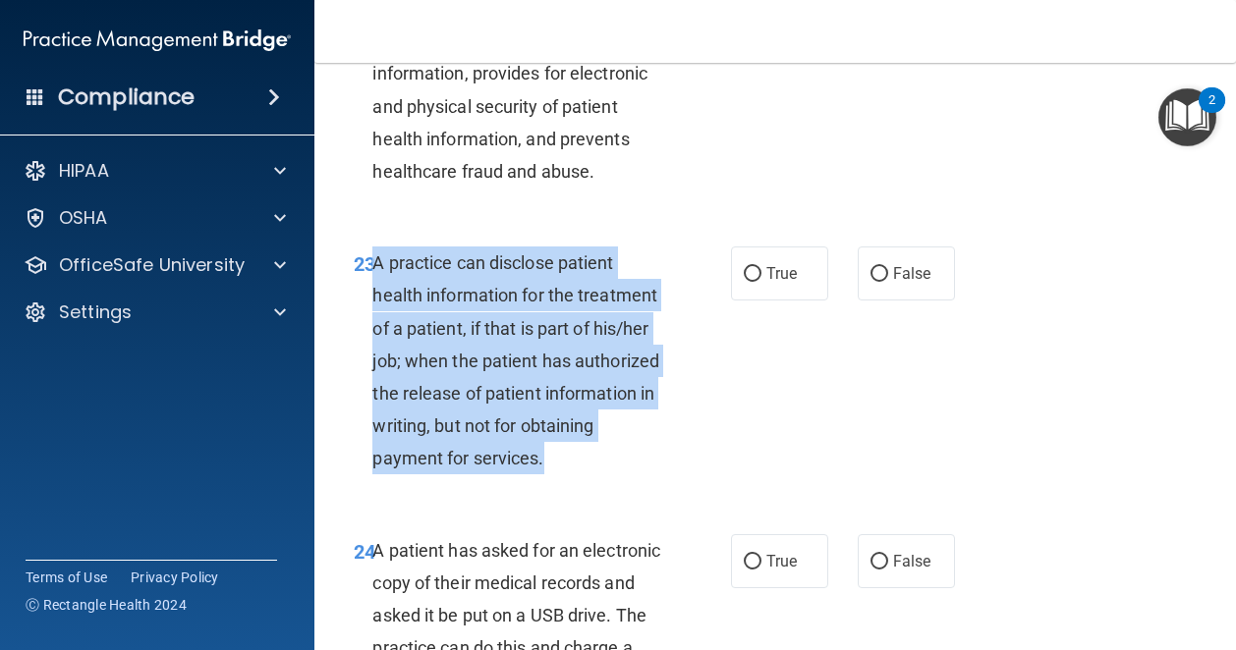
drag, startPoint x: 372, startPoint y: 359, endPoint x: 644, endPoint y: 560, distance: 338.5
click at [644, 475] on div "A practice can disclose patient health information for the treatment of a patie…" at bounding box center [525, 361] width 306 height 229
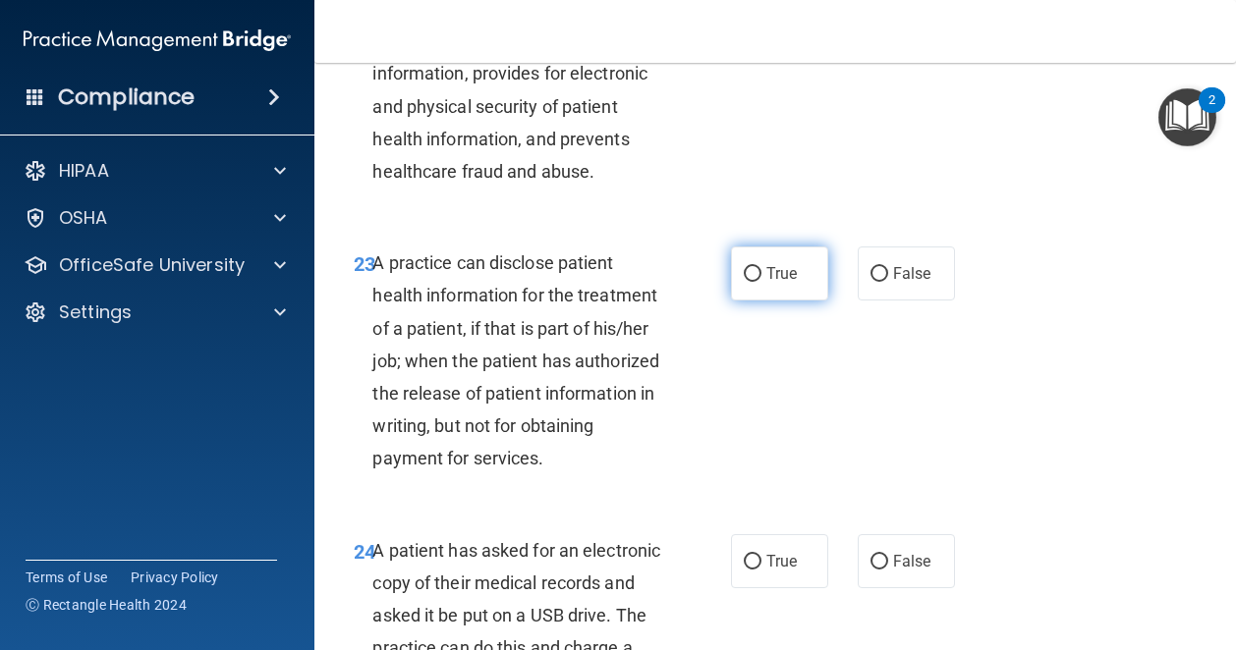
click at [766, 283] on span "True" at bounding box center [781, 273] width 30 height 19
click at [760, 282] on input "True" at bounding box center [753, 274] width 18 height 15
radio input "true"
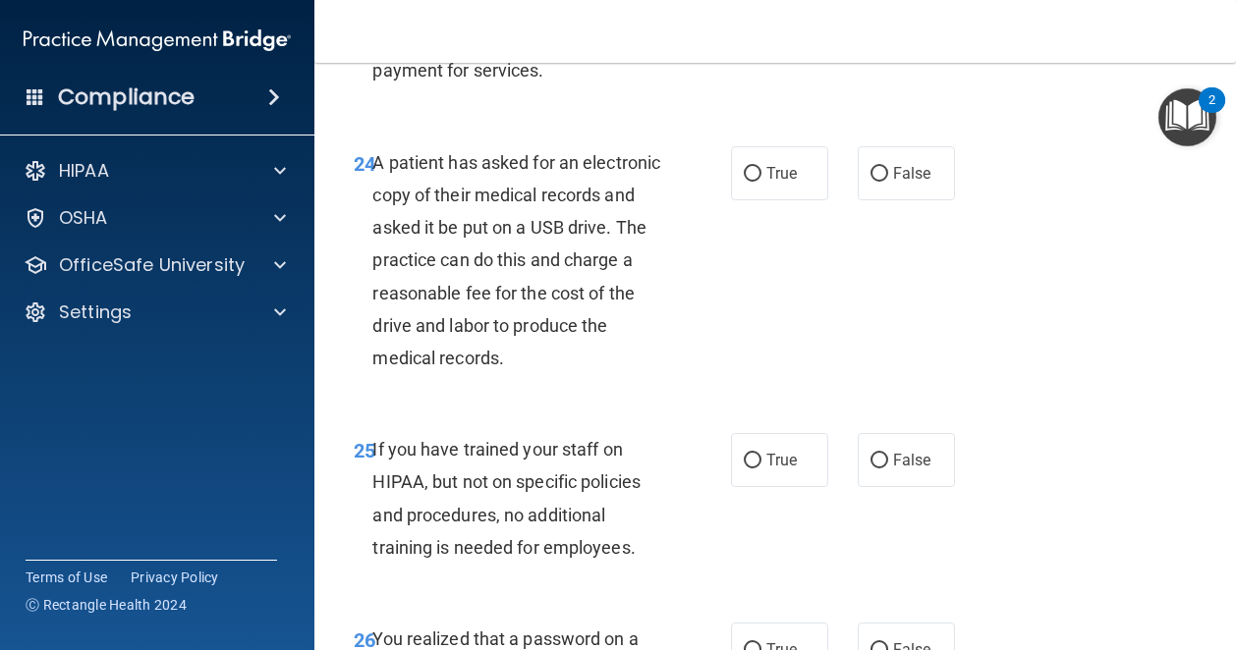
scroll to position [4695, 0]
click at [802, 199] on label "True" at bounding box center [779, 172] width 97 height 54
click at [761, 181] on input "True" at bounding box center [753, 173] width 18 height 15
radio input "true"
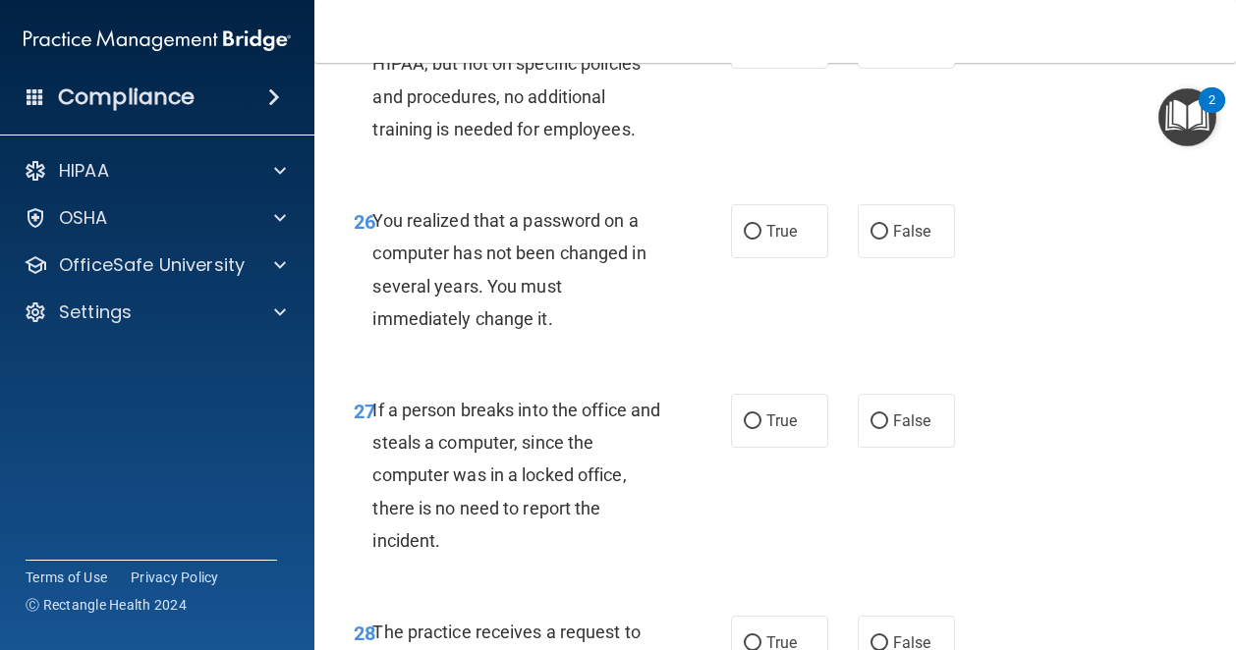
scroll to position [5114, 0]
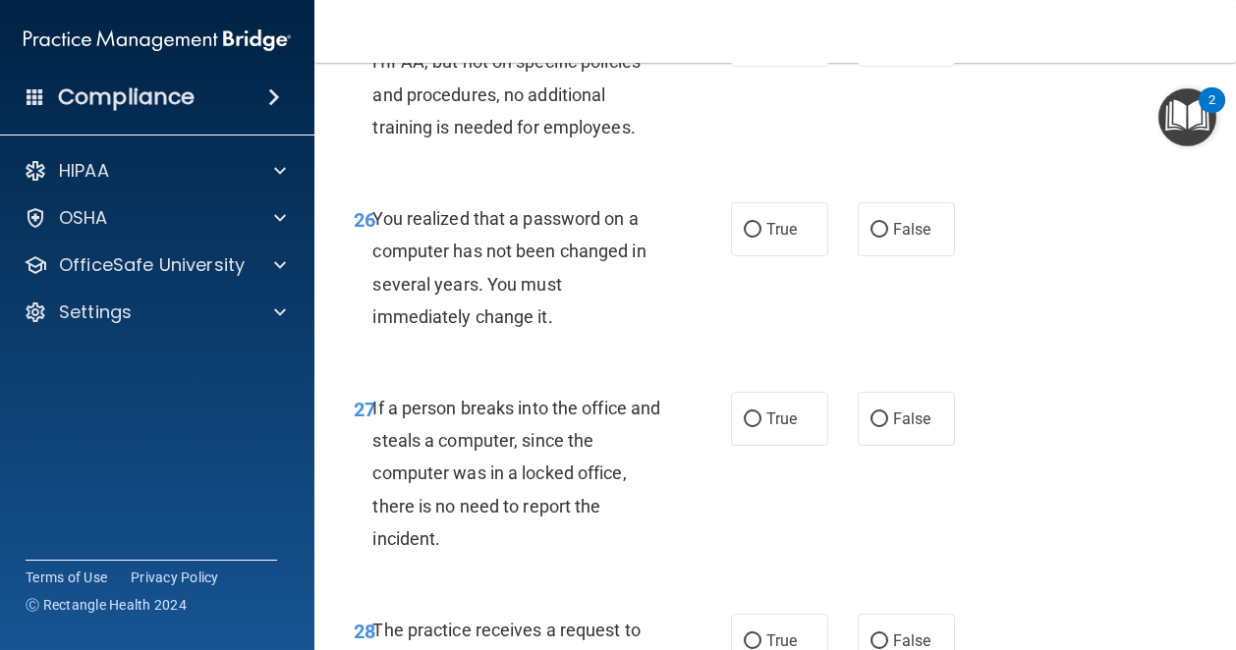
drag, startPoint x: 650, startPoint y: 226, endPoint x: 384, endPoint y: 119, distance: 287.0
drag, startPoint x: 384, startPoint y: 119, endPoint x: 374, endPoint y: 121, distance: 10.0
click at [374, 121] on span "If you have trained your staff on HIPAA, but not on specific policies and proce…" at bounding box center [506, 78] width 268 height 119
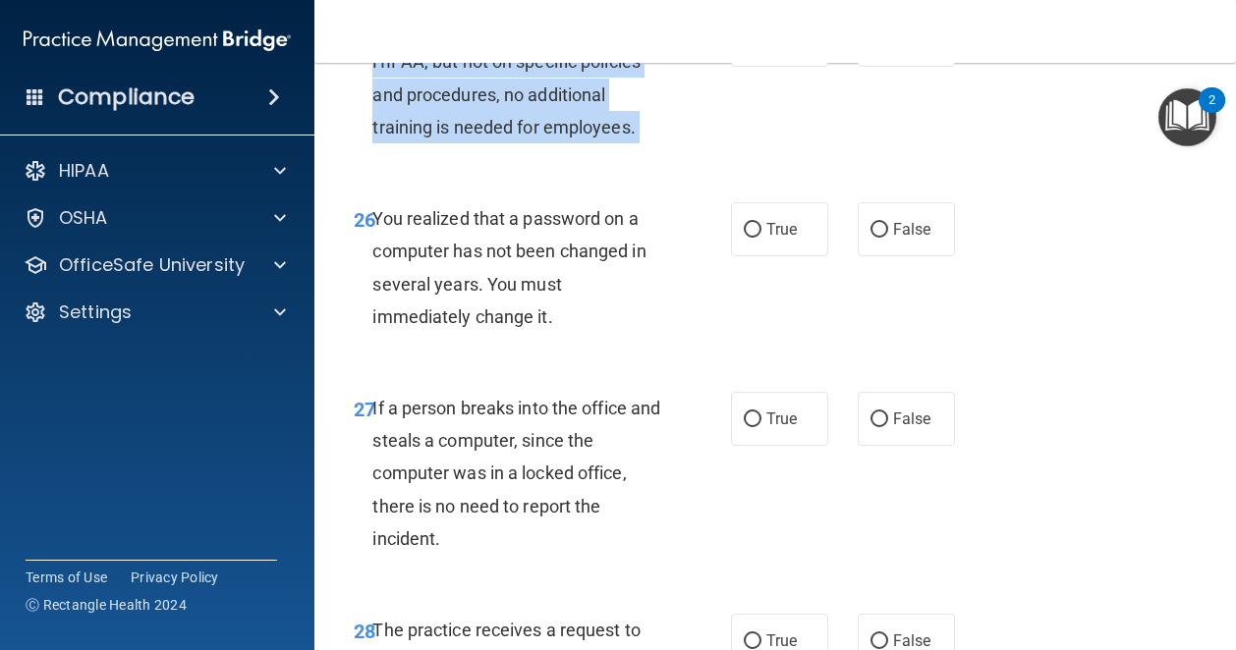
drag, startPoint x: 374, startPoint y: 121, endPoint x: 646, endPoint y: 222, distance: 290.3
click at [646, 143] on div "If you have trained your staff on HIPAA, but not on specific policies and proce…" at bounding box center [525, 78] width 306 height 131
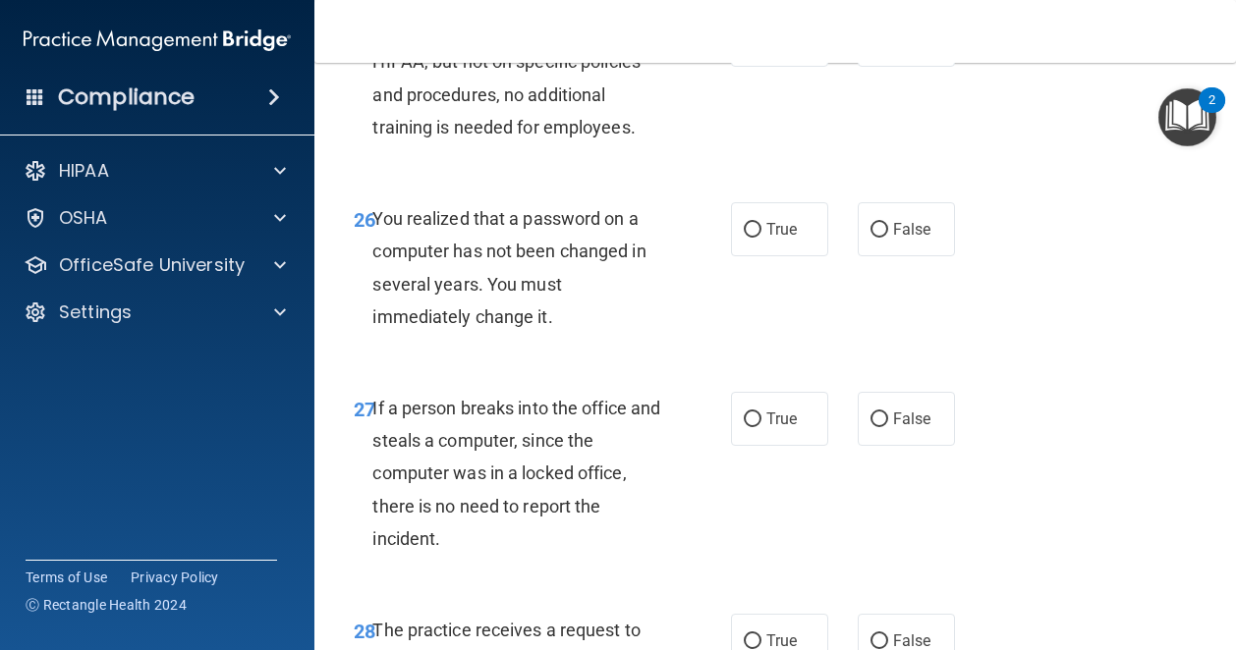
click at [757, 178] on div "25 If you have trained your staff on HIPAA, but not on specific policies and pr…" at bounding box center [775, 83] width 872 height 190
click at [893, 49] on span "False" at bounding box center [912, 39] width 38 height 19
click at [888, 48] on input "False" at bounding box center [879, 40] width 18 height 15
radio input "true"
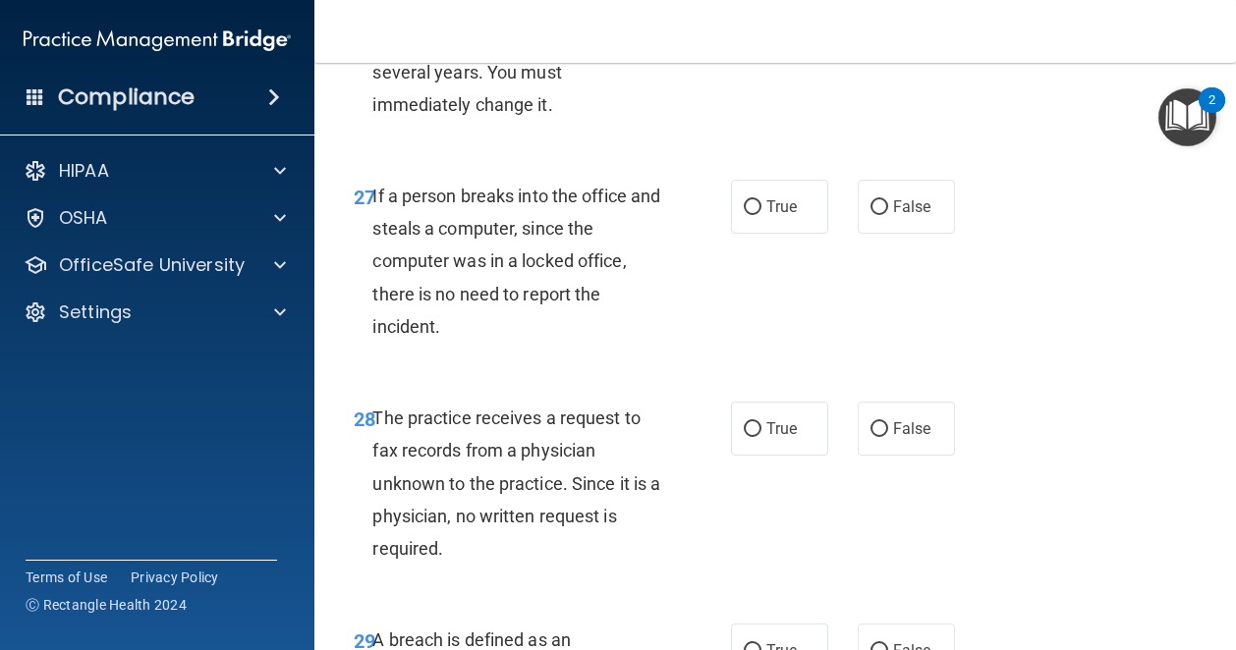
scroll to position [5333, 0]
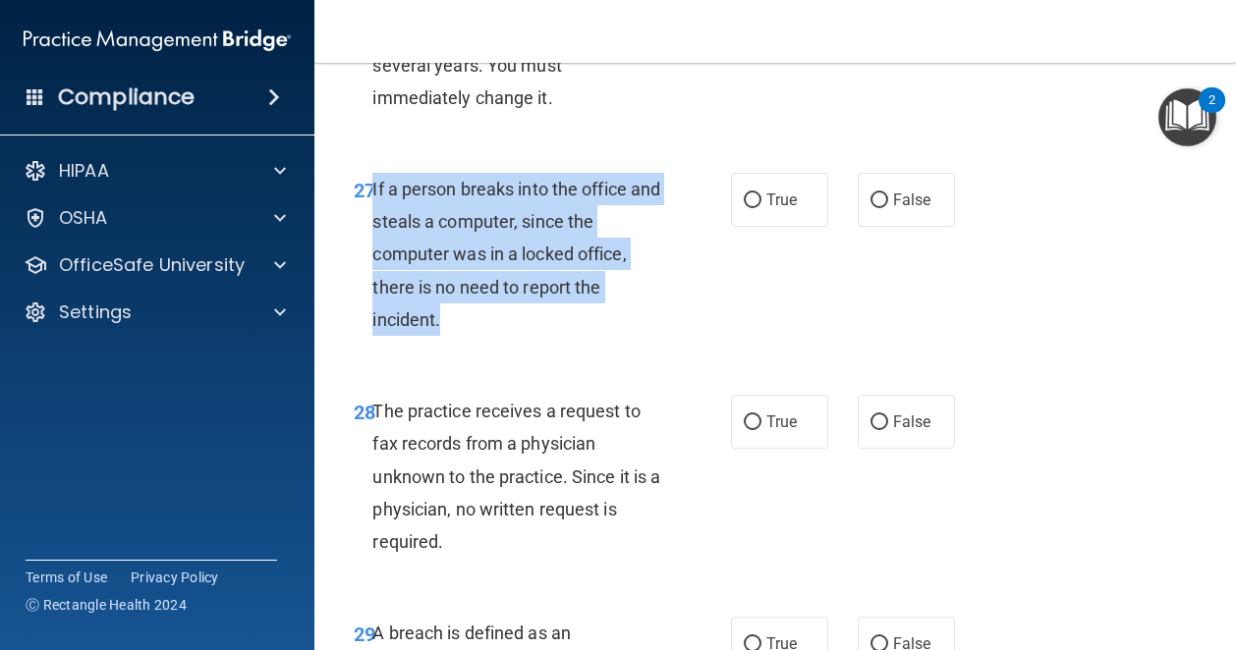
drag, startPoint x: 451, startPoint y: 418, endPoint x: 371, endPoint y: 290, distance: 150.5
click at [371, 290] on div "27 If a person breaks into the office and steals a computer, since the computer…" at bounding box center [542, 259] width 436 height 173
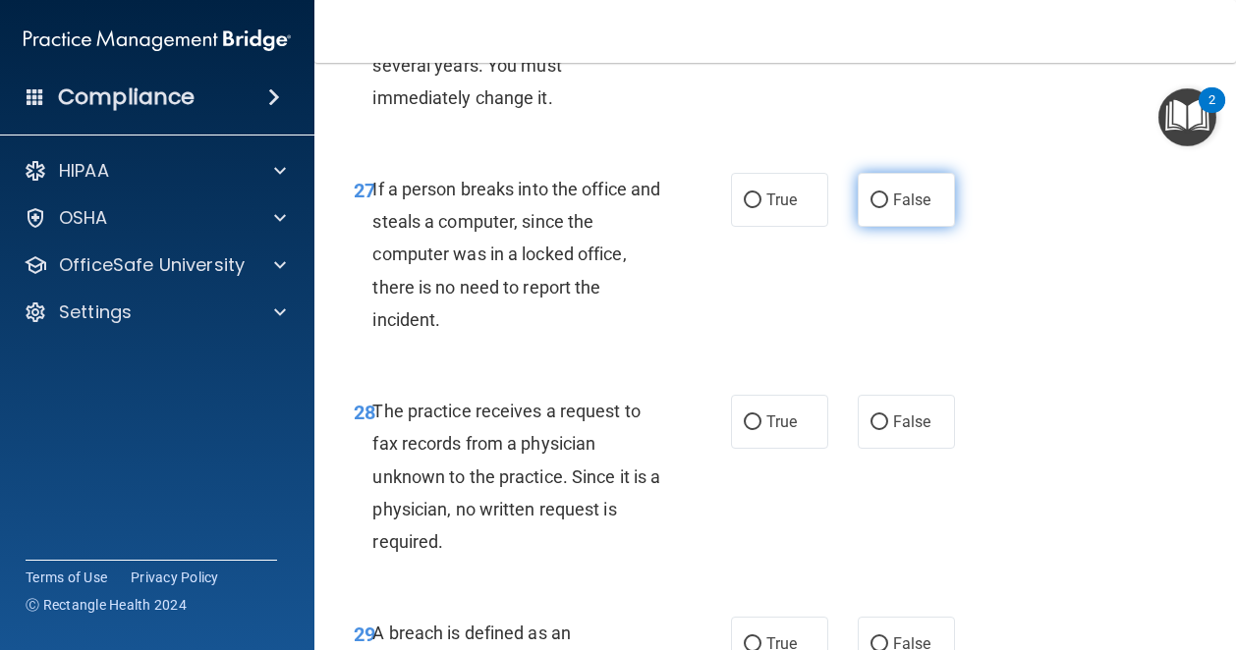
click at [893, 209] on span "False" at bounding box center [912, 200] width 38 height 19
click at [888, 208] on input "False" at bounding box center [879, 201] width 18 height 15
radio input "true"
click at [754, 37] on label "True" at bounding box center [779, 10] width 97 height 54
click at [754, 19] on input "True" at bounding box center [753, 11] width 18 height 15
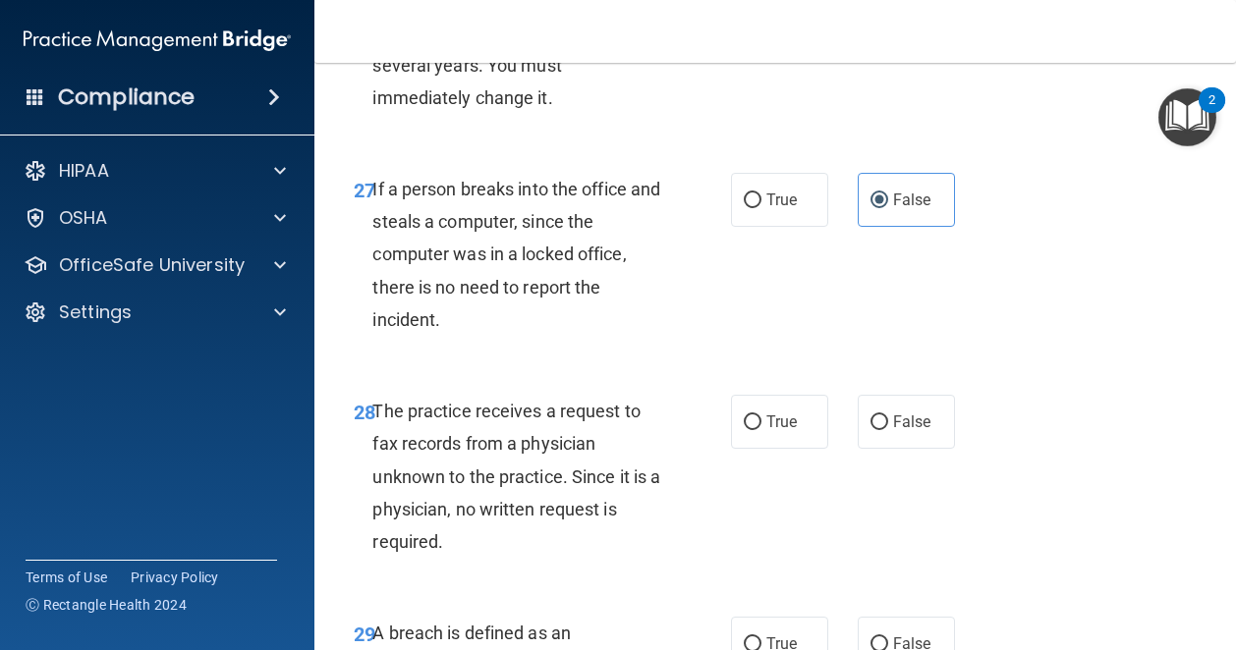
radio input "true"
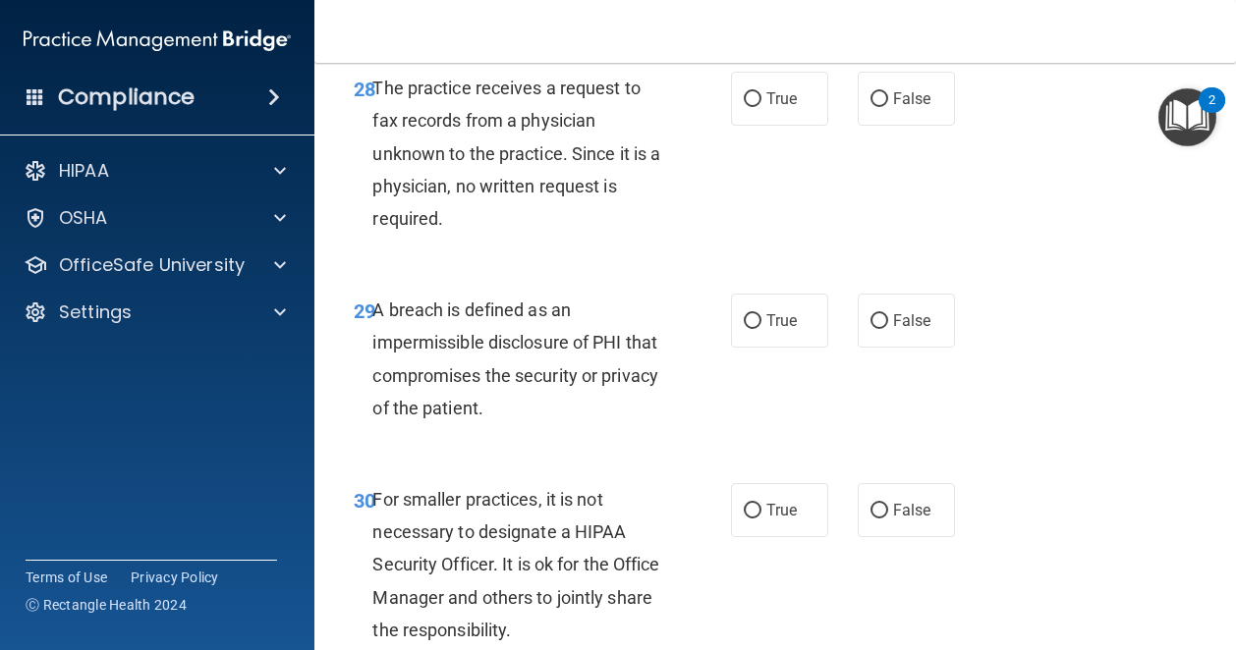
scroll to position [5660, 0]
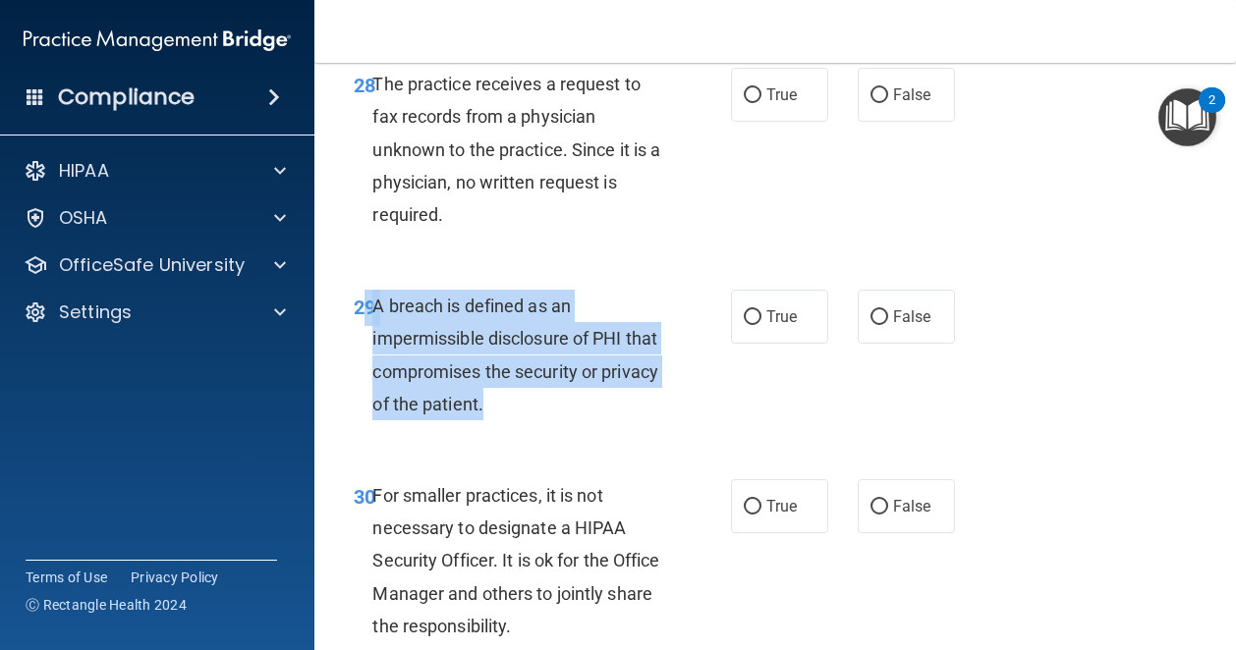
drag, startPoint x: 556, startPoint y: 502, endPoint x: 369, endPoint y: 400, distance: 212.8
click at [369, 400] on div "29 A breach is defined as an impermissible disclosure of PHI that compromises t…" at bounding box center [542, 360] width 436 height 140
click at [371, 400] on div "29 A breach is defined as an impermissible disclosure of PHI that compromises t…" at bounding box center [542, 360] width 436 height 140
click at [548, 420] on div "A breach is defined as an impermissible disclosure of PHI that compromises the …" at bounding box center [525, 355] width 306 height 131
drag, startPoint x: 554, startPoint y: 498, endPoint x: 375, endPoint y: 402, distance: 203.1
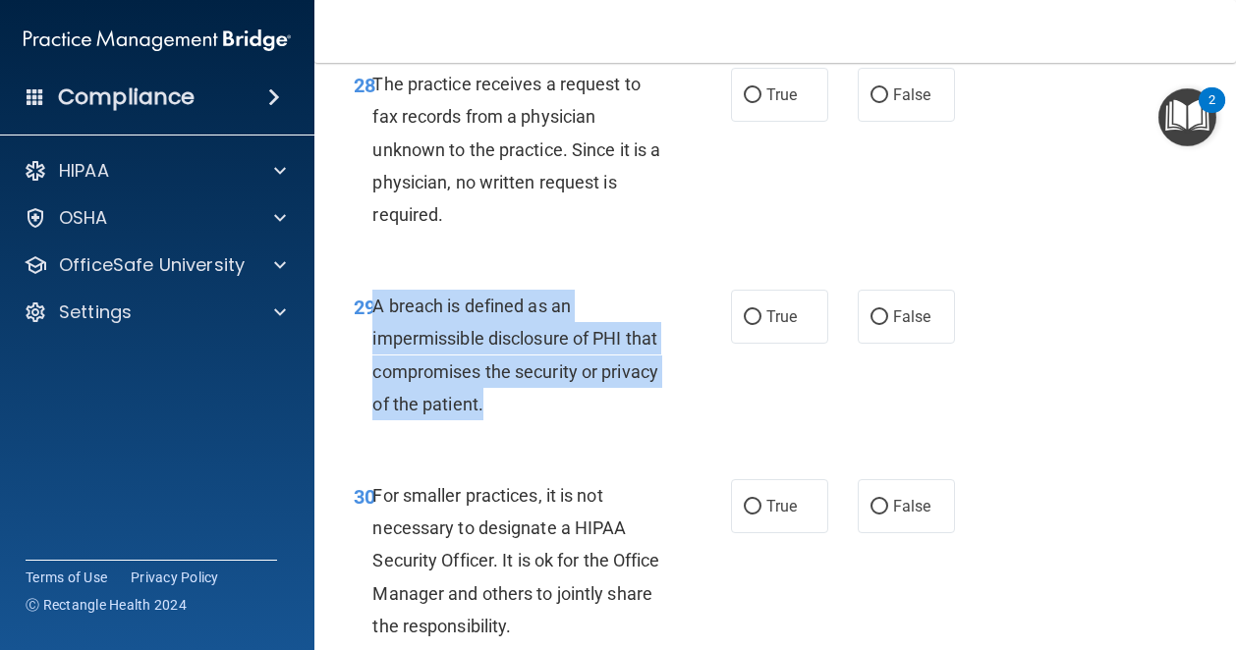
click at [375, 402] on div "A breach is defined as an impermissible disclosure of PHI that compromises the …" at bounding box center [525, 355] width 306 height 131
click at [752, 325] on input "True" at bounding box center [753, 317] width 18 height 15
radio input "true"
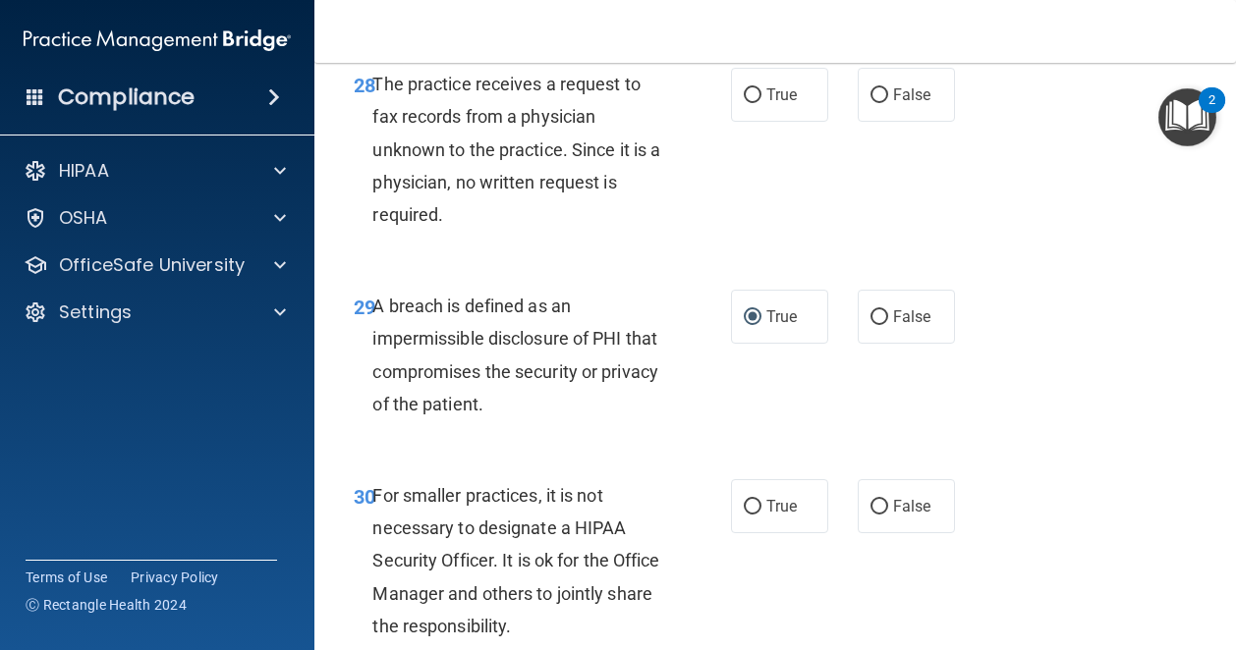
click at [1040, 265] on div "28 The practice receives a request to fax records from a physician unknown to t…" at bounding box center [775, 154] width 872 height 222
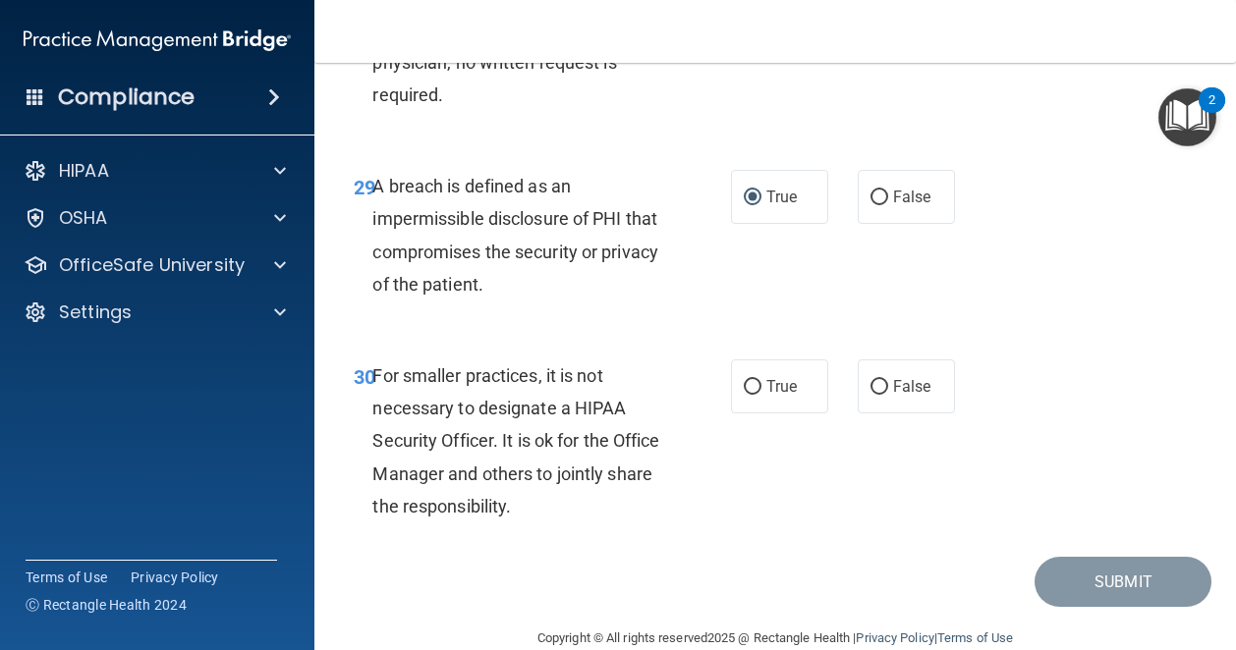
scroll to position [5790, 0]
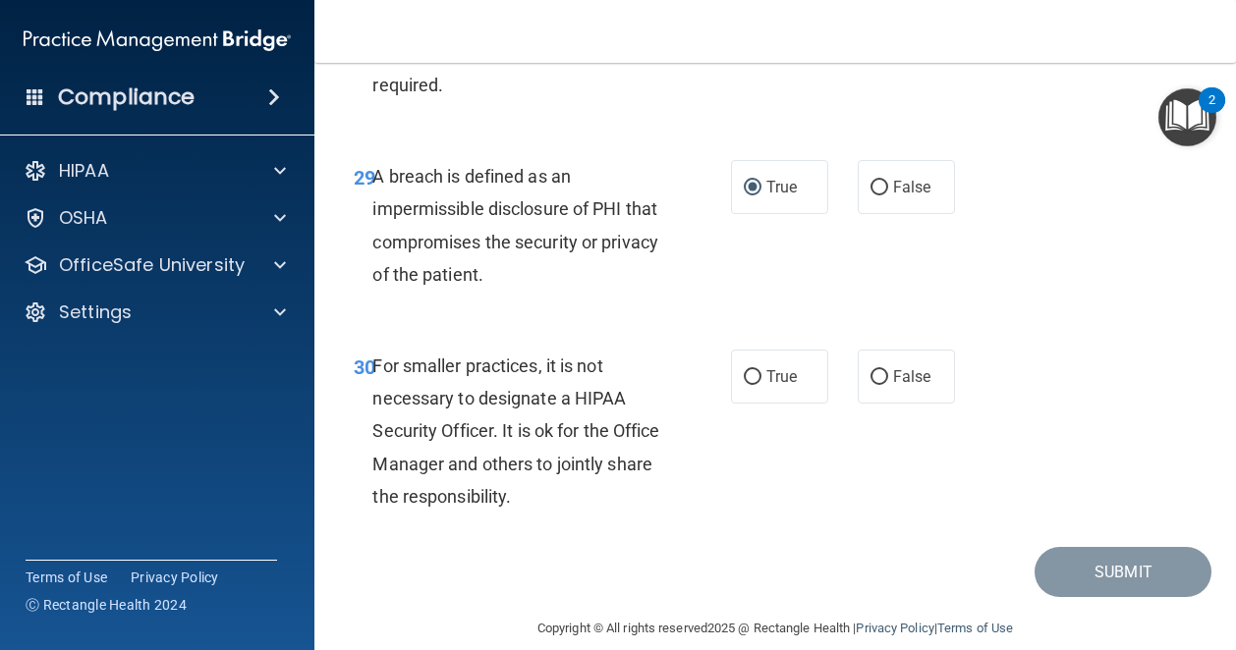
click at [567, 513] on div "For smaller practices, it is not necessary to designate a HIPAA Security Office…" at bounding box center [525, 431] width 306 height 163
click at [894, 386] on span "False" at bounding box center [912, 376] width 38 height 19
click at [888, 385] on input "False" at bounding box center [879, 377] width 18 height 15
radio input "true"
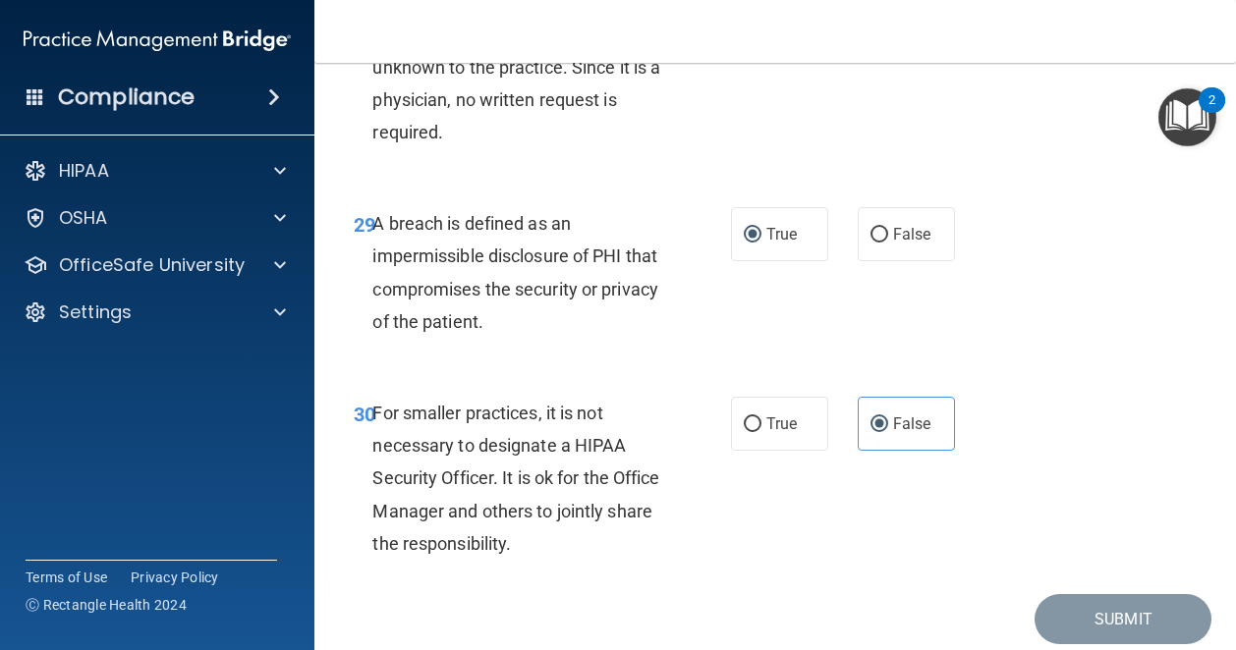
scroll to position [5736, 0]
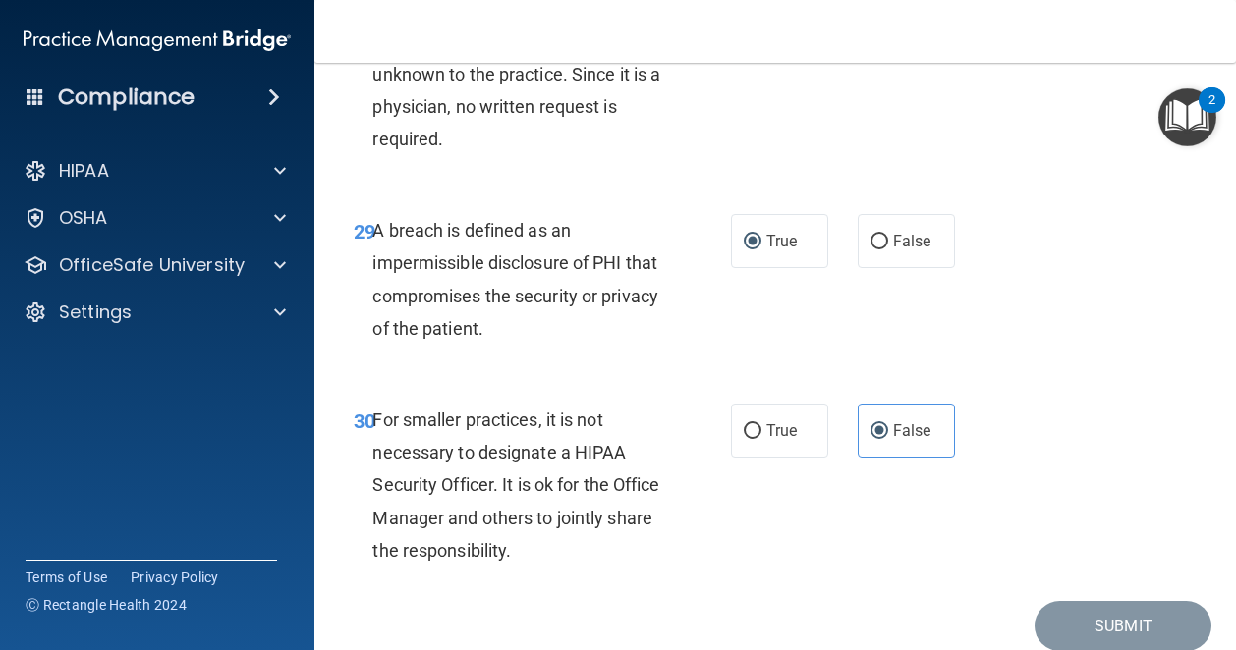
click at [782, 28] on span "True" at bounding box center [781, 19] width 30 height 19
click at [761, 28] on input "True" at bounding box center [753, 20] width 18 height 15
radio input "true"
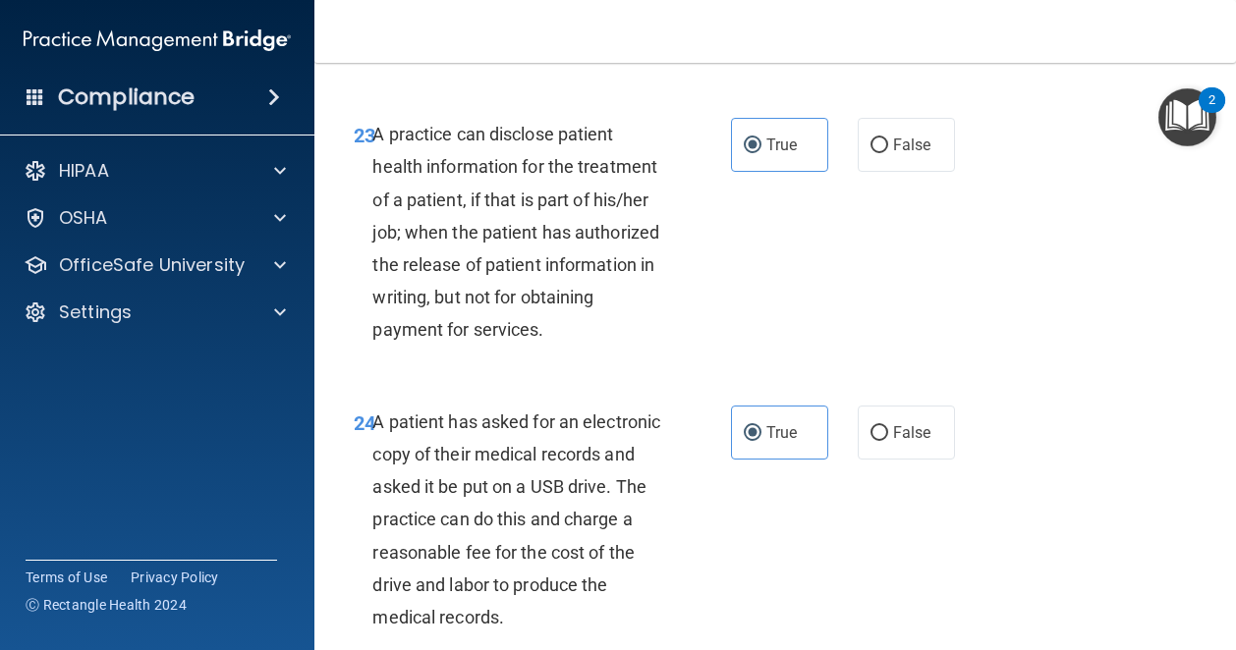
scroll to position [4431, 0]
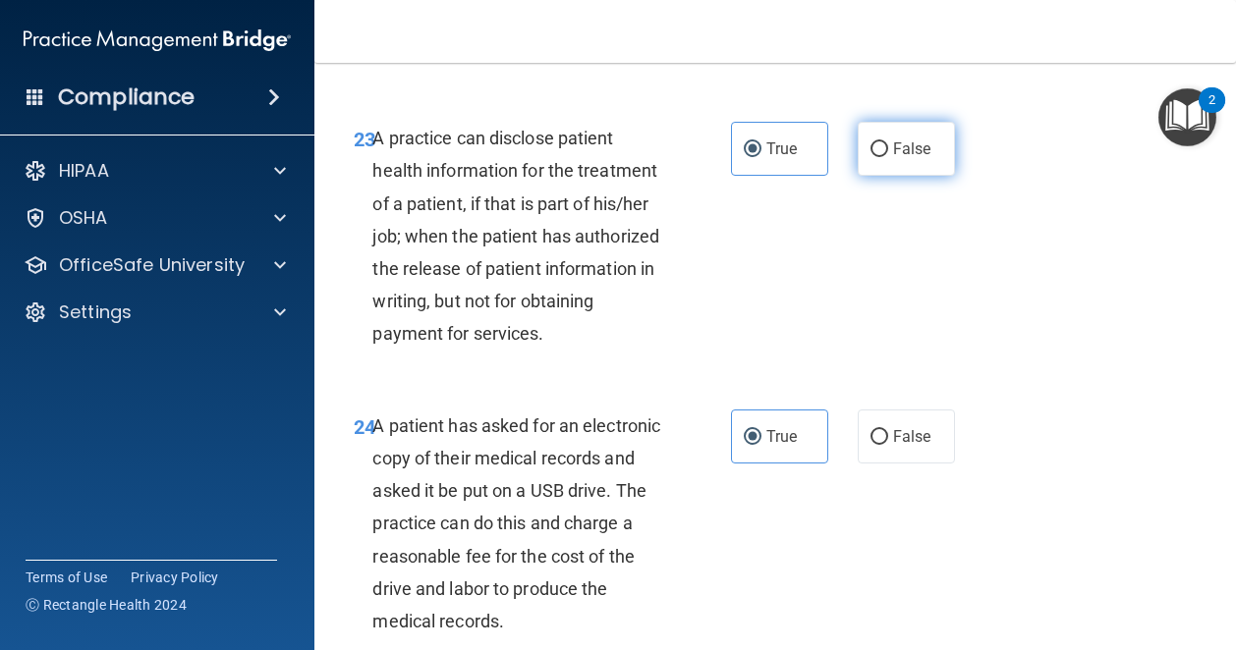
click at [880, 176] on label "False" at bounding box center [906, 149] width 97 height 54
click at [880, 157] on input "False" at bounding box center [879, 149] width 18 height 15
radio input "true"
radio input "false"
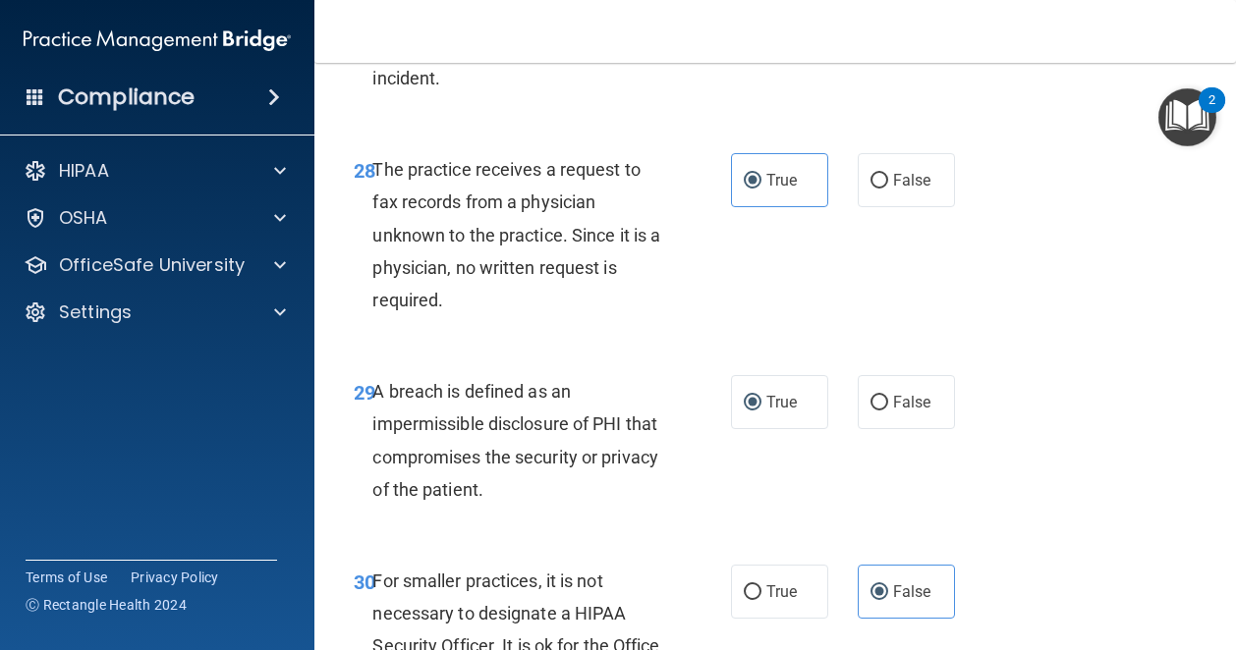
scroll to position [5547, 0]
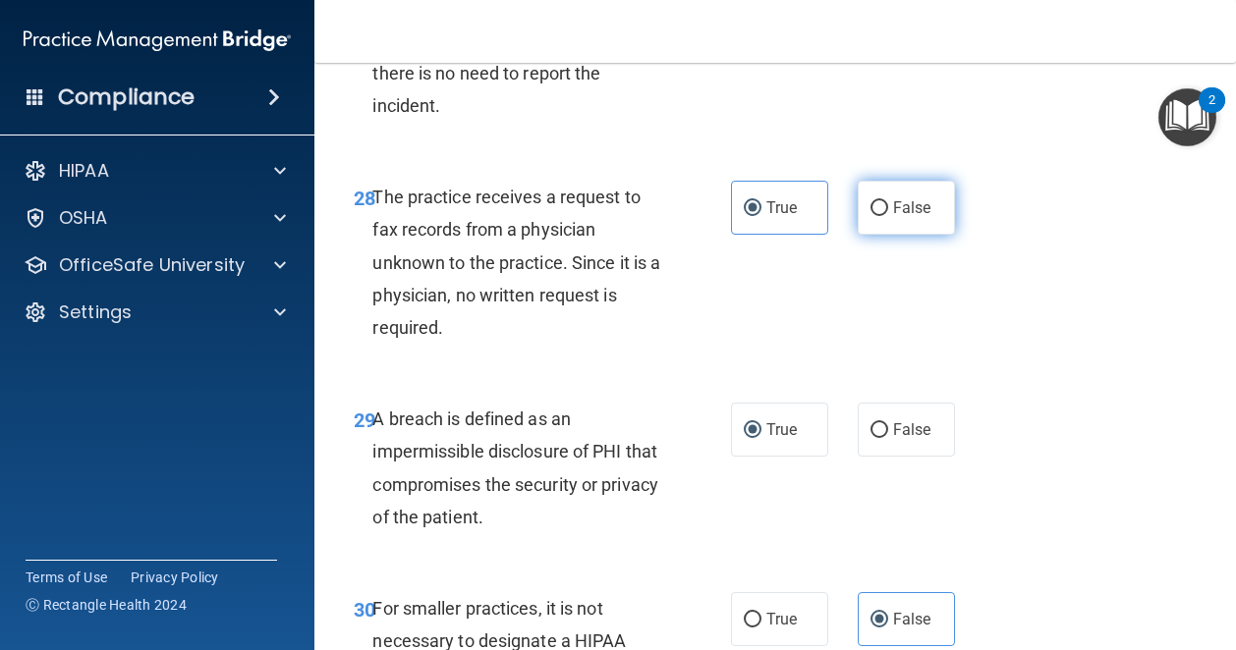
click at [893, 217] on span "False" at bounding box center [912, 207] width 38 height 19
click at [885, 216] on input "False" at bounding box center [879, 208] width 18 height 15
radio input "true"
radio input "false"
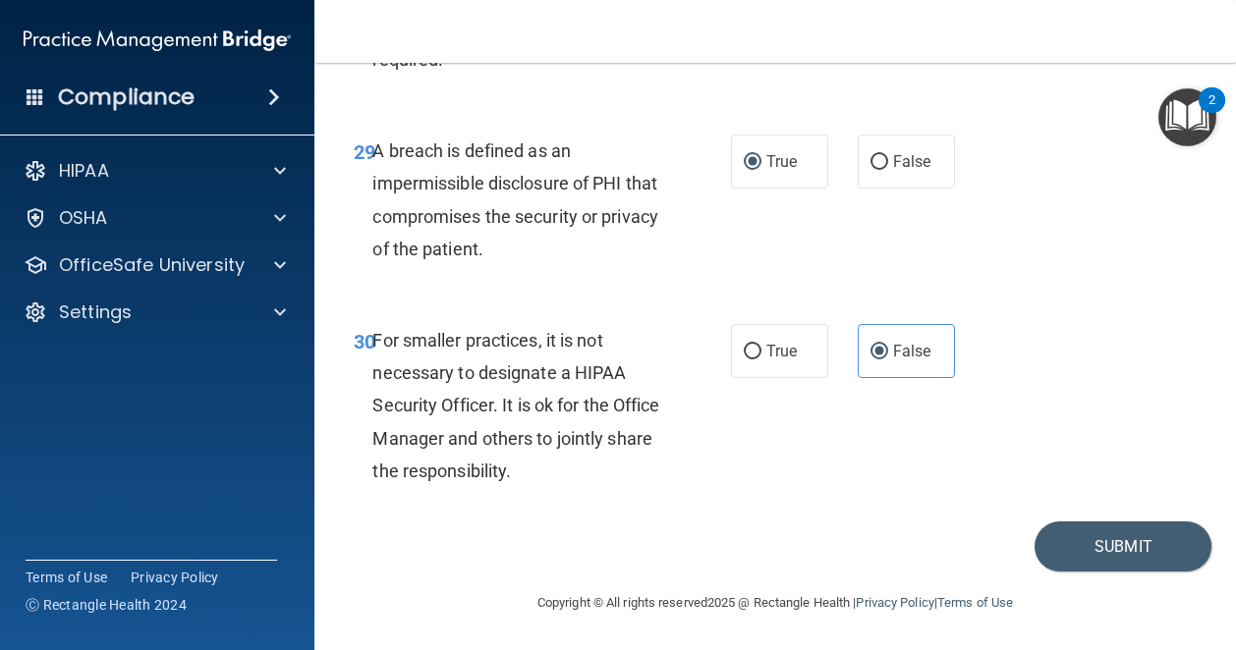
scroll to position [5913, 0]
click at [1077, 537] on button "Submit" at bounding box center [1122, 547] width 177 height 50
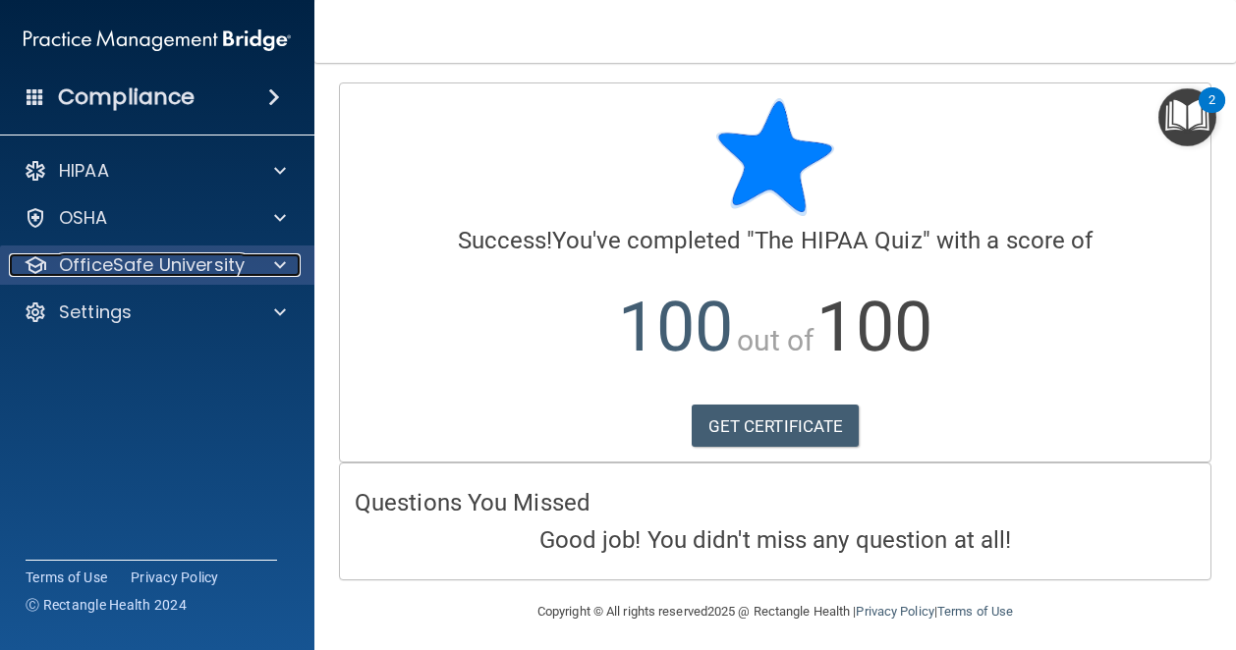
click at [200, 262] on p "OfficeSafe University" at bounding box center [152, 265] width 186 height 24
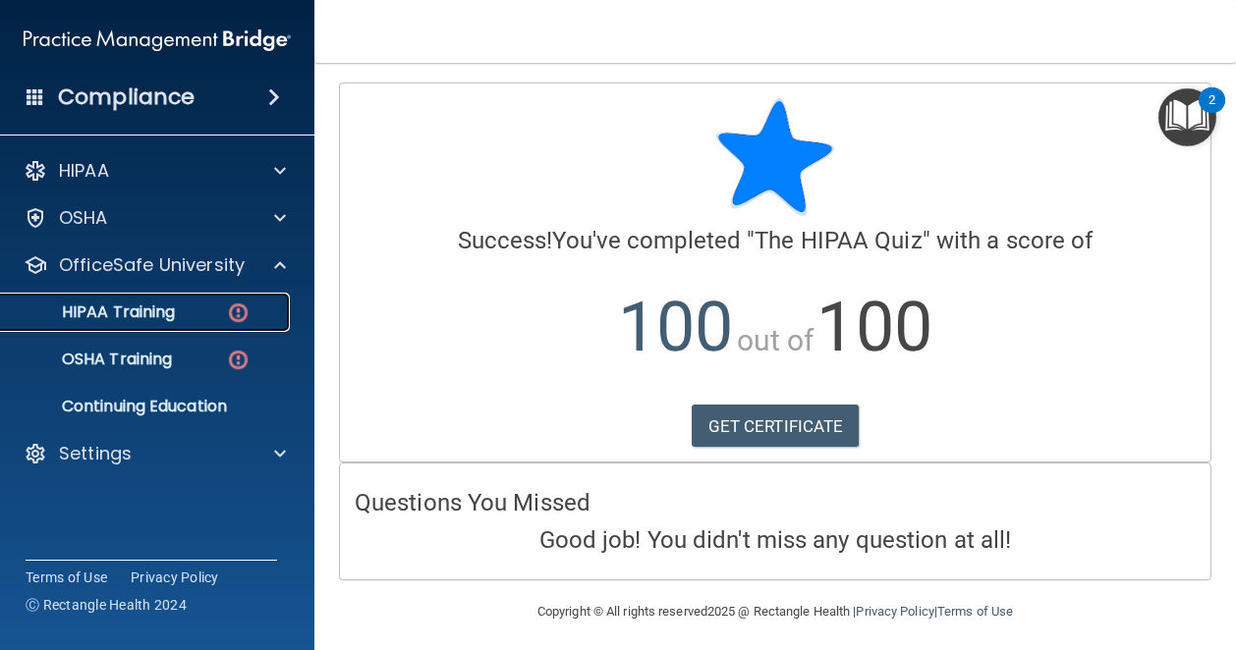
click at [166, 315] on p "HIPAA Training" at bounding box center [94, 313] width 162 height 20
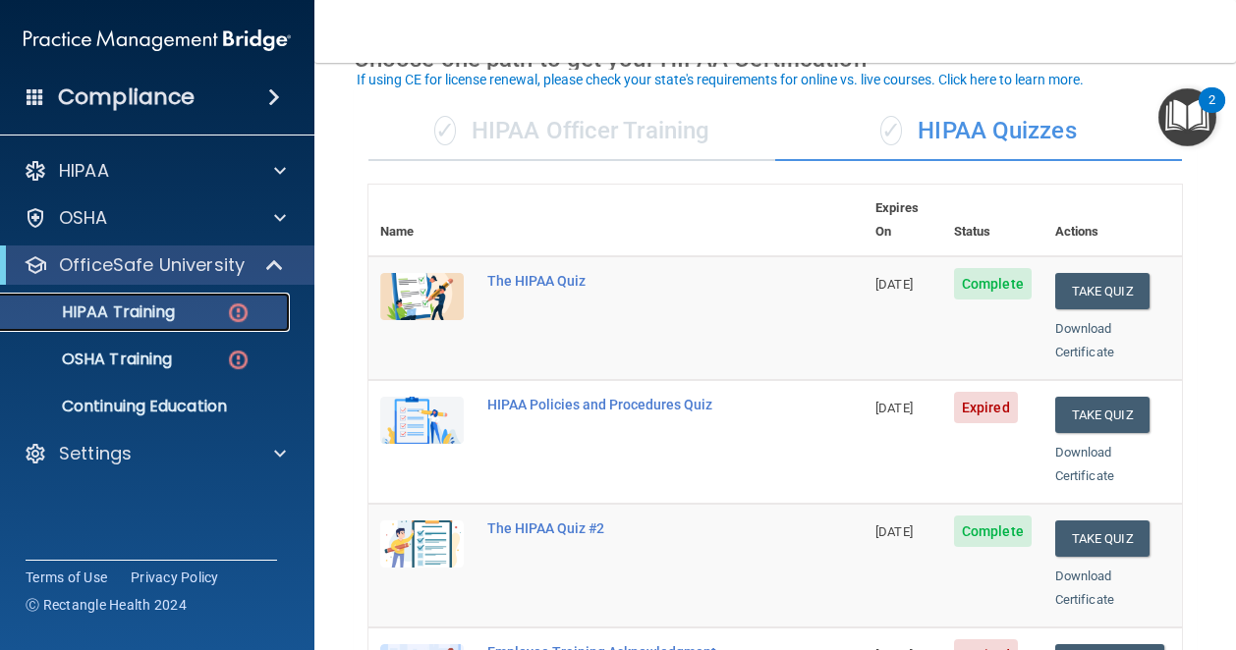
scroll to position [122, 0]
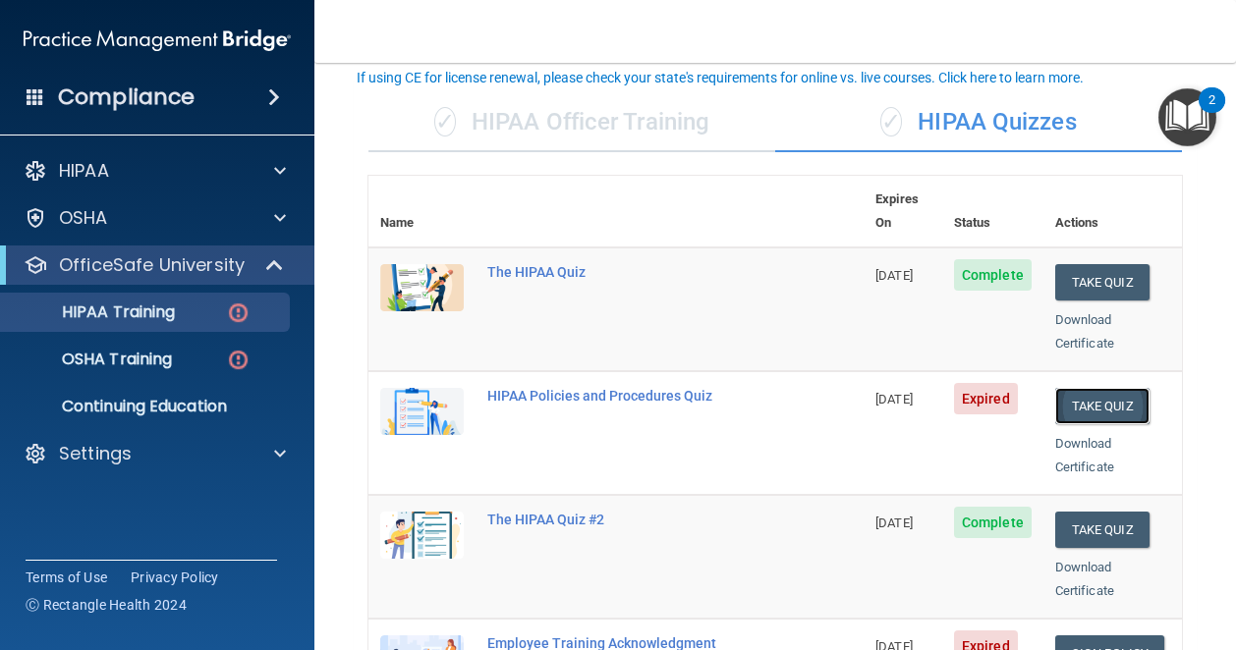
click at [1082, 388] on button "Take Quiz" at bounding box center [1102, 406] width 94 height 36
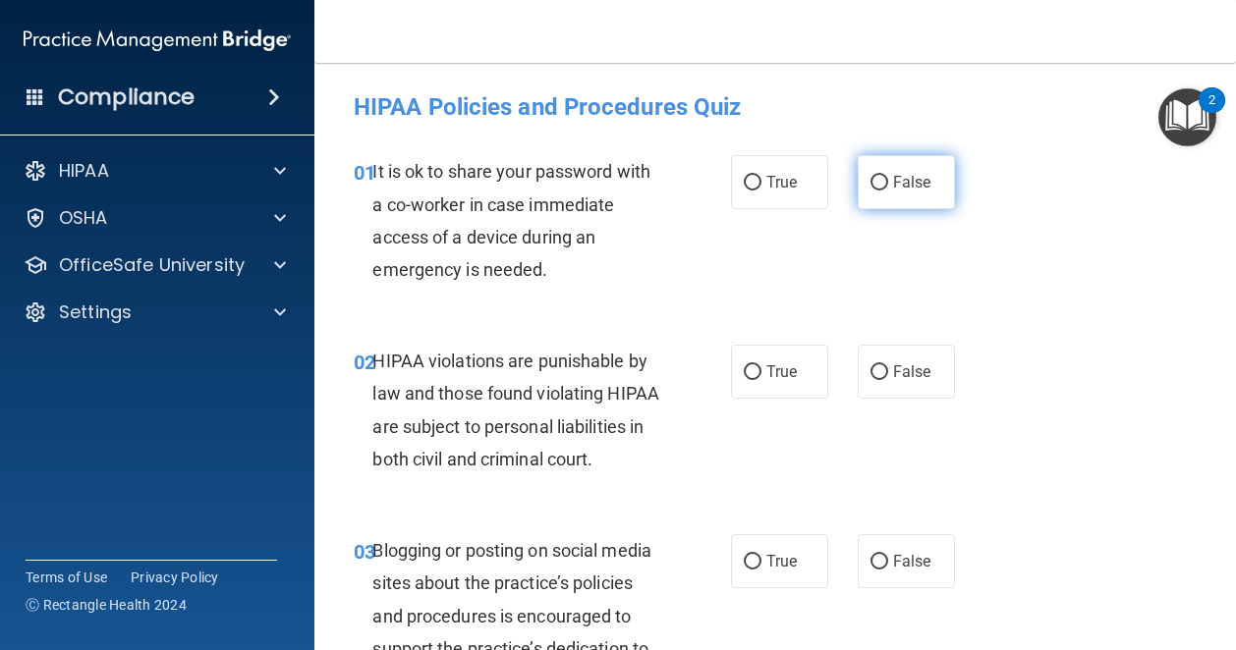
click at [893, 191] on span "False" at bounding box center [912, 182] width 38 height 19
click at [885, 191] on input "False" at bounding box center [879, 183] width 18 height 15
radio input "true"
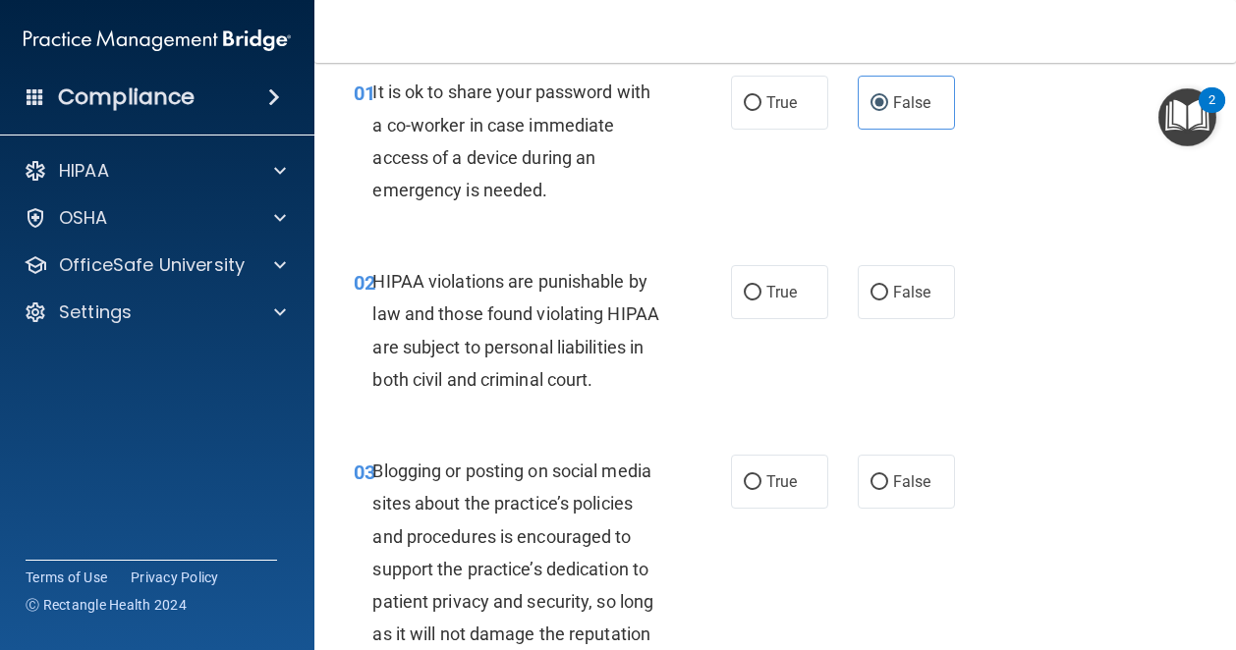
scroll to position [116, 0]
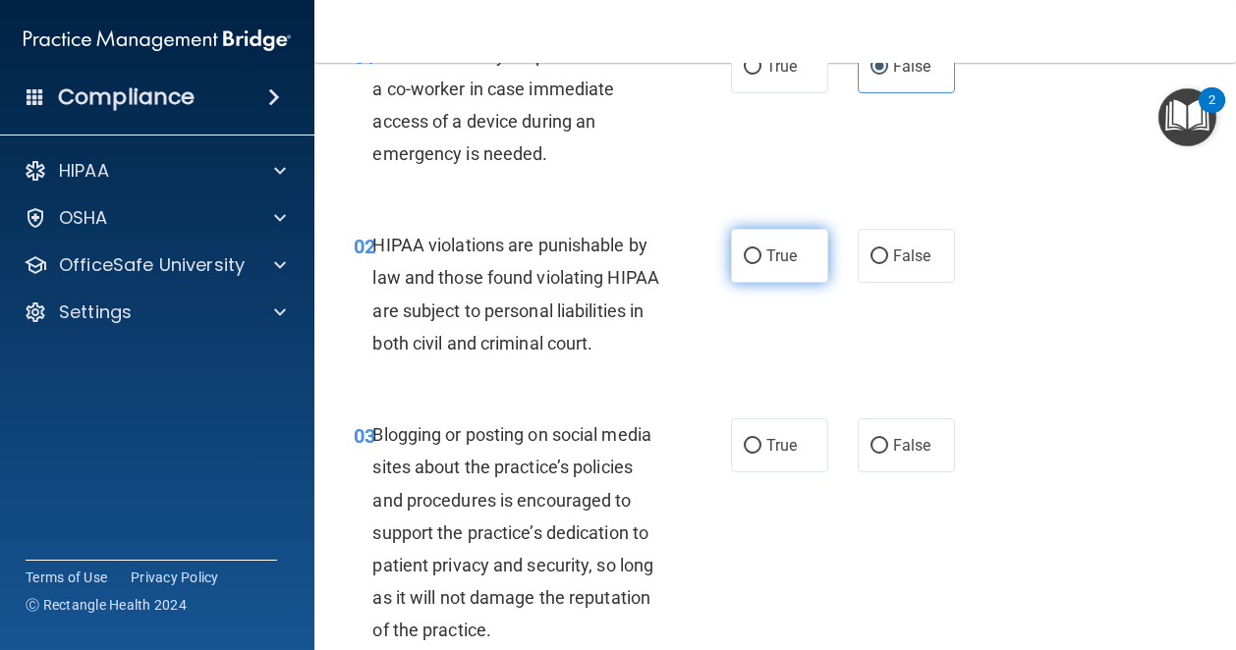
click at [774, 254] on span "True" at bounding box center [781, 256] width 30 height 19
click at [761, 254] on input "True" at bounding box center [753, 257] width 18 height 15
radio input "true"
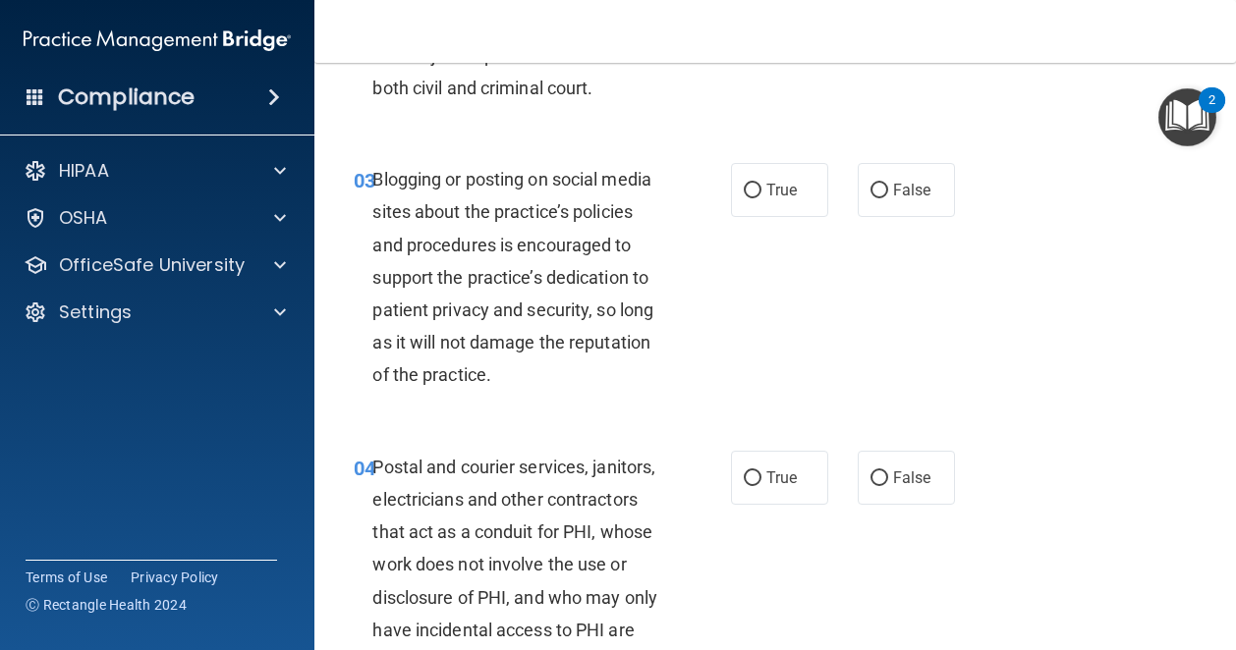
scroll to position [372, 0]
click at [785, 198] on span "True" at bounding box center [781, 189] width 30 height 19
click at [761, 197] on input "True" at bounding box center [753, 190] width 18 height 15
radio input "true"
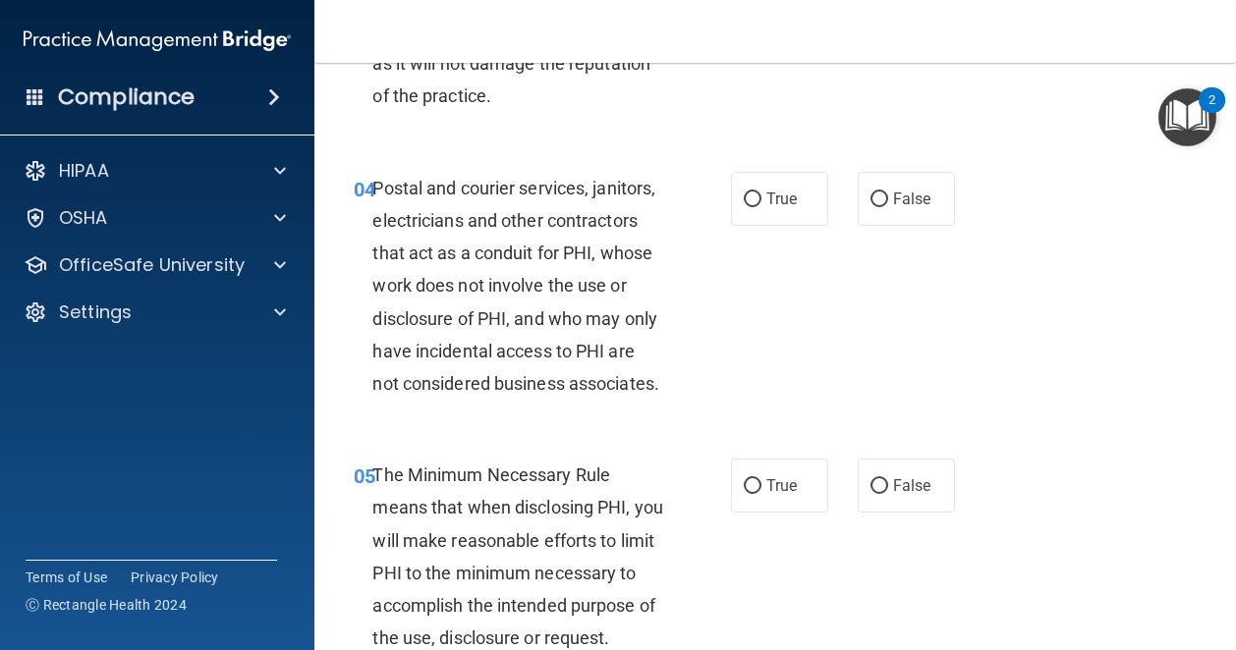
scroll to position [683, 0]
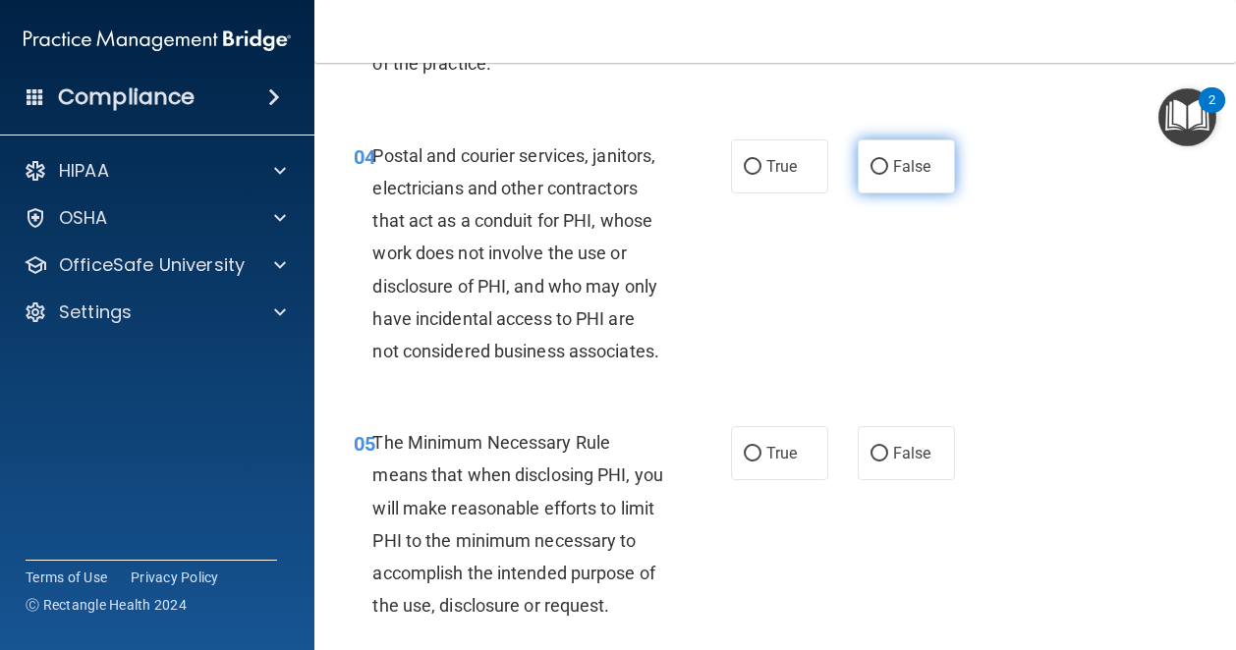
click at [913, 194] on label "False" at bounding box center [906, 166] width 97 height 54
click at [888, 175] on input "False" at bounding box center [879, 167] width 18 height 15
radio input "true"
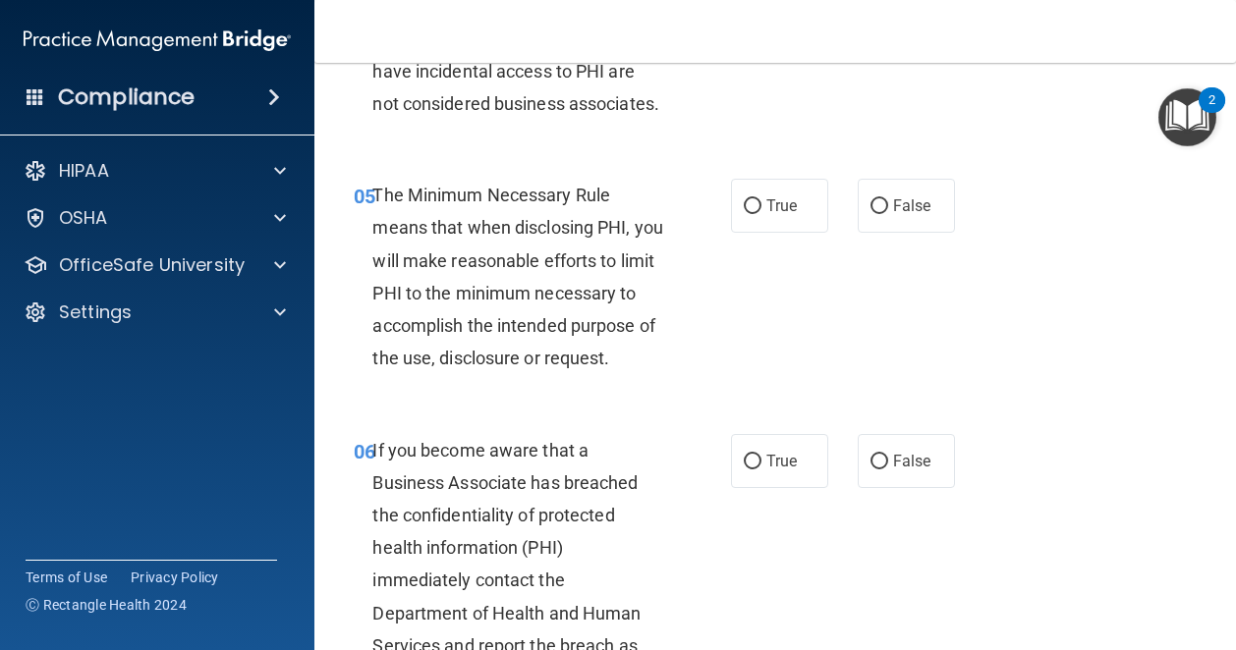
scroll to position [1001, 0]
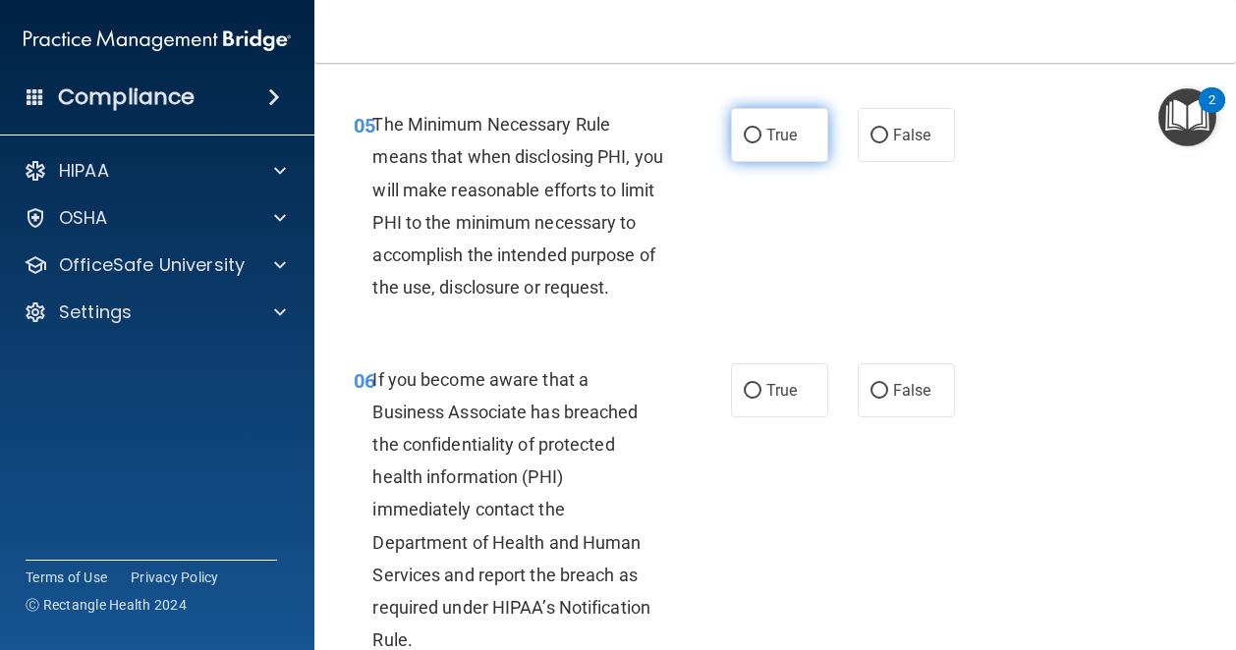
click at [766, 144] on span "True" at bounding box center [781, 135] width 30 height 19
click at [758, 143] on input "True" at bounding box center [753, 136] width 18 height 15
radio input "true"
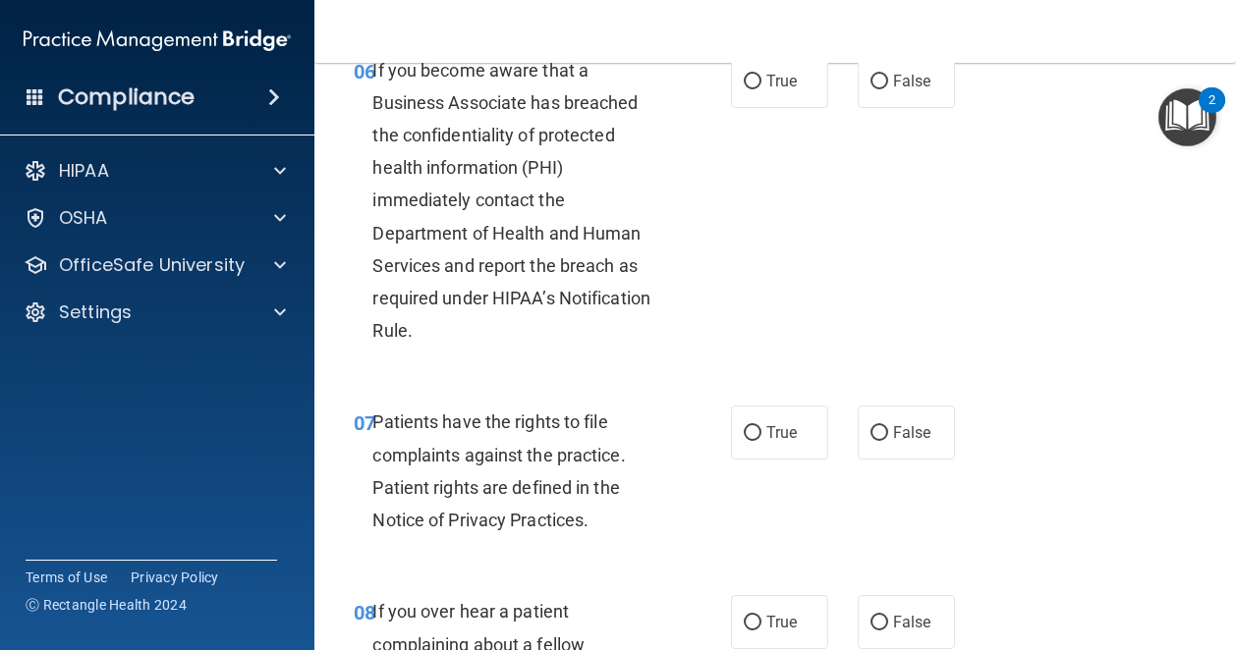
scroll to position [1311, 0]
click at [776, 107] on label "True" at bounding box center [779, 80] width 97 height 54
click at [761, 88] on input "True" at bounding box center [753, 81] width 18 height 15
radio input "true"
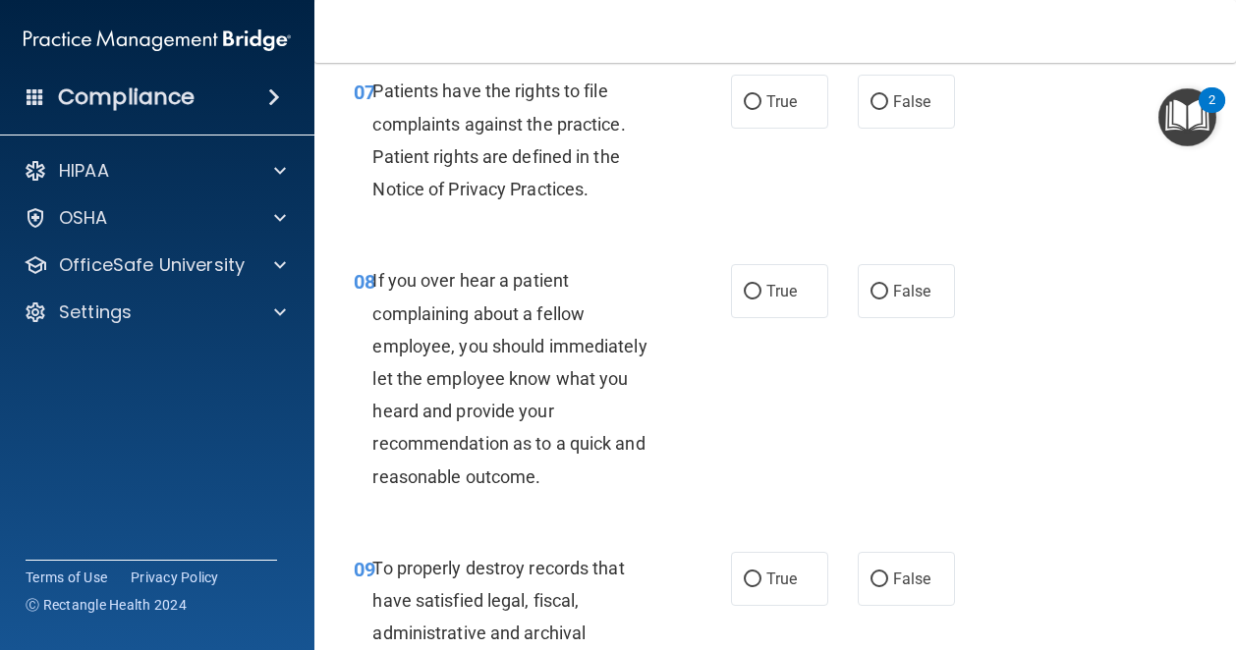
scroll to position [1643, 0]
click at [769, 110] on span "True" at bounding box center [781, 100] width 30 height 19
click at [761, 109] on input "True" at bounding box center [753, 101] width 18 height 15
radio input "true"
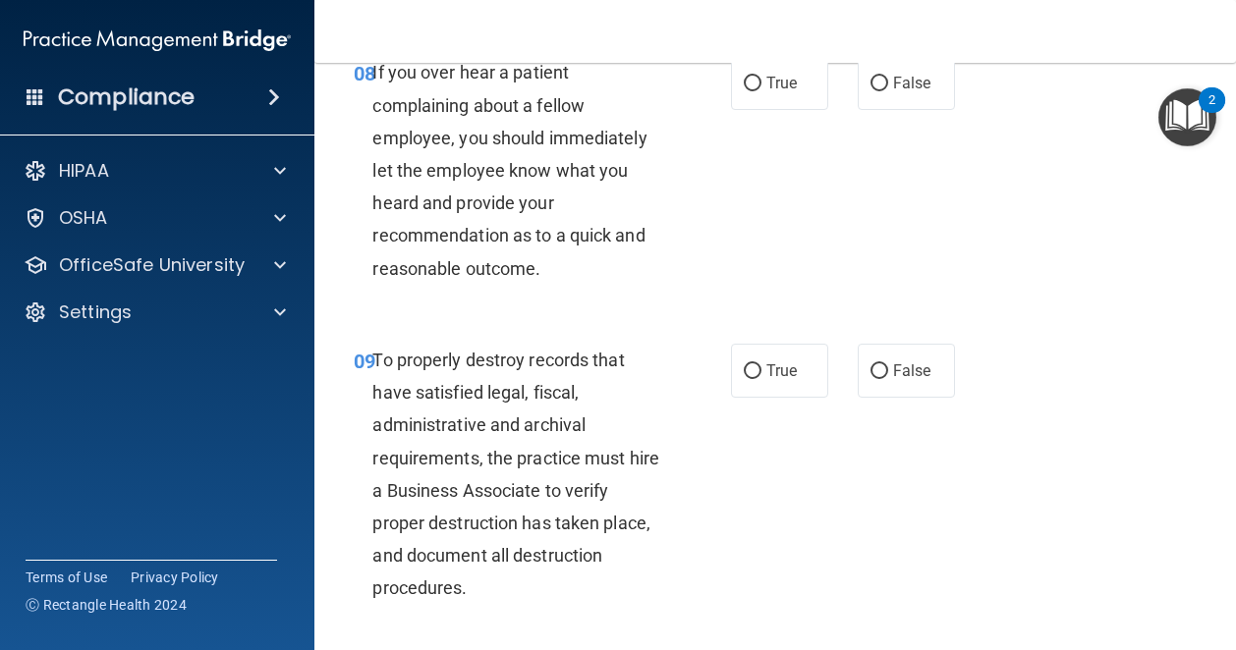
scroll to position [1851, 0]
click at [921, 109] on label "False" at bounding box center [906, 82] width 97 height 54
click at [888, 90] on input "False" at bounding box center [879, 83] width 18 height 15
radio input "true"
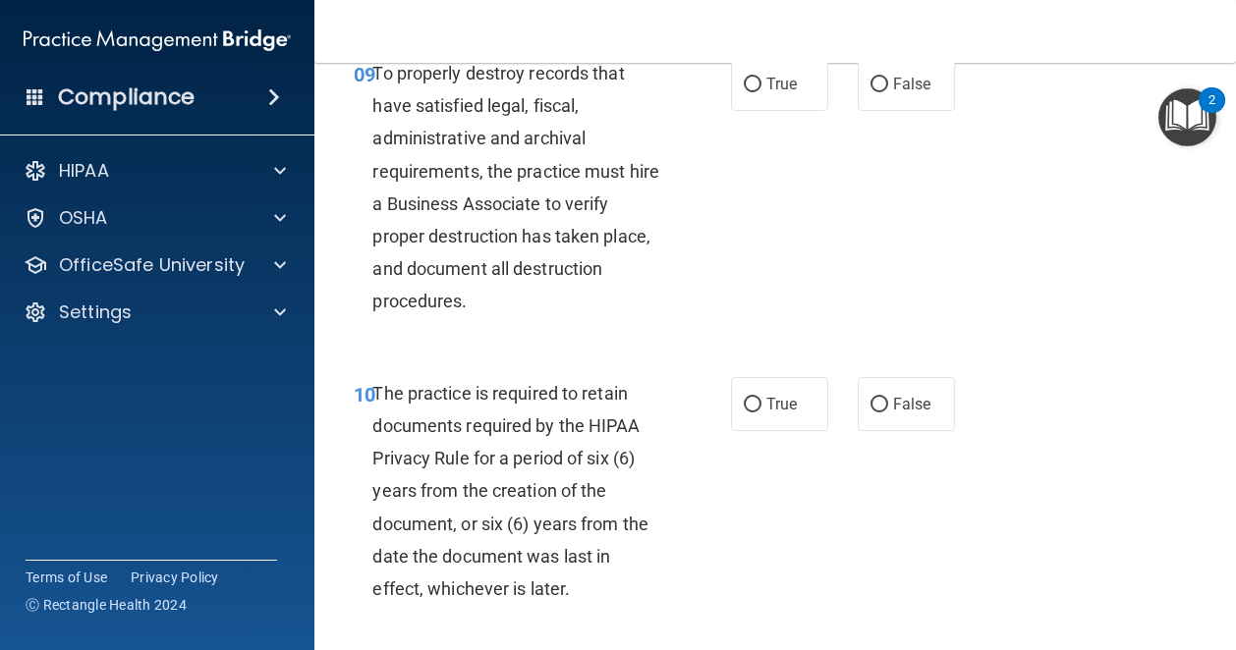
scroll to position [2142, 0]
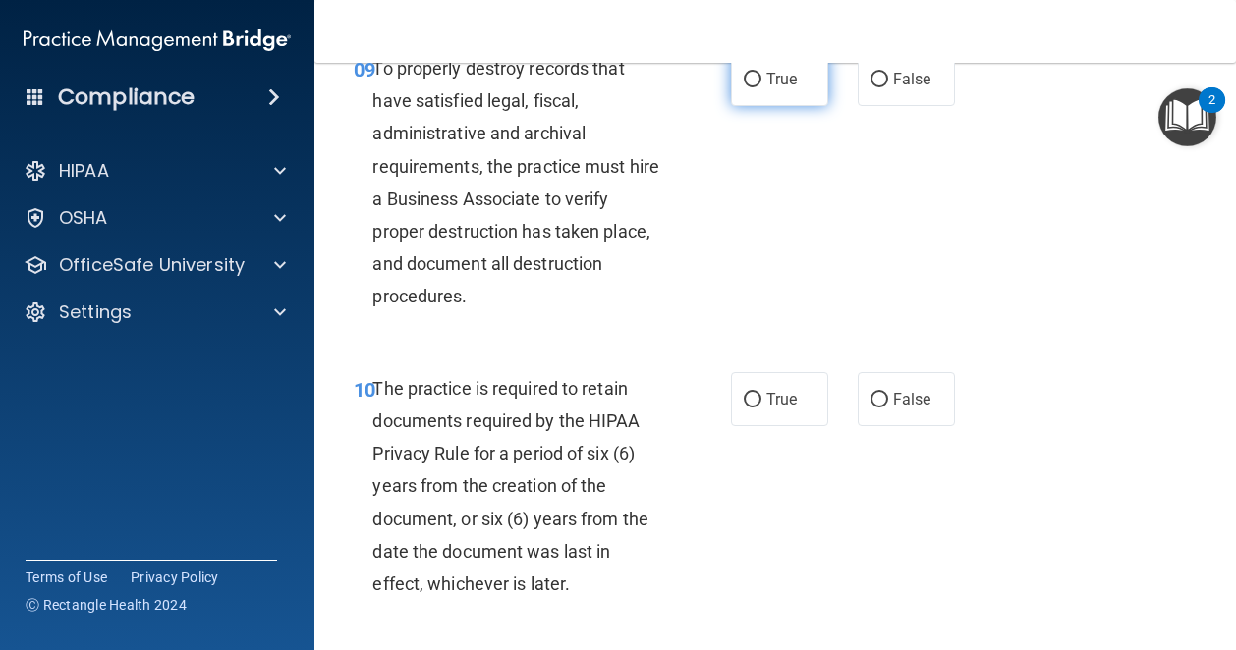
click at [777, 88] on span "True" at bounding box center [781, 79] width 30 height 19
click at [761, 87] on input "True" at bounding box center [753, 80] width 18 height 15
radio input "true"
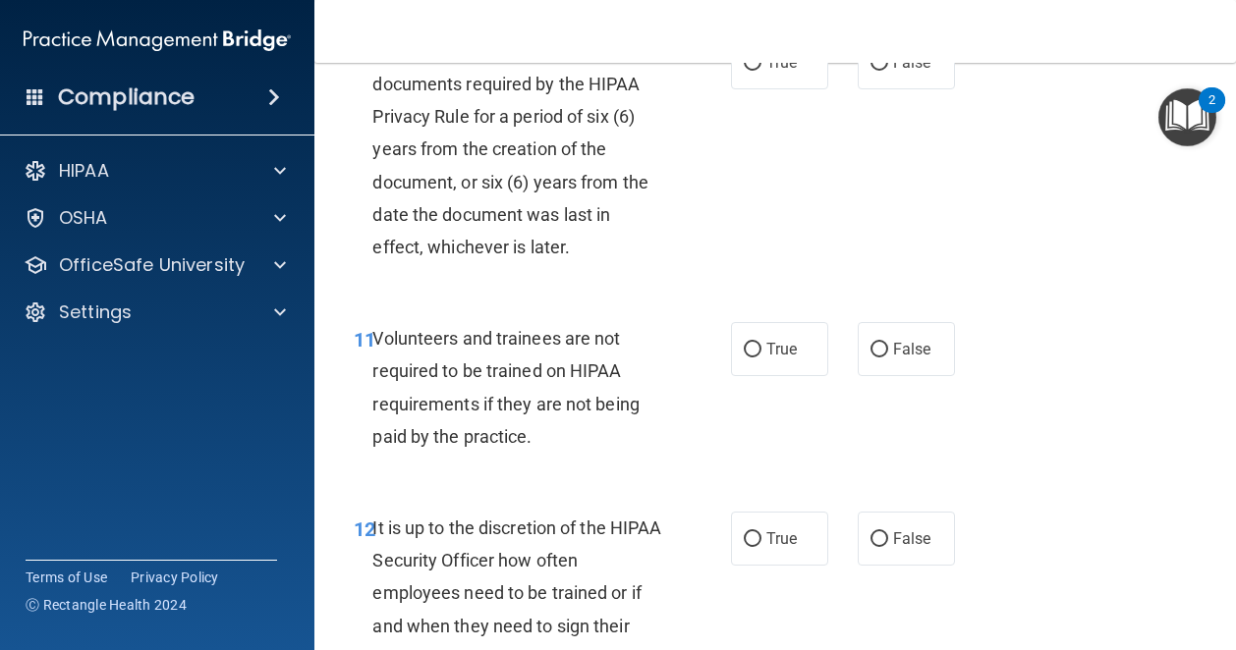
scroll to position [2528, 0]
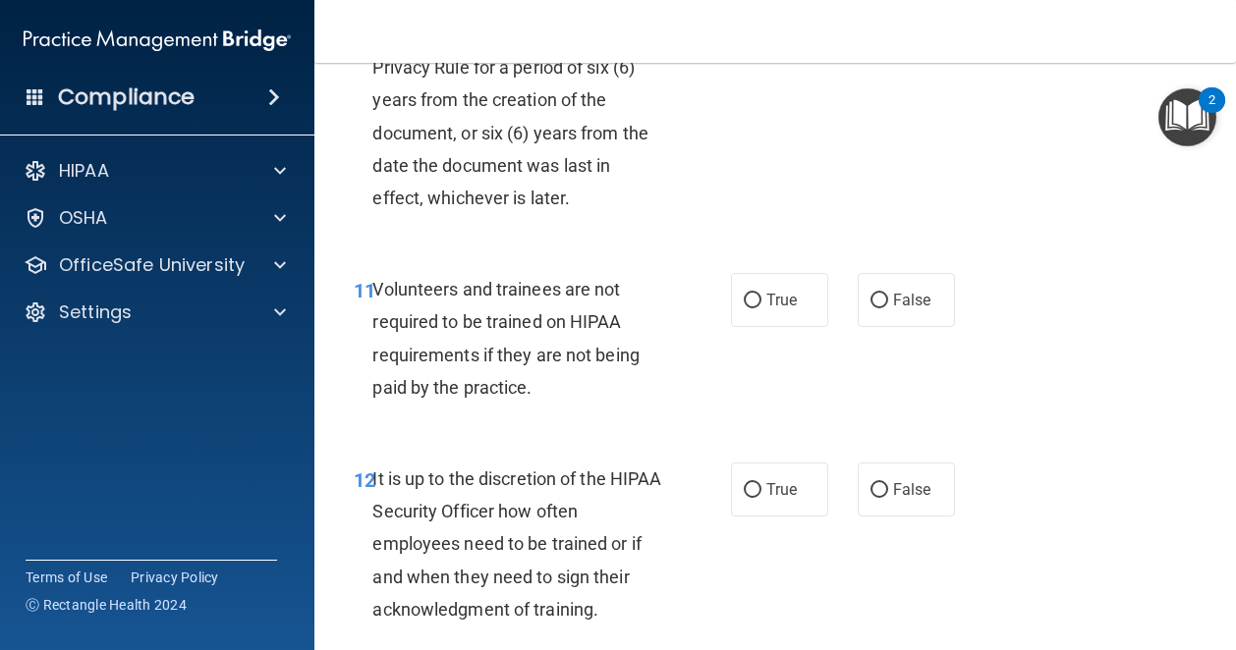
click at [774, 40] on label "True" at bounding box center [779, 13] width 97 height 54
click at [761, 22] on input "True" at bounding box center [753, 14] width 18 height 15
radio input "true"
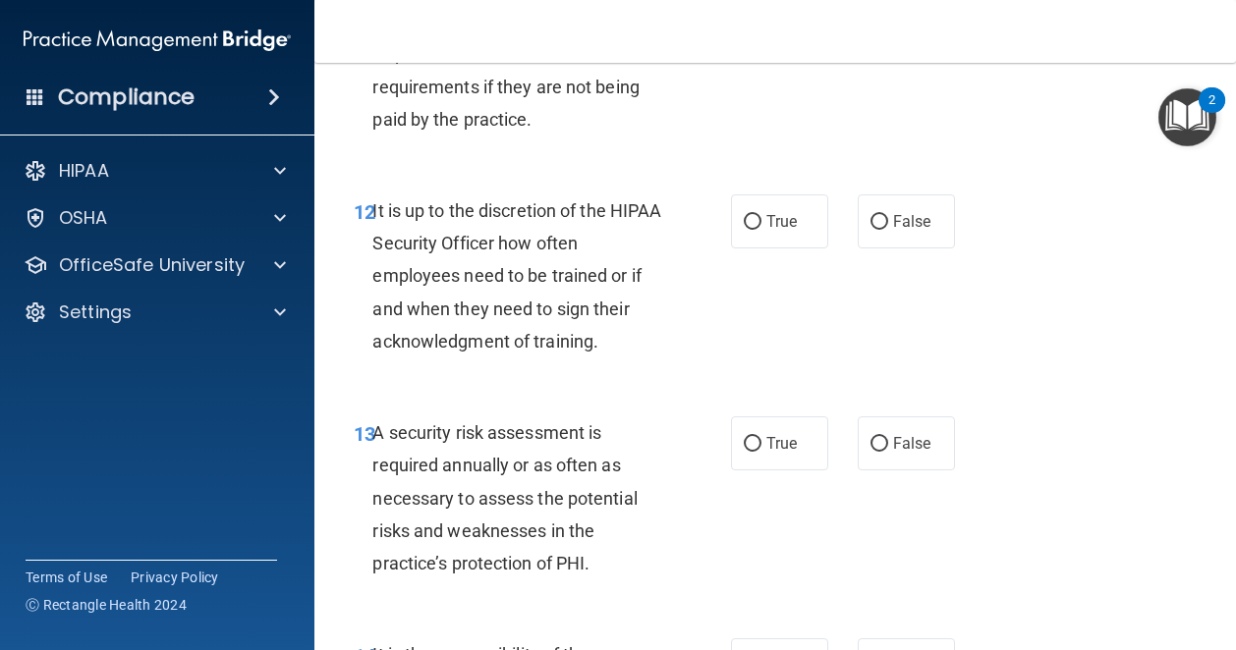
scroll to position [2797, 0]
click at [914, 40] on span "False" at bounding box center [912, 31] width 38 height 19
click at [888, 39] on input "False" at bounding box center [879, 32] width 18 height 15
radio input "true"
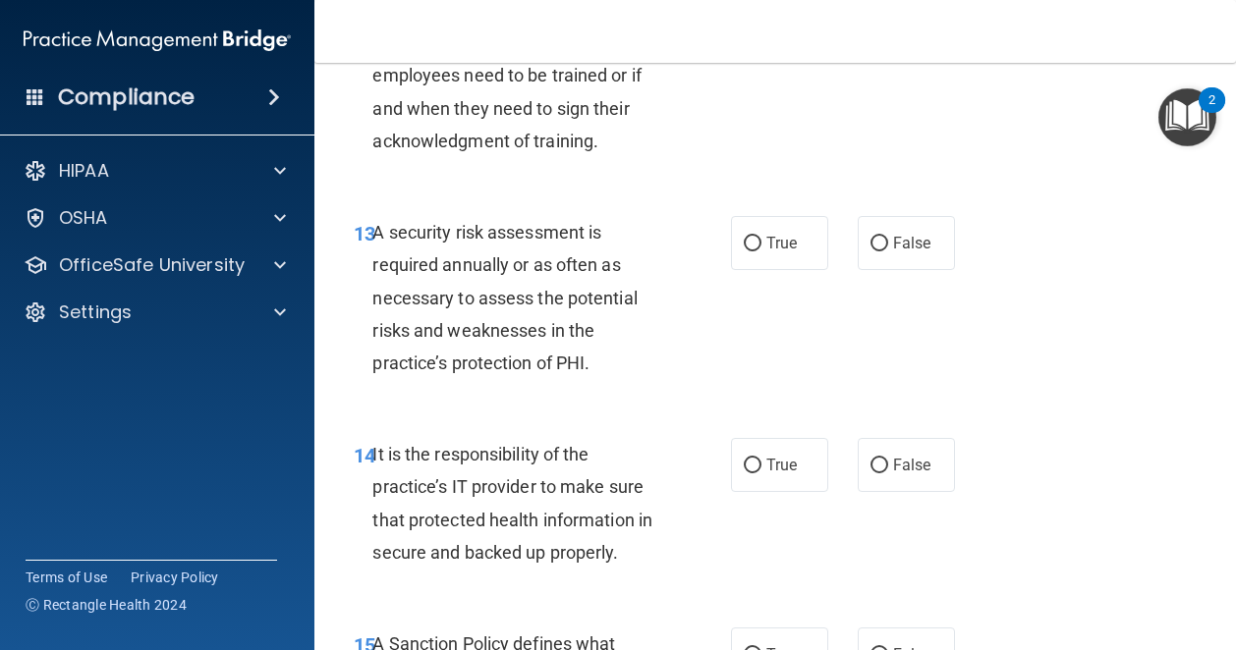
scroll to position [2997, 0]
click at [913, 47] on label "False" at bounding box center [906, 20] width 97 height 54
click at [888, 28] on input "False" at bounding box center [879, 21] width 18 height 15
radio input "true"
click at [766, 29] on span "True" at bounding box center [781, 20] width 30 height 19
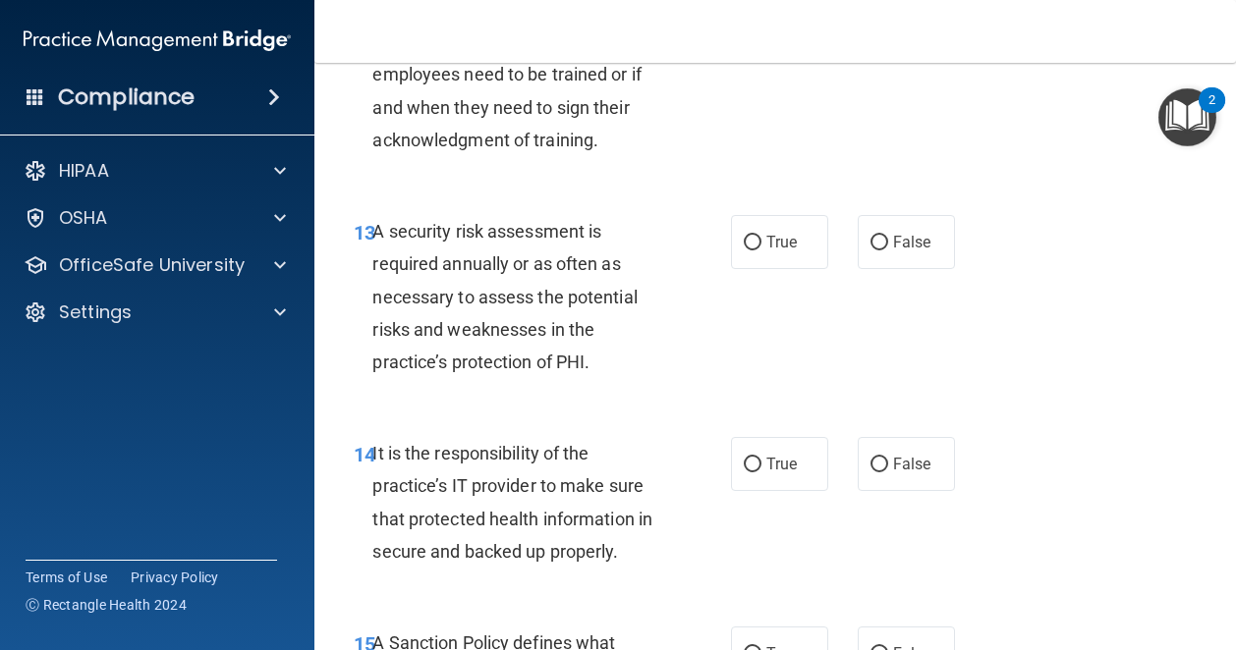
click at [760, 28] on input "True" at bounding box center [753, 21] width 18 height 15
radio input "true"
radio input "false"
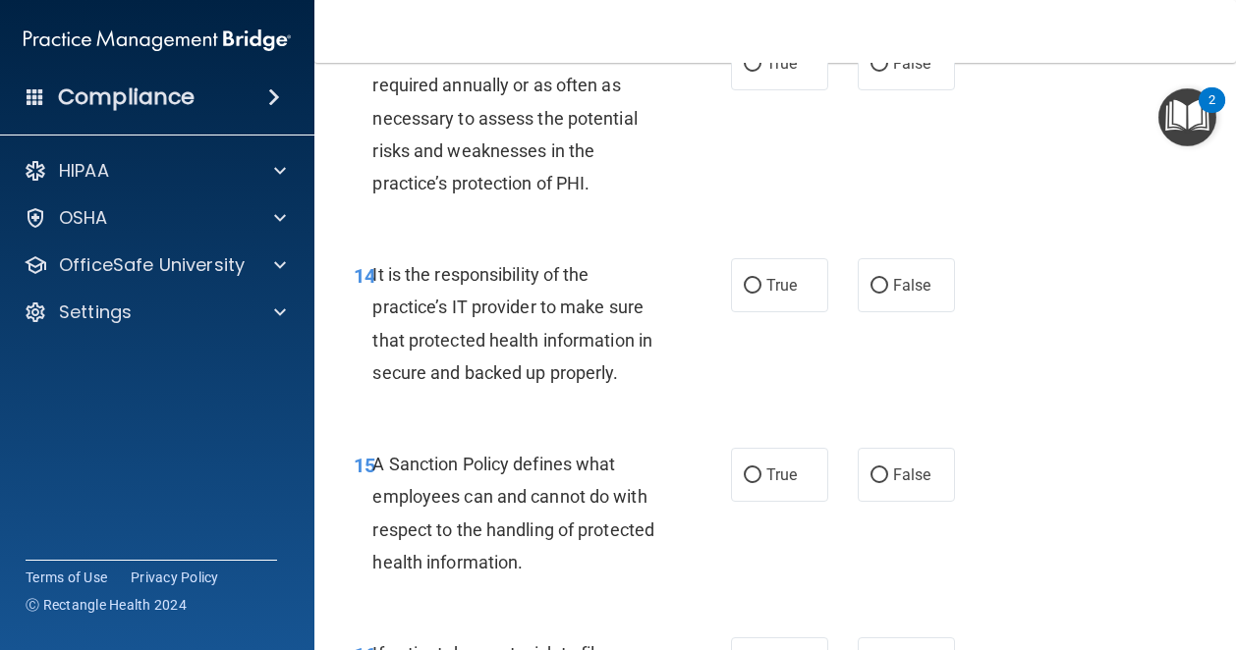
scroll to position [3177, 0]
click at [752, 71] on input "True" at bounding box center [753, 63] width 18 height 15
radio input "true"
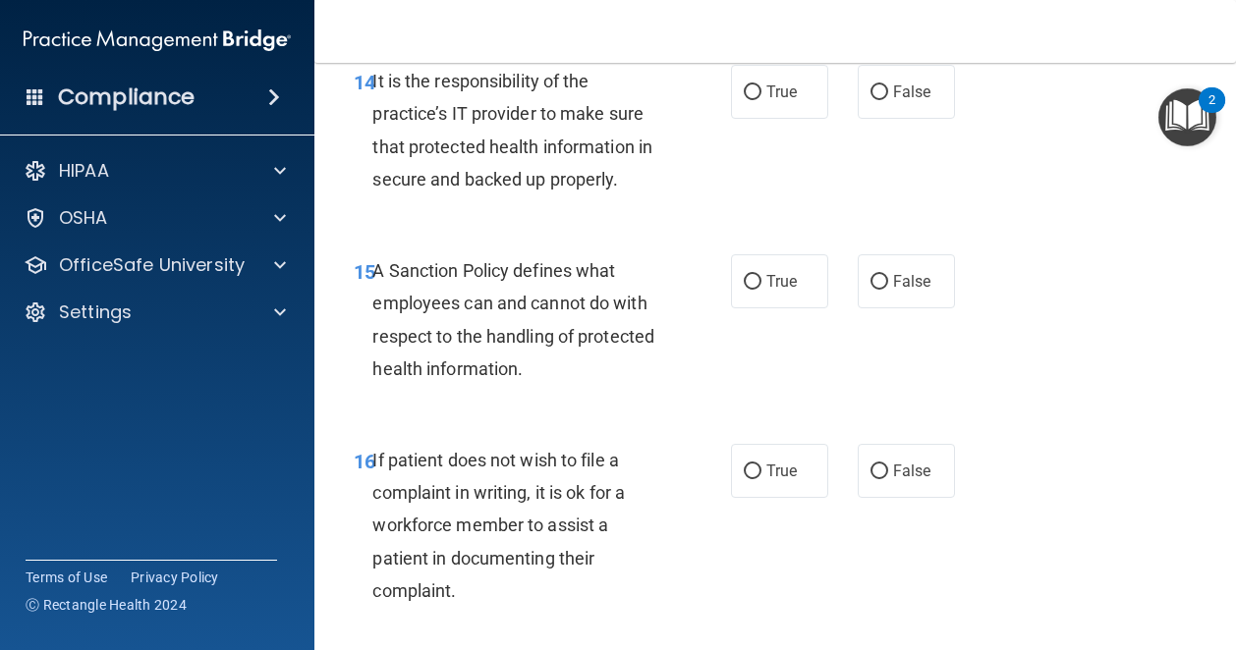
scroll to position [3371, 0]
click at [767, 118] on label "True" at bounding box center [779, 91] width 97 height 54
click at [761, 99] on input "True" at bounding box center [753, 91] width 18 height 15
radio input "true"
click at [766, 100] on span "True" at bounding box center [781, 91] width 30 height 19
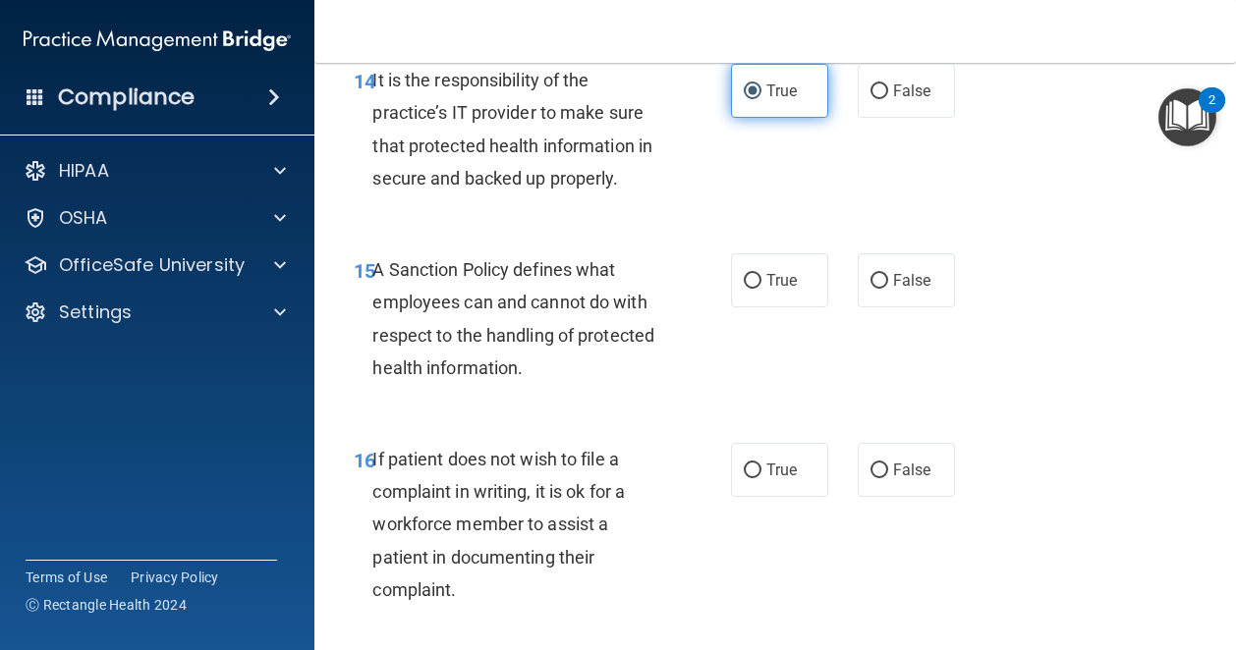
click at [761, 99] on input "True" at bounding box center [753, 91] width 18 height 15
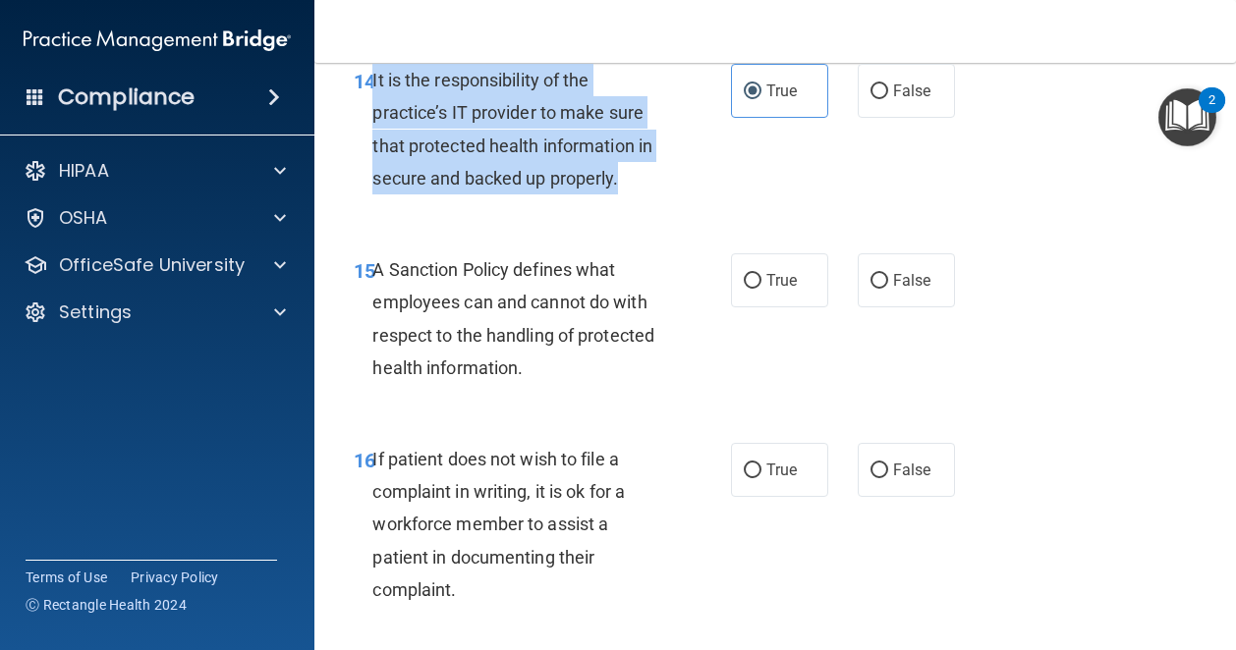
drag, startPoint x: 632, startPoint y: 306, endPoint x: 373, endPoint y: 202, distance: 278.2
click at [373, 195] on div "It is the responsibility of the practice’s IT provider to make sure that protec…" at bounding box center [525, 129] width 306 height 131
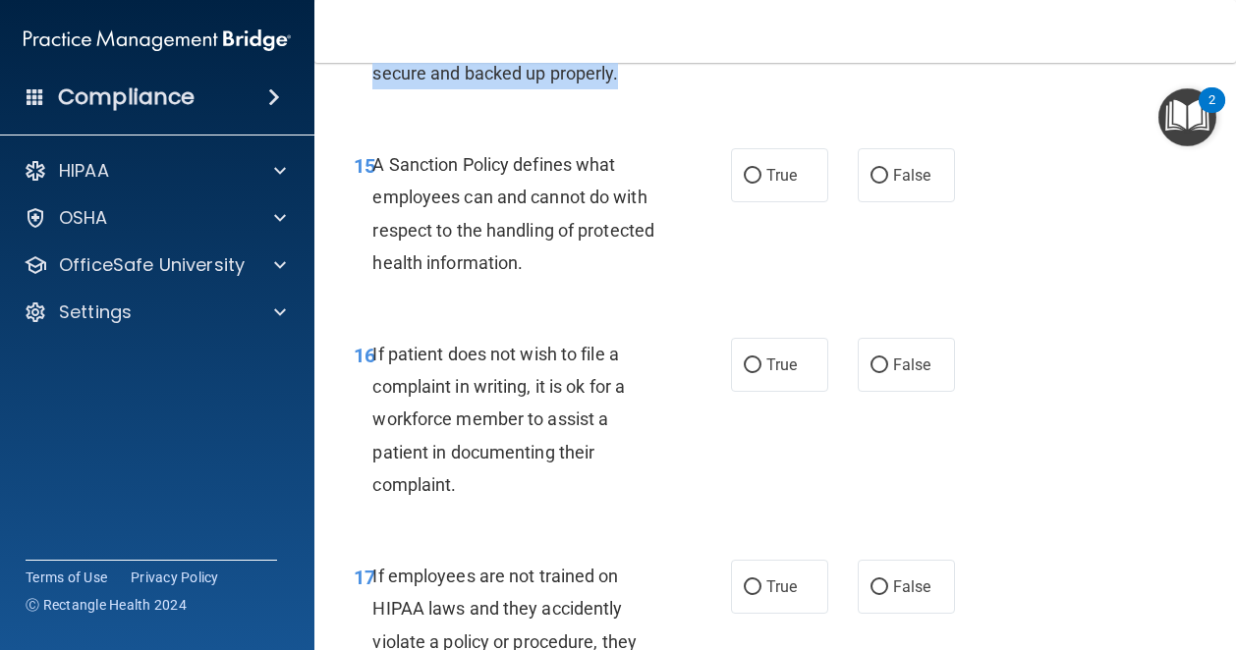
scroll to position [3538, 0]
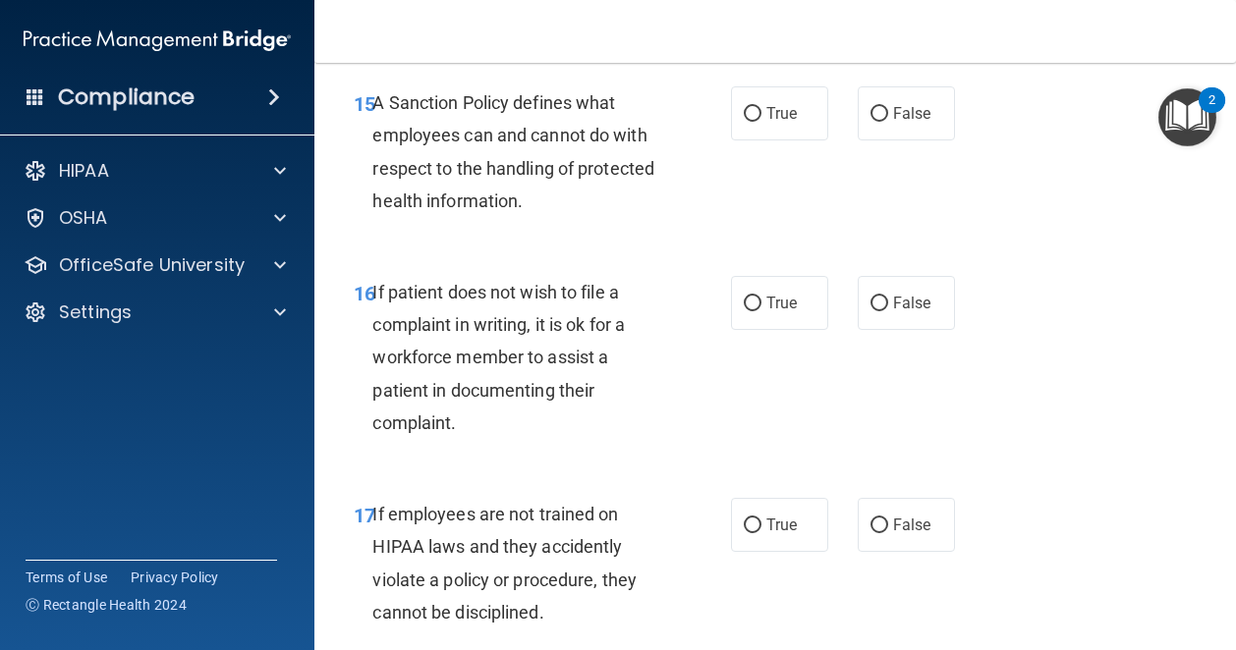
click at [569, 217] on div "A Sanction Policy defines what employees can and cannot do with respect to the …" at bounding box center [525, 151] width 306 height 131
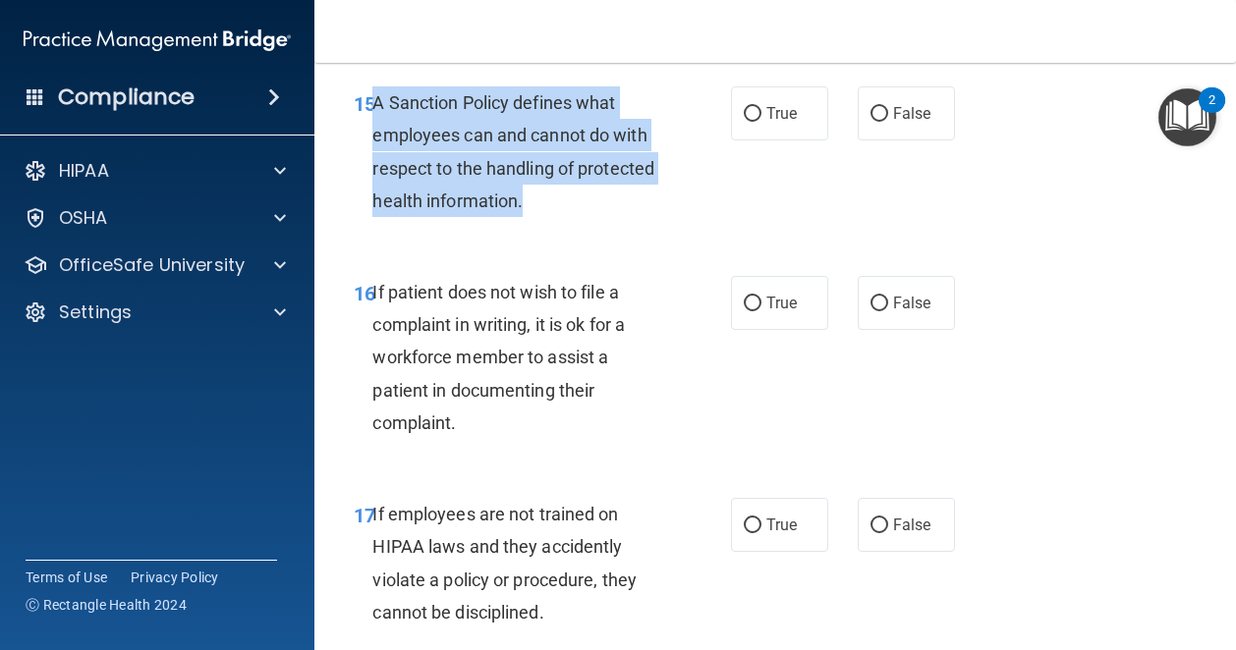
drag, startPoint x: 535, startPoint y: 329, endPoint x: 375, endPoint y: 223, distance: 192.1
click at [375, 217] on div "A Sanction Policy defines what employees can and cannot do with respect to the …" at bounding box center [525, 151] width 306 height 131
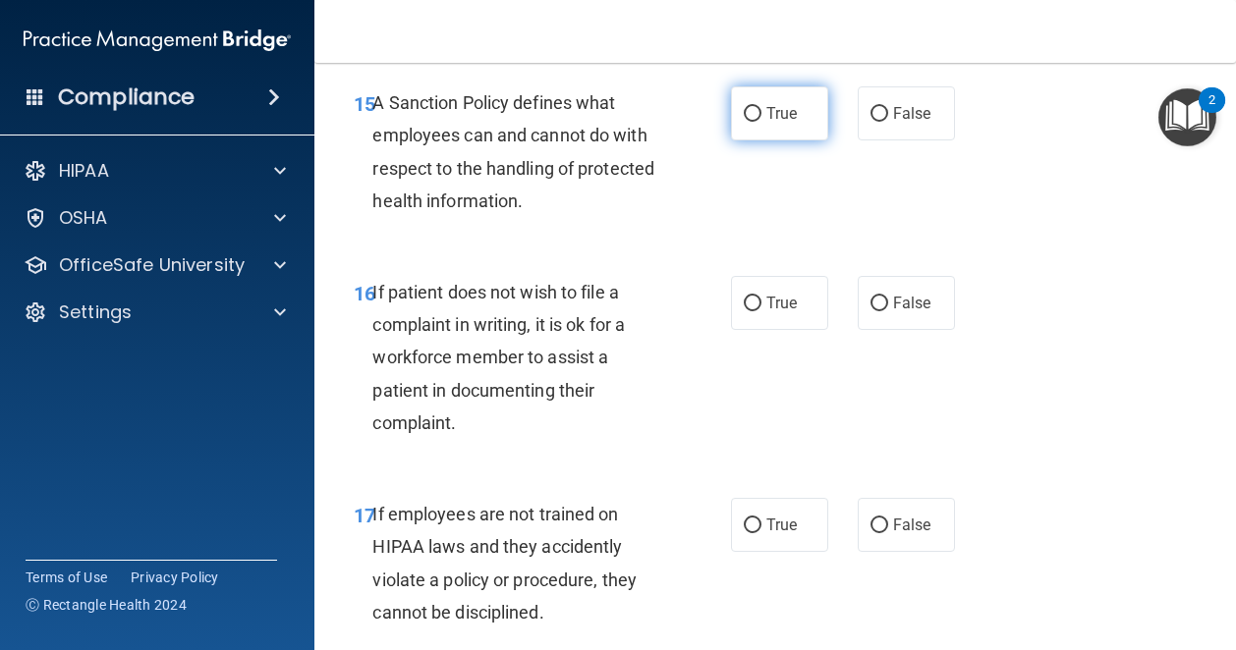
click at [788, 140] on label "True" at bounding box center [779, 113] width 97 height 54
click at [761, 122] on input "True" at bounding box center [753, 114] width 18 height 15
radio input "true"
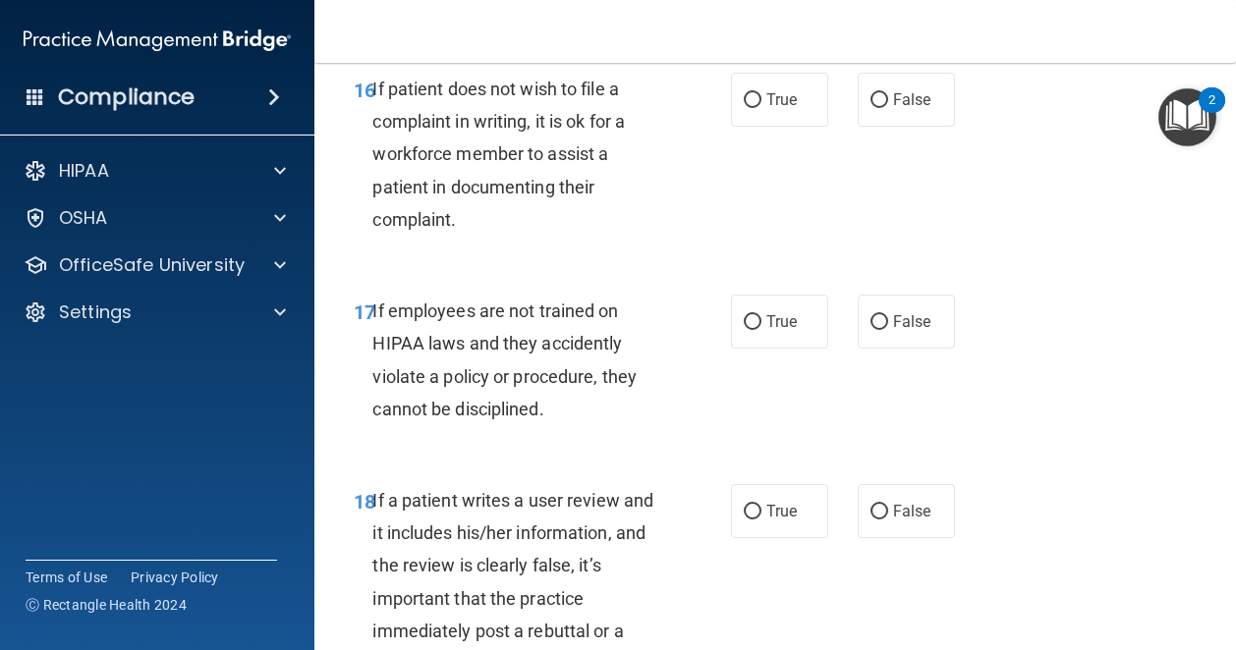
scroll to position [3742, 0]
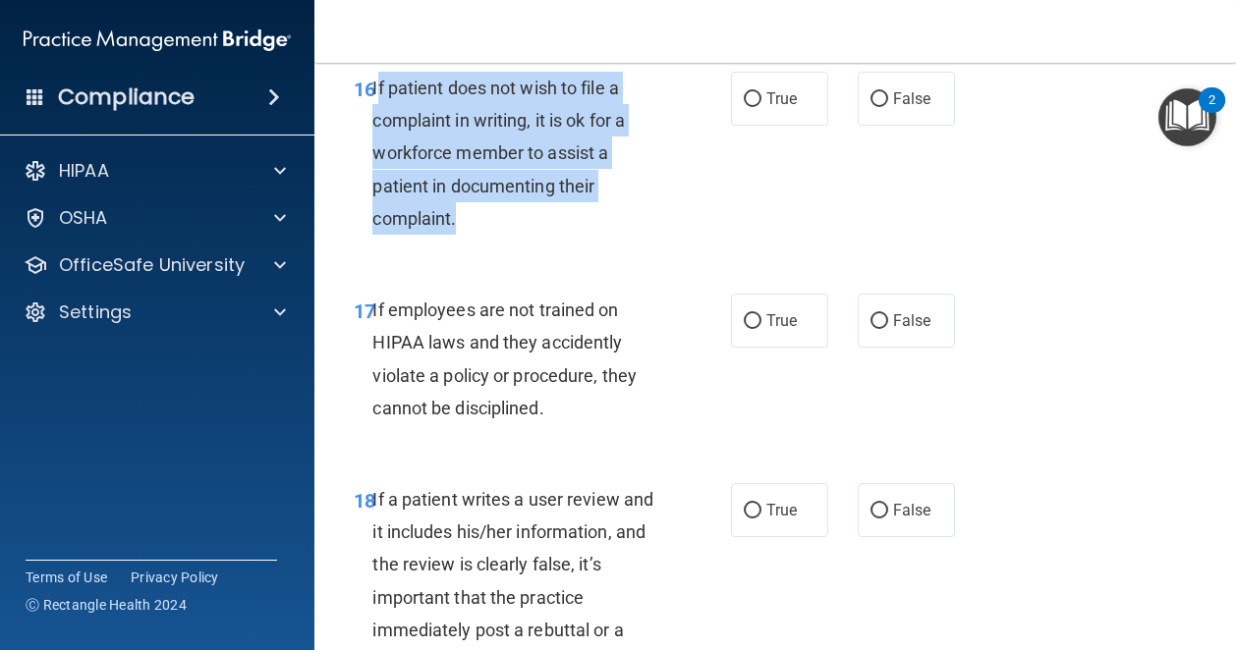
drag, startPoint x: 471, startPoint y: 341, endPoint x: 375, endPoint y: 221, distance: 153.1
click at [375, 221] on div "If patient does not wish to file a complaint in writing, it is ok for a workfor…" at bounding box center [525, 153] width 306 height 163
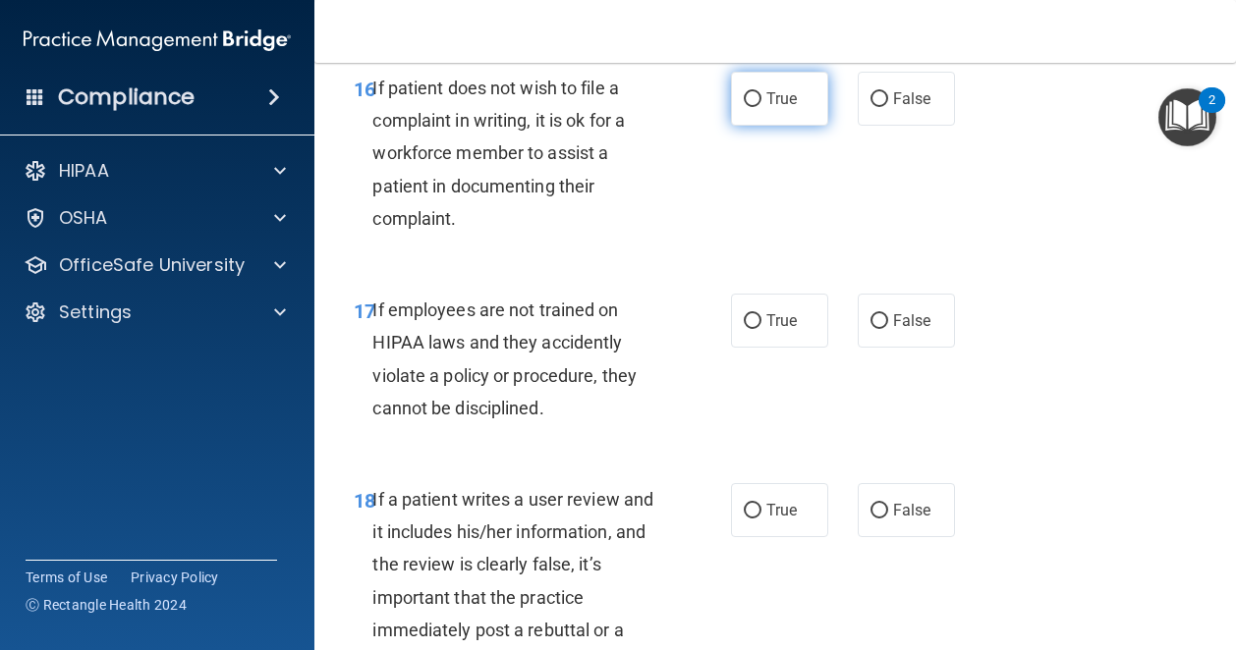
click at [779, 108] on span "True" at bounding box center [781, 98] width 30 height 19
click at [761, 107] on input "True" at bounding box center [753, 99] width 18 height 15
radio input "true"
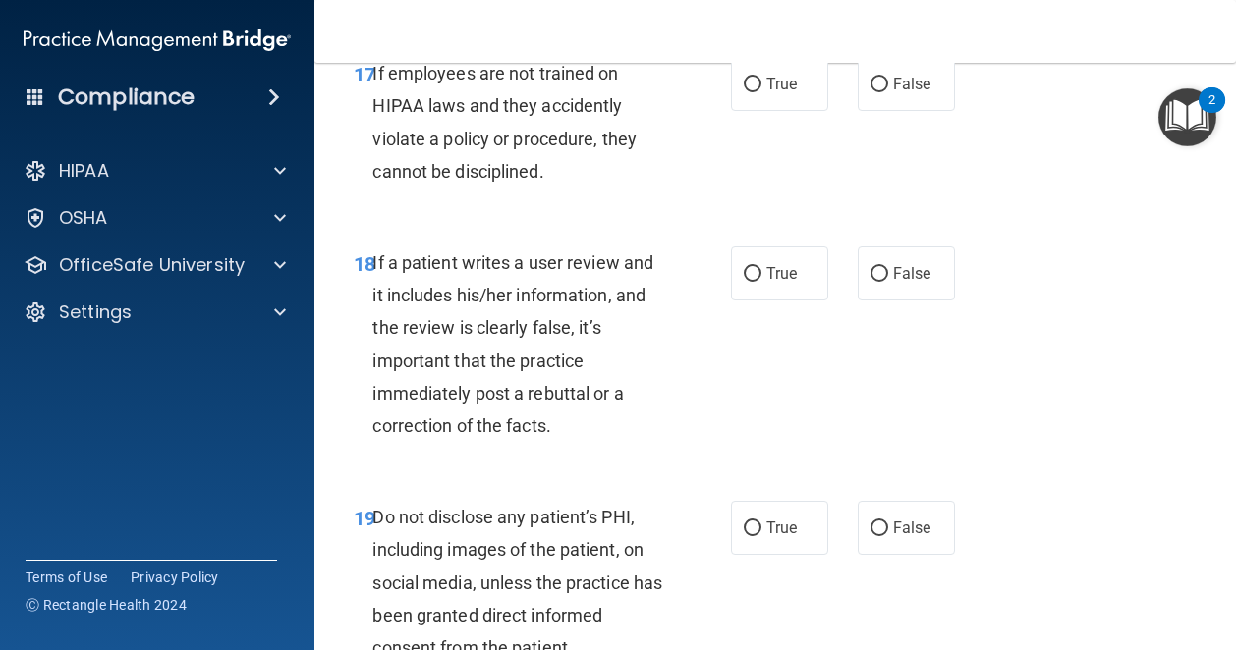
scroll to position [3978, 0]
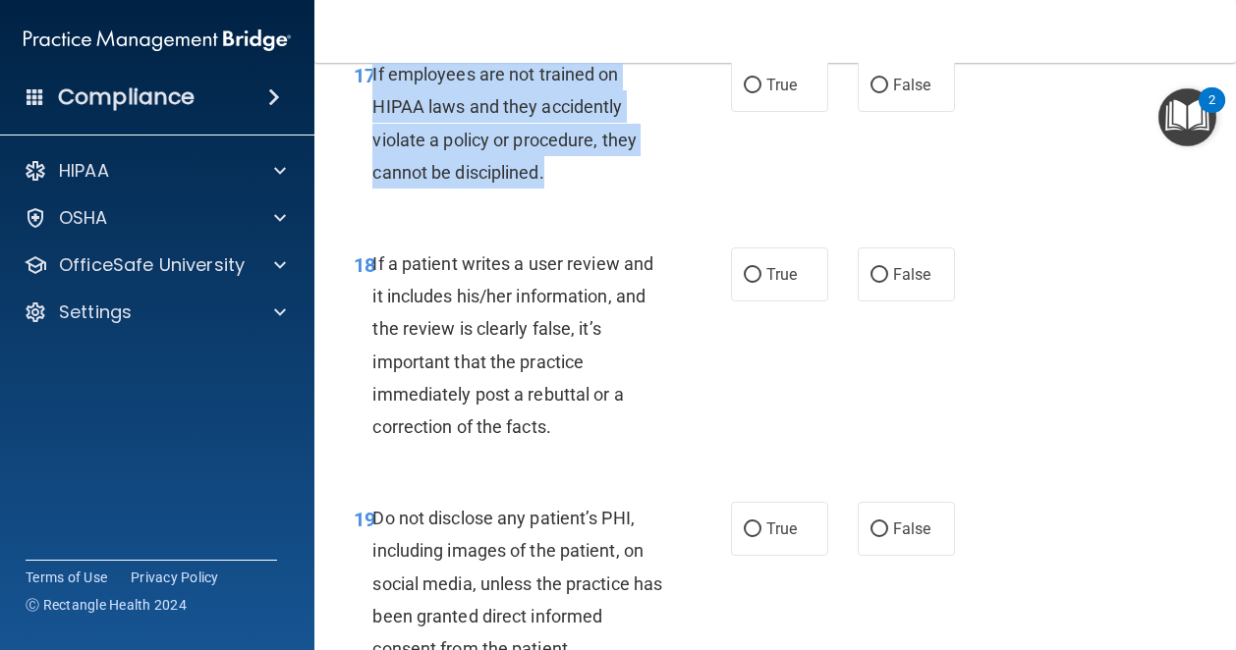
drag, startPoint x: 558, startPoint y: 301, endPoint x: 371, endPoint y: 203, distance: 210.5
click at [371, 198] on div "17 If employees are not trained on HIPAA laws and they accidently violate a pol…" at bounding box center [542, 128] width 436 height 140
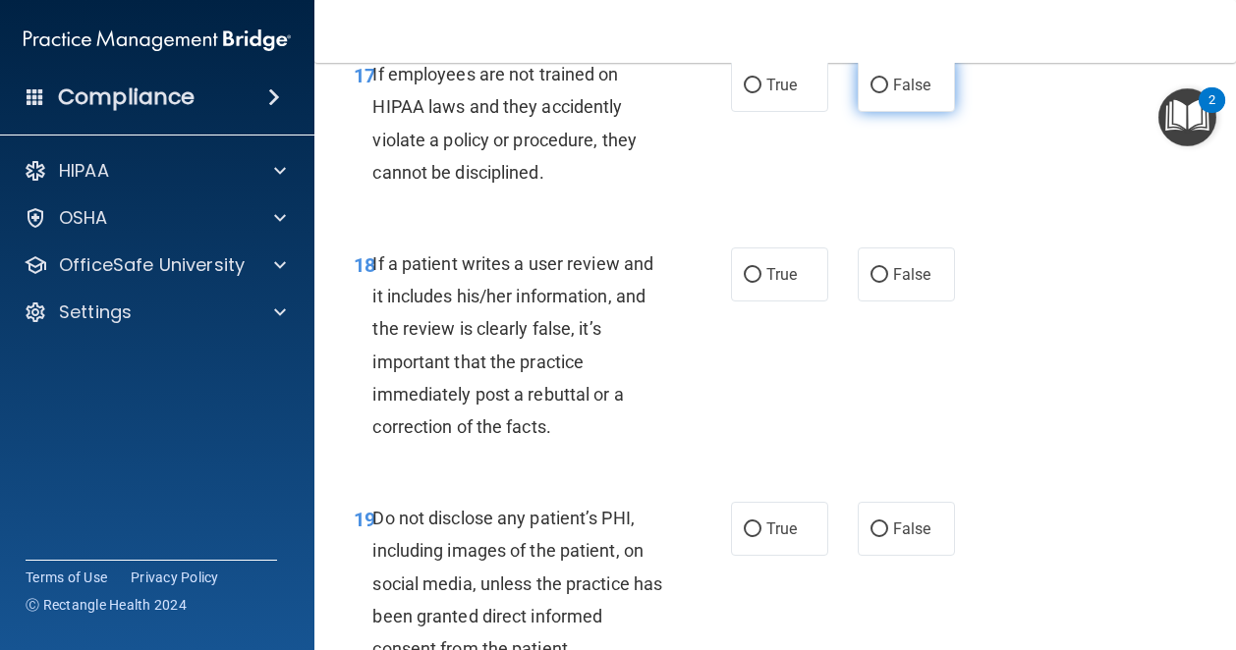
click at [858, 112] on label "False" at bounding box center [906, 85] width 97 height 54
click at [870, 93] on input "False" at bounding box center [879, 86] width 18 height 15
radio input "true"
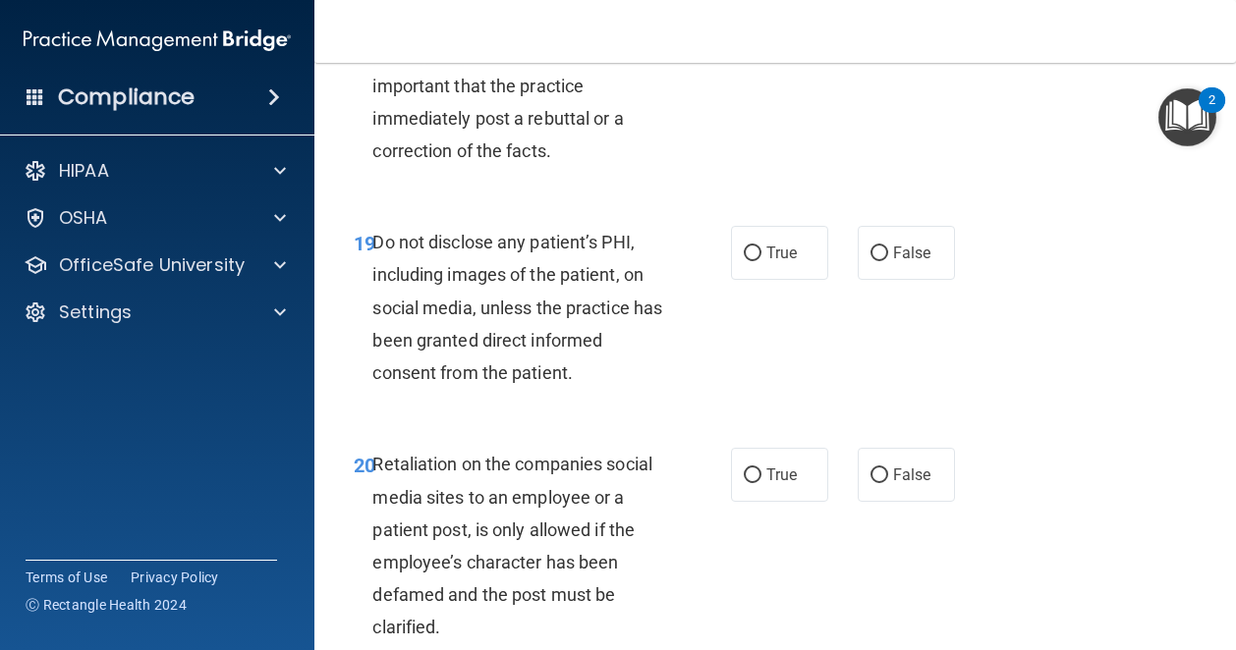
scroll to position [4256, 0]
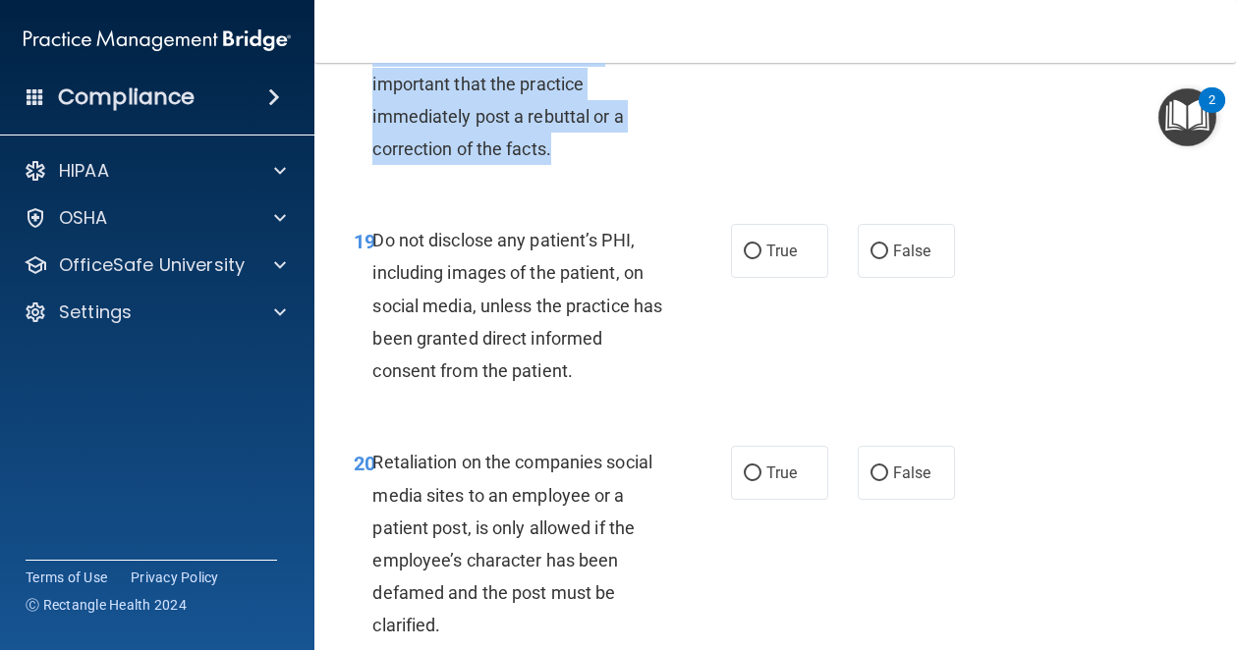
drag, startPoint x: 564, startPoint y: 278, endPoint x: 373, endPoint y: 111, distance: 253.4
click at [373, 111] on div "If a patient writes a user review and it includes his/her information, and the …" at bounding box center [525, 67] width 306 height 195
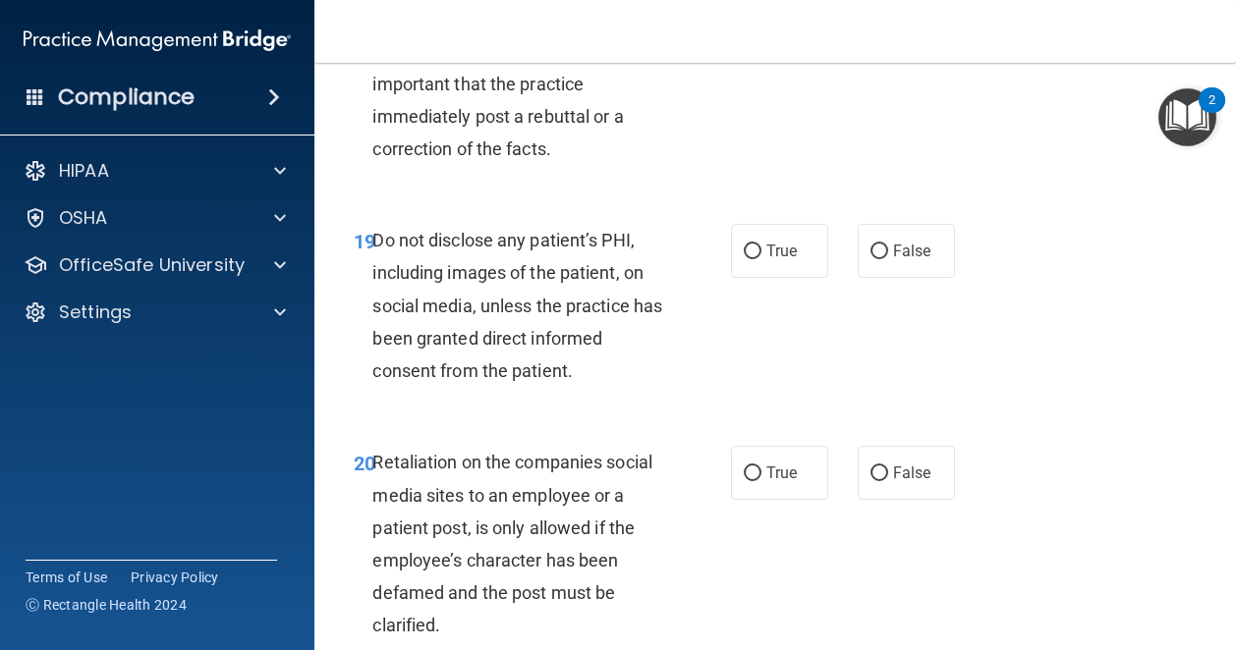
radio input "true"
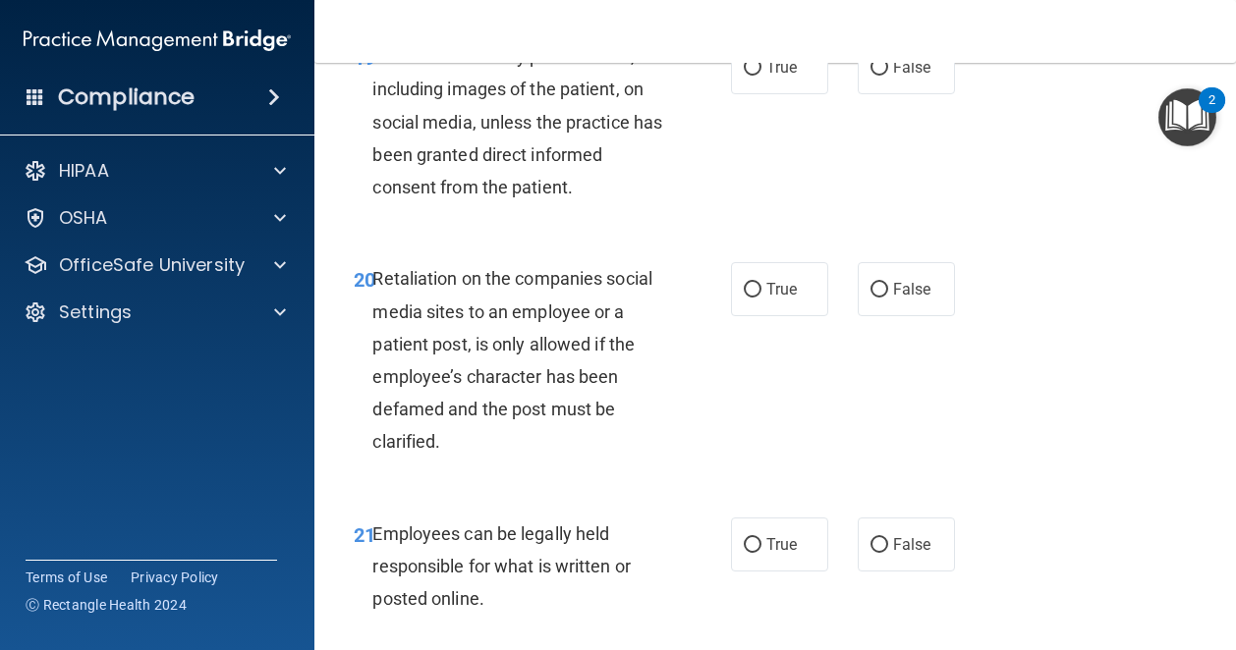
scroll to position [4439, 0]
click at [766, 77] on span "True" at bounding box center [781, 67] width 30 height 19
click at [758, 76] on input "True" at bounding box center [753, 68] width 18 height 15
radio input "true"
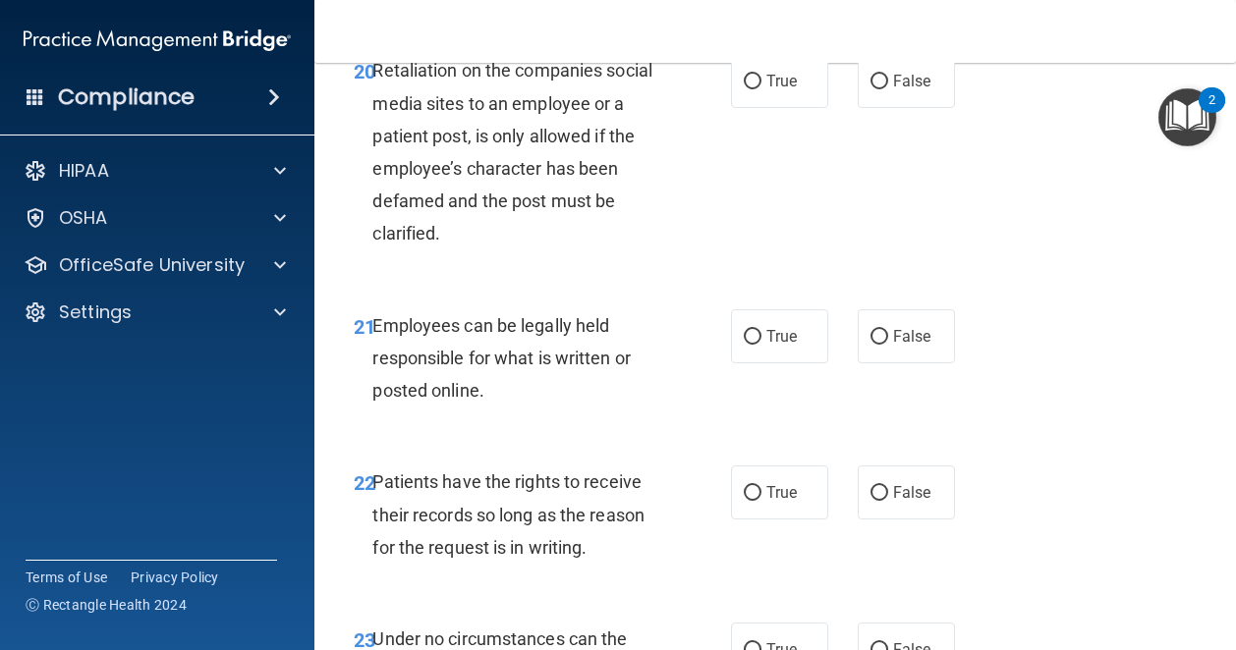
scroll to position [4650, 0]
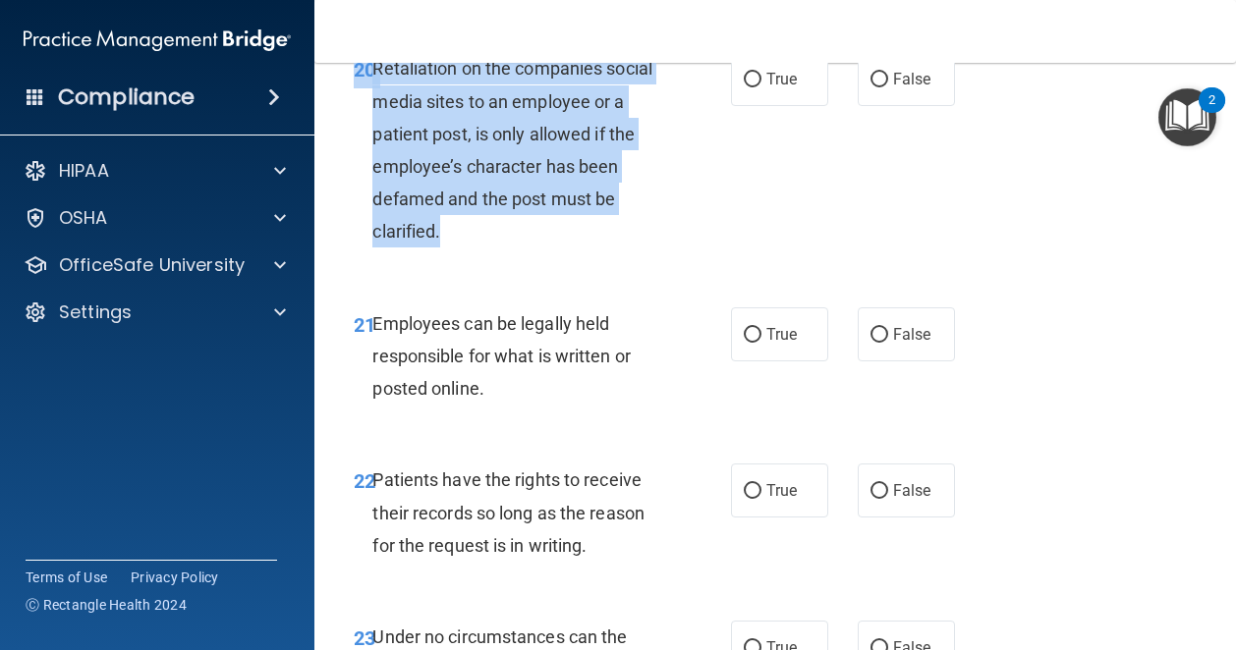
drag, startPoint x: 470, startPoint y: 358, endPoint x: 343, endPoint y: 195, distance: 205.8
click at [343, 195] on div "20 Retaliation on the companies social media sites to an employee or a patient …" at bounding box center [542, 154] width 436 height 205
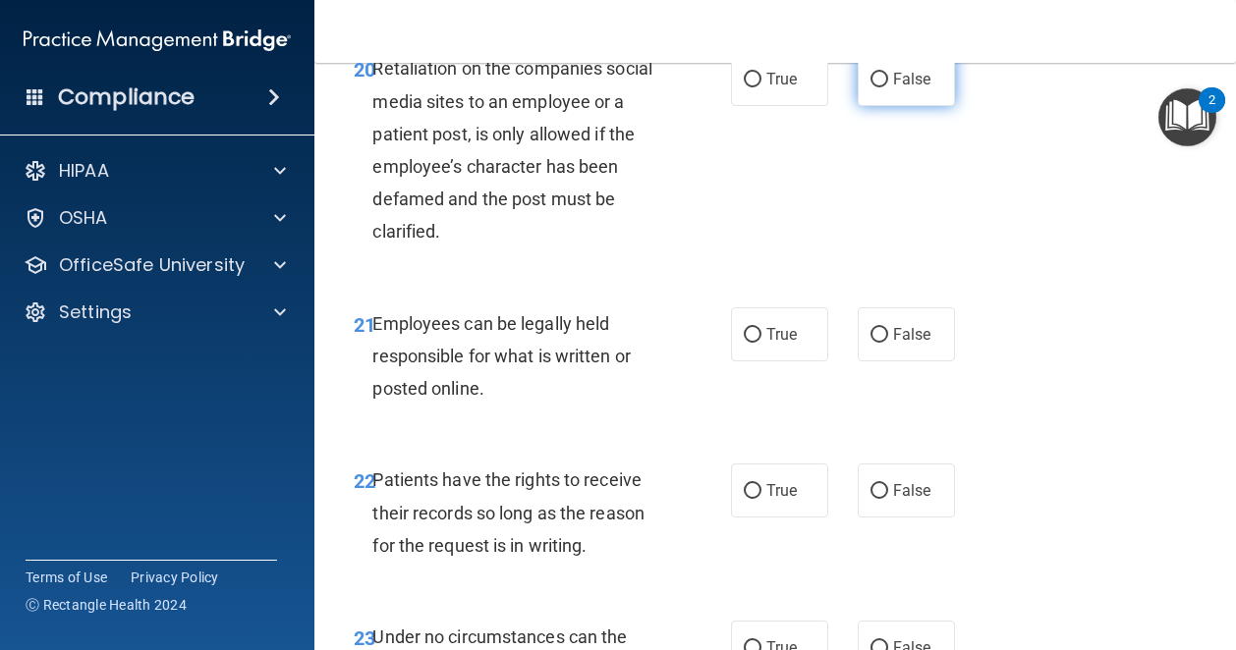
click at [889, 106] on label "False" at bounding box center [906, 79] width 97 height 54
click at [888, 87] on input "False" at bounding box center [879, 80] width 18 height 15
radio input "true"
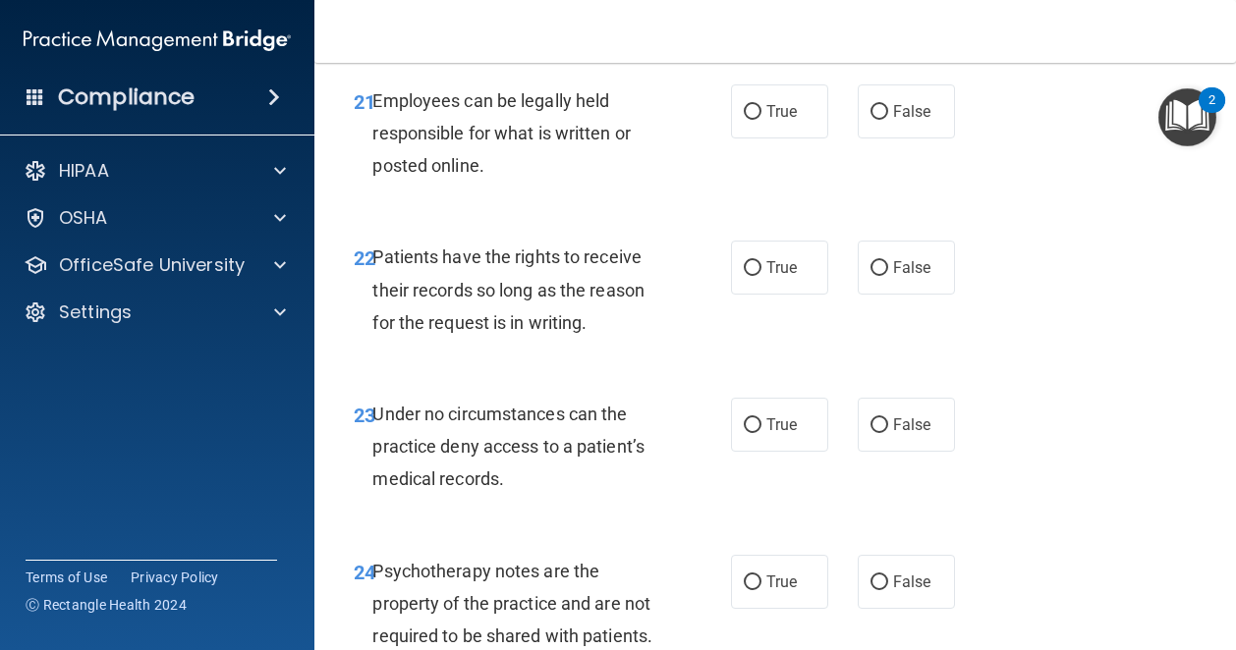
scroll to position [4876, 0]
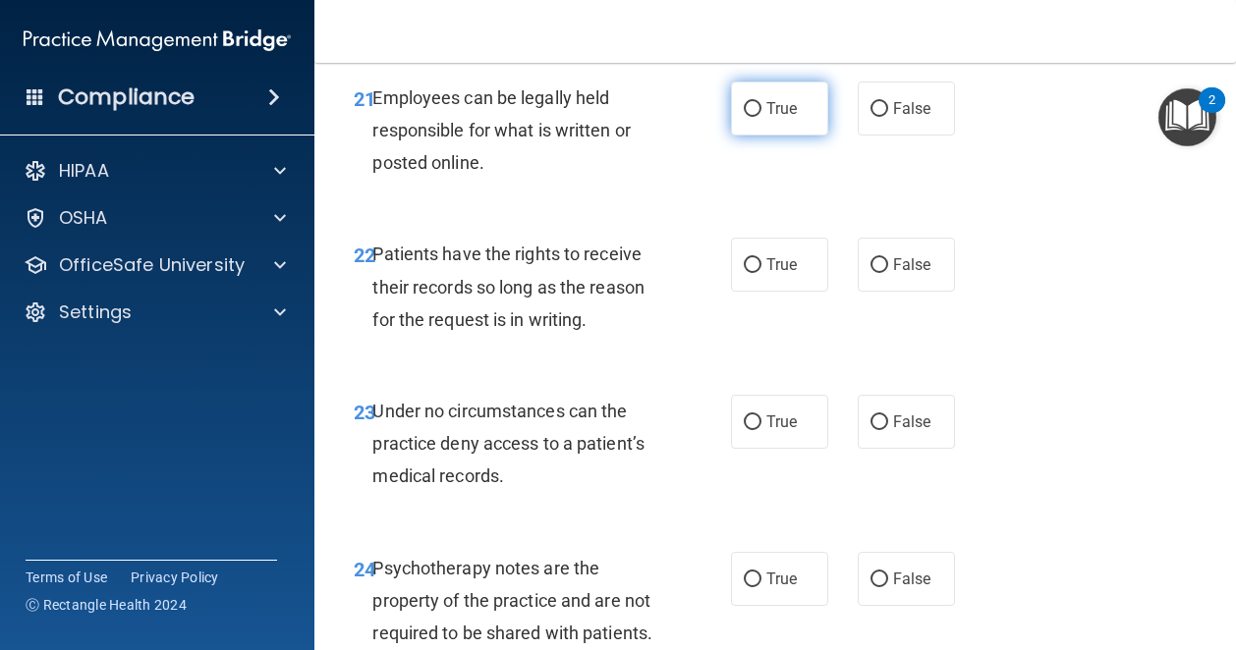
click at [757, 136] on label "True" at bounding box center [779, 109] width 97 height 54
click at [757, 117] on input "True" at bounding box center [753, 109] width 18 height 15
radio input "true"
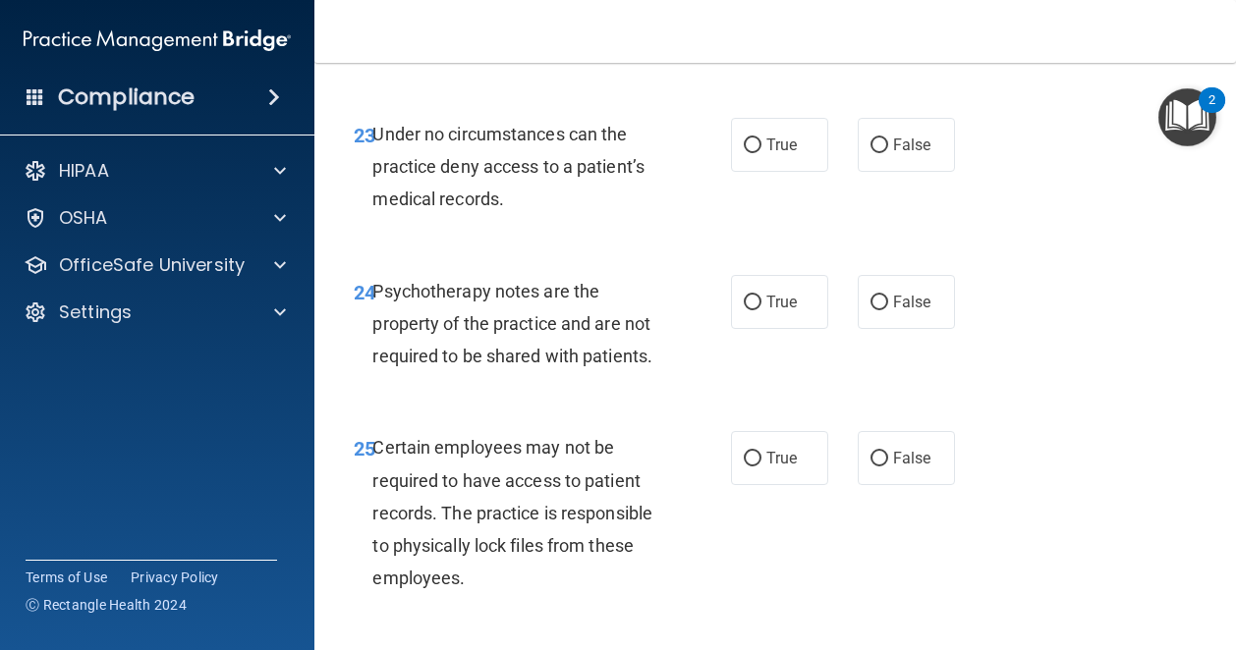
scroll to position [5152, 0]
drag, startPoint x: 600, startPoint y: 176, endPoint x: 373, endPoint y: 113, distance: 235.5
click at [373, 60] on div "Patients have the rights to receive their records so long as the reason for the…" at bounding box center [525, 11] width 306 height 98
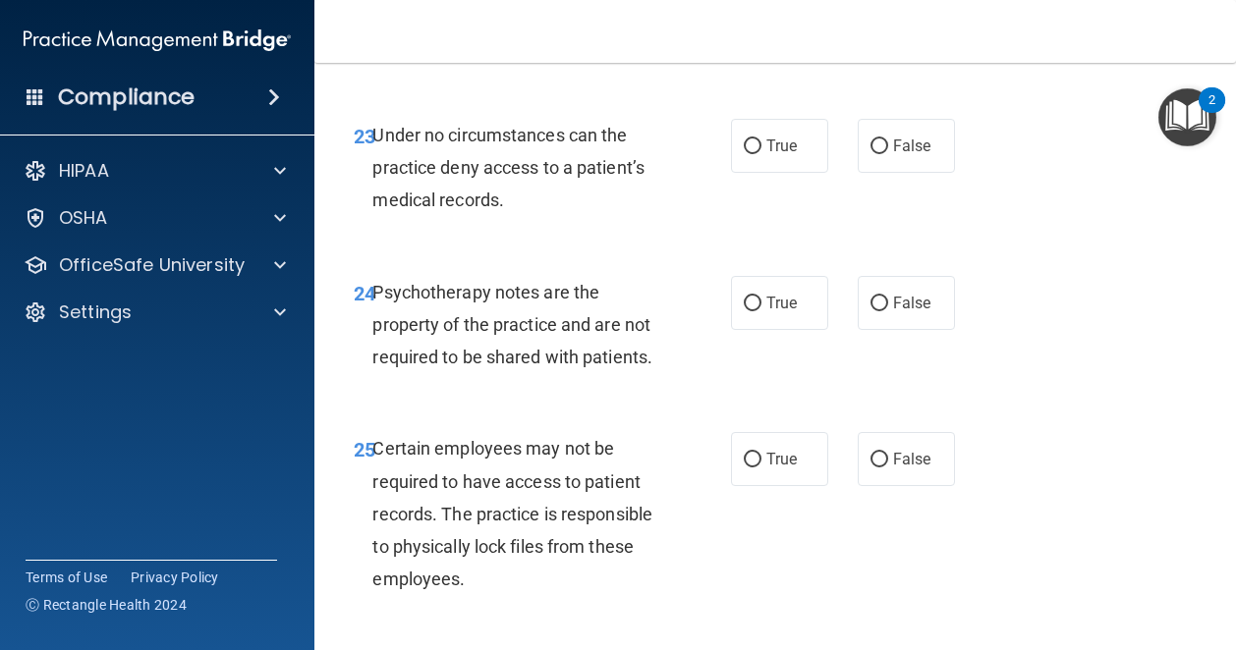
radio input "true"
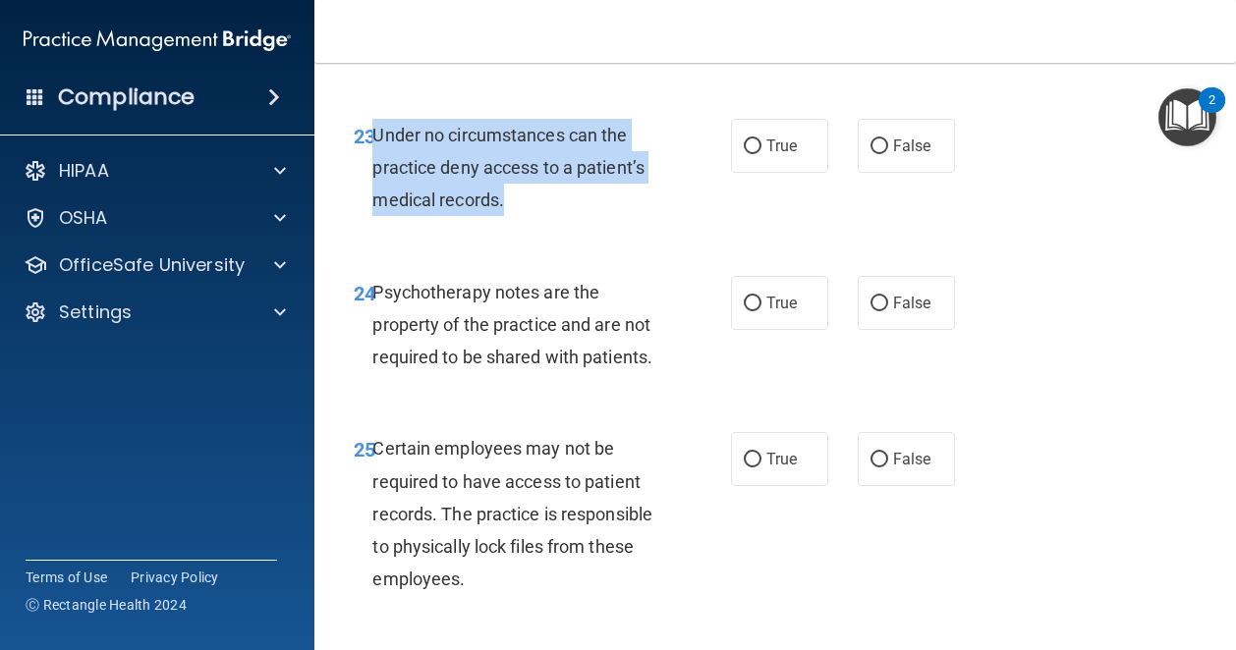
drag, startPoint x: 518, startPoint y: 331, endPoint x: 374, endPoint y: 264, distance: 158.2
click at [374, 217] on div "Under no circumstances can the practice deny access to a patient’s medical reco…" at bounding box center [525, 168] width 306 height 98
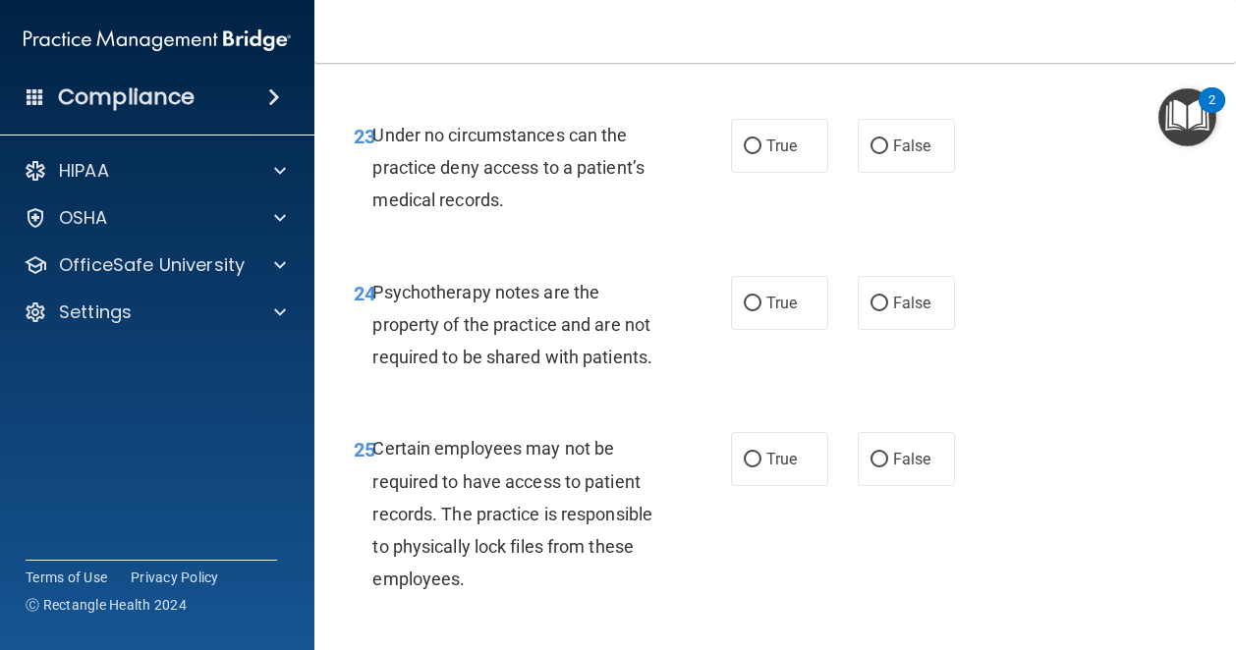
click at [845, 173] on div "True False" at bounding box center [847, 146] width 233 height 54
click at [908, 155] on span "False" at bounding box center [912, 146] width 38 height 19
click at [888, 154] on input "False" at bounding box center [879, 146] width 18 height 15
radio input "true"
click at [763, 330] on label "True" at bounding box center [779, 303] width 97 height 54
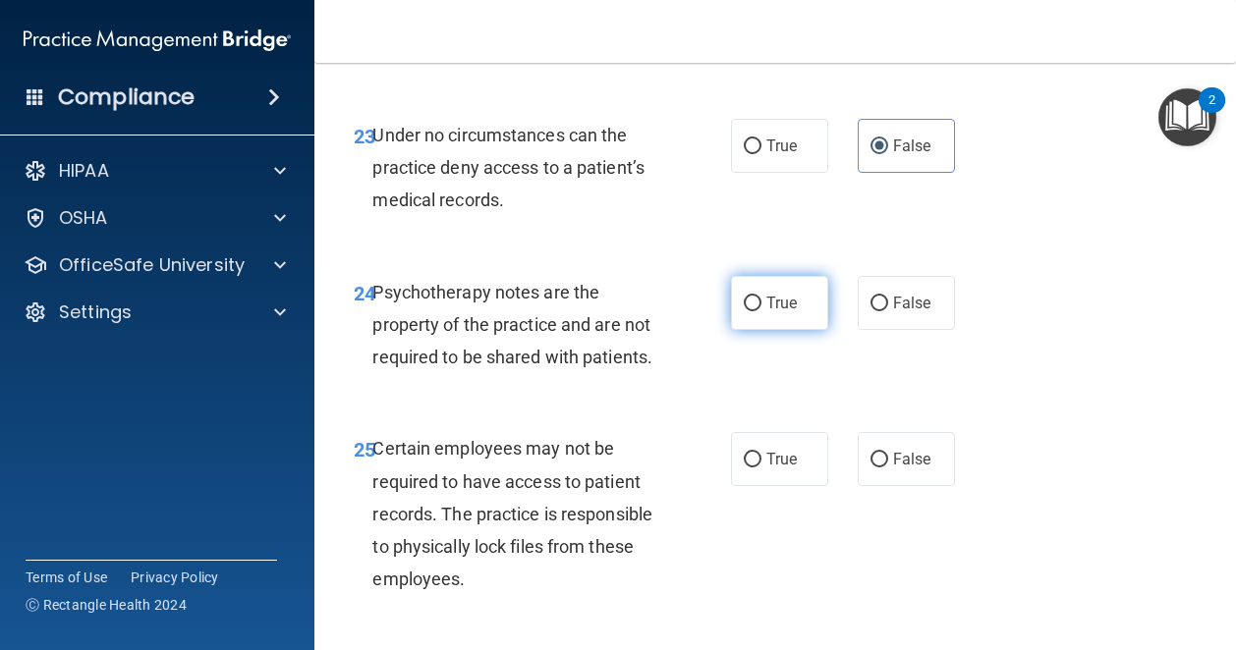
click at [761, 311] on input "True" at bounding box center [753, 304] width 18 height 15
radio input "true"
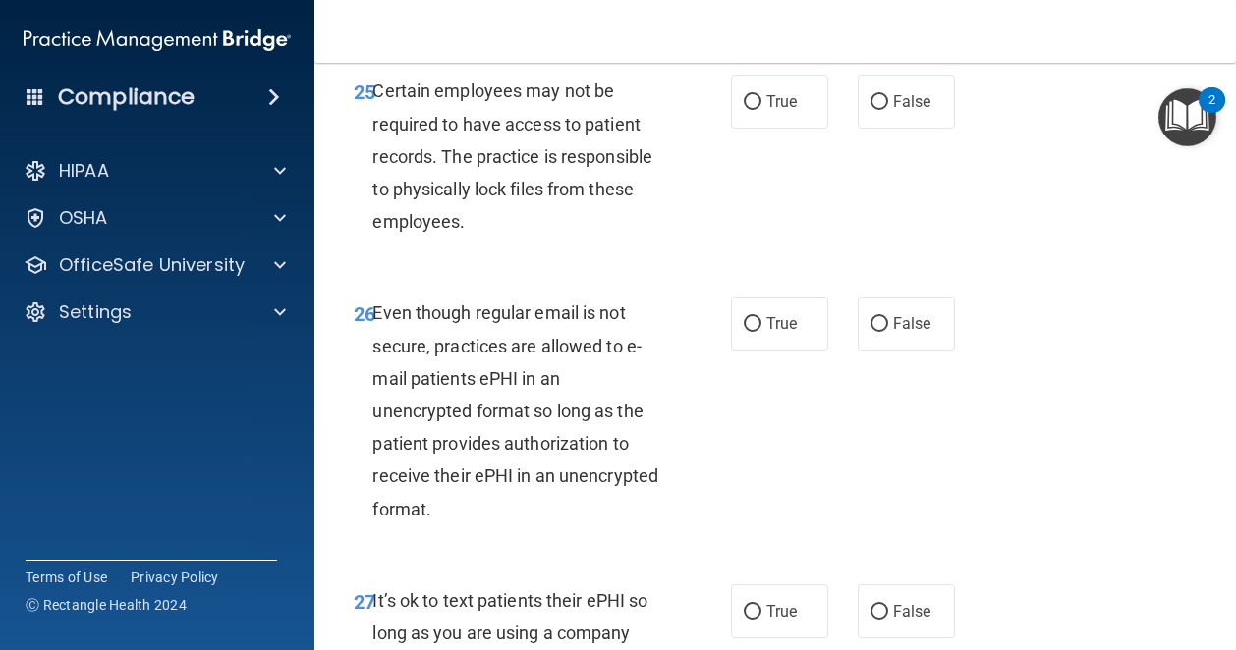
scroll to position [5515, 0]
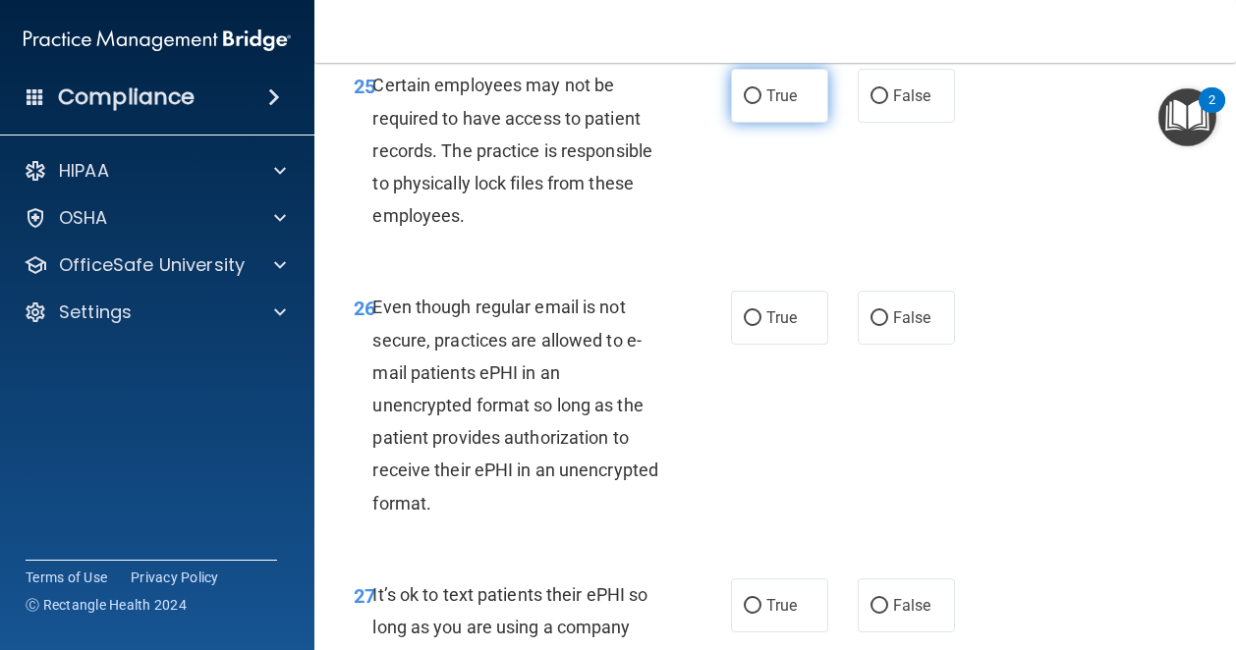
click at [810, 123] on label "True" at bounding box center [779, 96] width 97 height 54
click at [761, 104] on input "True" at bounding box center [753, 96] width 18 height 15
radio input "true"
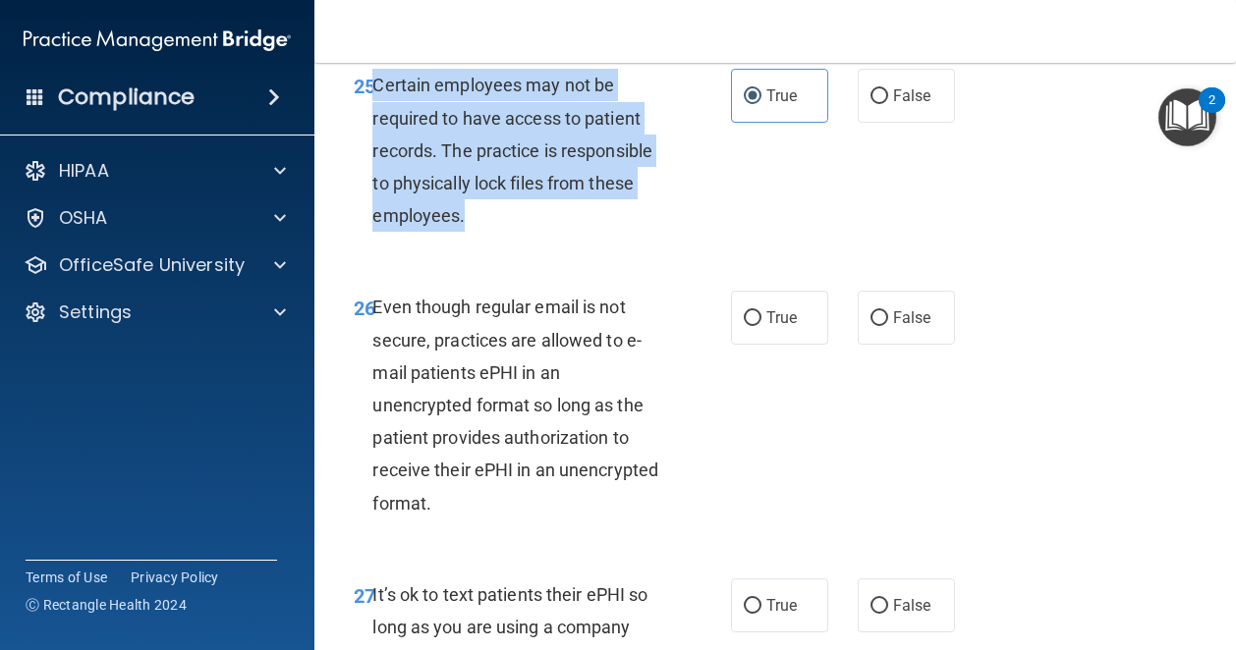
drag, startPoint x: 491, startPoint y: 335, endPoint x: 371, endPoint y: 216, distance: 168.8
click at [372, 216] on div "Certain employees may not be required to have access to patient records. The pr…" at bounding box center [525, 150] width 306 height 163
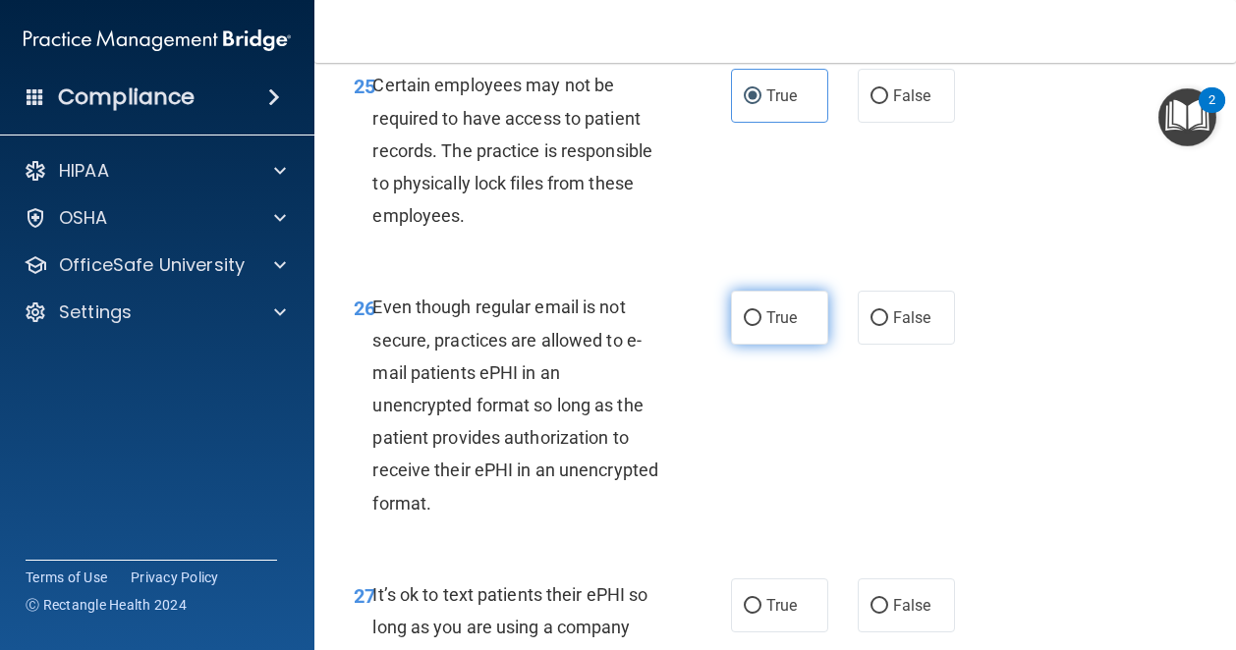
click at [766, 327] on span "True" at bounding box center [781, 317] width 30 height 19
click at [761, 326] on input "True" at bounding box center [753, 318] width 18 height 15
radio input "true"
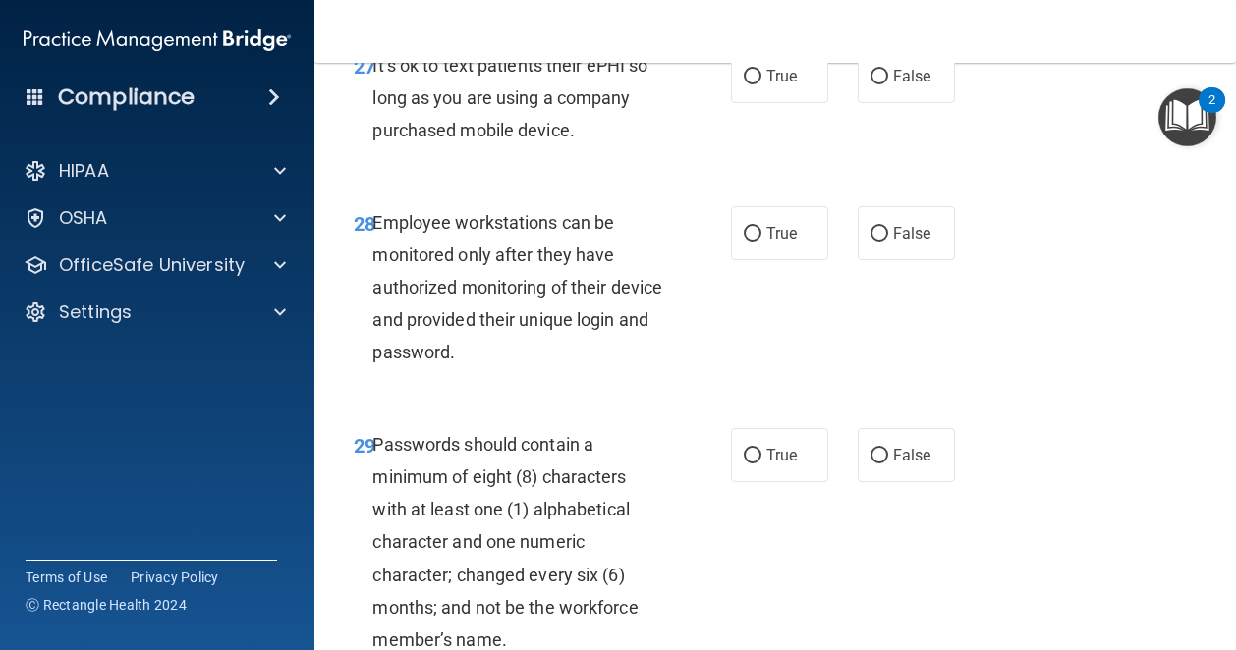
scroll to position [6082, 0]
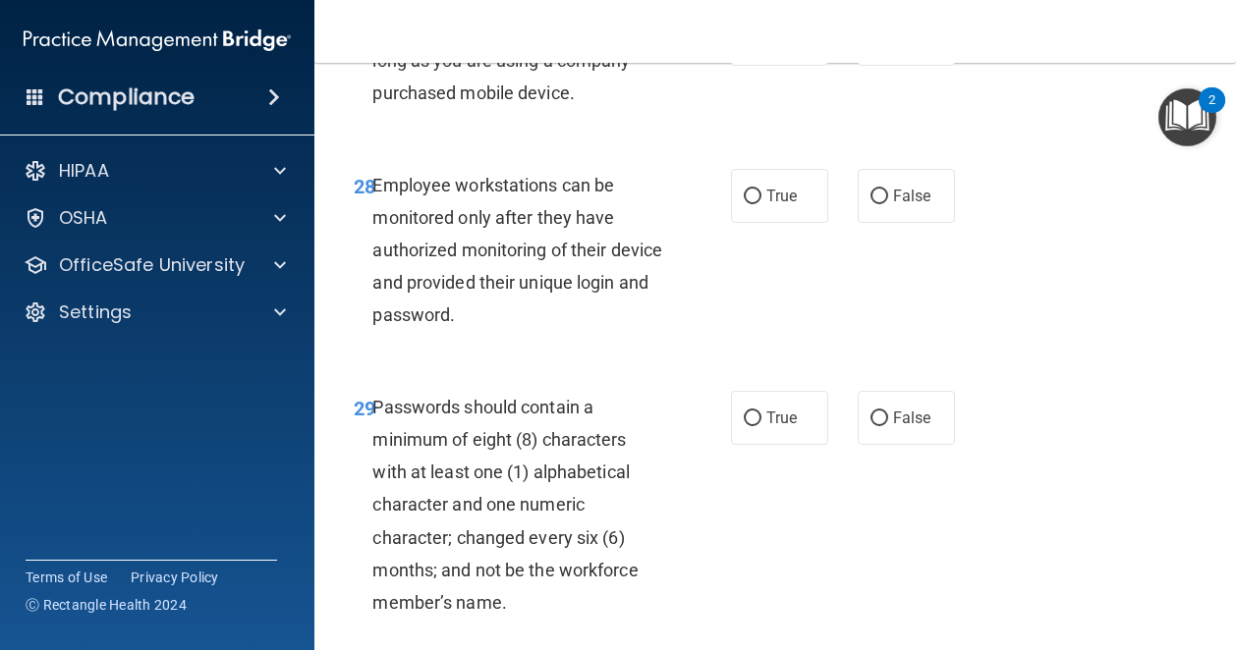
click at [578, 110] on div "It’s ok to text patients their ePHI so long as you are using a company purchase…" at bounding box center [525, 61] width 306 height 98
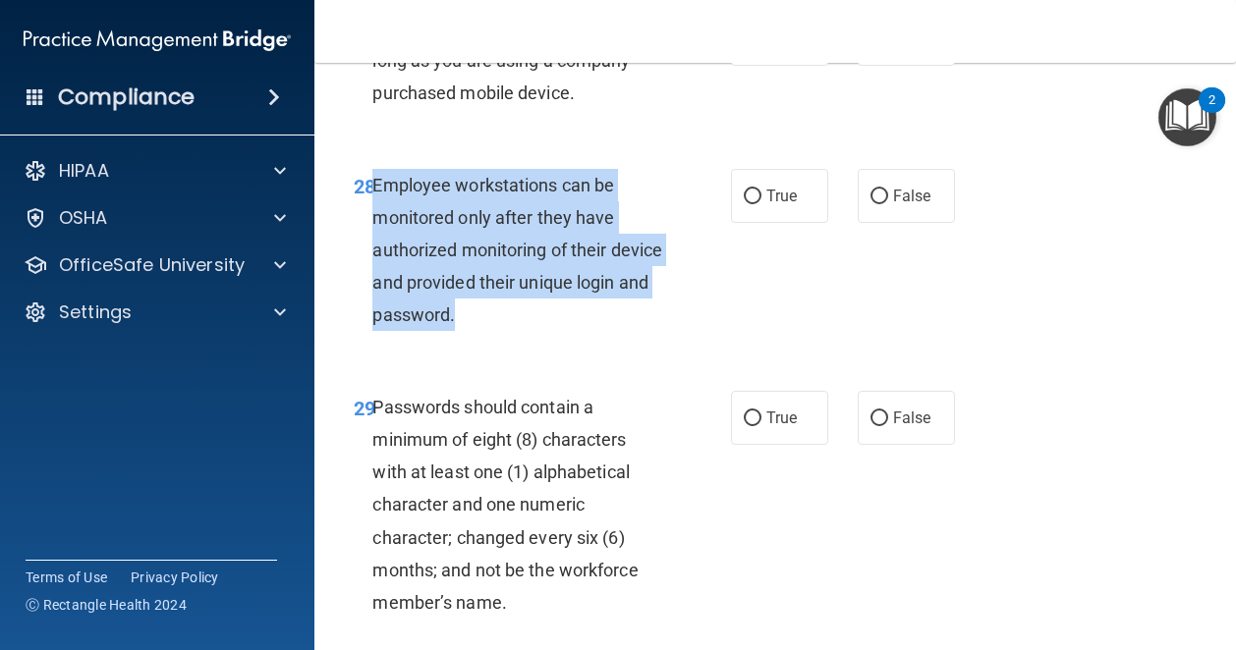
drag, startPoint x: 548, startPoint y: 445, endPoint x: 371, endPoint y: 309, distance: 222.8
click at [372, 309] on div "Employee workstations can be monitored only after they have authorized monitori…" at bounding box center [525, 250] width 306 height 163
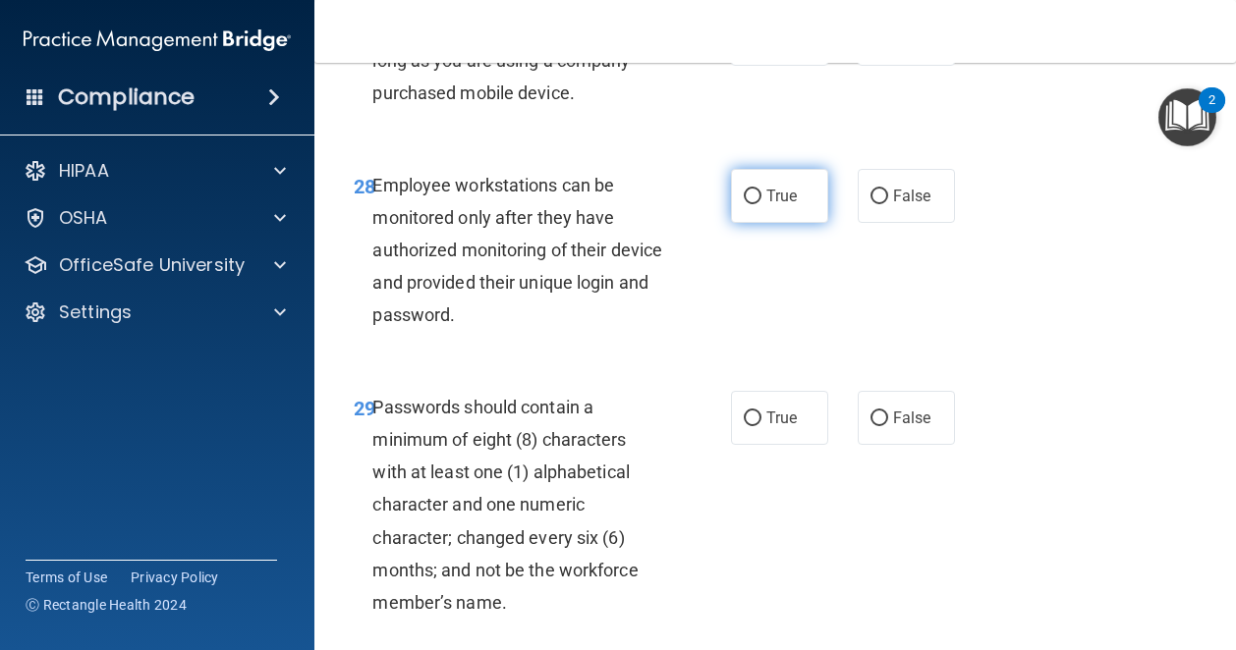
click at [772, 223] on label "True" at bounding box center [779, 196] width 97 height 54
click at [761, 204] on input "True" at bounding box center [753, 197] width 18 height 15
radio input "true"
click at [766, 48] on span "True" at bounding box center [781, 38] width 30 height 19
click at [761, 47] on input "True" at bounding box center [753, 39] width 18 height 15
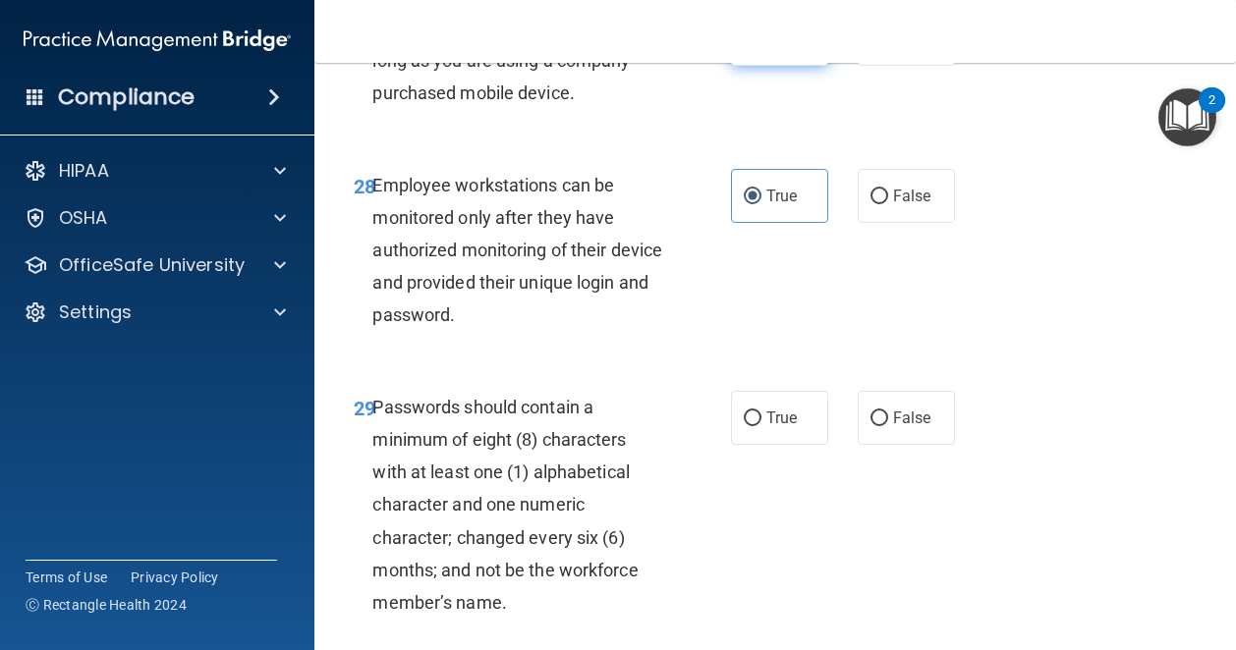
radio input "true"
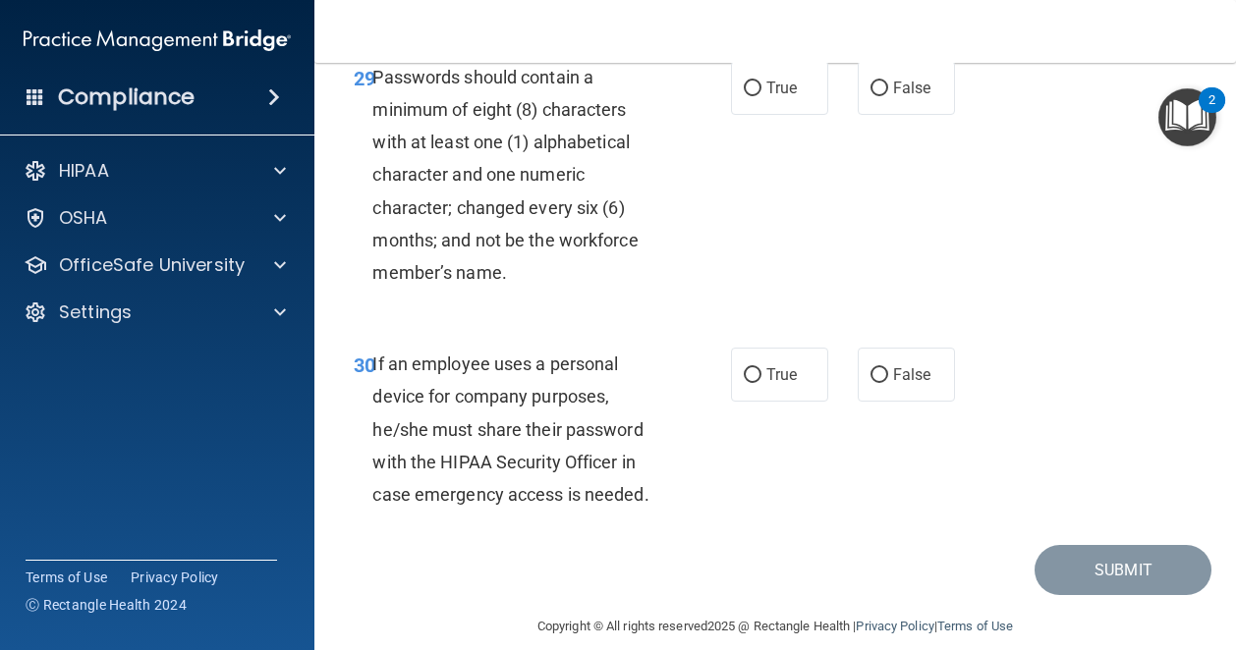
scroll to position [6422, 0]
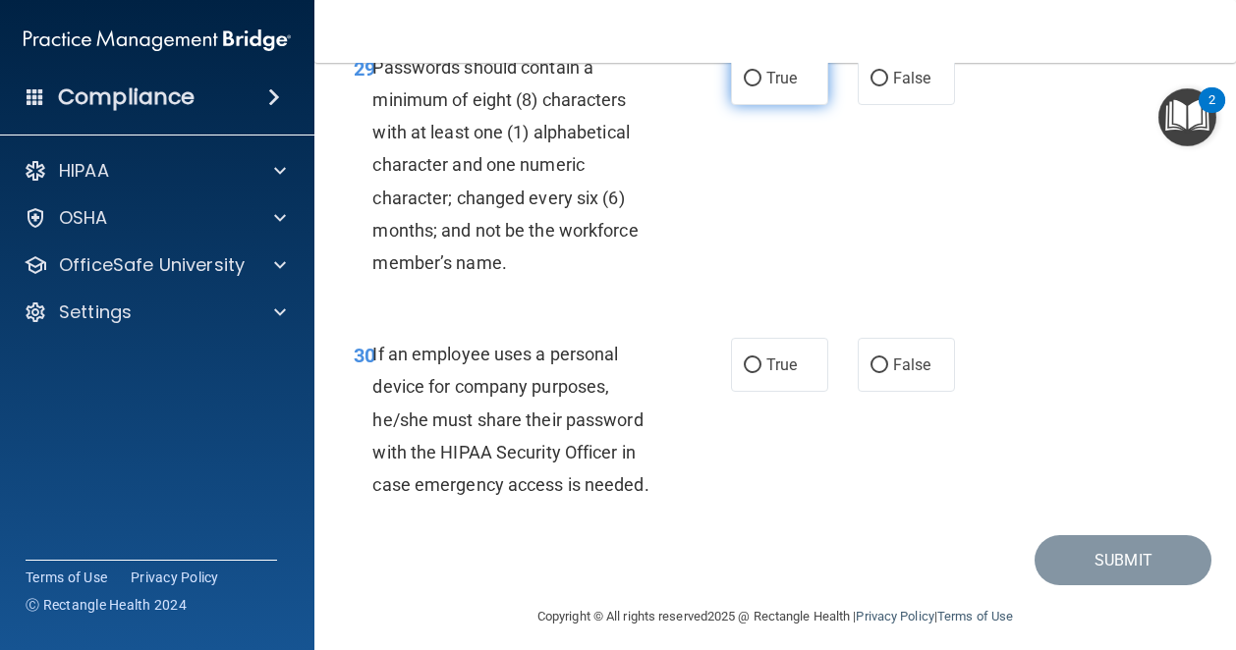
click at [786, 87] on span "True" at bounding box center [781, 78] width 30 height 19
click at [761, 86] on input "True" at bounding box center [753, 79] width 18 height 15
radio input "true"
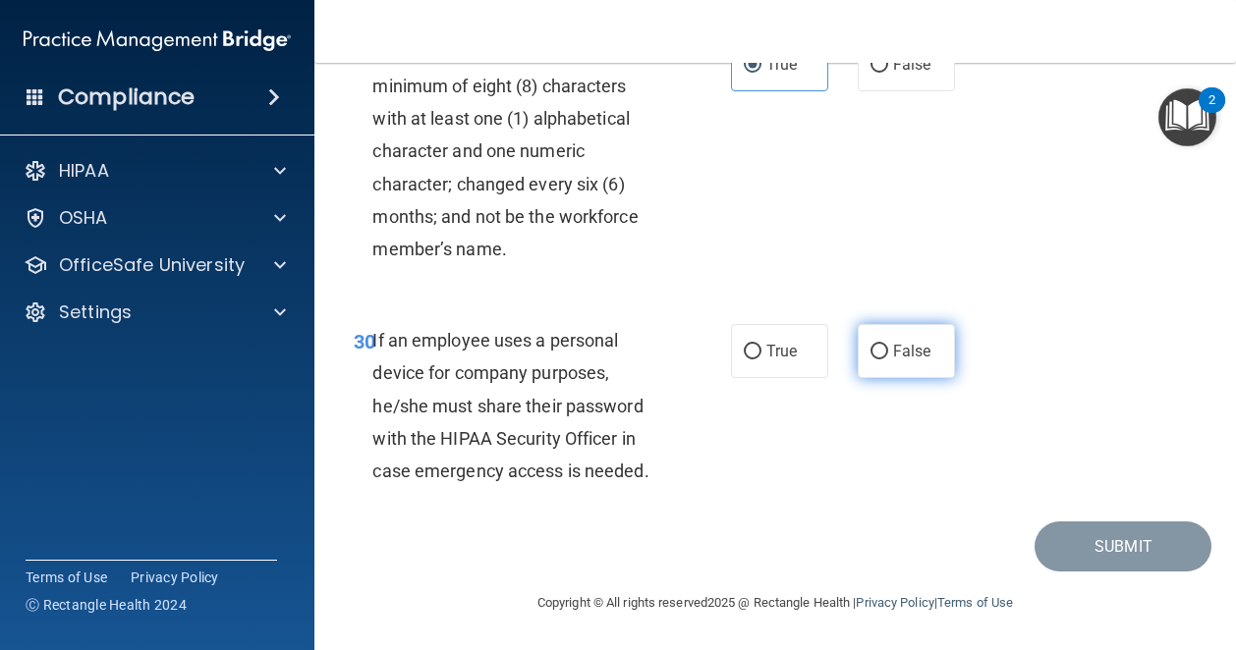
click at [893, 356] on span "False" at bounding box center [912, 351] width 38 height 19
click at [888, 356] on input "False" at bounding box center [879, 352] width 18 height 15
radio input "true"
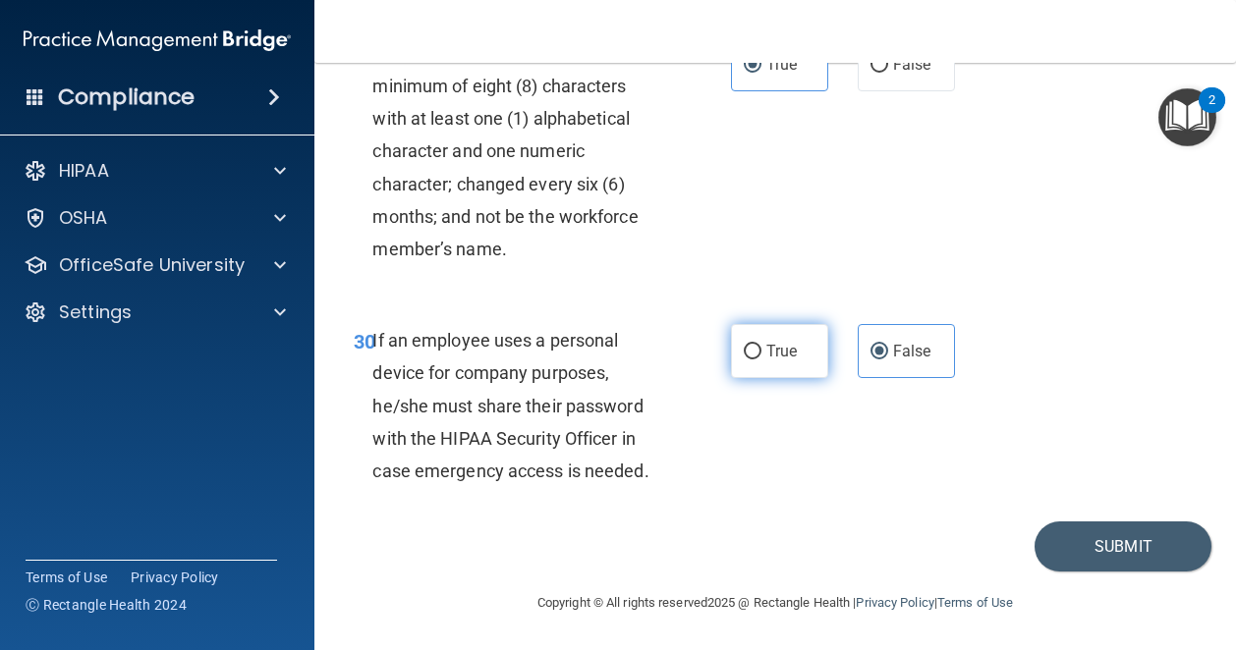
click at [777, 356] on span "True" at bounding box center [781, 351] width 30 height 19
click at [761, 356] on input "True" at bounding box center [753, 352] width 18 height 15
radio input "true"
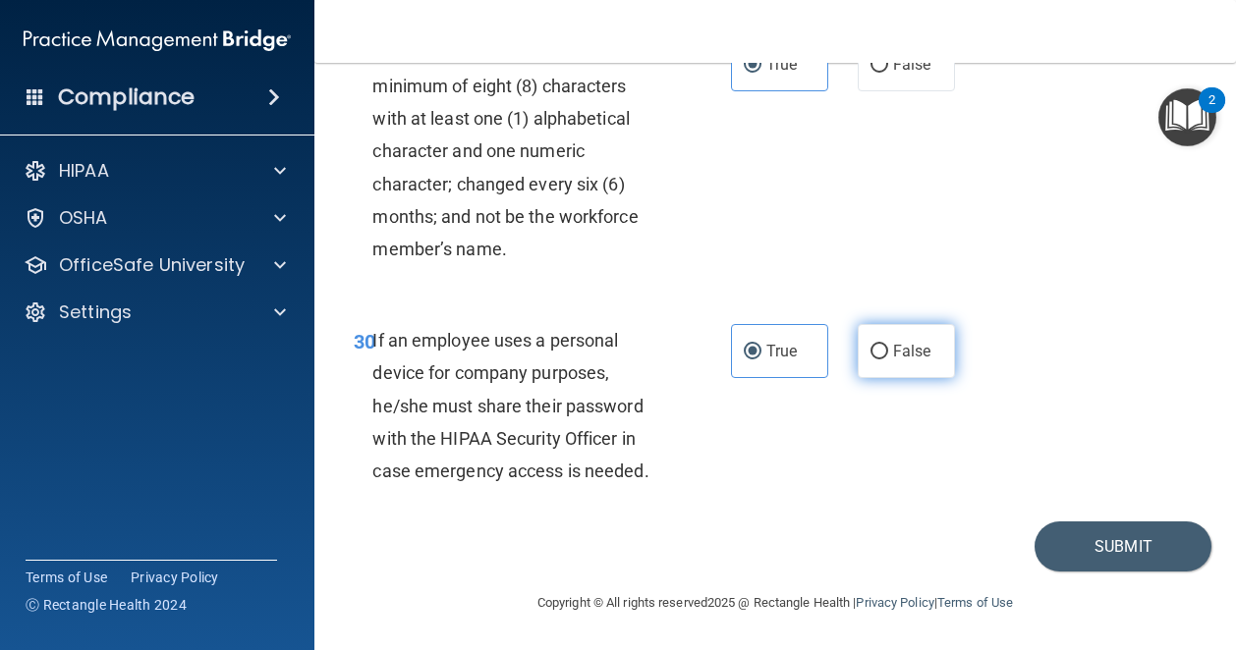
click at [893, 342] on span "False" at bounding box center [912, 351] width 38 height 19
click at [885, 345] on input "False" at bounding box center [879, 352] width 18 height 15
radio input "true"
radio input "false"
click at [1061, 549] on button "Submit" at bounding box center [1122, 547] width 177 height 50
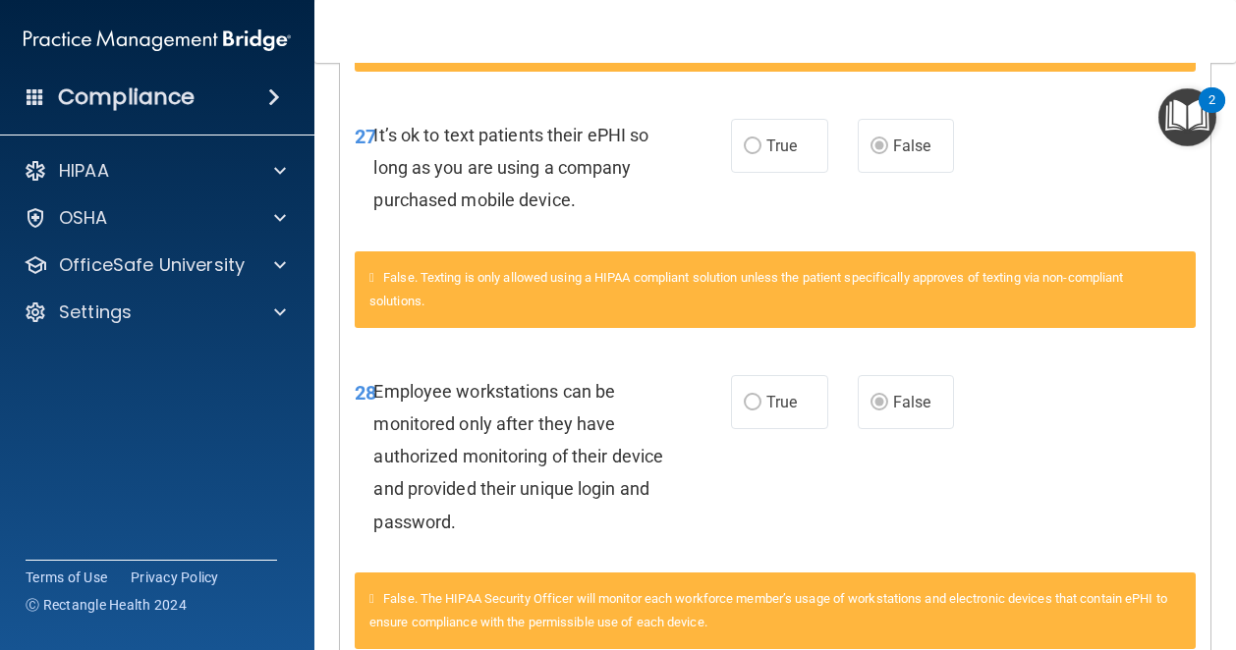
scroll to position [3647, 0]
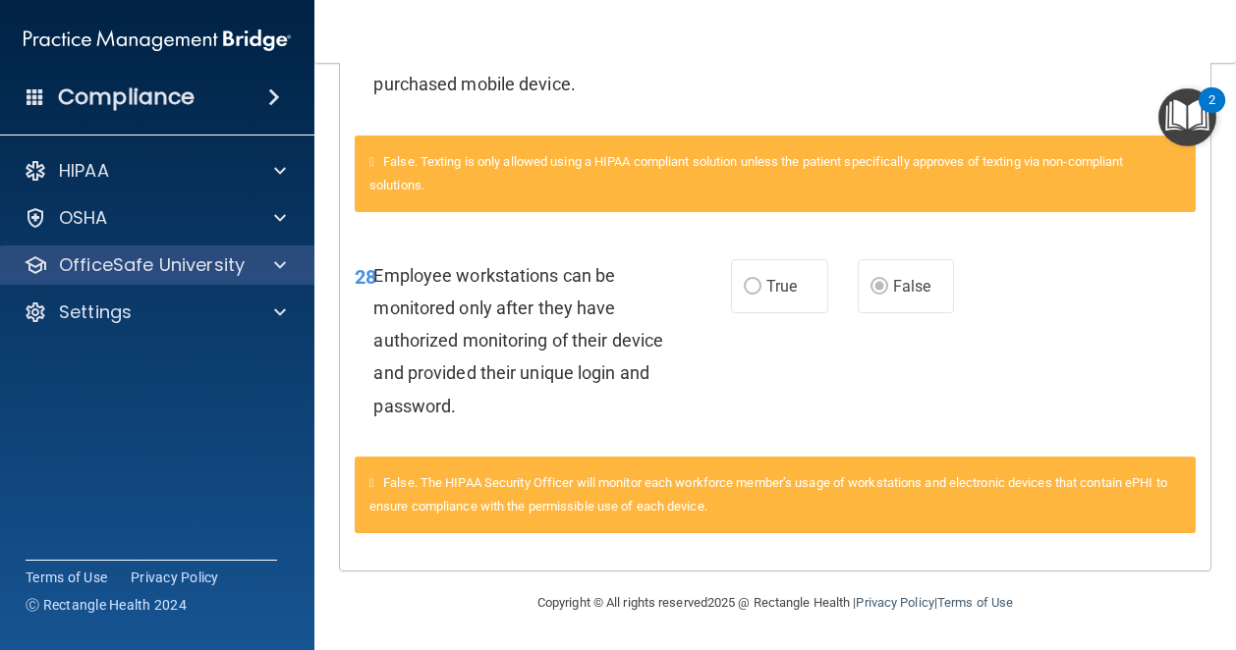
click at [197, 251] on div "OfficeSafe University" at bounding box center [157, 265] width 315 height 39
click at [171, 266] on p "OfficeSafe University" at bounding box center [152, 265] width 186 height 24
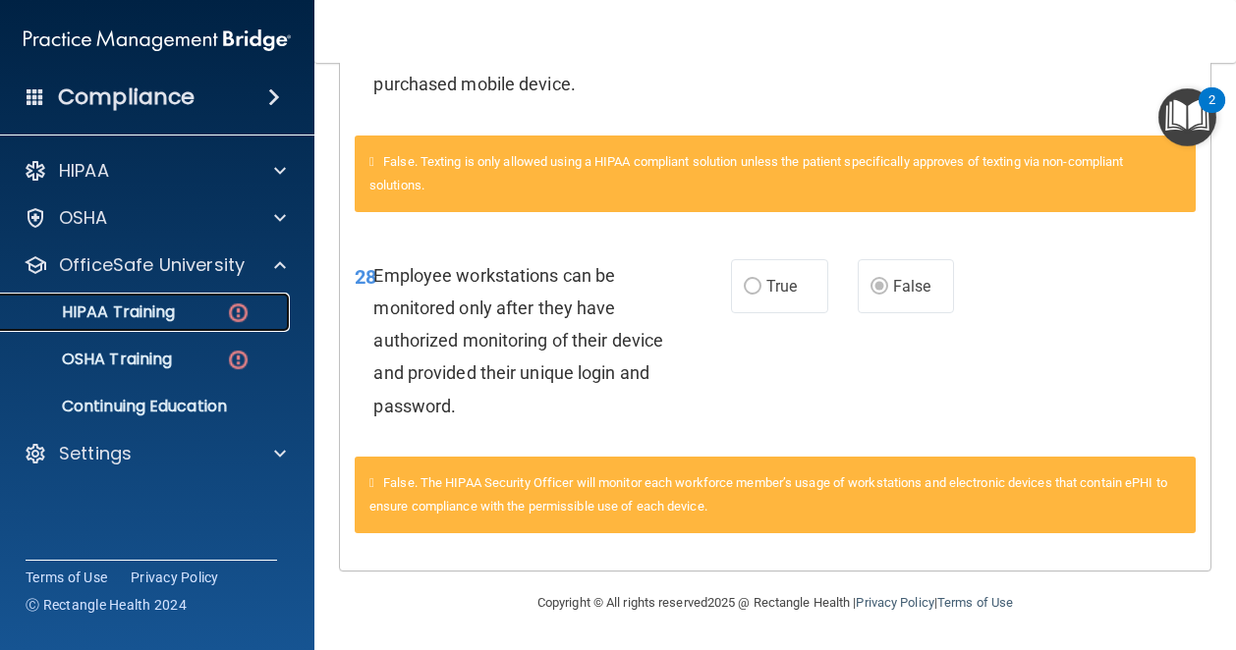
click at [139, 316] on p "HIPAA Training" at bounding box center [94, 313] width 162 height 20
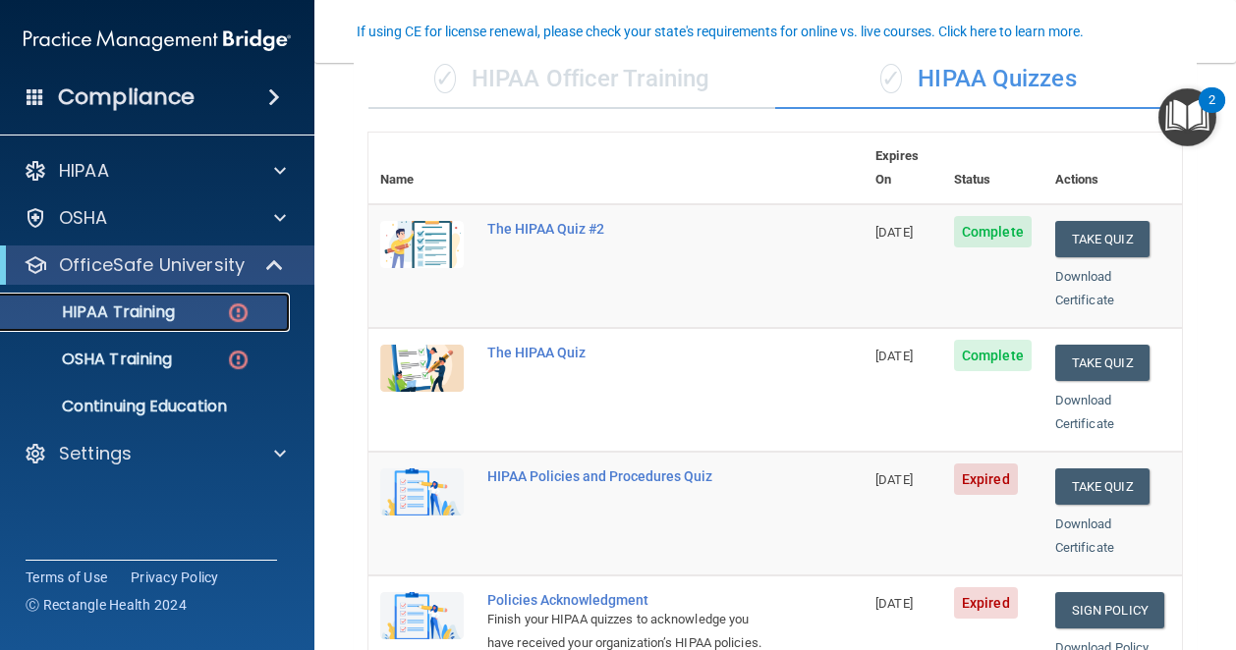
scroll to position [168, 0]
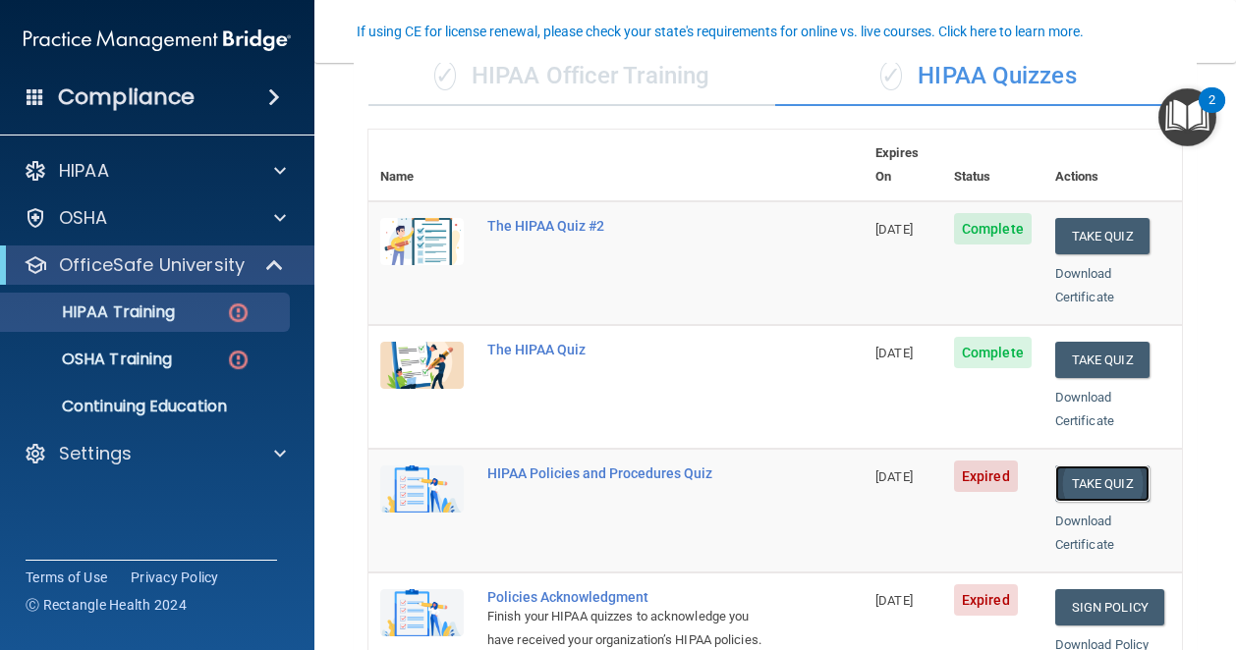
click at [1076, 466] on button "Take Quiz" at bounding box center [1102, 484] width 94 height 36
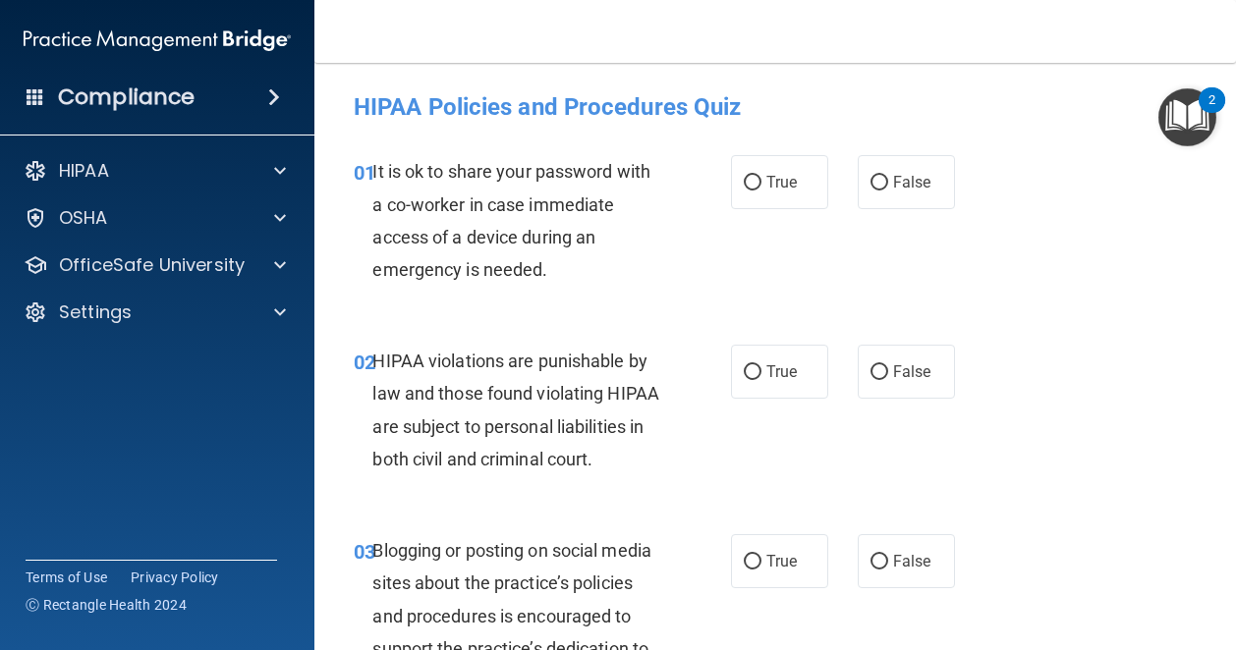
click at [877, 152] on div "01 It is ok to share your password with a co-worker in case immediate access of…" at bounding box center [775, 226] width 872 height 190
click at [893, 173] on span "False" at bounding box center [912, 182] width 38 height 19
click at [888, 176] on input "False" at bounding box center [879, 183] width 18 height 15
radio input "true"
click at [784, 361] on label "True" at bounding box center [779, 372] width 97 height 54
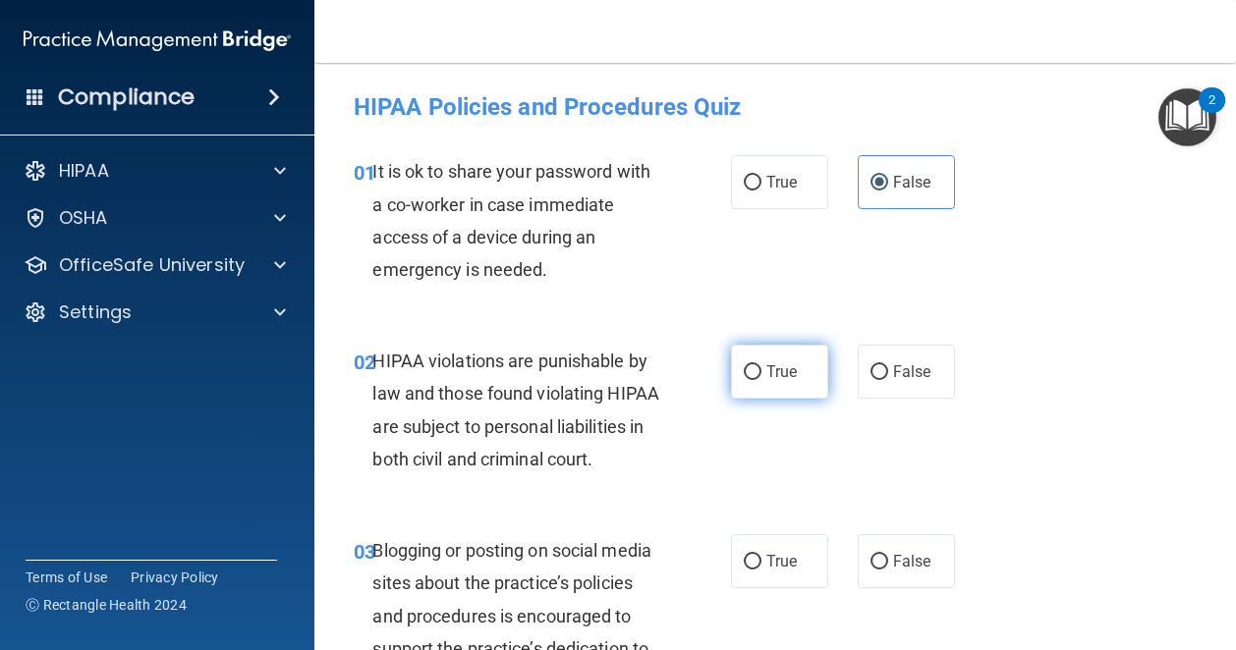
click at [761, 365] on input "True" at bounding box center [753, 372] width 18 height 15
radio input "true"
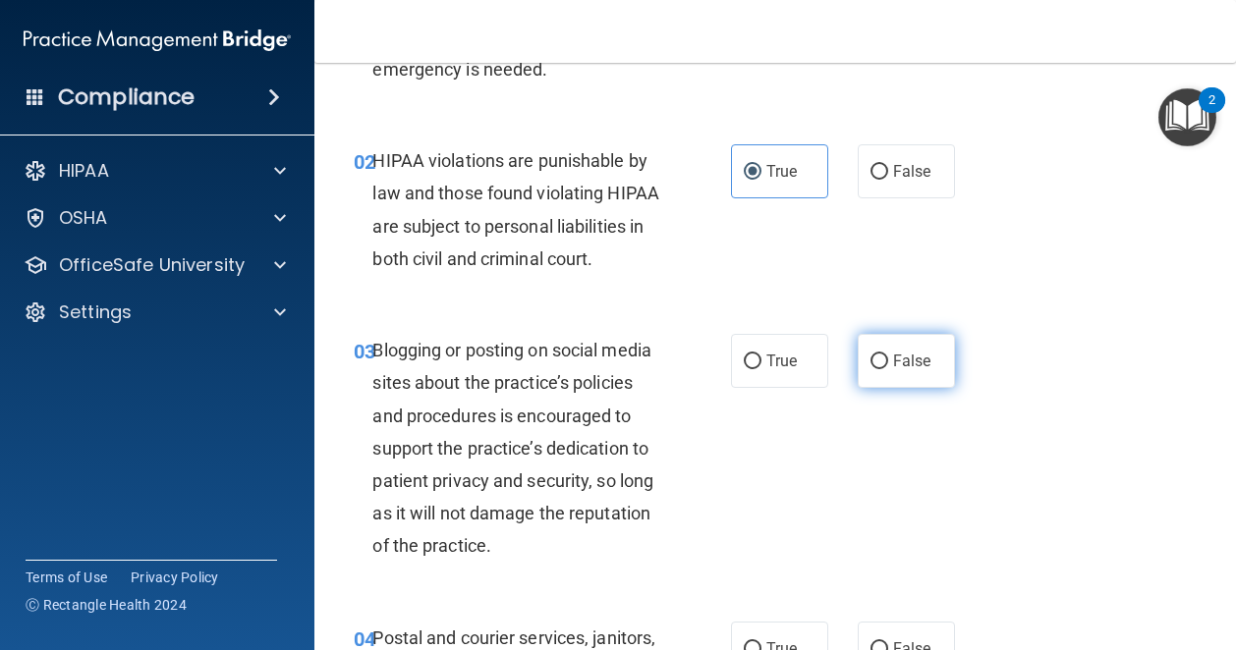
click at [896, 370] on span "False" at bounding box center [912, 361] width 38 height 19
click at [888, 369] on input "False" at bounding box center [879, 362] width 18 height 15
radio input "true"
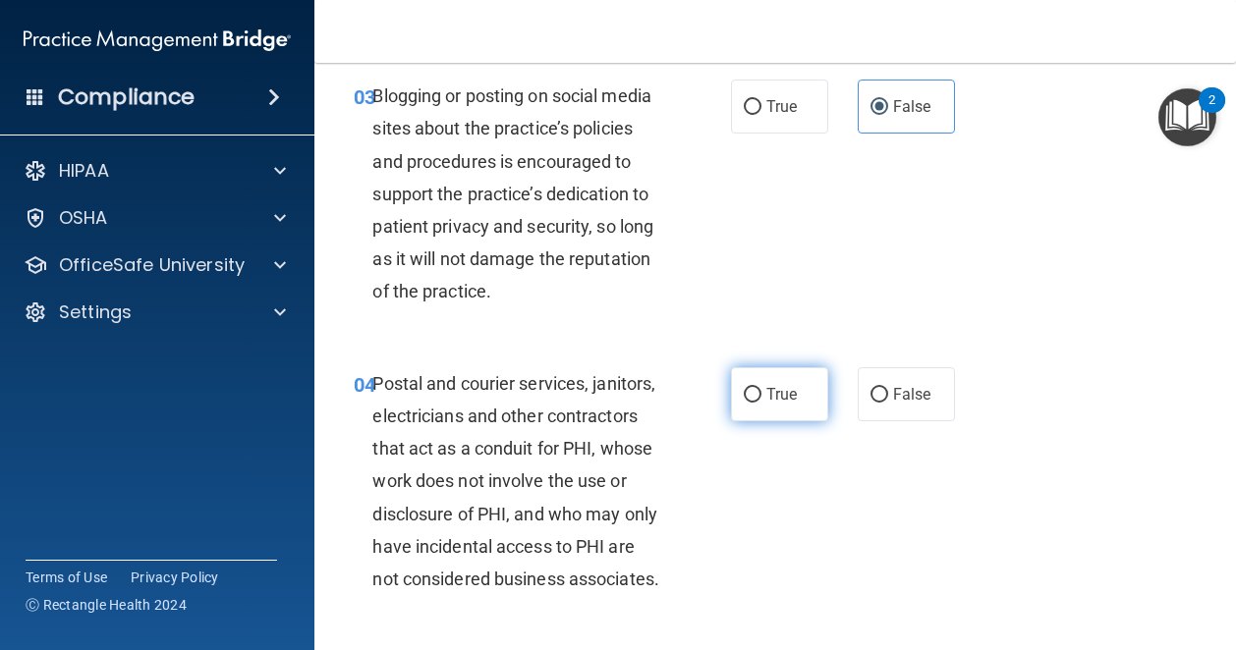
click at [744, 403] on input "True" at bounding box center [753, 395] width 18 height 15
radio input "true"
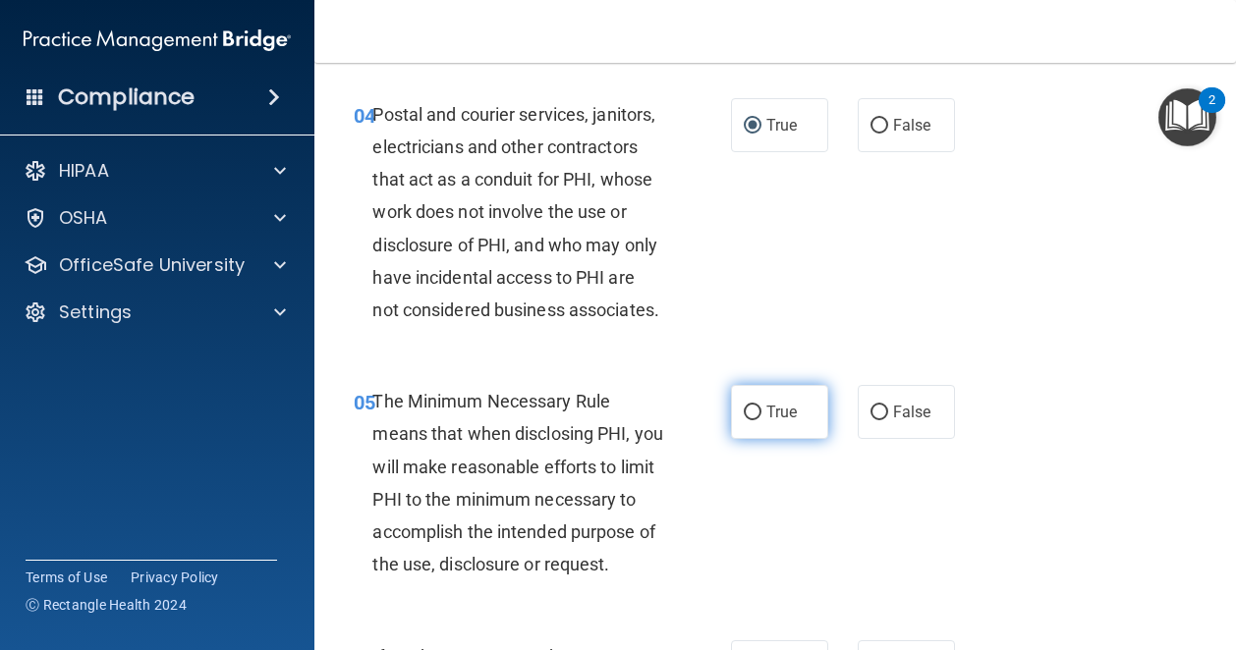
click at [766, 421] on span "True" at bounding box center [781, 412] width 30 height 19
click at [760, 420] on input "True" at bounding box center [753, 413] width 18 height 15
radio input "true"
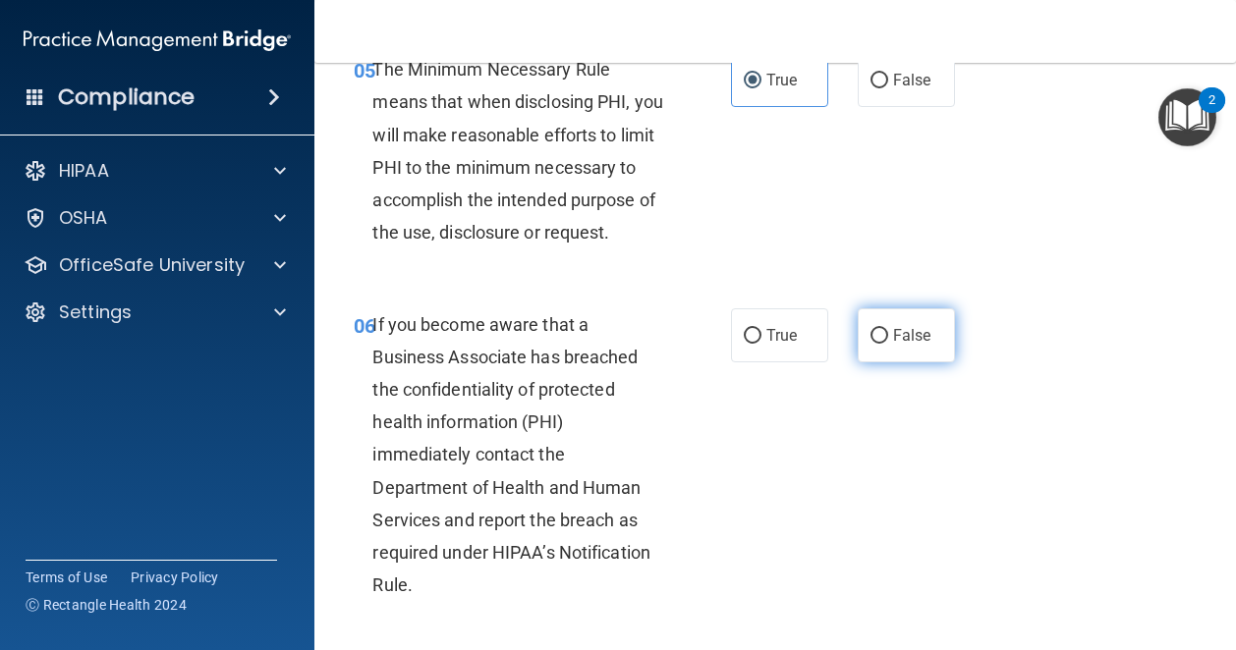
click at [881, 362] on label "False" at bounding box center [906, 335] width 97 height 54
click at [881, 344] on input "False" at bounding box center [879, 336] width 18 height 15
radio input "true"
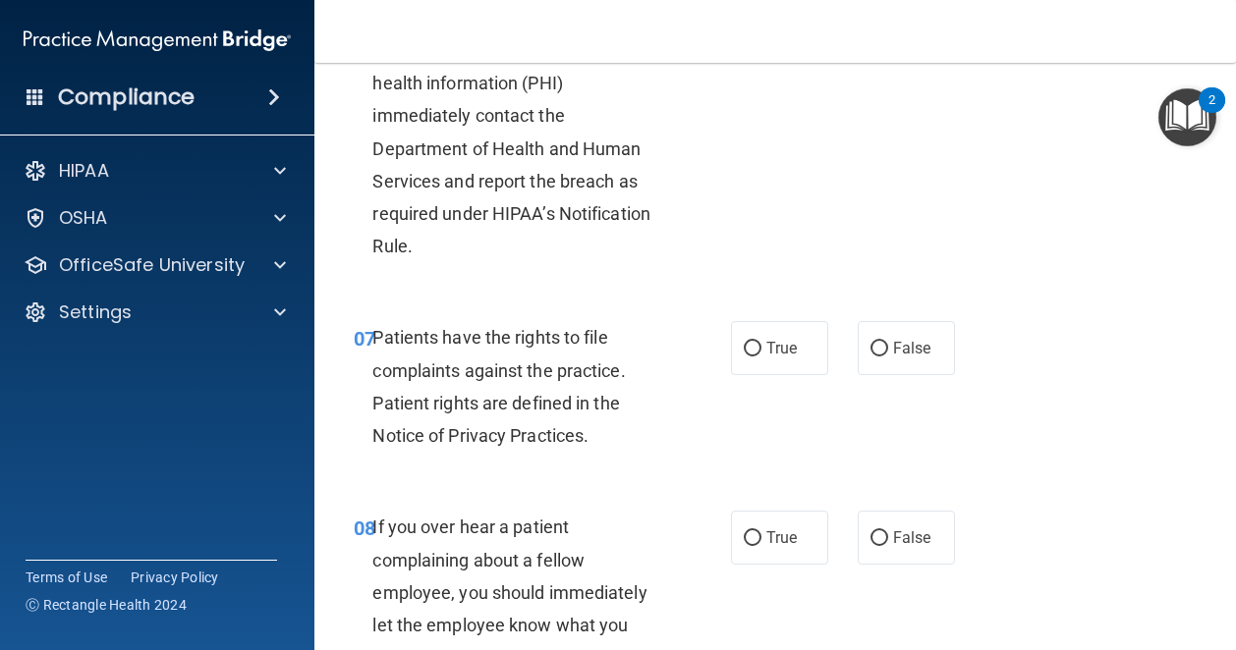
scroll to position [1402, 0]
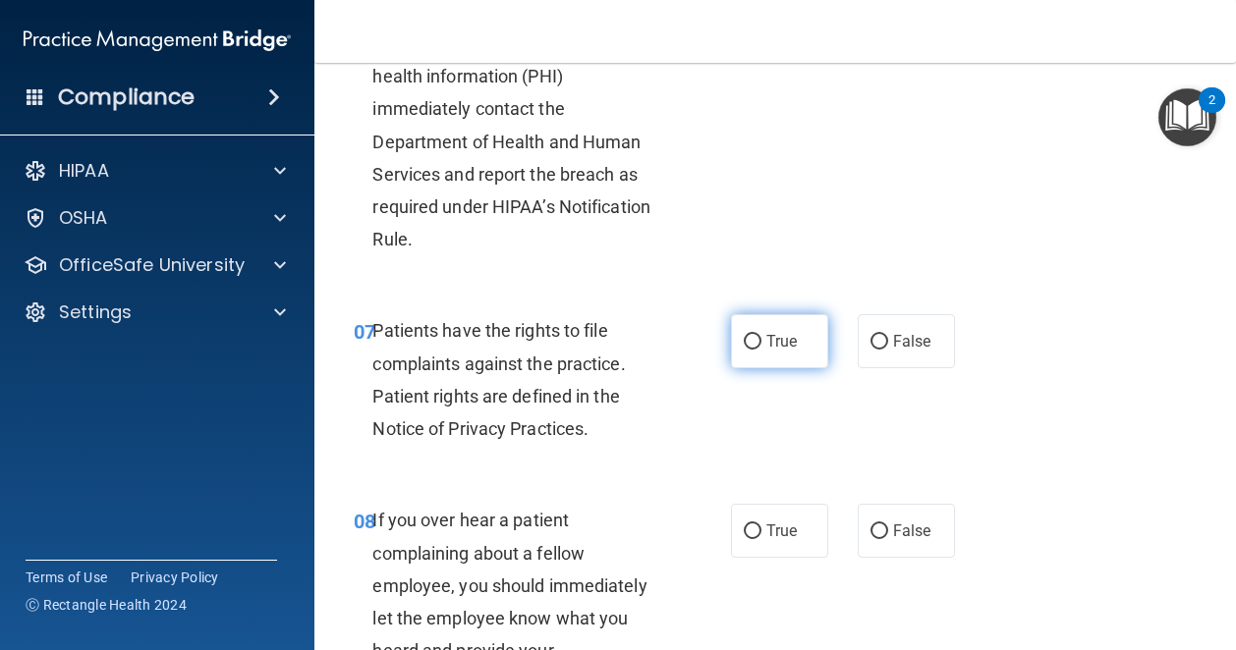
click at [776, 351] on span "True" at bounding box center [781, 341] width 30 height 19
click at [761, 350] on input "True" at bounding box center [753, 342] width 18 height 15
radio input "true"
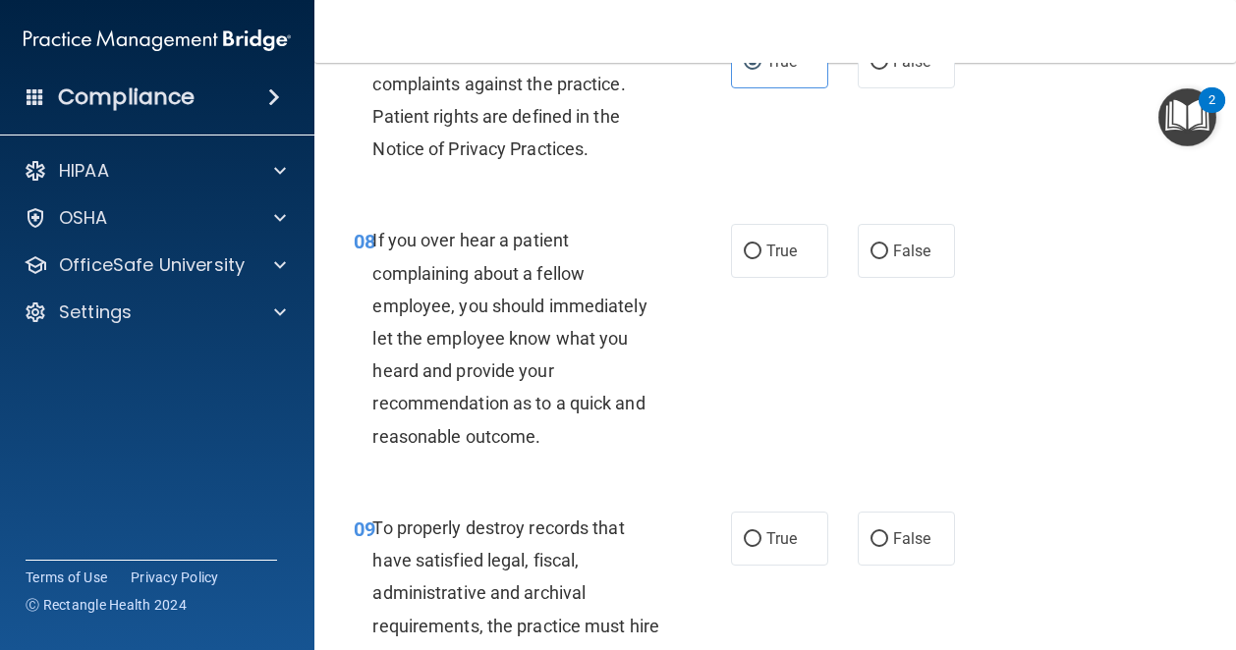
scroll to position [1679, 0]
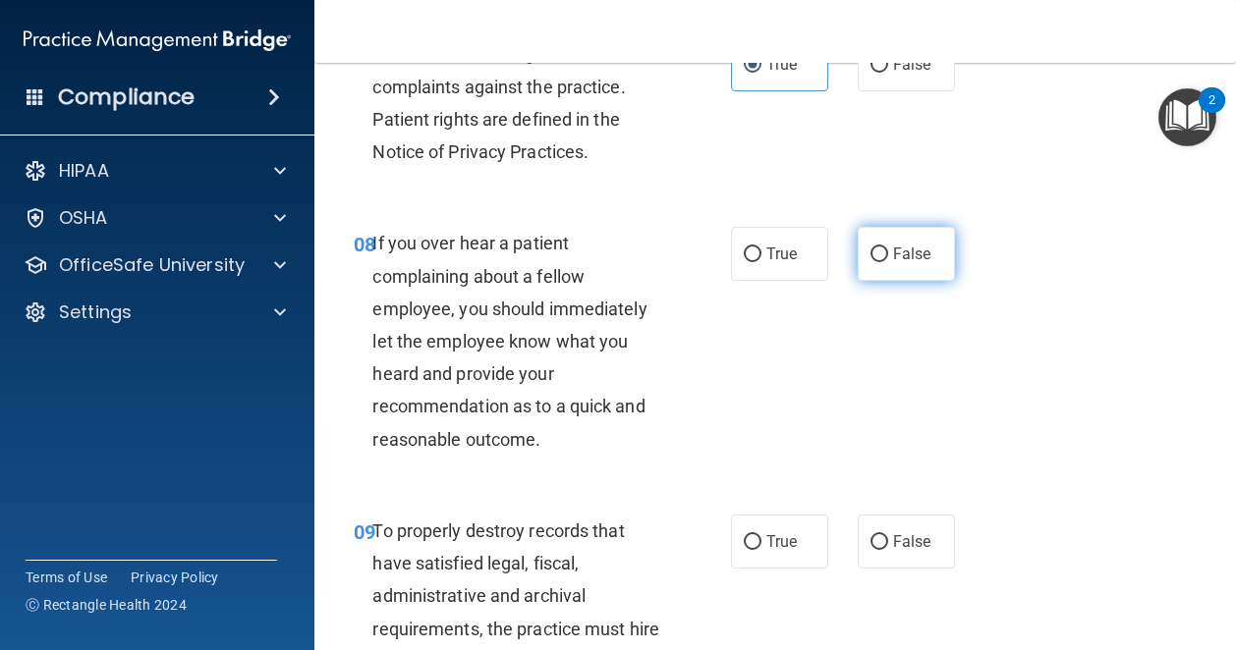
drag, startPoint x: 896, startPoint y: 376, endPoint x: 882, endPoint y: 382, distance: 15.0
click at [882, 281] on label "False" at bounding box center [906, 254] width 97 height 54
click at [882, 262] on input "False" at bounding box center [879, 255] width 18 height 15
radio input "true"
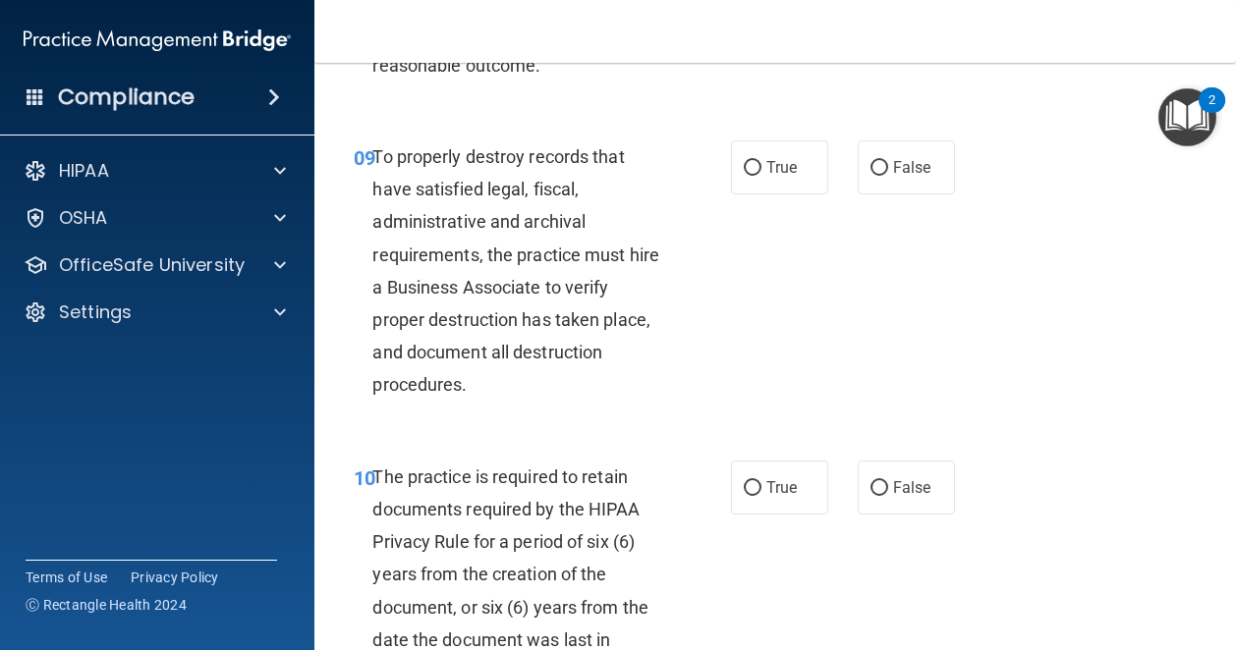
scroll to position [2055, 0]
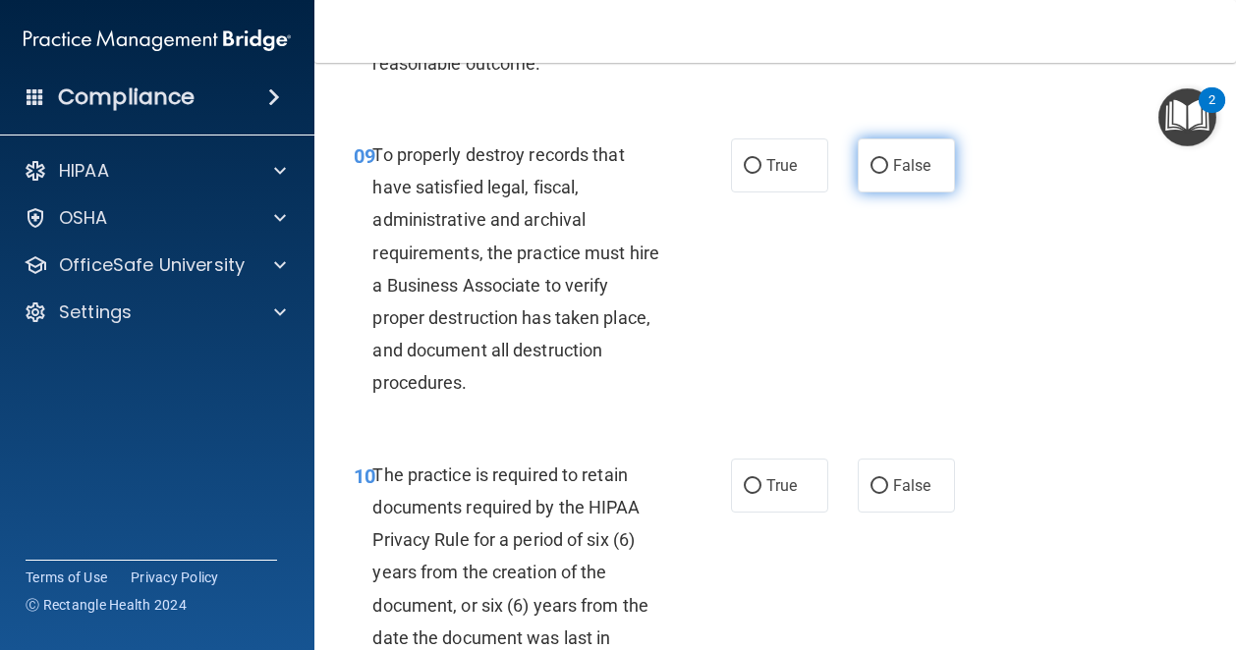
click at [879, 193] on label "False" at bounding box center [906, 166] width 97 height 54
click at [879, 174] on input "False" at bounding box center [879, 166] width 18 height 15
radio input "true"
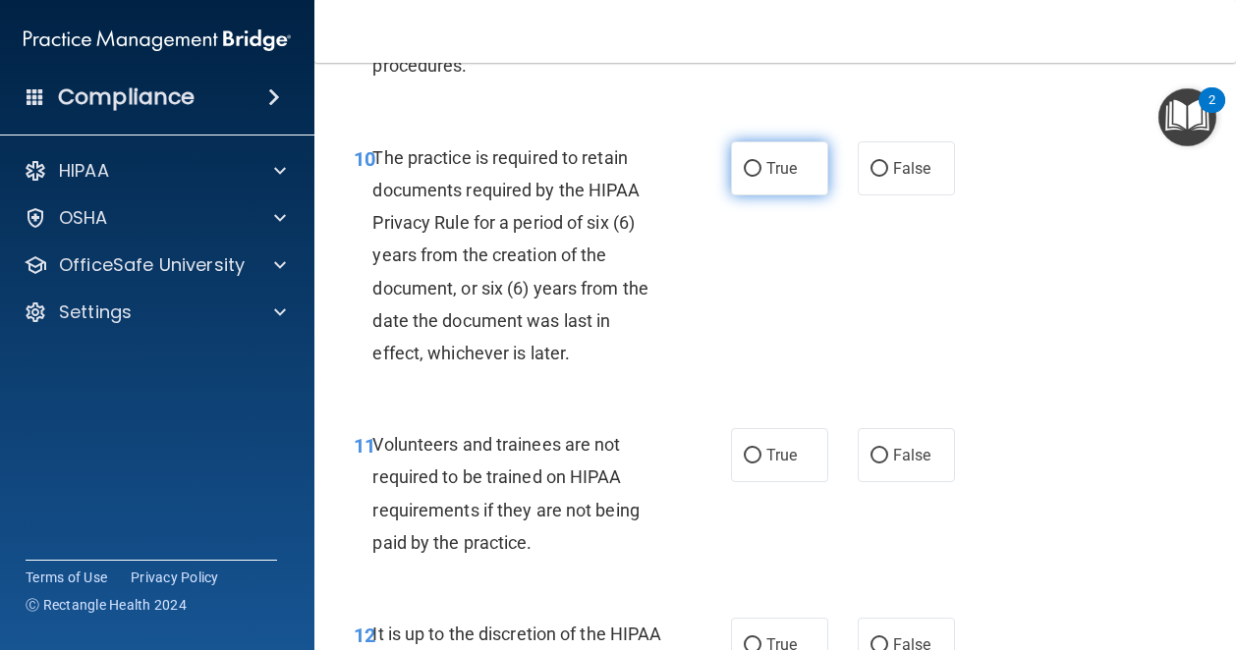
click at [766, 178] on span "True" at bounding box center [781, 168] width 30 height 19
click at [761, 177] on input "True" at bounding box center [753, 169] width 18 height 15
radio input "true"
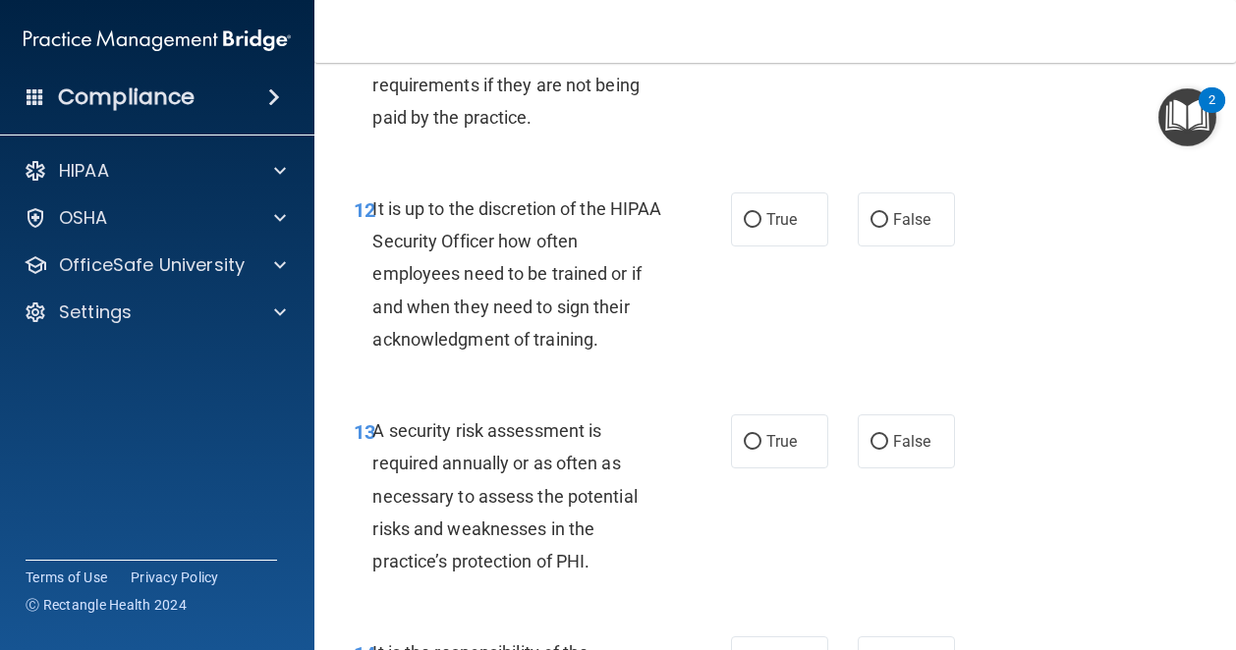
scroll to position [2797, 0]
drag, startPoint x: 884, startPoint y: 171, endPoint x: 862, endPoint y: 163, distance: 23.9
click at [870, 39] on input "False" at bounding box center [879, 32] width 18 height 15
radio input "true"
click at [870, 229] on input "False" at bounding box center [879, 221] width 18 height 15
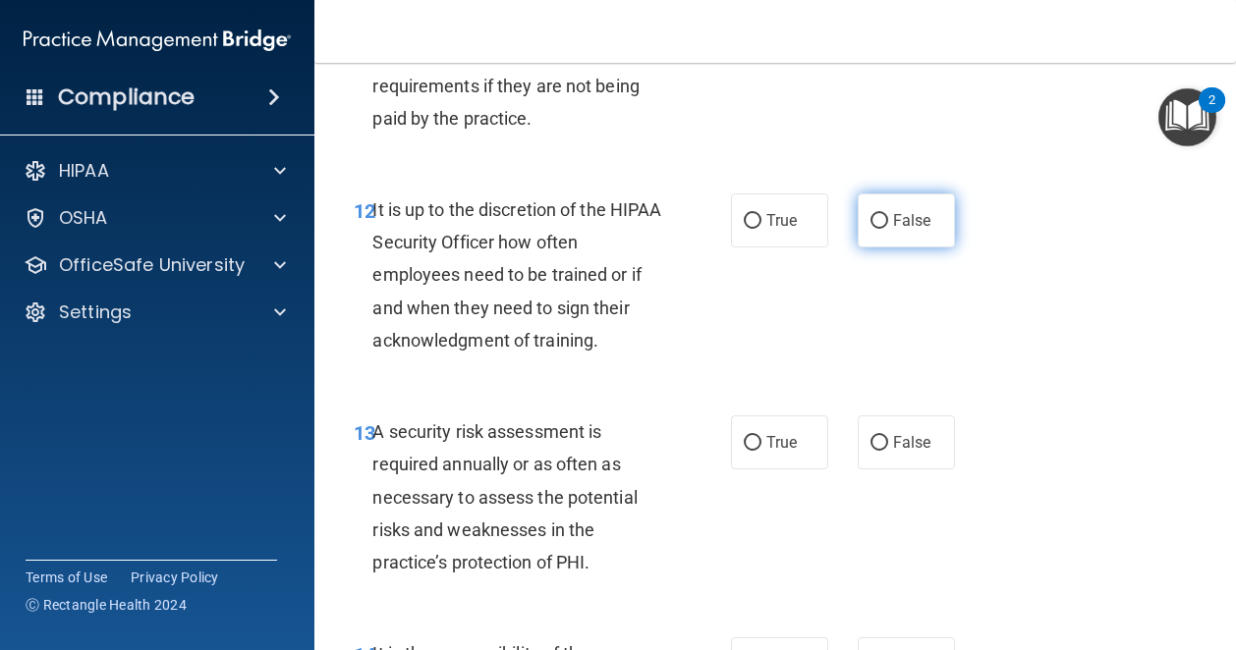
radio input "true"
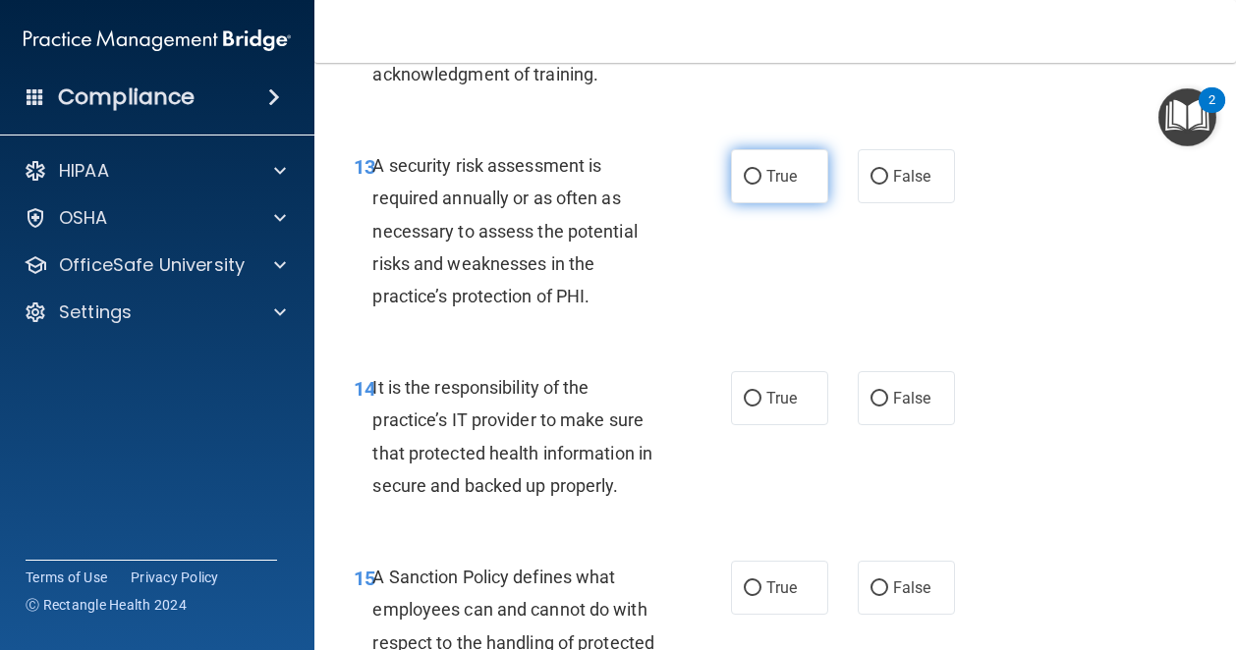
click at [792, 203] on label "True" at bounding box center [779, 176] width 97 height 54
click at [761, 185] on input "True" at bounding box center [753, 177] width 18 height 15
radio input "true"
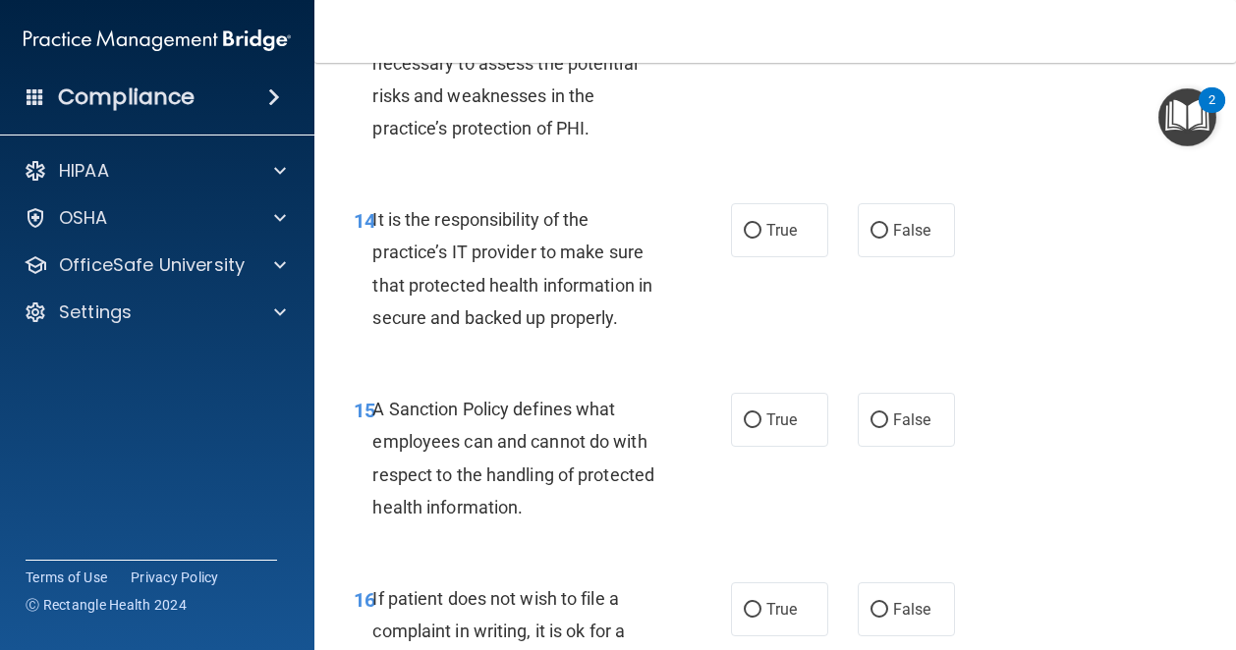
scroll to position [3234, 0]
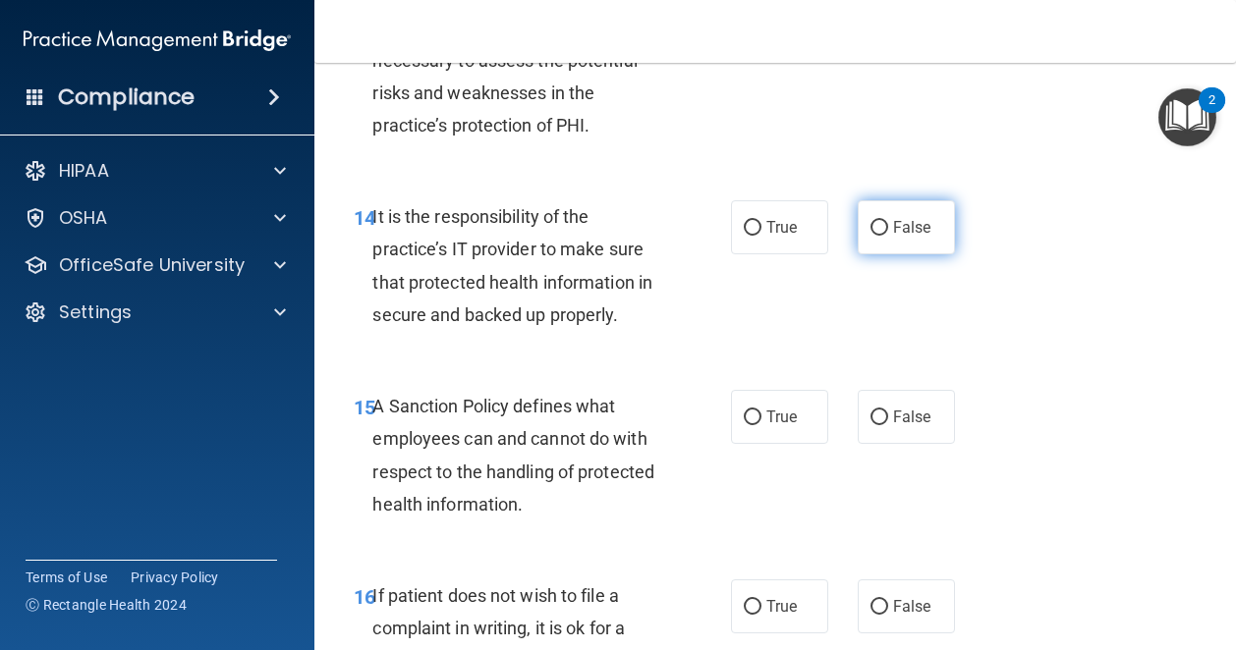
click at [896, 237] on span "False" at bounding box center [912, 227] width 38 height 19
click at [888, 236] on input "False" at bounding box center [879, 228] width 18 height 15
radio input "true"
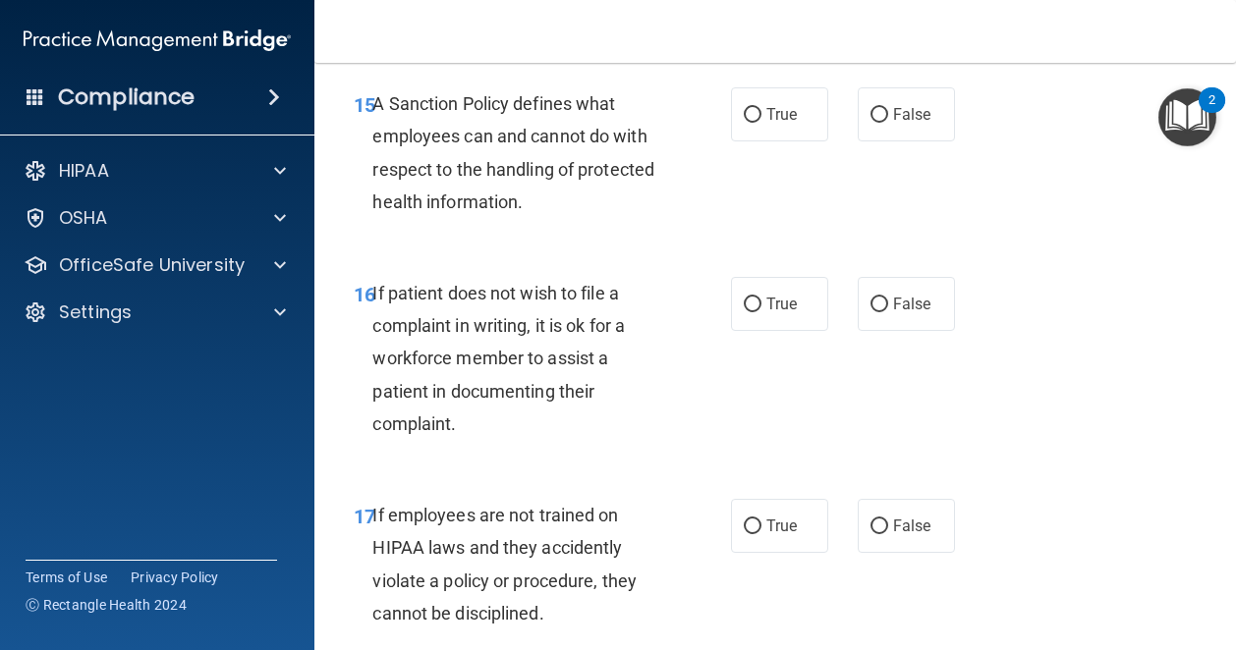
scroll to position [3538, 0]
click at [870, 122] on input "False" at bounding box center [879, 114] width 18 height 15
radio input "true"
click at [879, 330] on label "False" at bounding box center [906, 303] width 97 height 54
click at [879, 311] on input "False" at bounding box center [879, 304] width 18 height 15
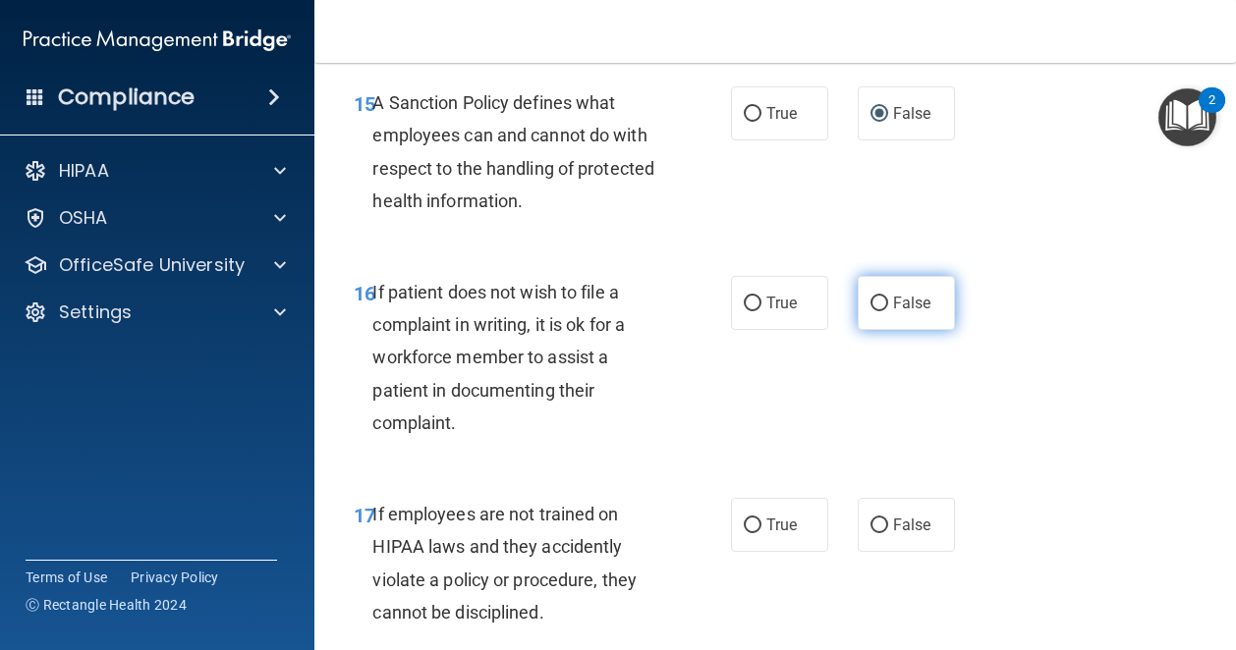
radio input "true"
click at [776, 330] on label "True" at bounding box center [779, 303] width 97 height 54
click at [761, 311] on input "True" at bounding box center [753, 304] width 18 height 15
radio input "true"
radio input "false"
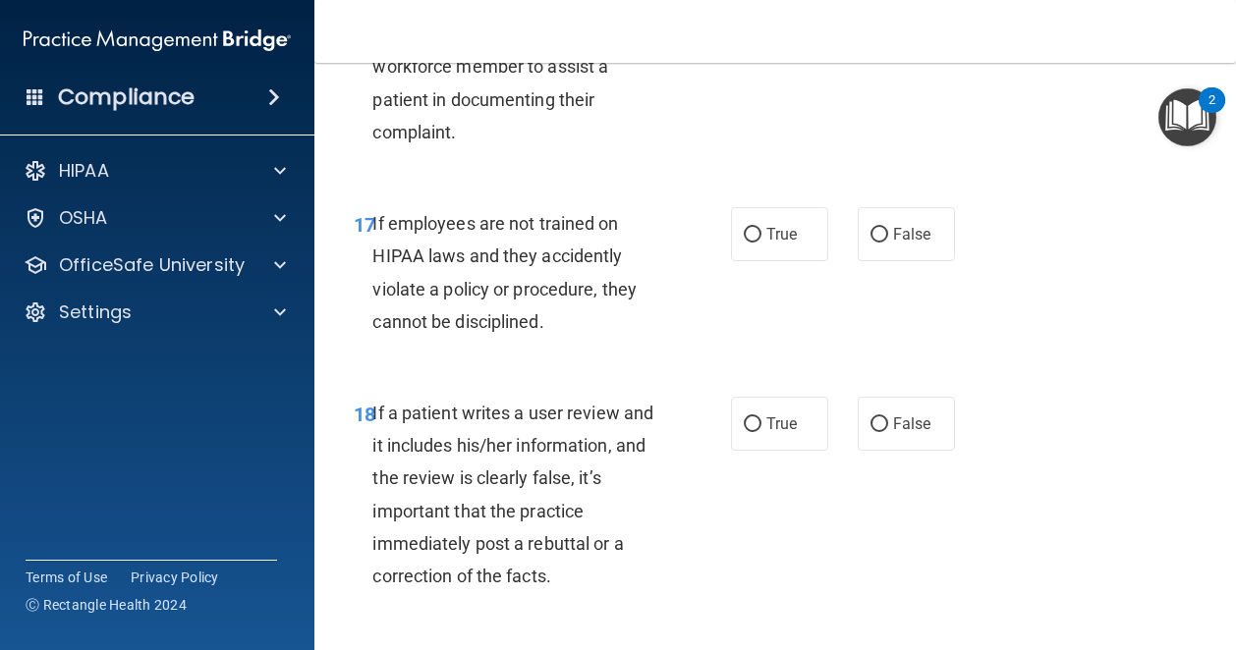
scroll to position [3830, 0]
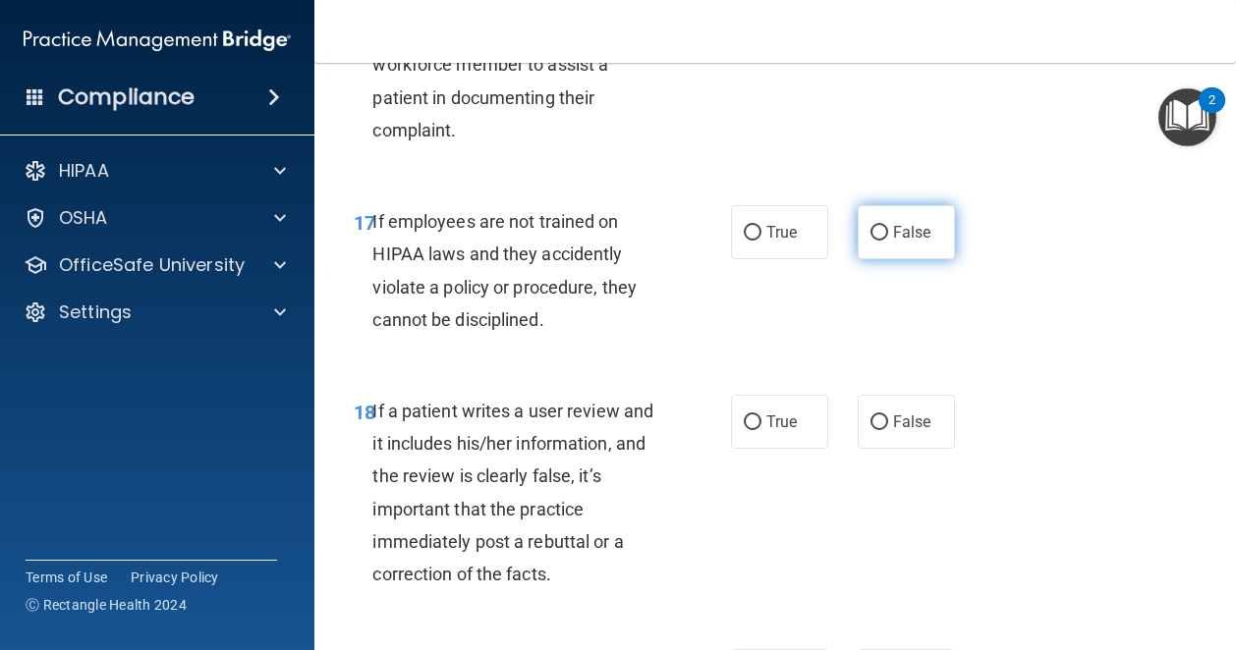
click at [871, 259] on label "False" at bounding box center [906, 232] width 97 height 54
click at [871, 241] on input "False" at bounding box center [879, 233] width 18 height 15
radio input "true"
click at [893, 431] on span "False" at bounding box center [912, 422] width 38 height 19
click at [888, 430] on input "False" at bounding box center [879, 423] width 18 height 15
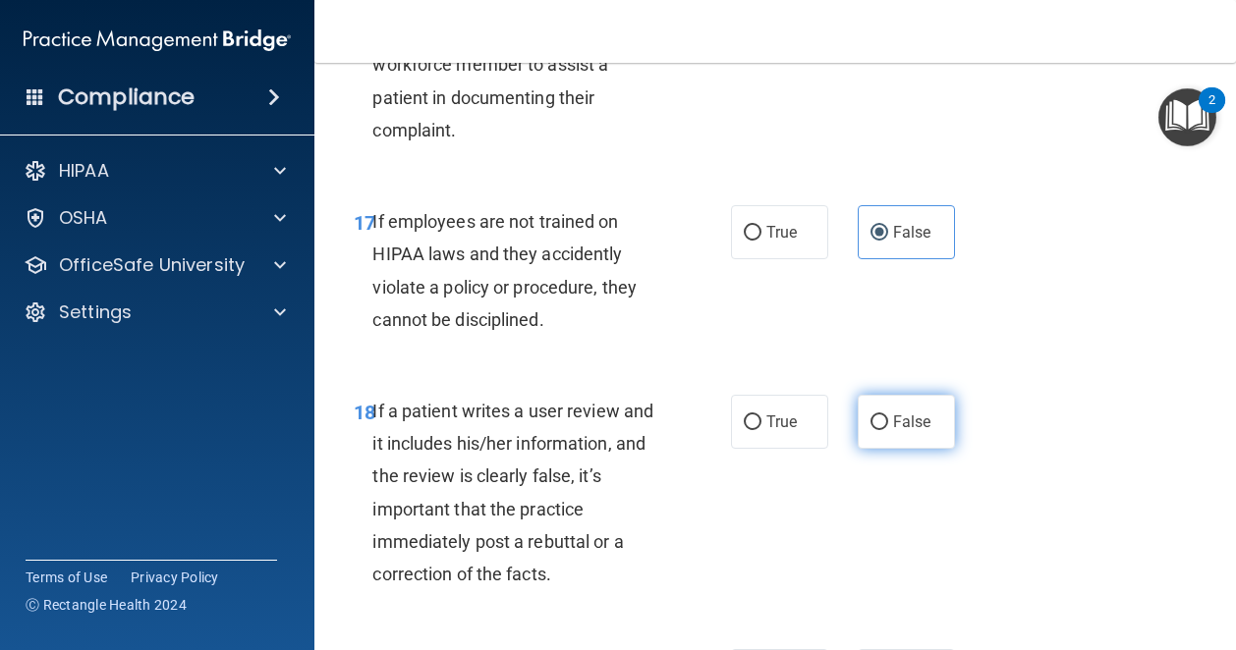
radio input "true"
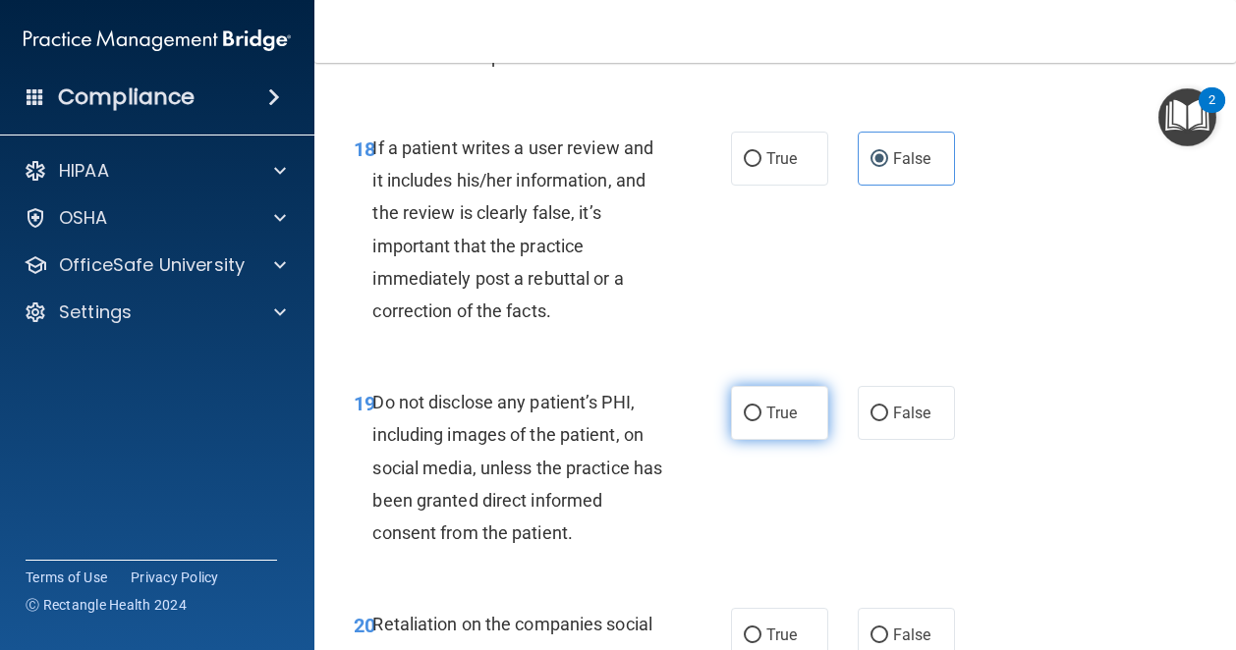
click at [766, 440] on label "True" at bounding box center [779, 413] width 97 height 54
click at [761, 421] on input "True" at bounding box center [753, 414] width 18 height 15
radio input "true"
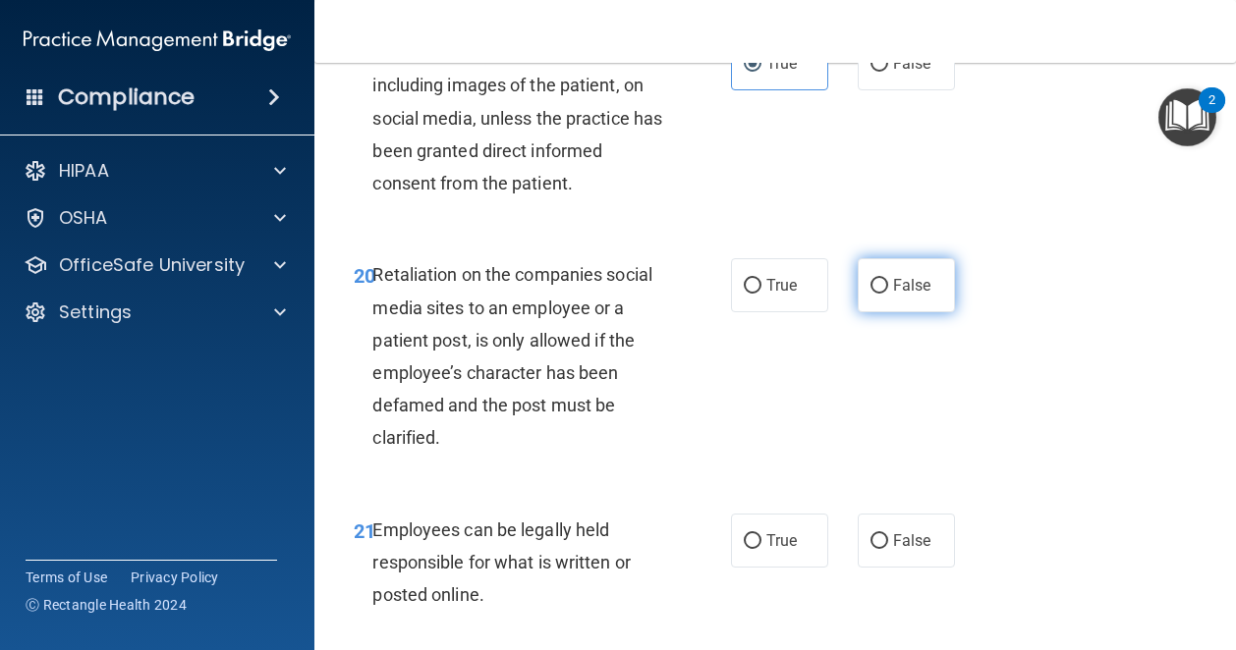
click at [909, 295] on span "False" at bounding box center [912, 285] width 38 height 19
click at [888, 294] on input "False" at bounding box center [879, 286] width 18 height 15
radio input "true"
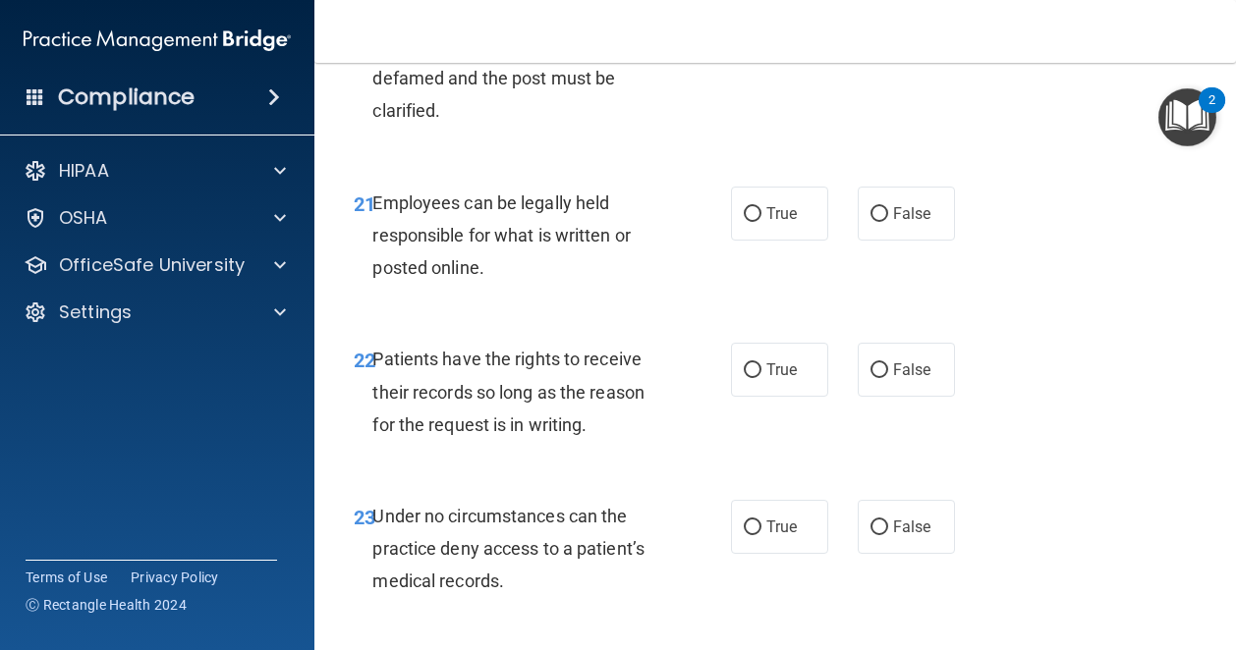
scroll to position [4773, 0]
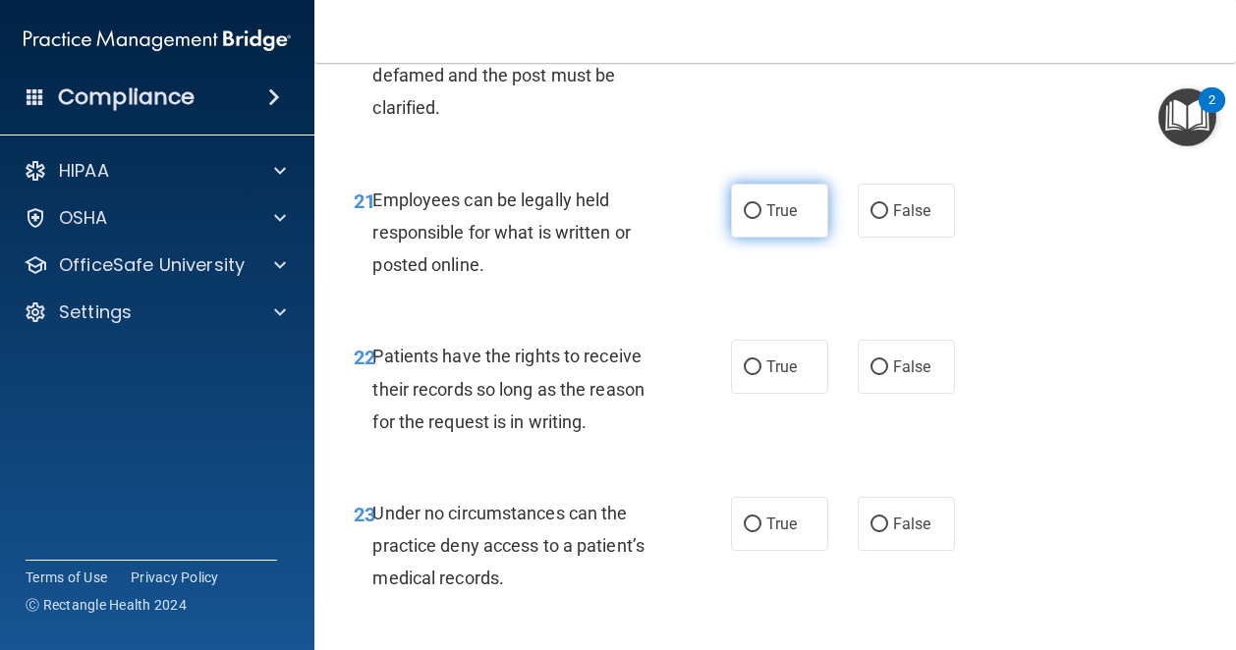
click at [768, 238] on label "True" at bounding box center [779, 211] width 97 height 54
click at [761, 219] on input "True" at bounding box center [753, 211] width 18 height 15
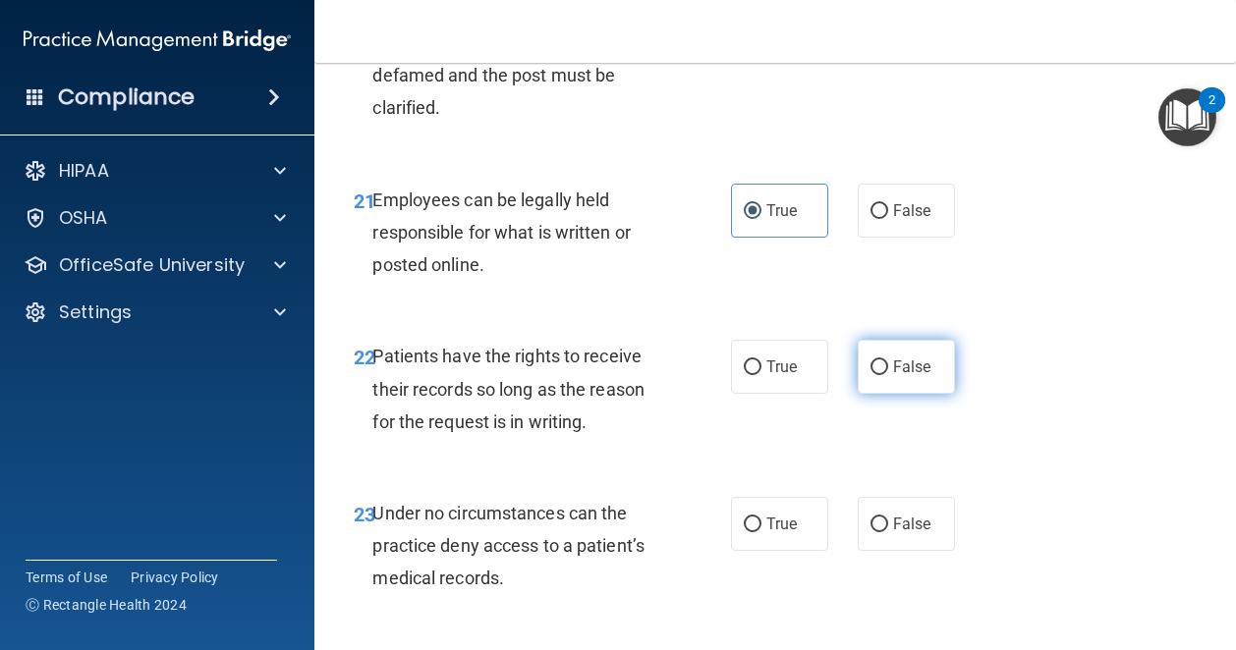
click at [902, 376] on span "False" at bounding box center [912, 367] width 38 height 19
click at [888, 375] on input "False" at bounding box center [879, 368] width 18 height 15
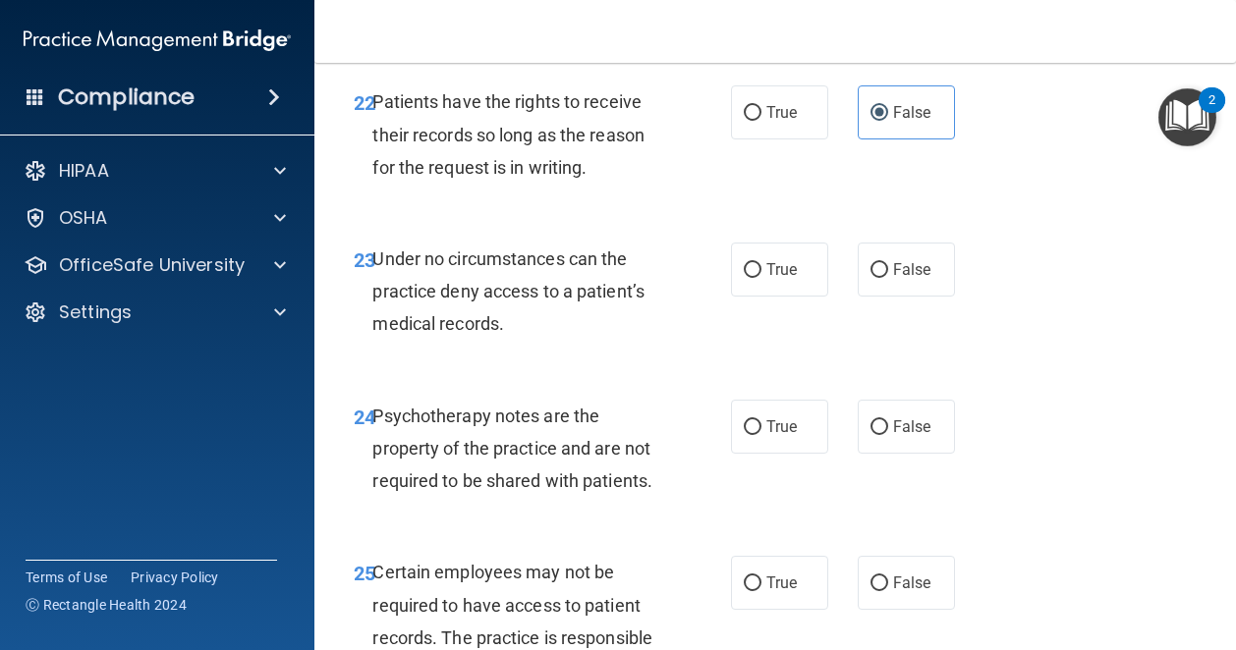
click at [883, 375] on div "23 Under no circumstances can the practice deny access to a patient’s medical r…" at bounding box center [775, 296] width 872 height 157
click at [876, 278] on input "False" at bounding box center [879, 270] width 18 height 15
click at [766, 436] on span "True" at bounding box center [781, 427] width 30 height 19
click at [761, 435] on input "True" at bounding box center [753, 427] width 18 height 15
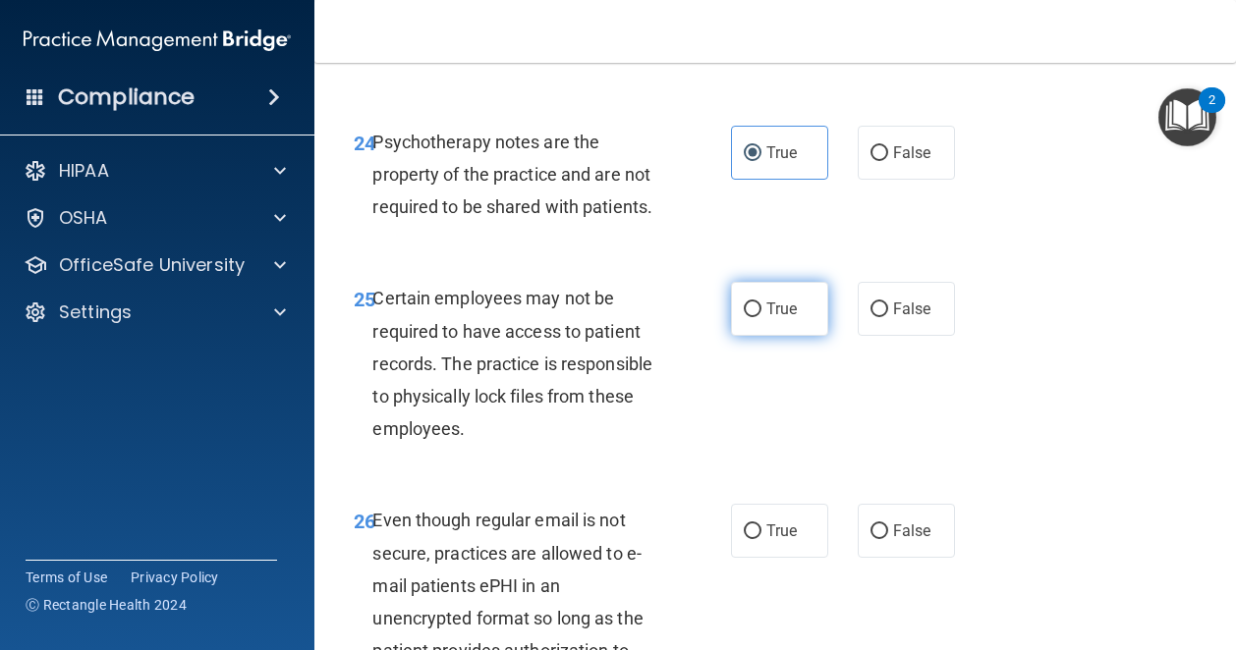
click at [779, 318] on span "True" at bounding box center [781, 309] width 30 height 19
click at [761, 317] on input "True" at bounding box center [753, 310] width 18 height 15
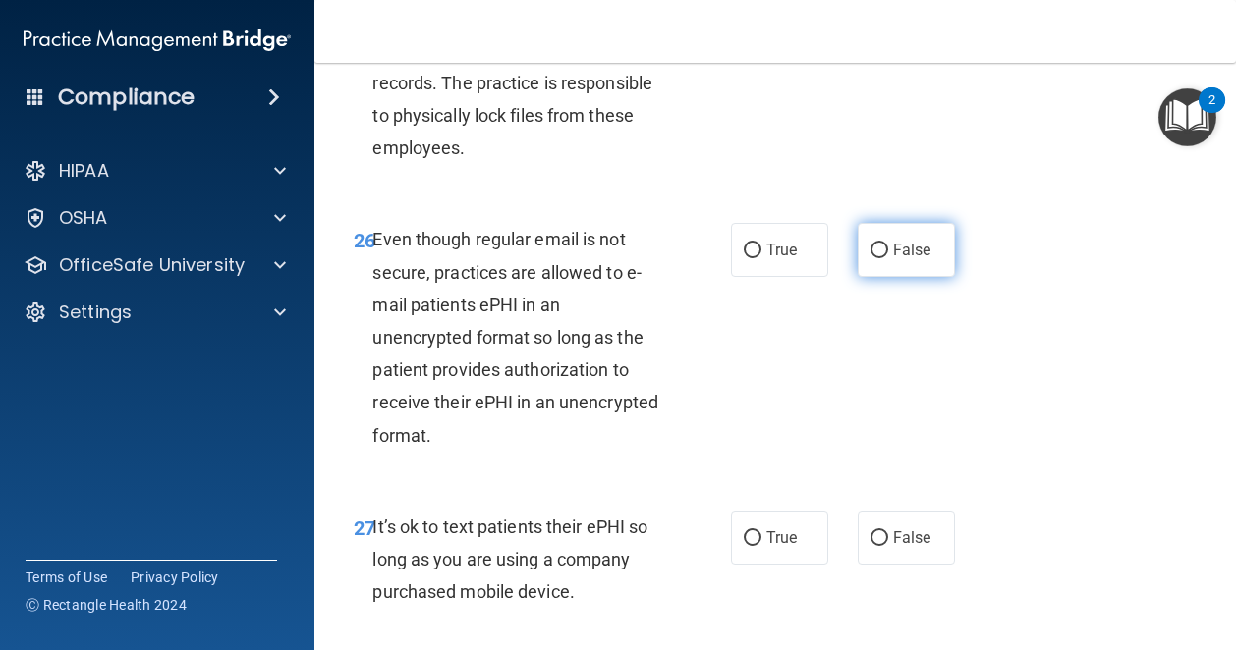
click at [893, 259] on span "False" at bounding box center [912, 250] width 38 height 19
click at [885, 258] on input "False" at bounding box center [879, 251] width 18 height 15
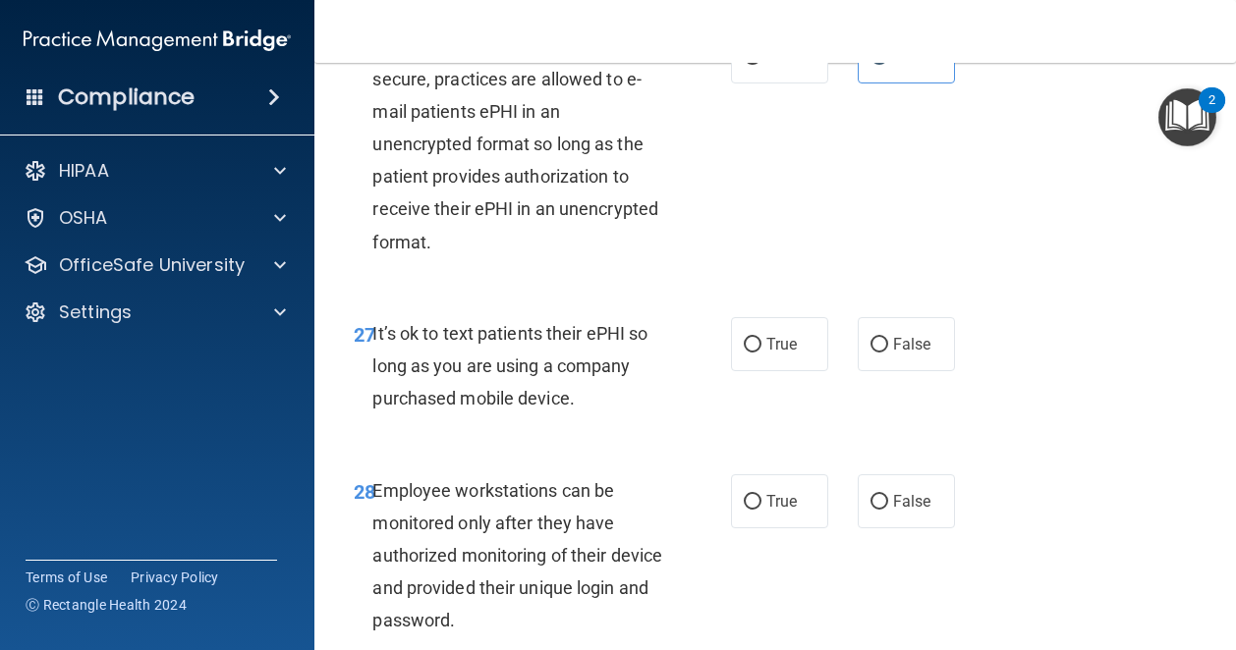
scroll to position [5787, 0]
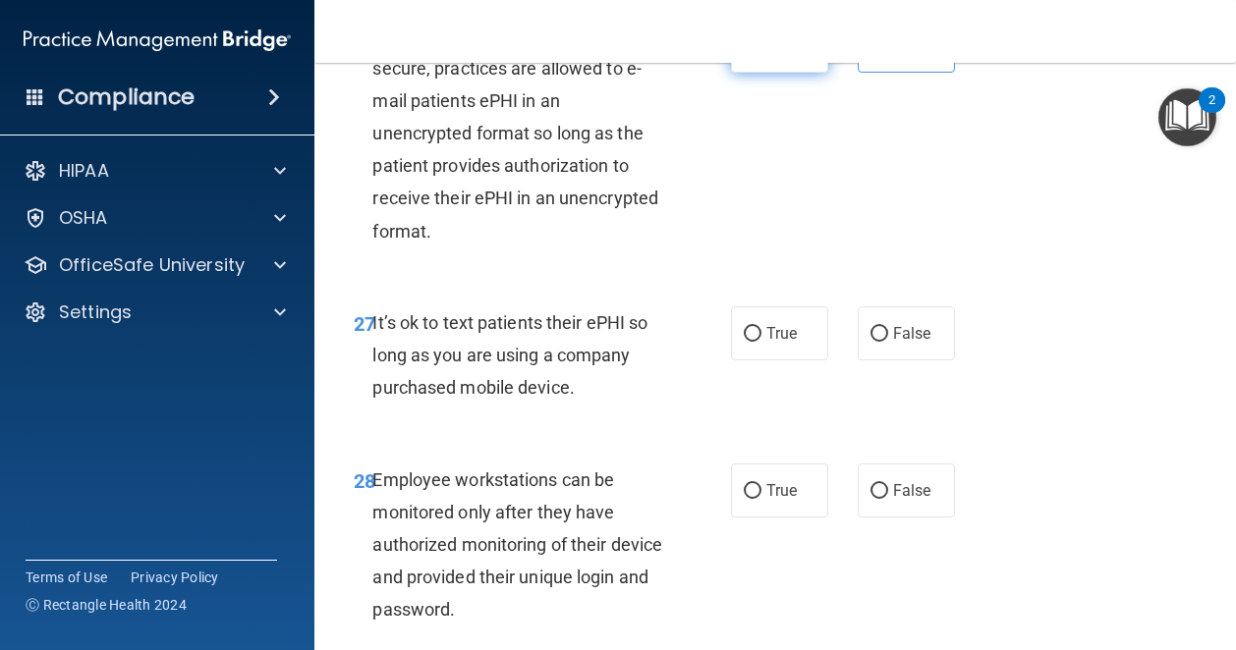
click at [770, 73] on label "True" at bounding box center [779, 46] width 97 height 54
click at [761, 54] on input "True" at bounding box center [753, 46] width 18 height 15
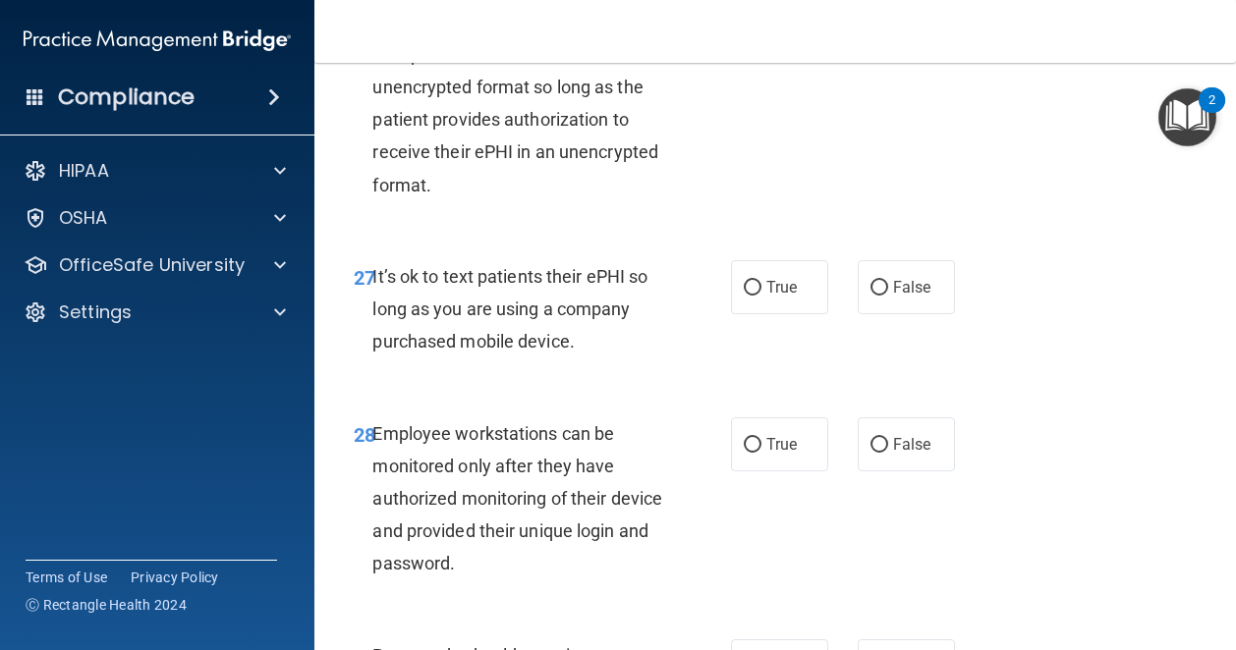
scroll to position [5852, 0]
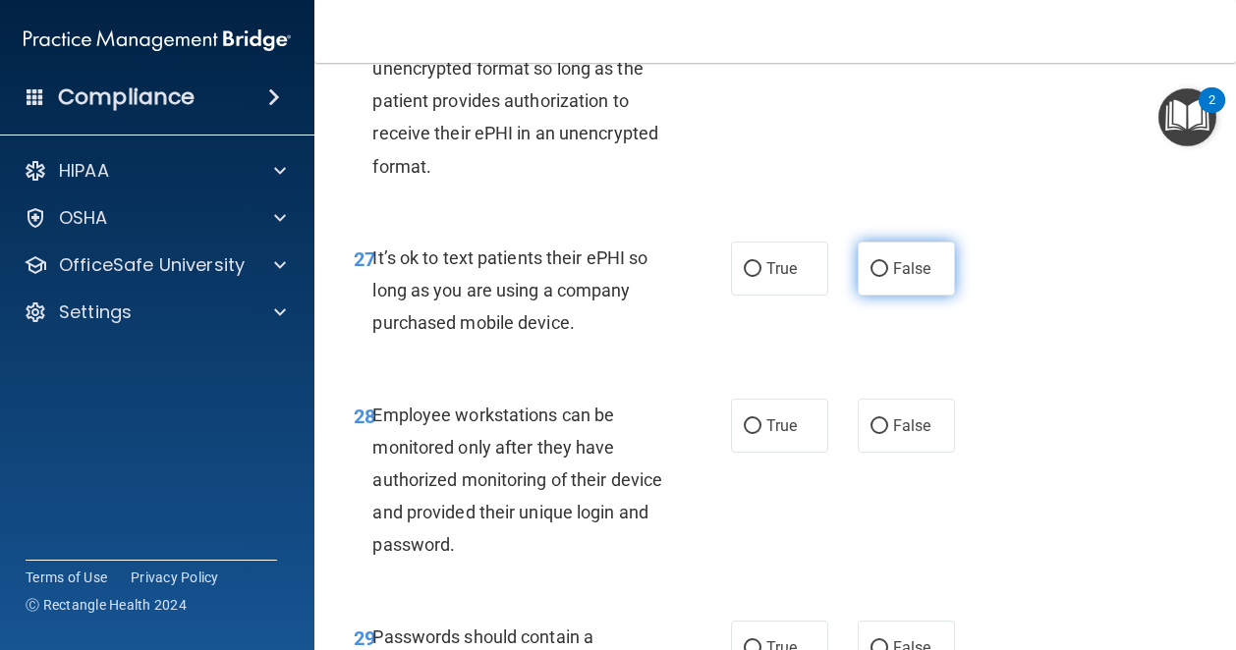
click at [903, 278] on span "False" at bounding box center [912, 268] width 38 height 19
click at [888, 277] on input "False" at bounding box center [879, 269] width 18 height 15
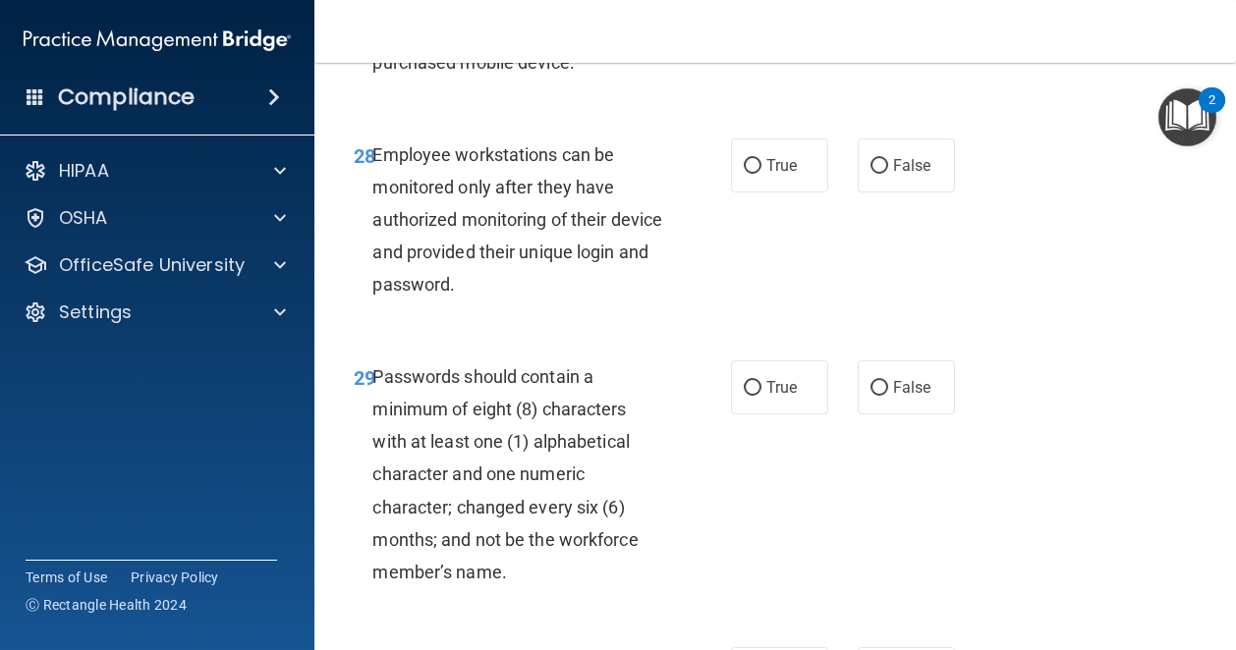
scroll to position [6113, 0]
click at [870, 192] on label "False" at bounding box center [906, 165] width 97 height 54
click at [870, 173] on input "False" at bounding box center [879, 165] width 18 height 15
click at [798, 414] on label "True" at bounding box center [779, 387] width 97 height 54
click at [761, 395] on input "True" at bounding box center [753, 387] width 18 height 15
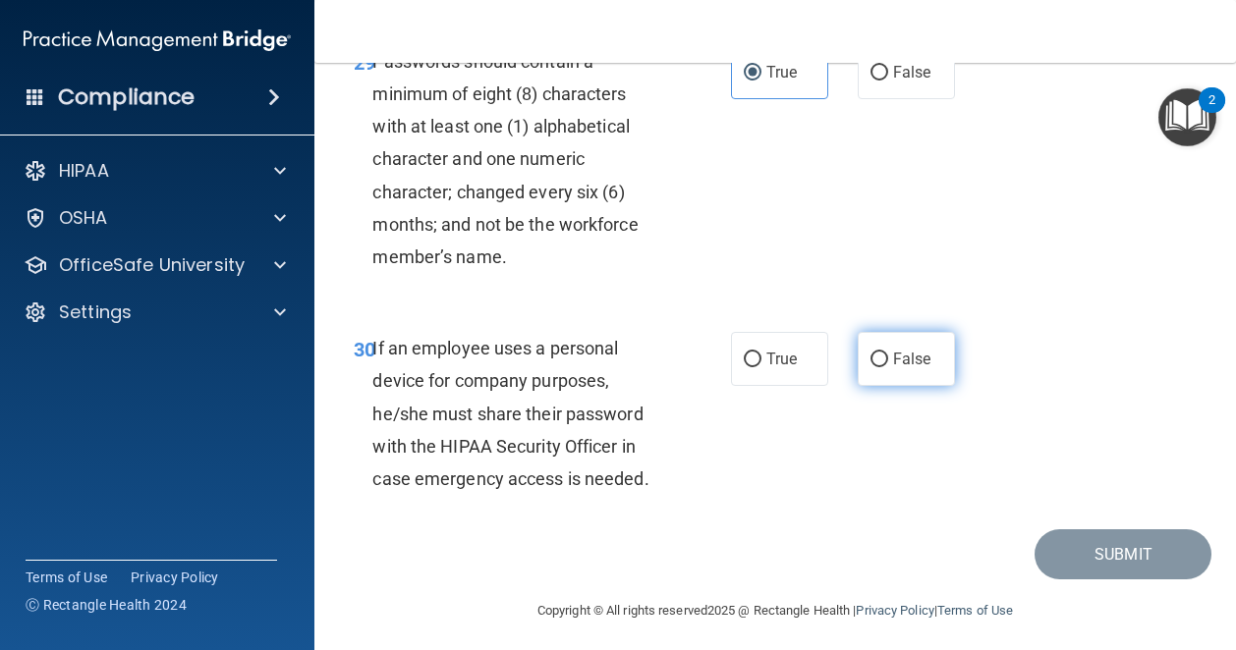
click at [893, 368] on span "False" at bounding box center [912, 359] width 38 height 19
click at [888, 367] on input "False" at bounding box center [879, 360] width 18 height 15
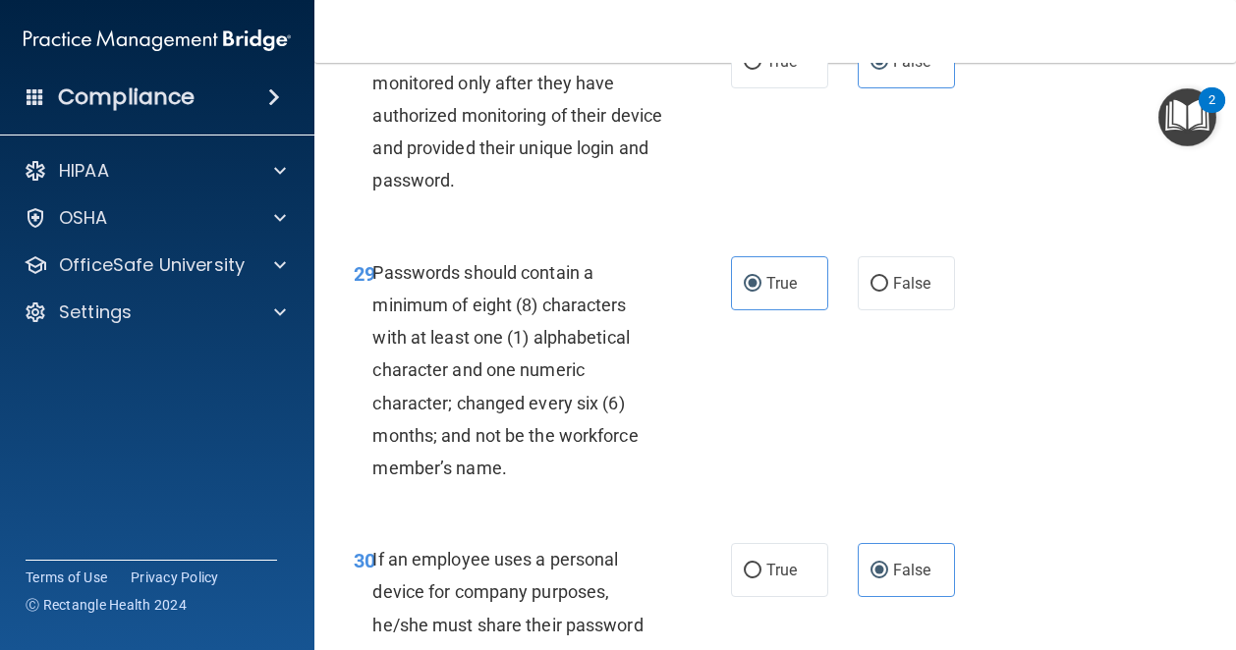
scroll to position [6565, 0]
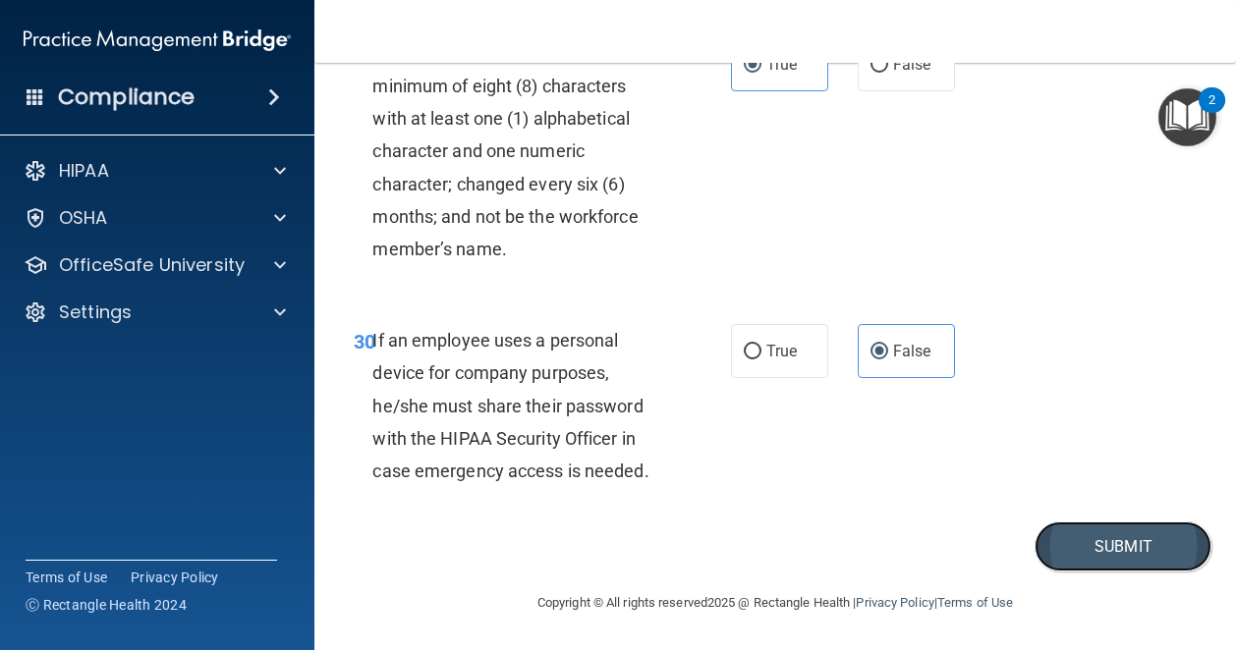
click at [1090, 546] on button "Submit" at bounding box center [1122, 547] width 177 height 50
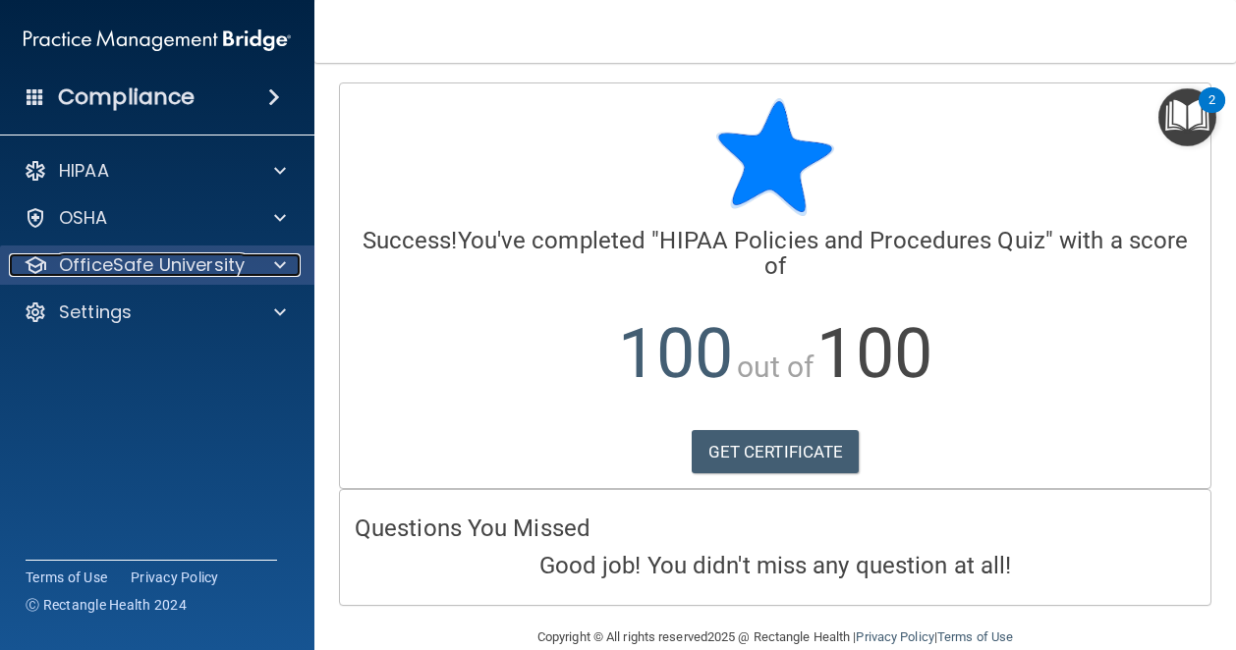
click at [159, 264] on p "OfficeSafe University" at bounding box center [152, 265] width 186 height 24
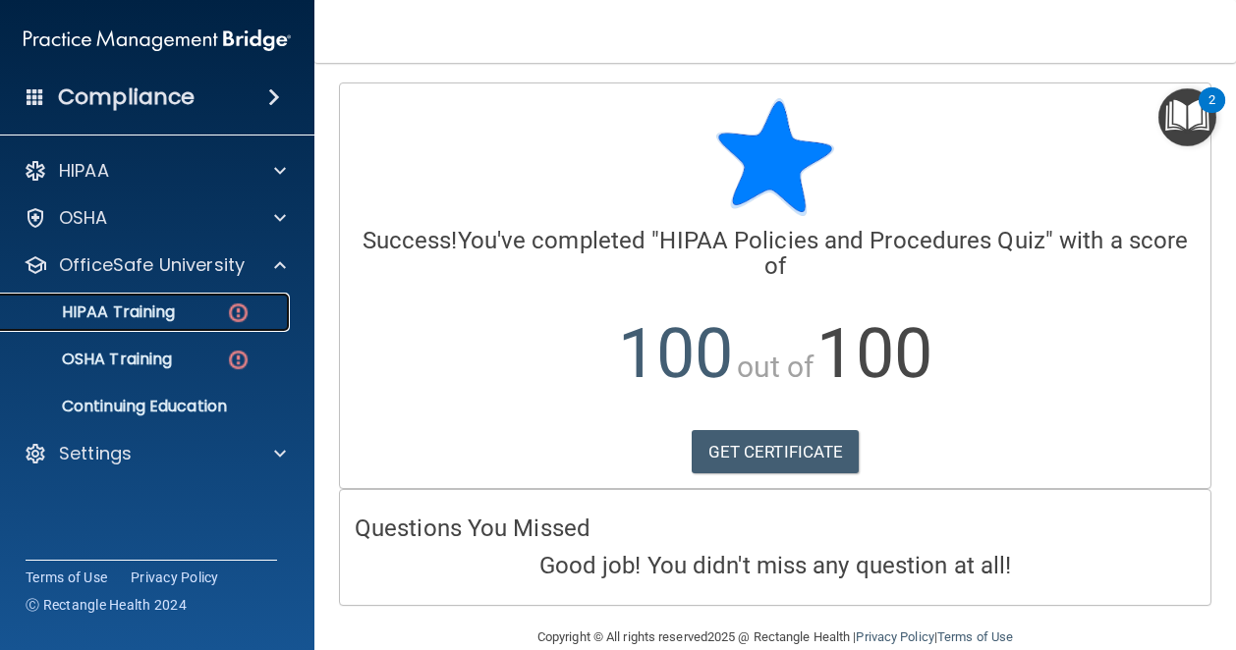
click at [130, 311] on p "HIPAA Training" at bounding box center [94, 313] width 162 height 20
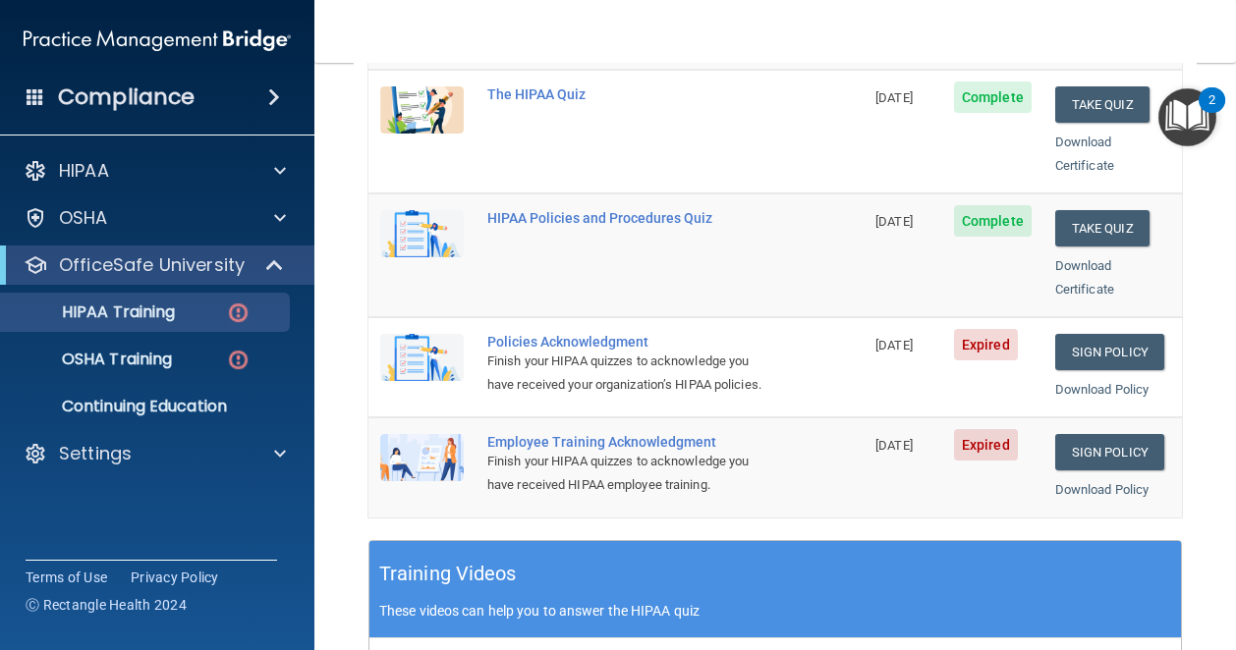
scroll to position [424, 0]
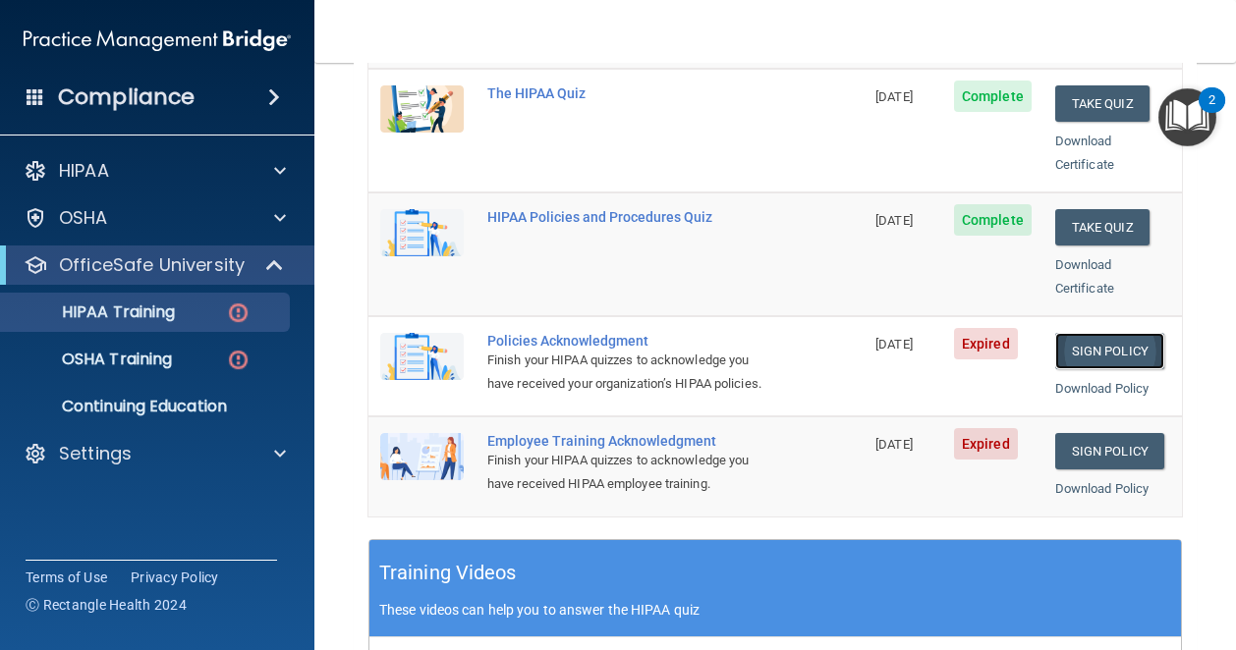
click at [1109, 333] on link "Sign Policy" at bounding box center [1109, 351] width 109 height 36
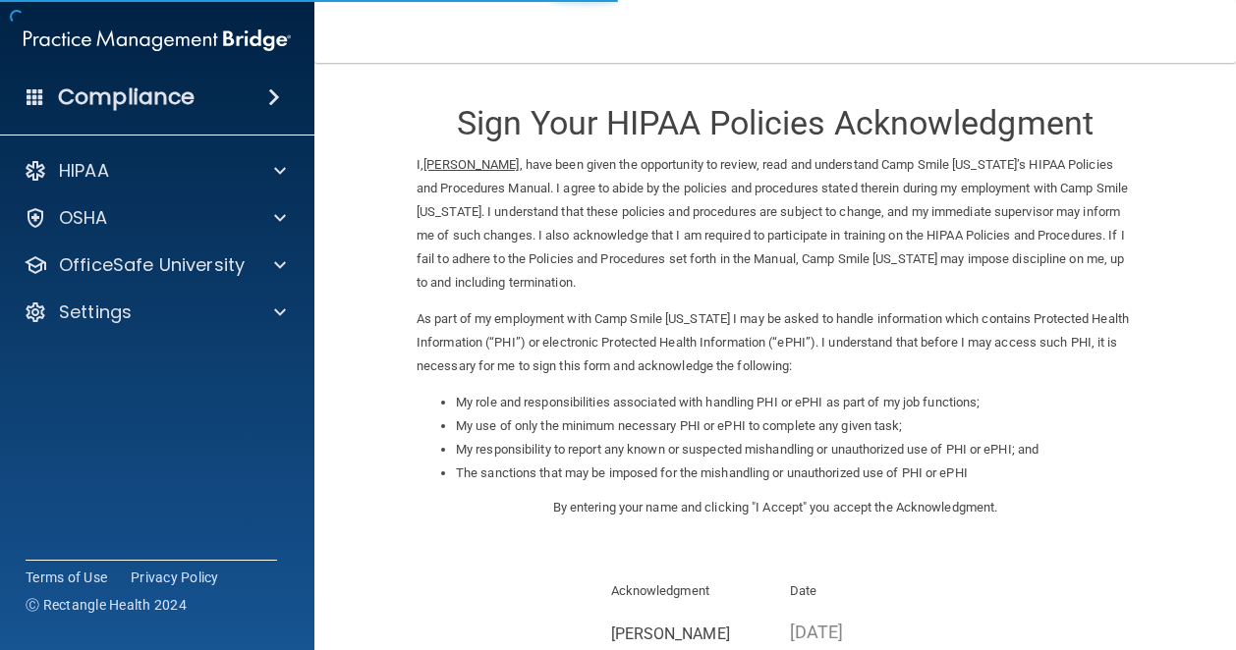
scroll to position [250, 0]
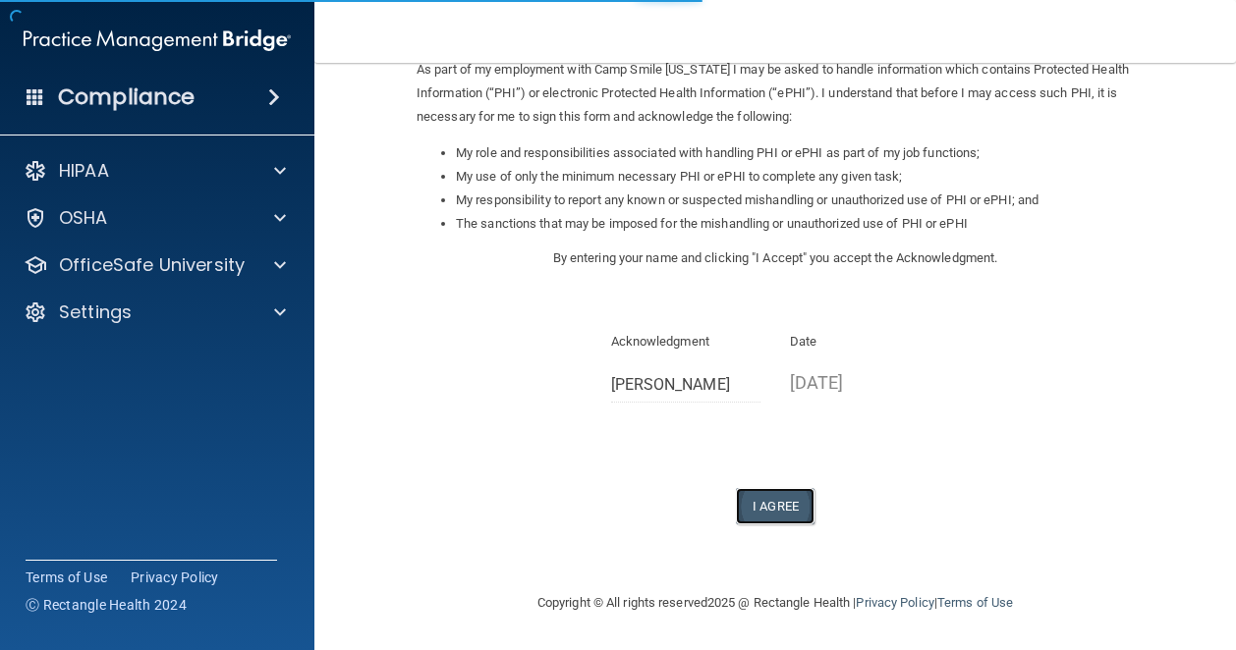
click at [762, 495] on button "I Agree" at bounding box center [775, 506] width 79 height 36
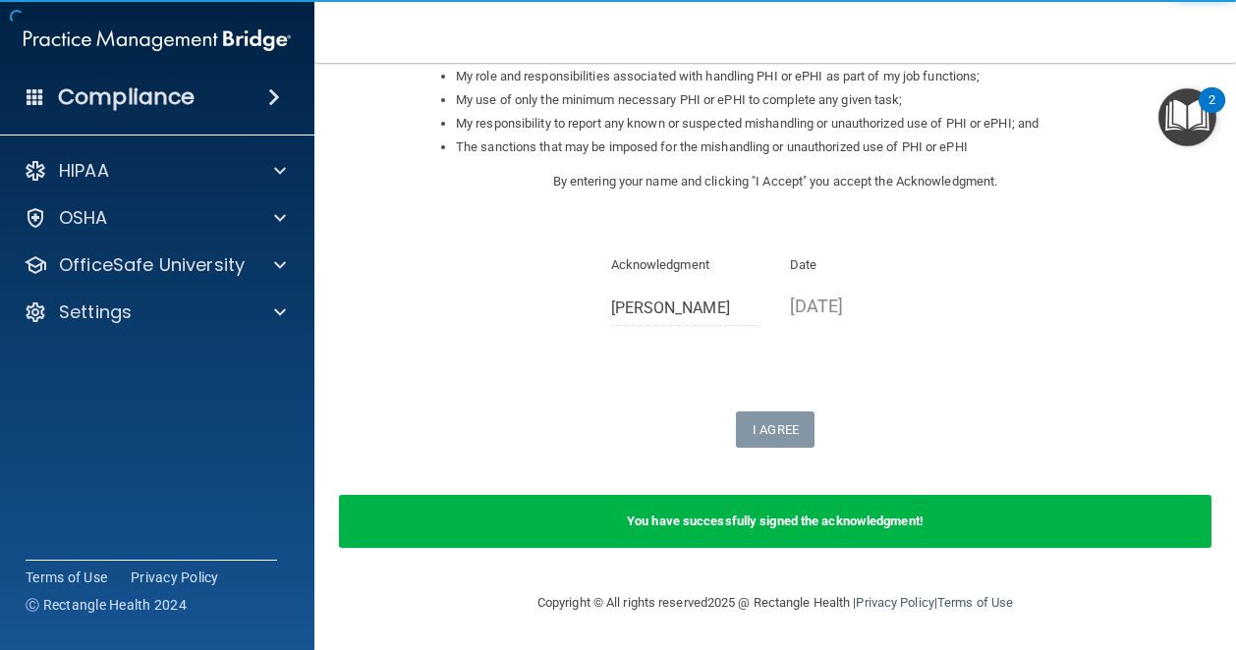
scroll to position [0, 0]
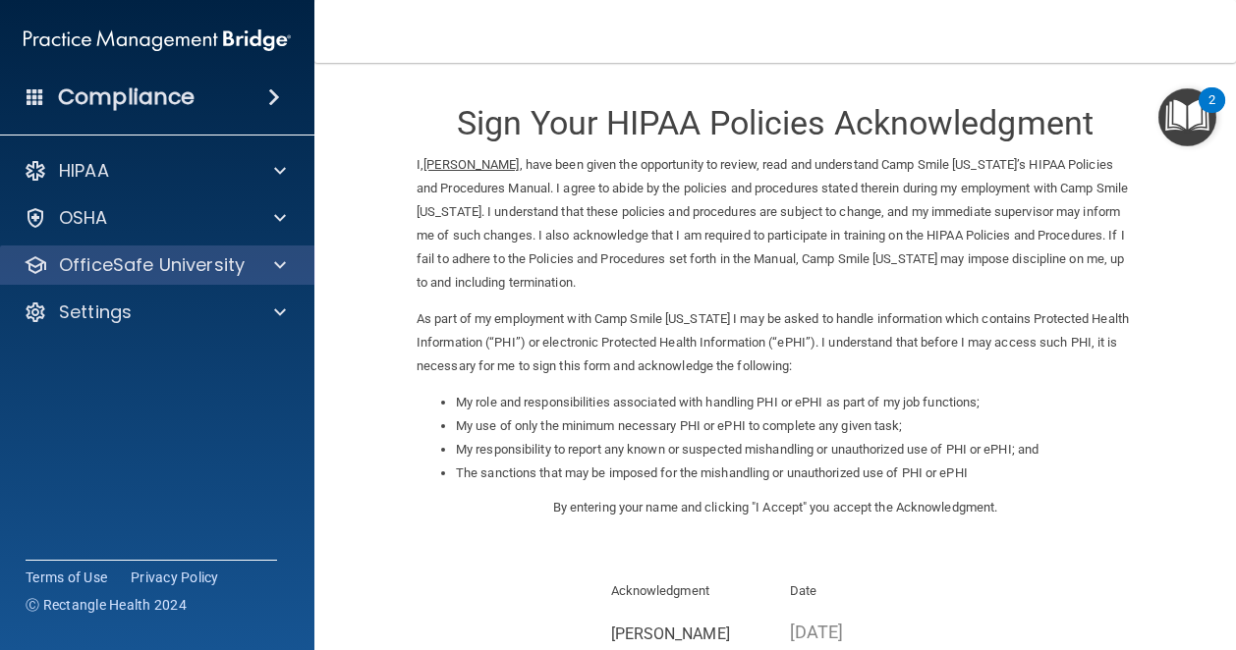
click at [208, 278] on div "OfficeSafe University" at bounding box center [157, 265] width 315 height 39
click at [275, 269] on span at bounding box center [280, 265] width 12 height 24
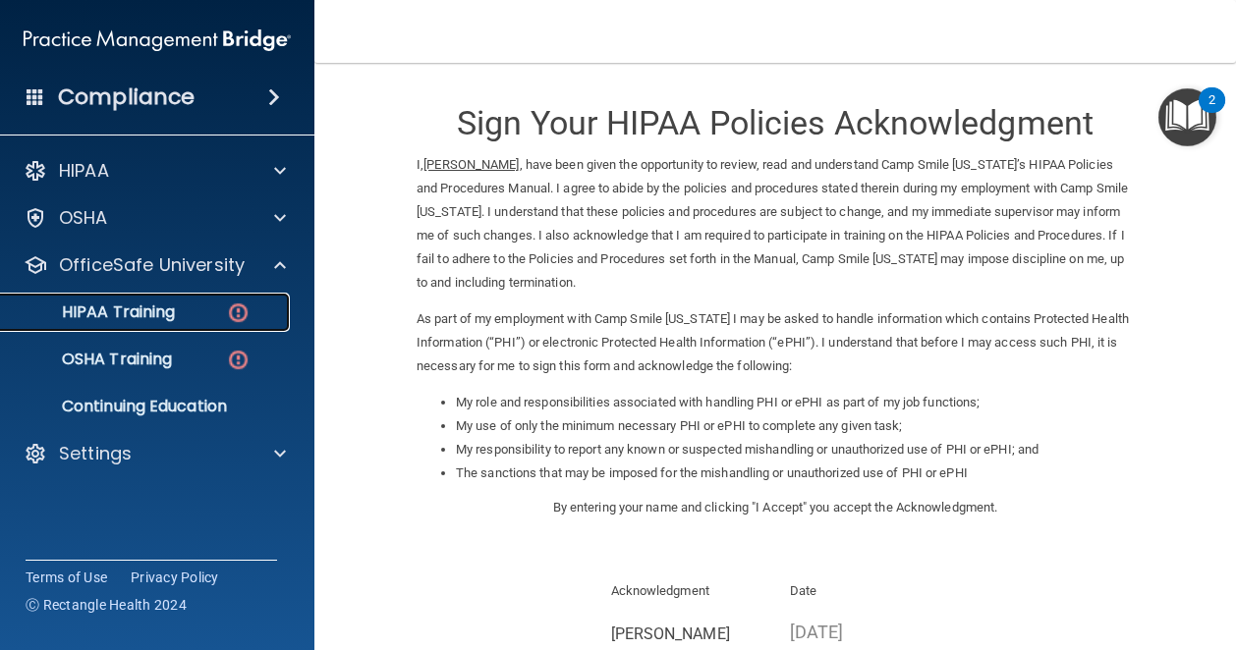
click at [210, 315] on div "HIPAA Training" at bounding box center [147, 313] width 268 height 20
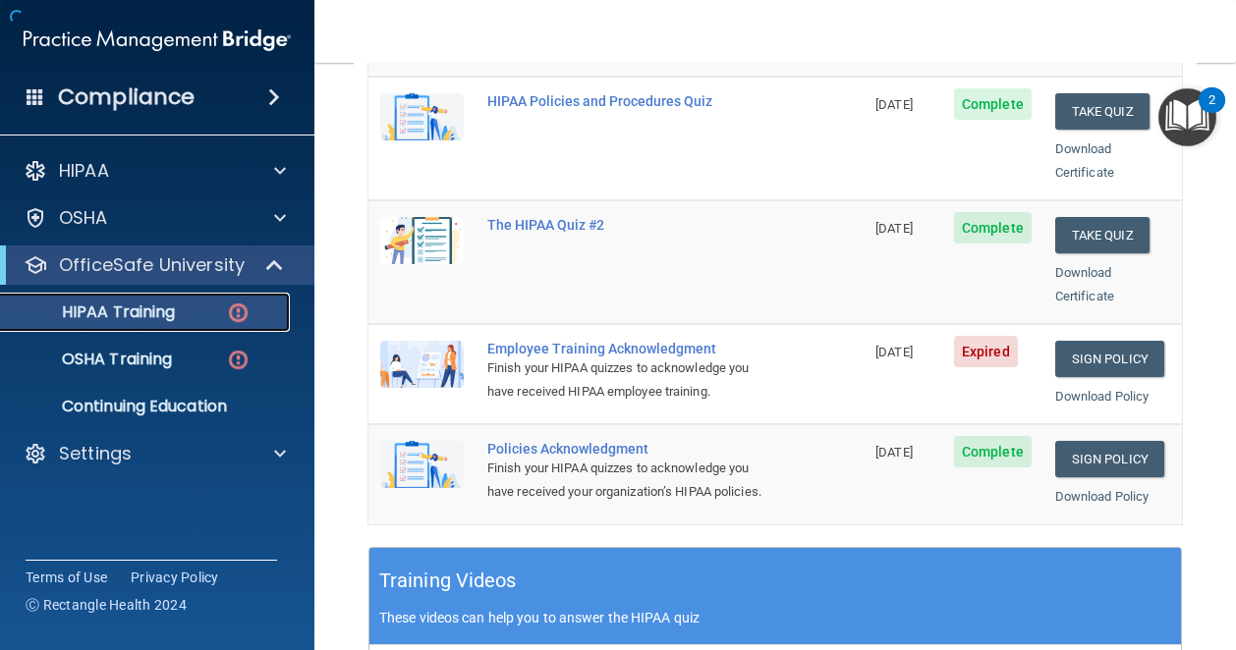
scroll to position [429, 0]
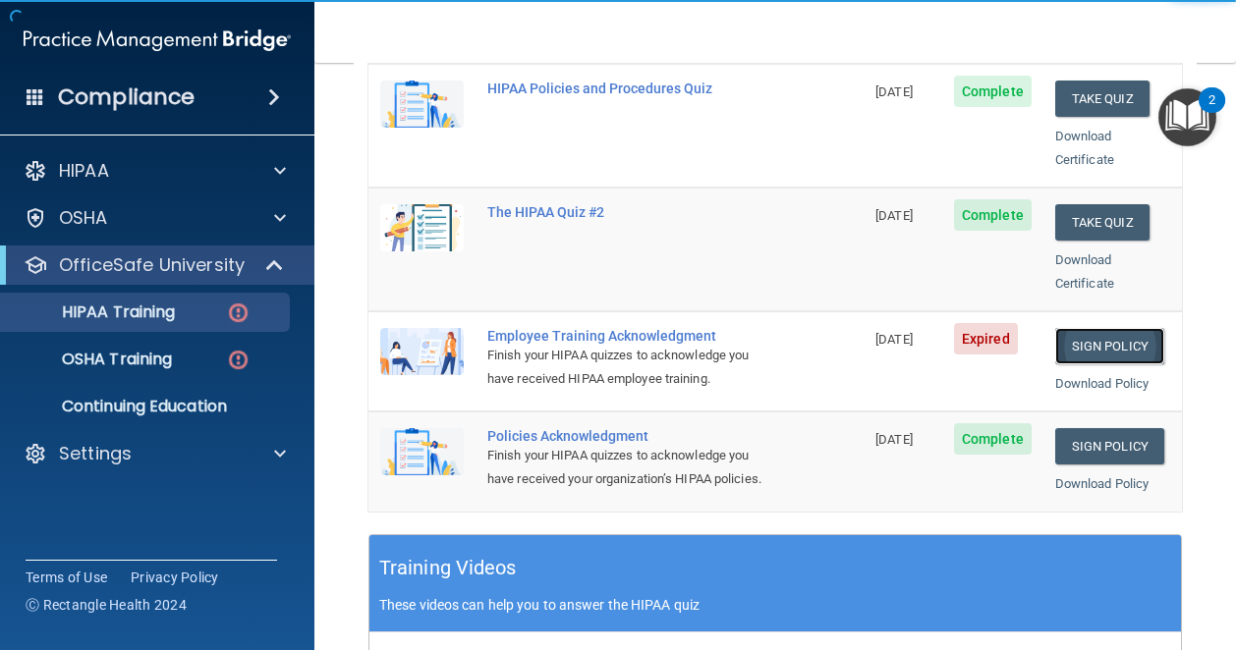
click at [1095, 328] on link "Sign Policy" at bounding box center [1109, 346] width 109 height 36
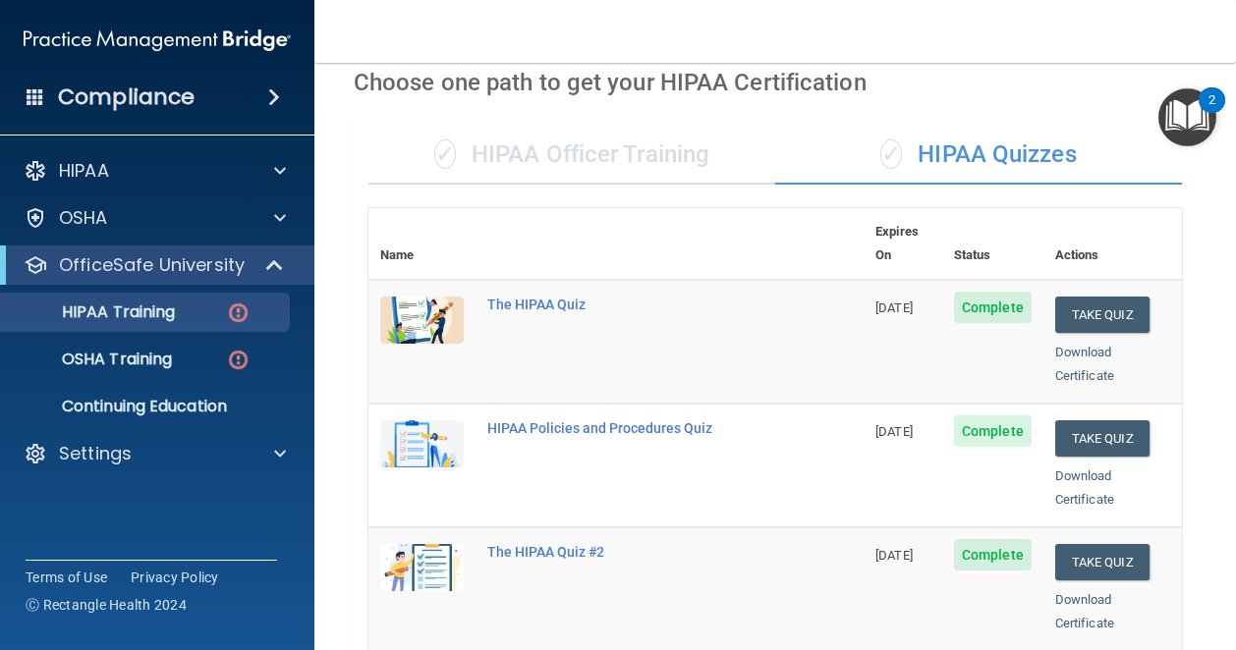
scroll to position [0, 0]
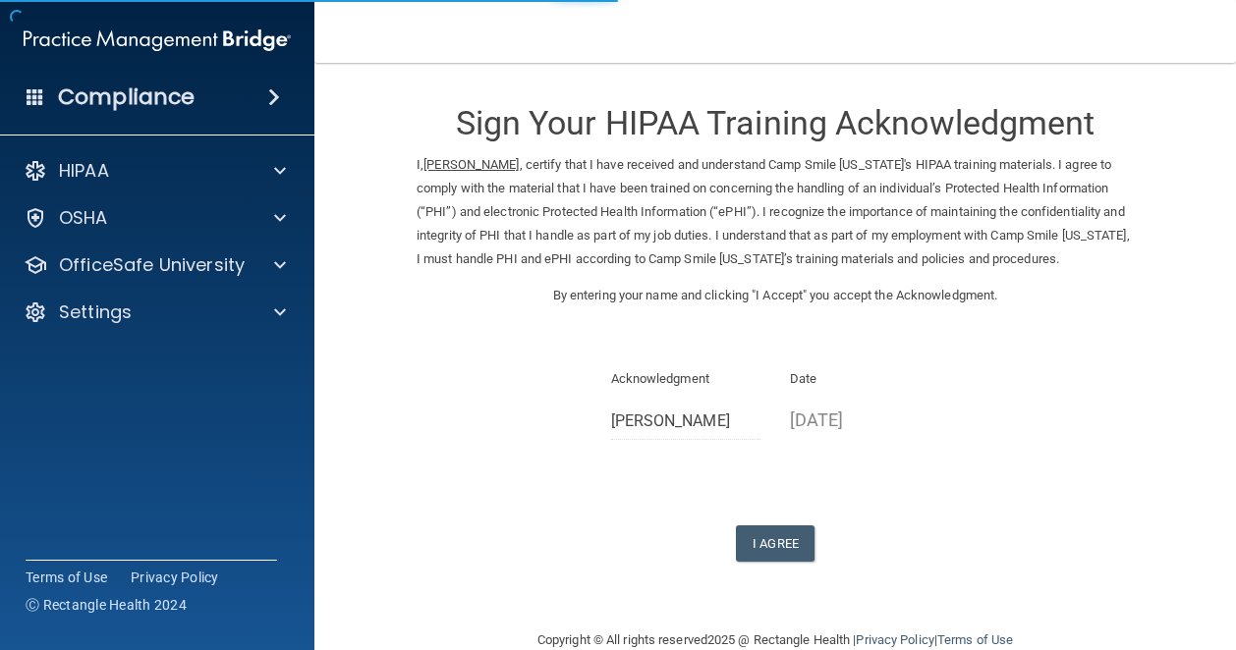
scroll to position [60, 0]
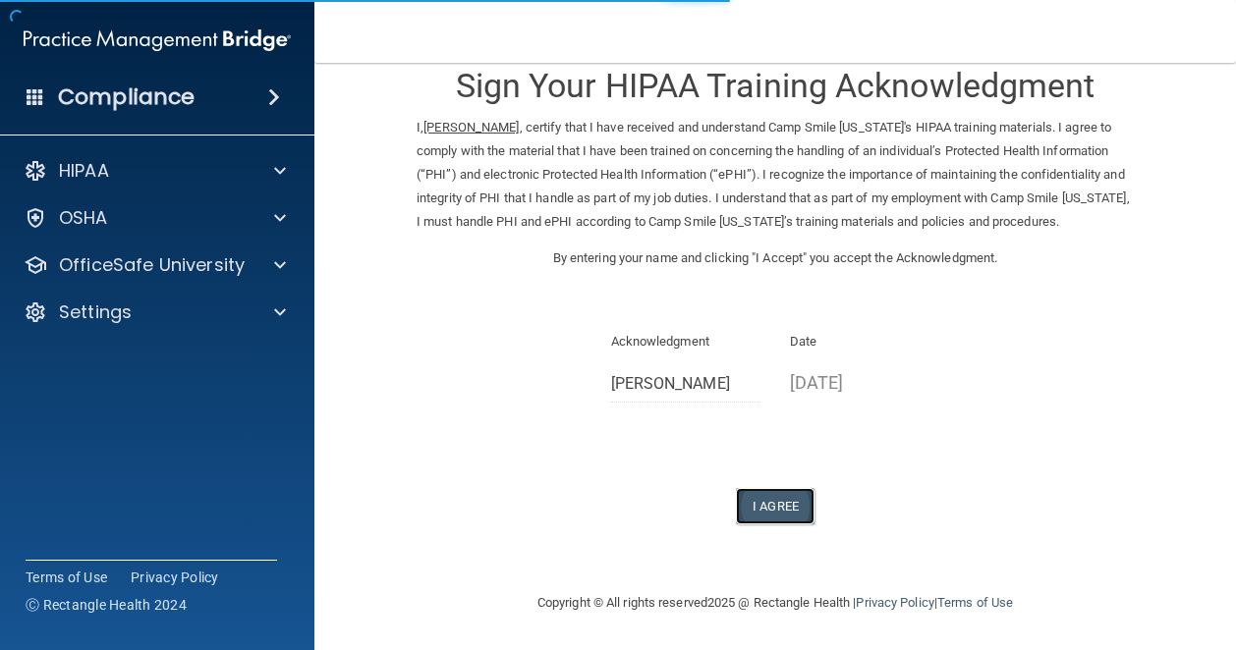
click at [774, 508] on button "I Agree" at bounding box center [775, 506] width 79 height 36
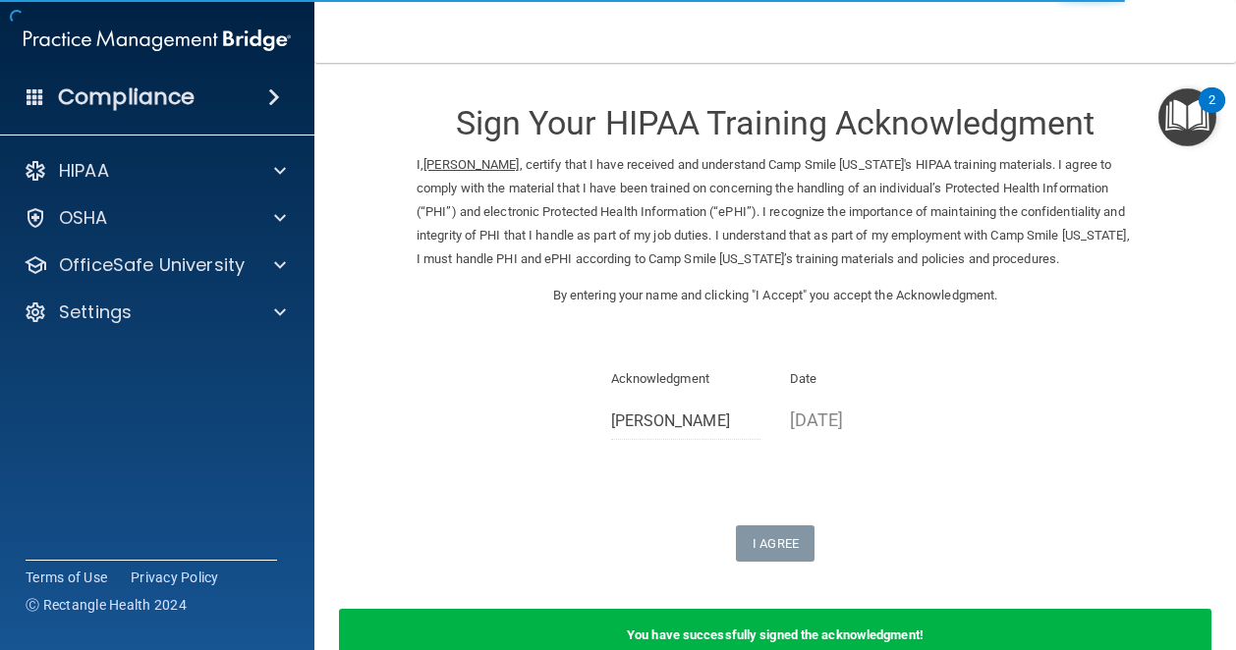
scroll to position [137, 0]
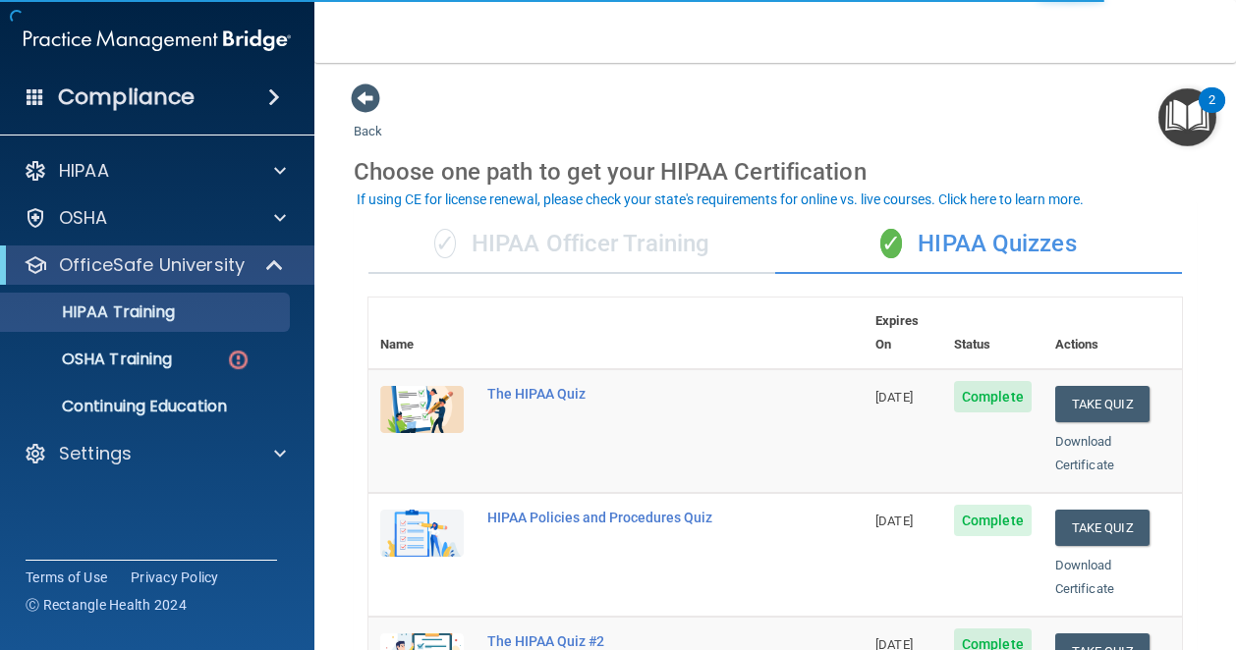
click at [552, 222] on div "✓ HIPAA Officer Training" at bounding box center [571, 244] width 407 height 59
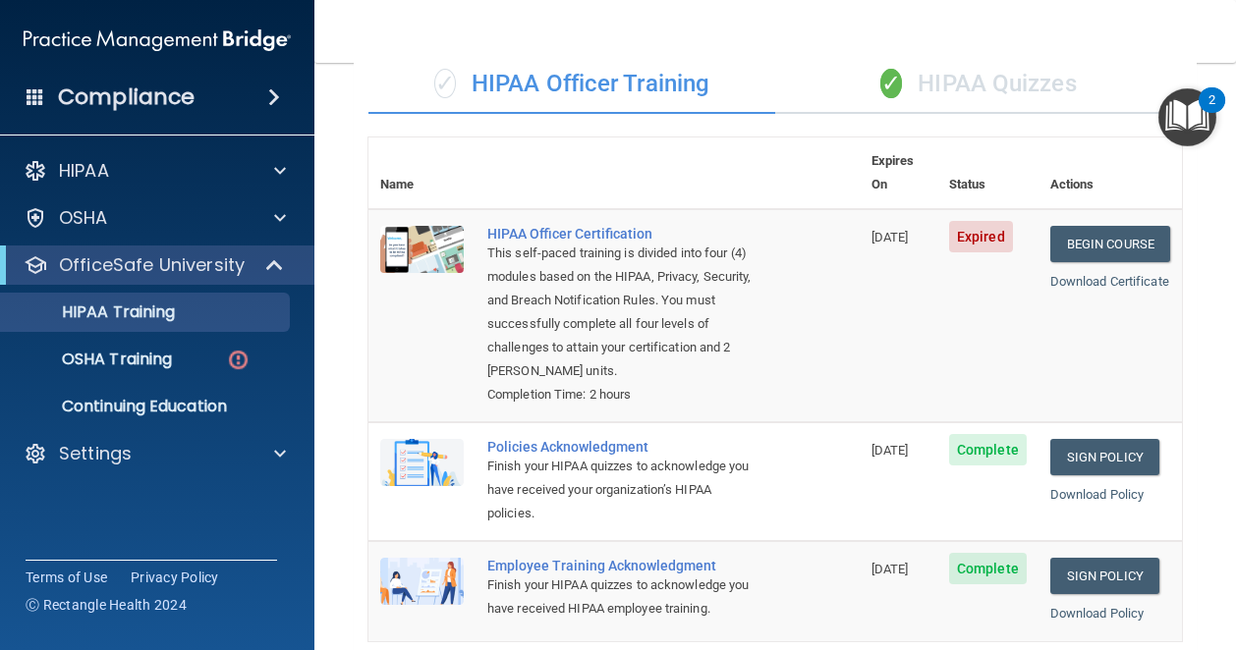
scroll to position [159, 0]
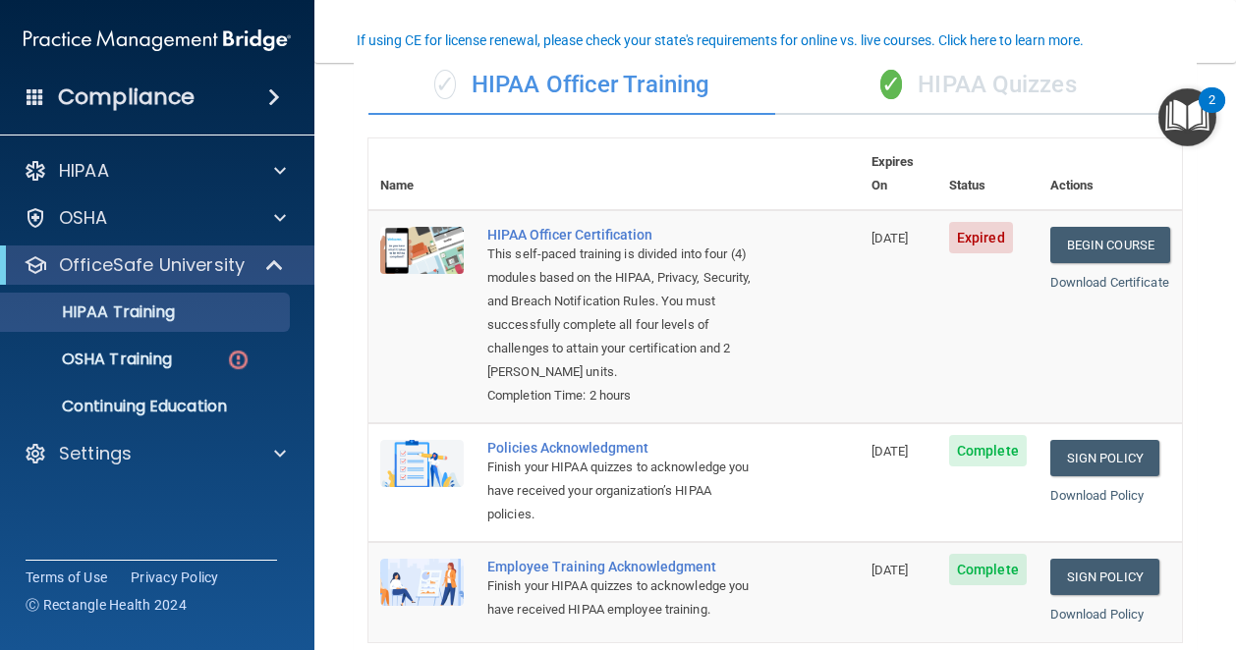
click at [668, 74] on div "✓ HIPAA Officer Training" at bounding box center [571, 85] width 407 height 59
click at [920, 77] on div "✓ HIPAA Quizzes" at bounding box center [978, 85] width 407 height 59
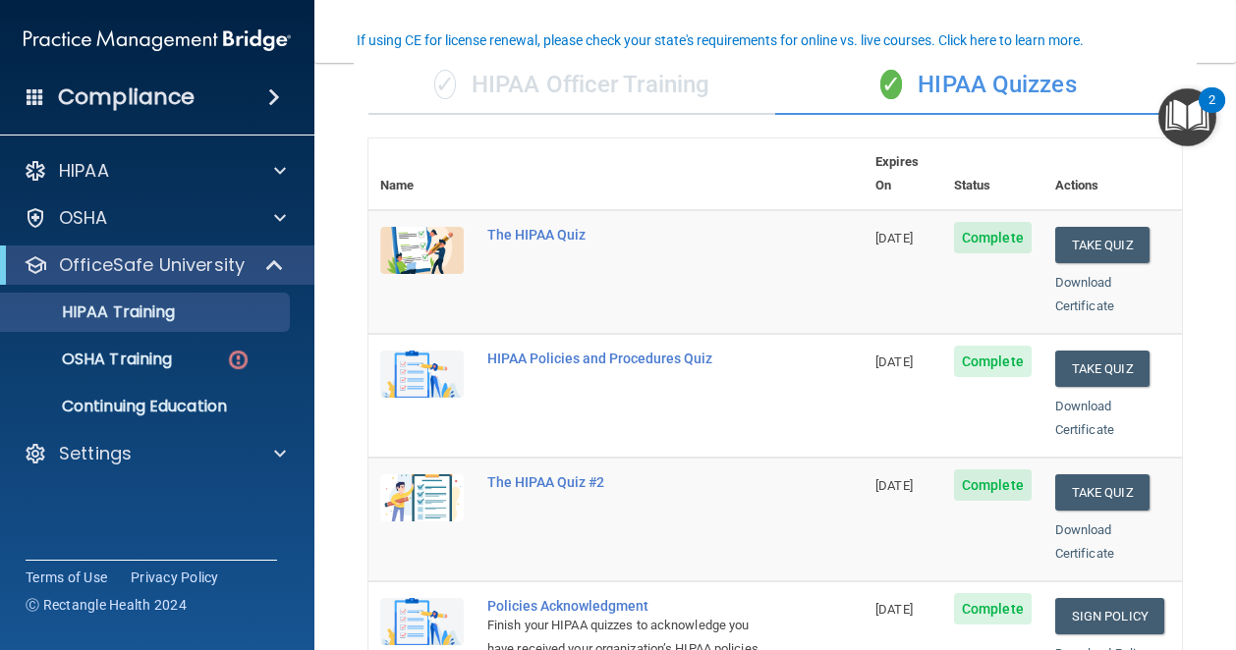
click at [670, 97] on div "✓ HIPAA Officer Training" at bounding box center [571, 85] width 407 height 59
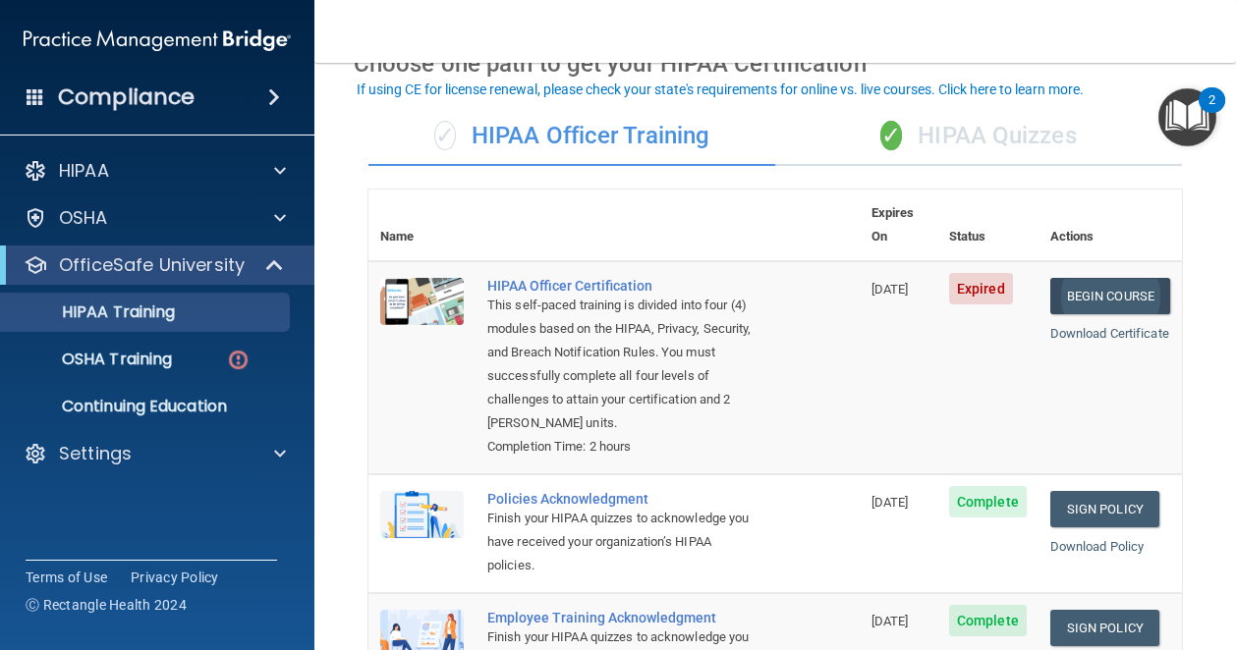
scroll to position [110, 0]
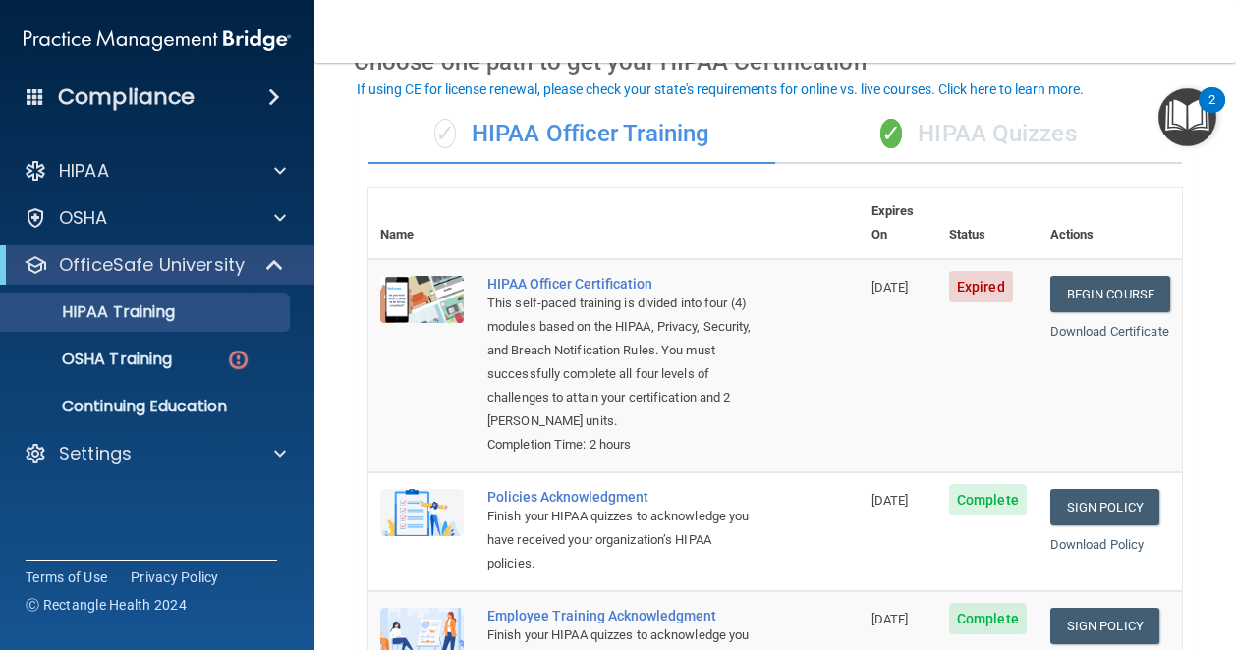
click at [859, 108] on div "✓ HIPAA Quizzes" at bounding box center [978, 134] width 407 height 59
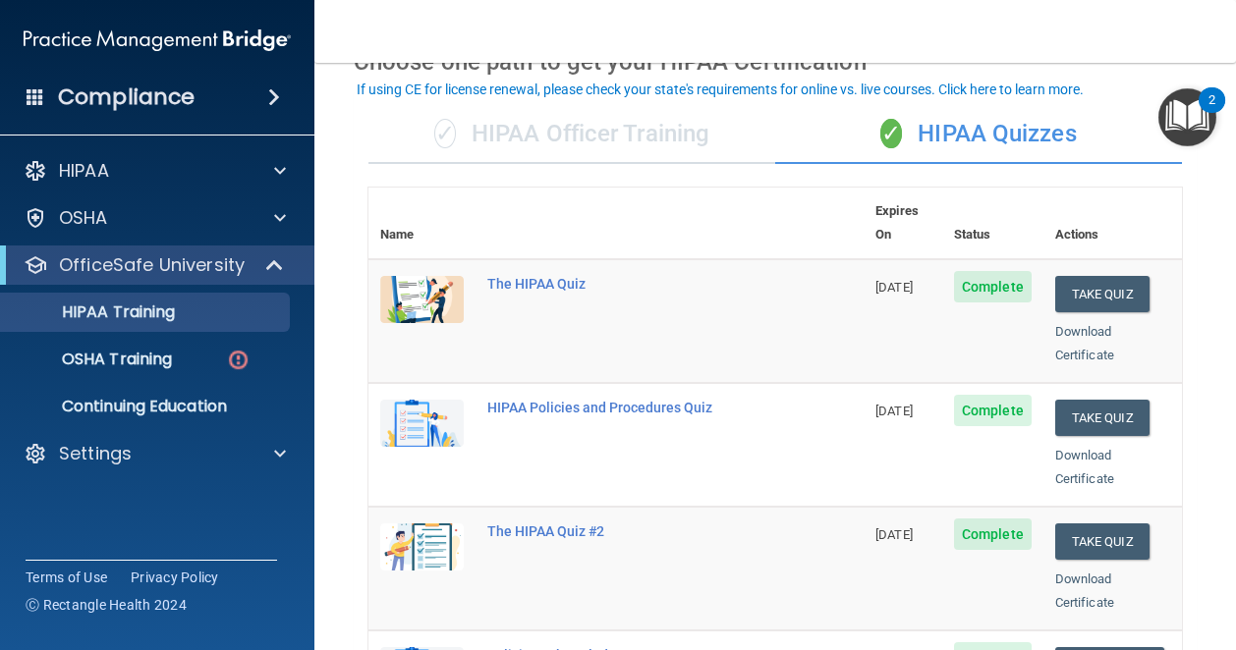
click at [660, 137] on div "✓ HIPAA Officer Training" at bounding box center [571, 134] width 407 height 59
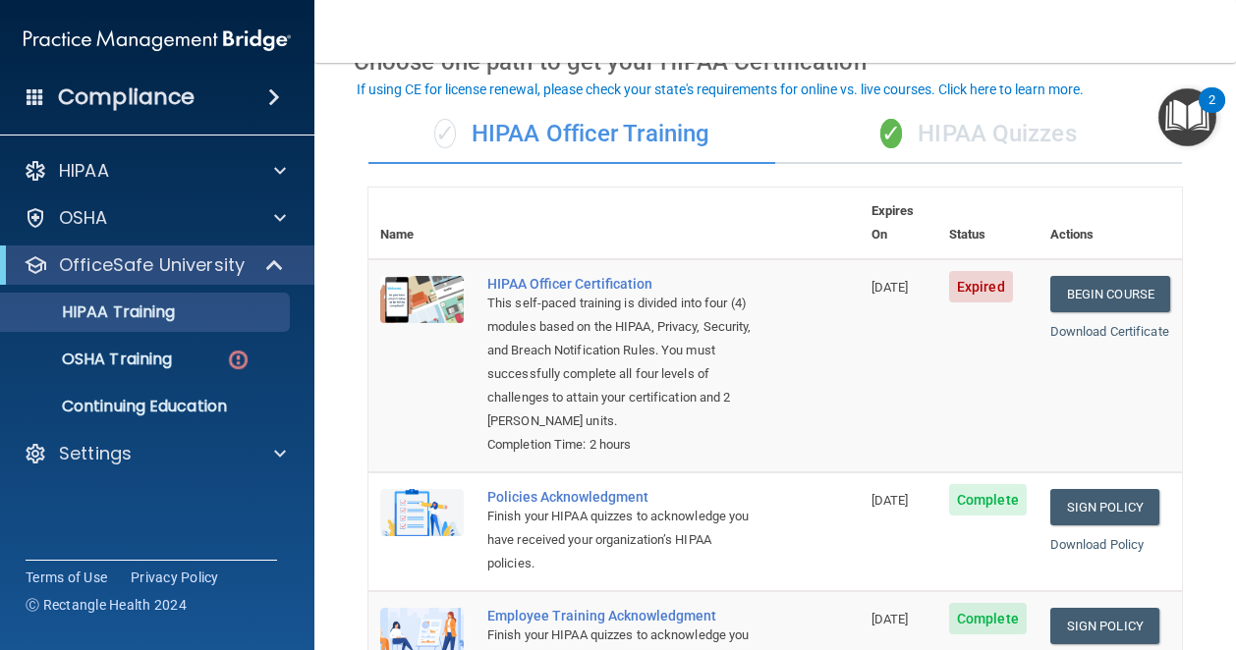
click at [539, 115] on div "✓ HIPAA Officer Training" at bounding box center [571, 134] width 407 height 59
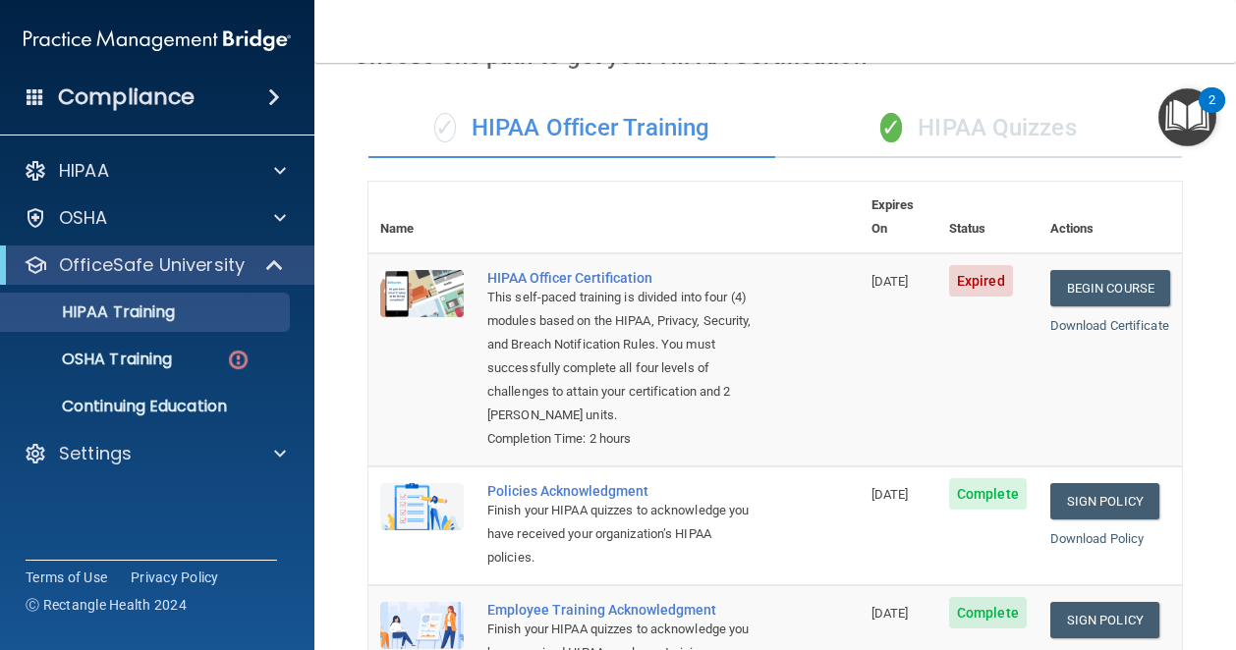
scroll to position [116, 0]
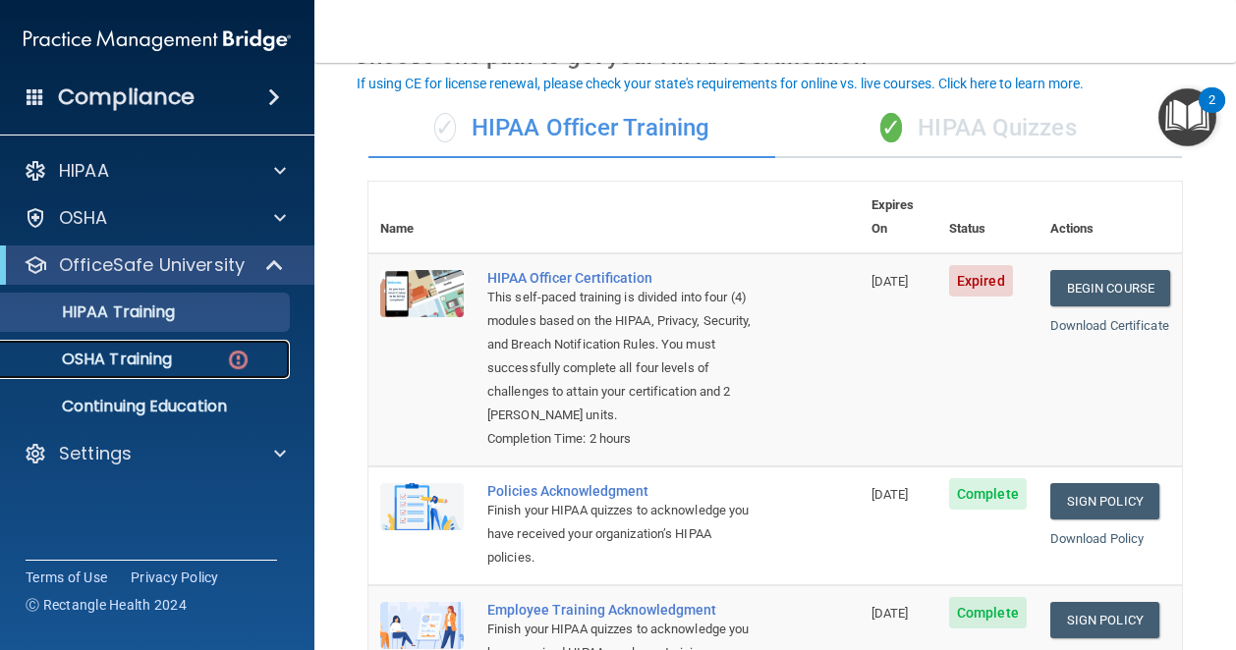
click at [118, 356] on p "OSHA Training" at bounding box center [92, 360] width 159 height 20
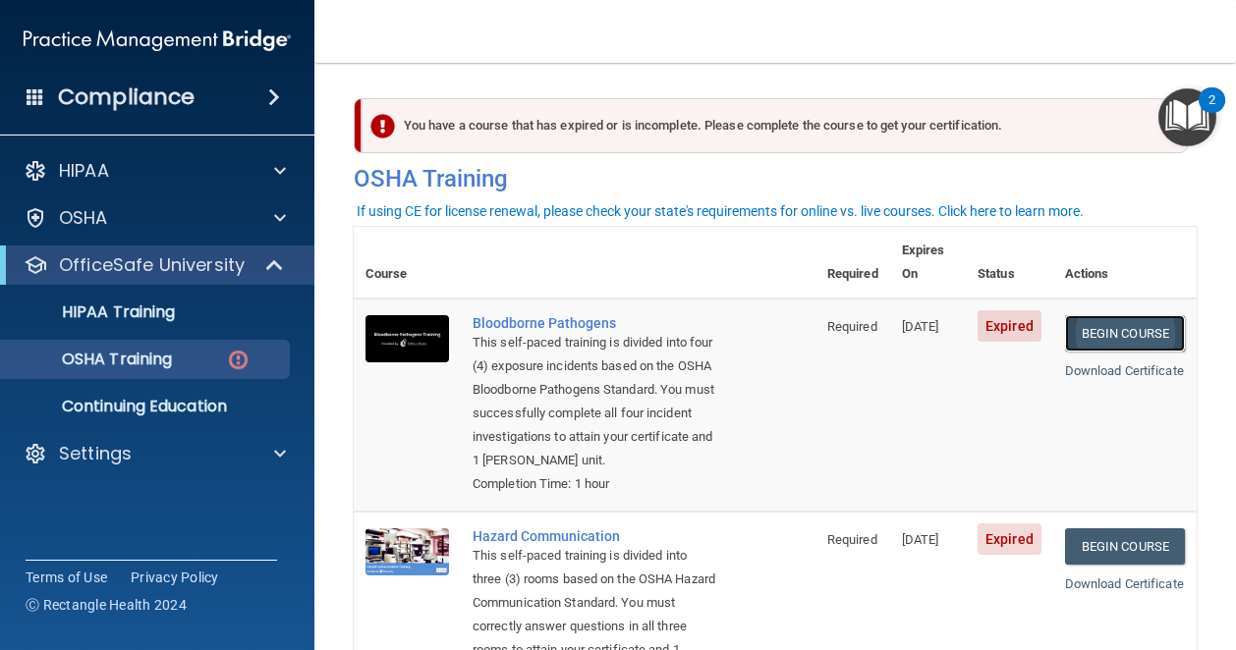
click at [1087, 315] on link "Begin Course" at bounding box center [1125, 333] width 120 height 36
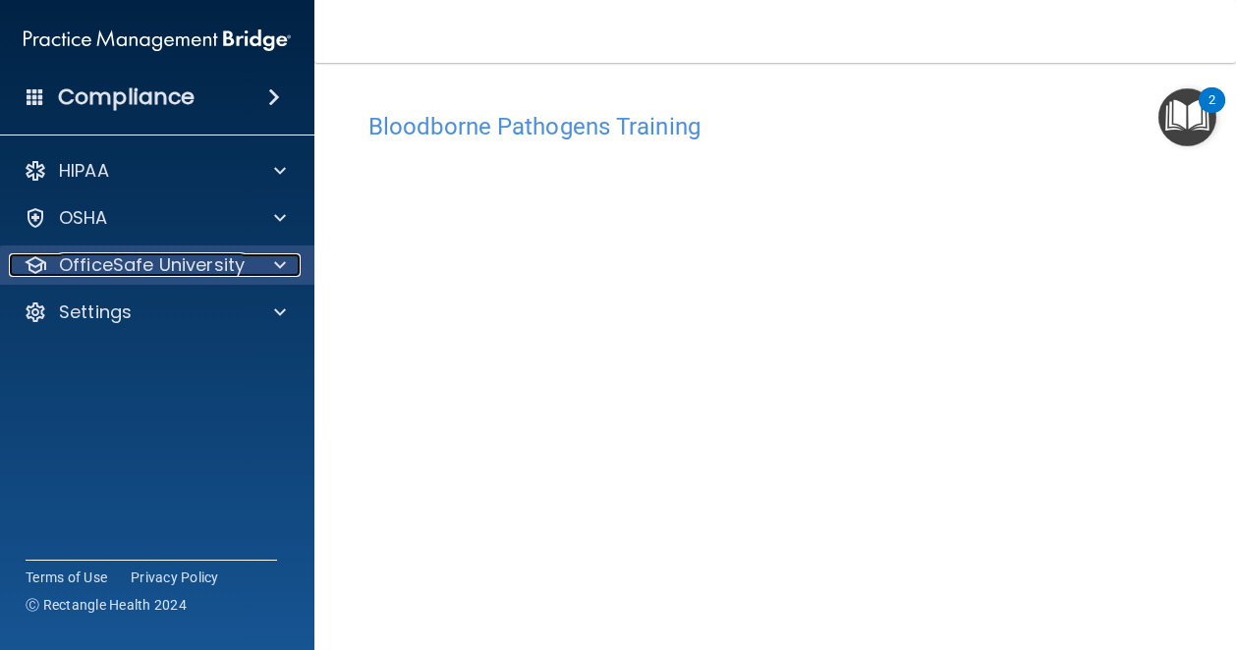
click at [195, 269] on p "OfficeSafe University" at bounding box center [152, 265] width 186 height 24
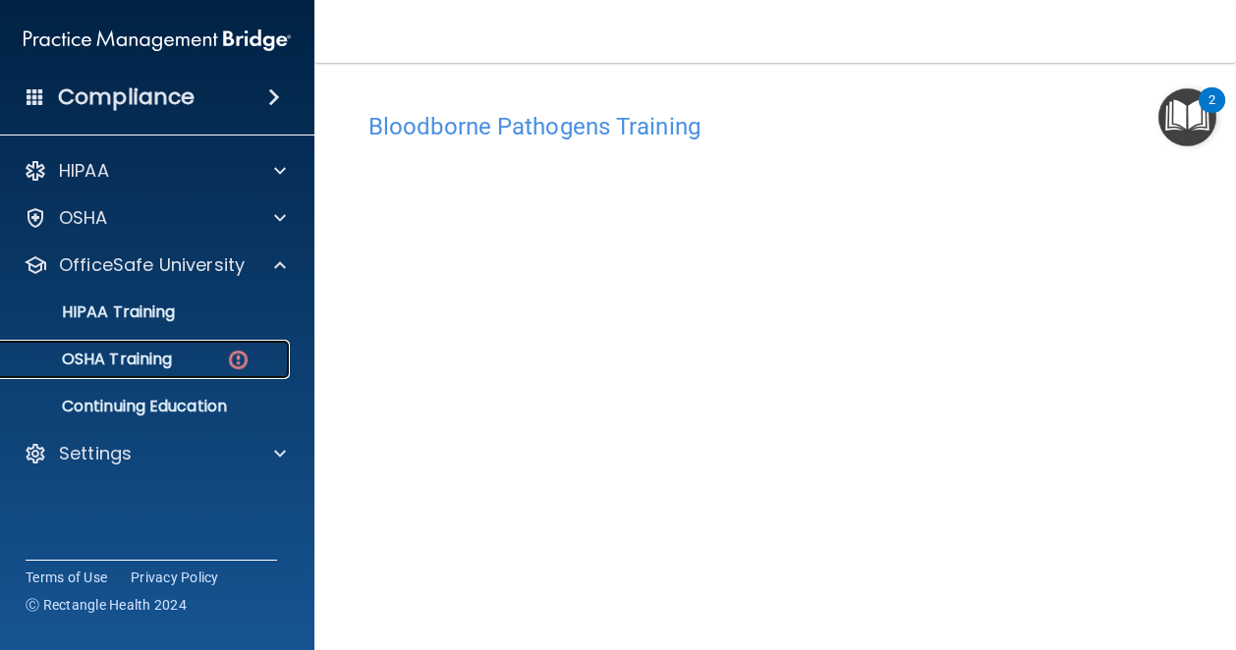
click at [172, 350] on p "OSHA Training" at bounding box center [92, 360] width 159 height 20
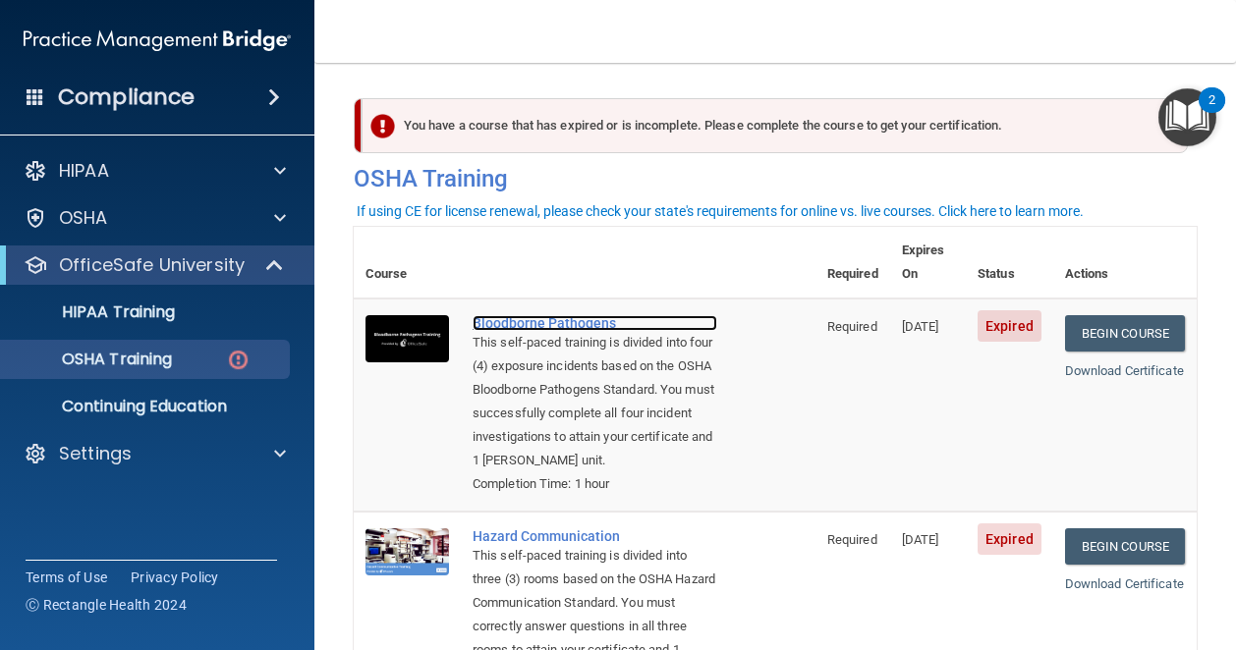
click at [591, 315] on div "Bloodborne Pathogens" at bounding box center [595, 323] width 245 height 16
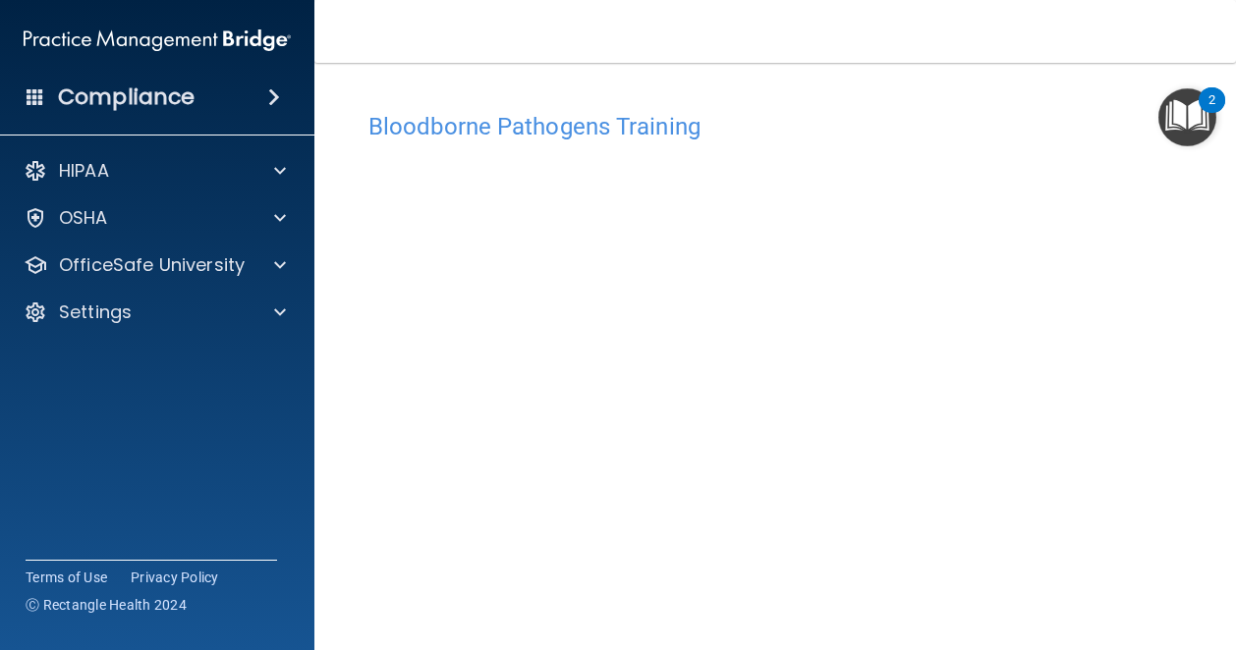
scroll to position [191, 0]
click at [562, 122] on h4 "Bloodborne Pathogens Training" at bounding box center [774, 127] width 813 height 26
